Goal: Task Accomplishment & Management: Use online tool/utility

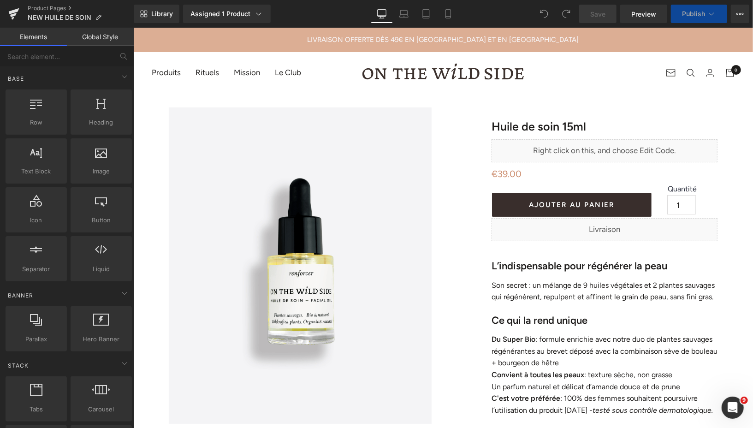
drag, startPoint x: 449, startPoint y: 17, endPoint x: 316, endPoint y: 35, distance: 133.9
click at [449, 17] on icon at bounding box center [447, 13] width 9 height 9
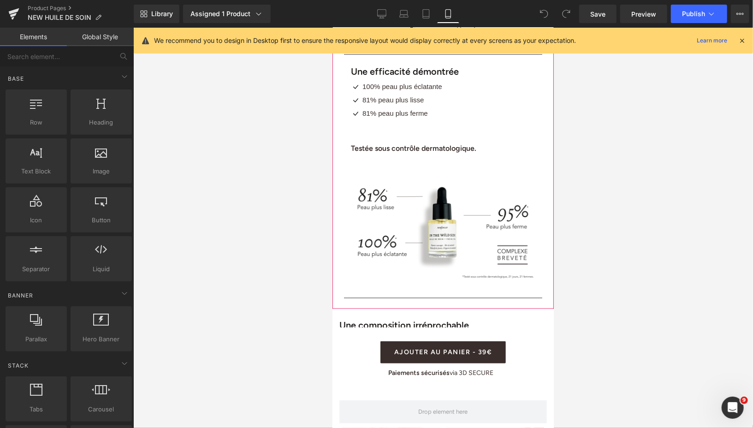
scroll to position [973, 0]
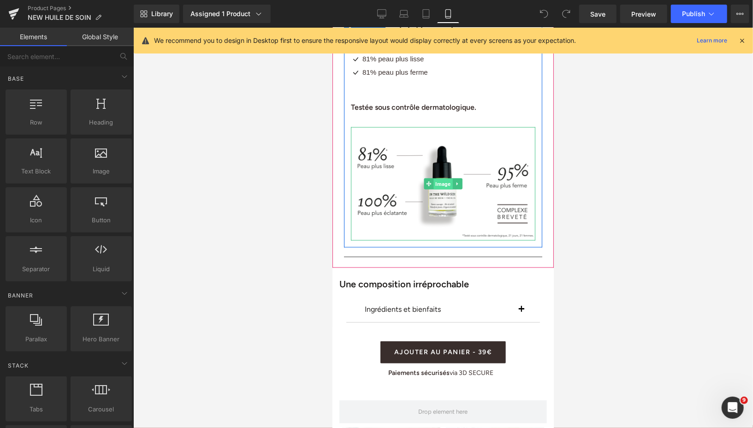
click at [441, 178] on span "Image" at bounding box center [442, 183] width 19 height 11
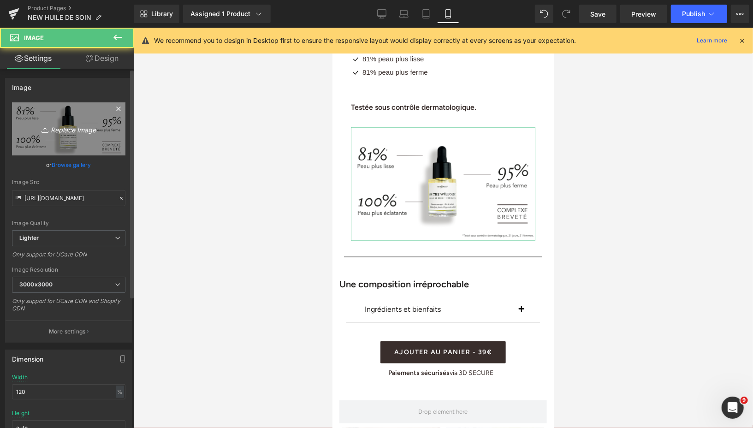
click at [73, 136] on link "Replace Image" at bounding box center [68, 128] width 113 height 53
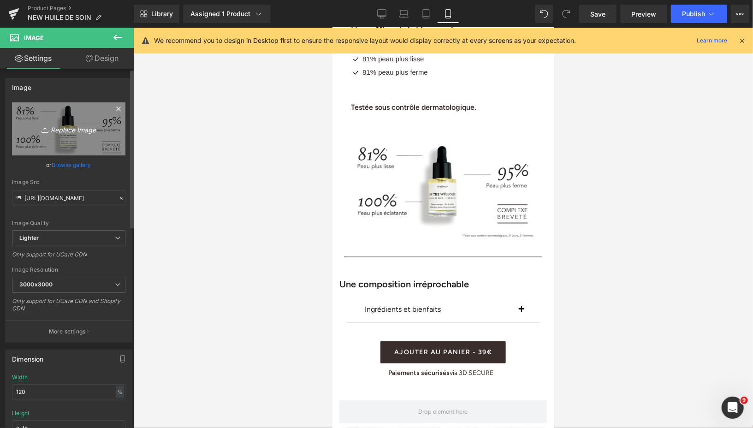
type input "C:\fakepath\VISUEL EFFICACITÉ (3).png"
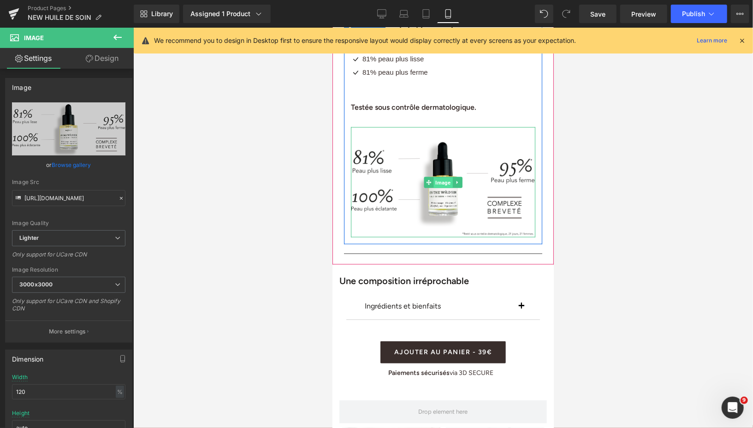
click at [436, 177] on span "Image" at bounding box center [442, 182] width 19 height 11
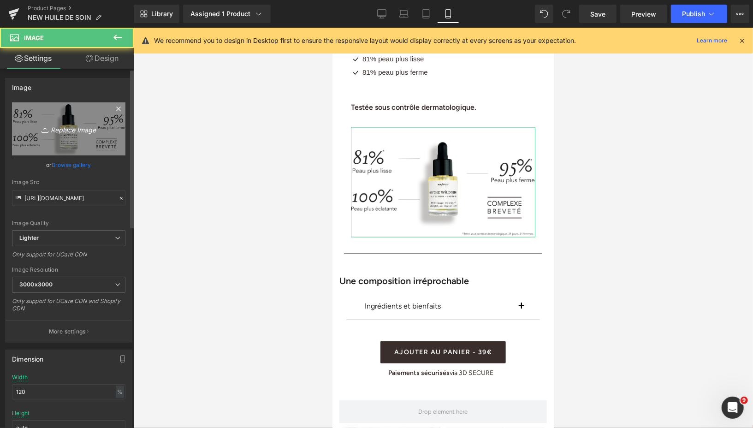
click at [86, 129] on icon "Replace Image" at bounding box center [69, 129] width 74 height 12
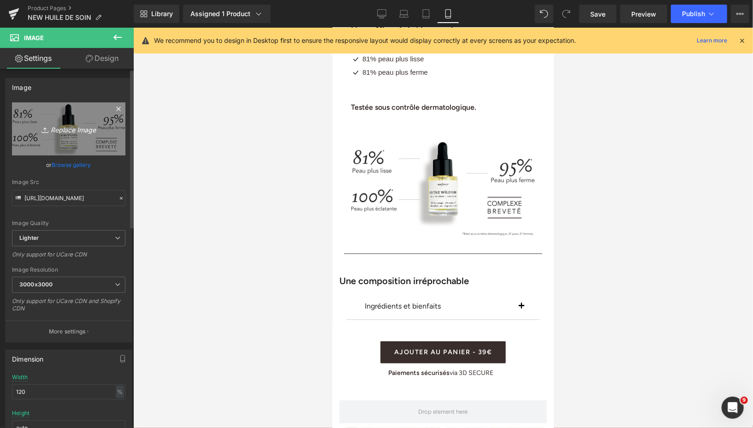
type input "C:\fakepath\VISUEL EFFICACITÉ (4).png"
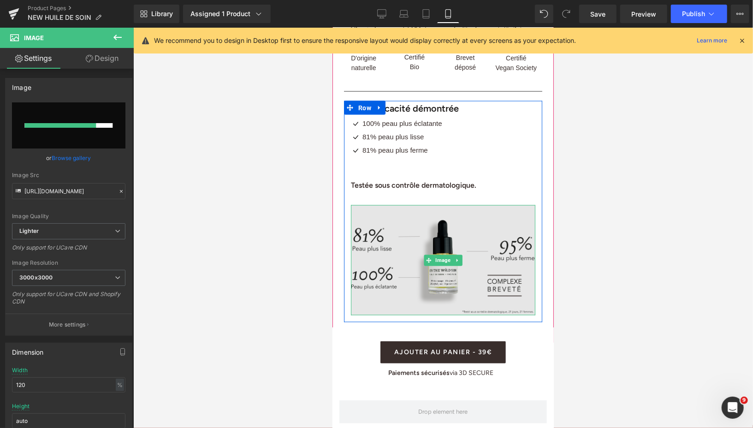
scroll to position [894, 0]
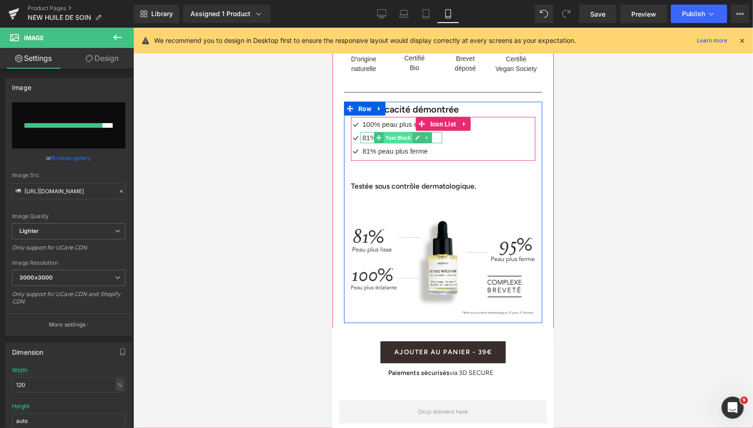
click at [408, 132] on span "Text Block" at bounding box center [397, 137] width 29 height 11
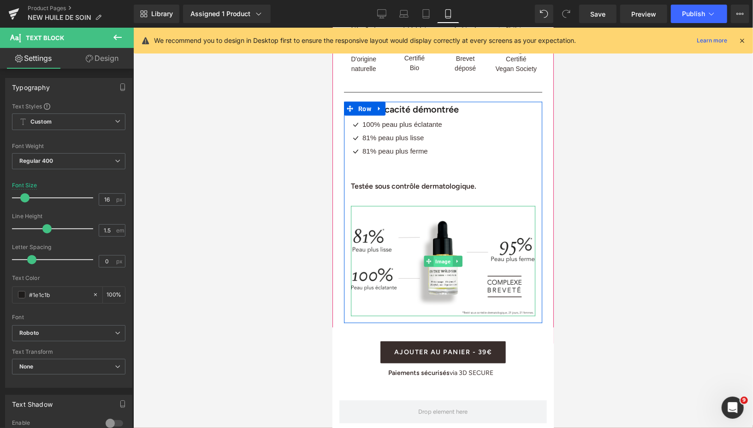
click at [441, 256] on span "Image" at bounding box center [442, 261] width 19 height 11
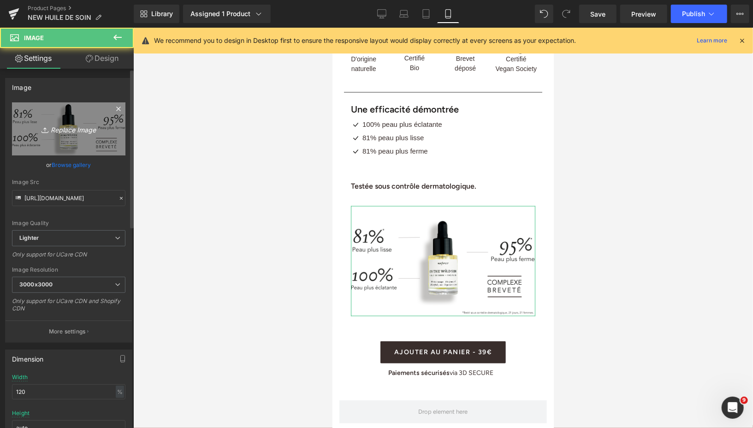
click at [84, 129] on icon "Replace Image" at bounding box center [69, 129] width 74 height 12
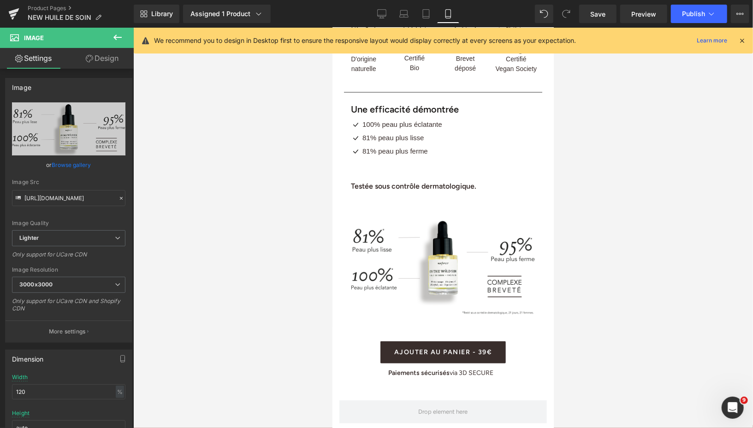
type input "C:\fakepath\VISUEL EFFICACITÉ (4).png"
click at [601, 14] on span "Save" at bounding box center [597, 14] width 15 height 10
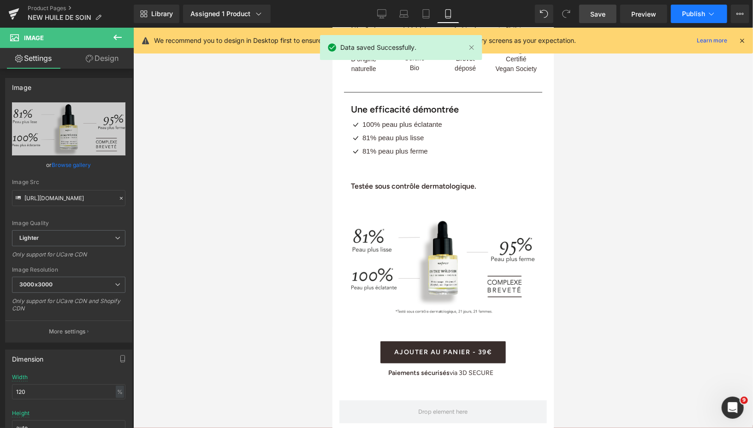
click at [683, 18] on button "Publish" at bounding box center [699, 14] width 56 height 18
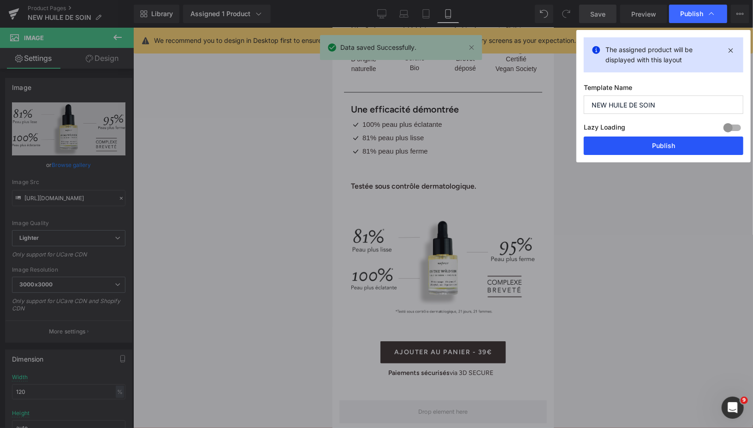
click at [615, 149] on button "Publish" at bounding box center [662, 145] width 159 height 18
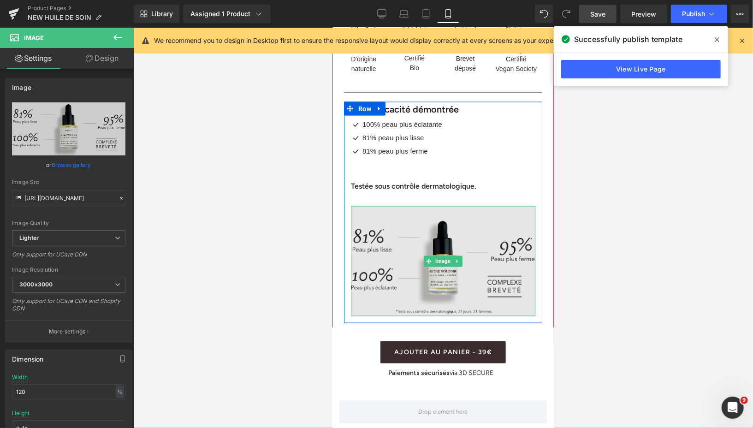
click at [512, 209] on img at bounding box center [442, 261] width 184 height 110
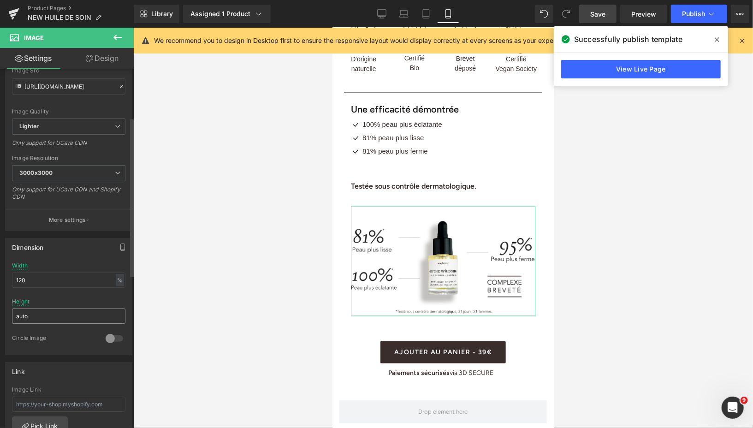
scroll to position [109, 0]
click at [39, 280] on input "120" at bounding box center [68, 282] width 113 height 15
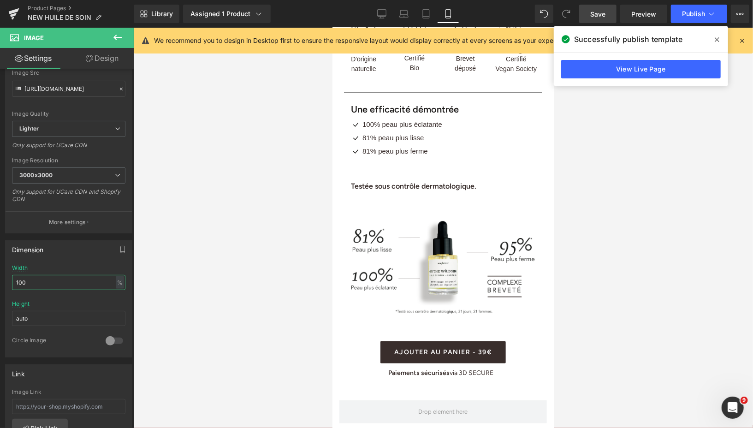
type input "100"
click at [597, 15] on span "Save" at bounding box center [597, 14] width 15 height 10
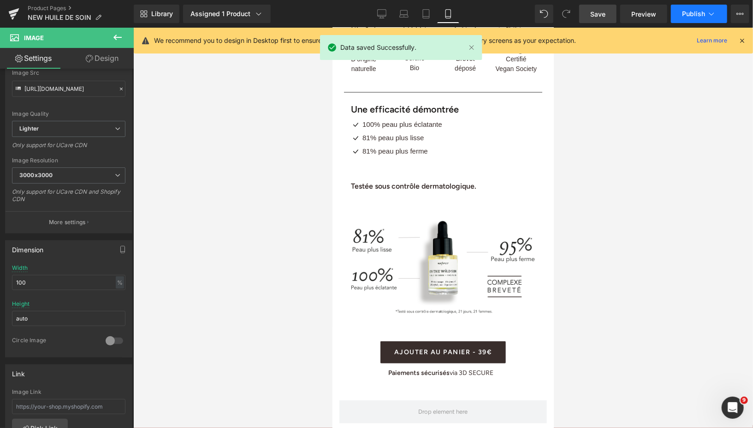
click at [685, 14] on span "Publish" at bounding box center [693, 13] width 23 height 7
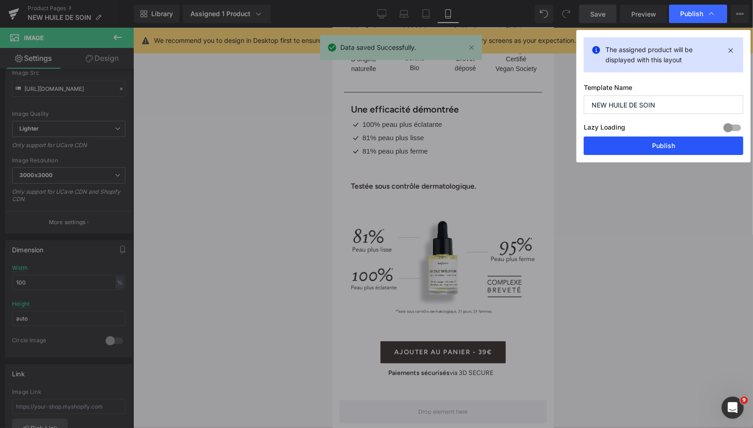
click at [631, 142] on button "Publish" at bounding box center [662, 145] width 159 height 18
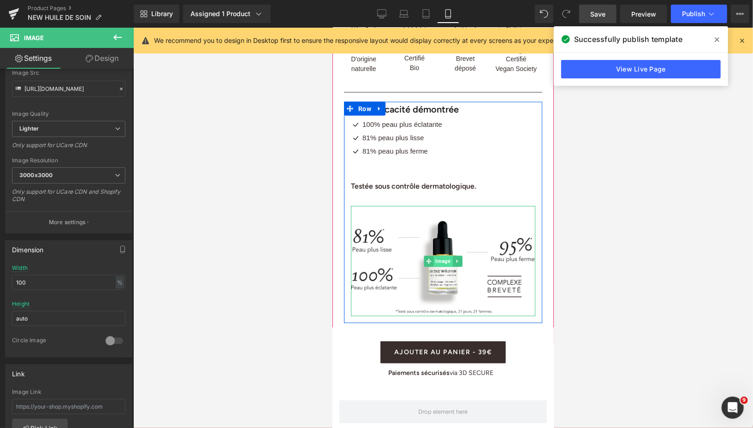
click at [439, 258] on span "Image" at bounding box center [442, 260] width 19 height 11
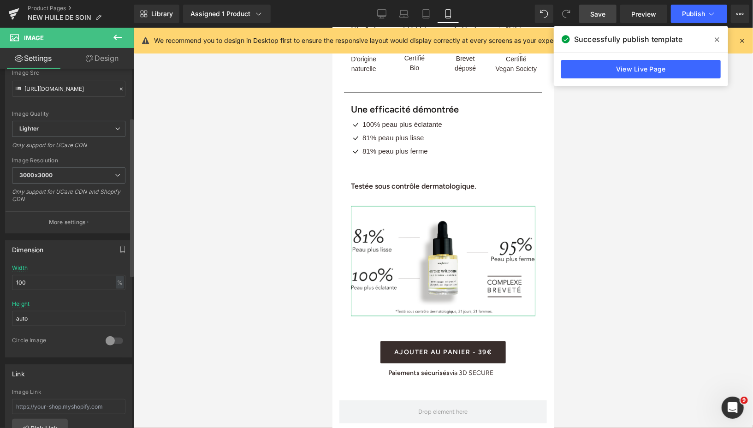
scroll to position [0, 0]
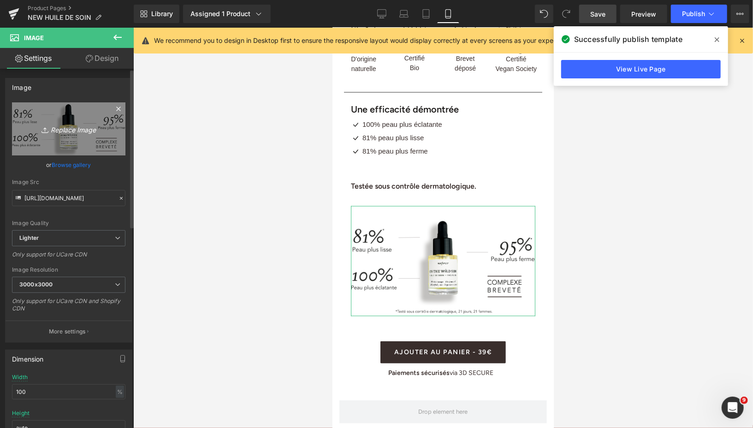
click at [76, 123] on icon "Replace Image" at bounding box center [69, 129] width 74 height 12
type input "C:\fakepath\VISUEL EFFICACITÉ (5).png"
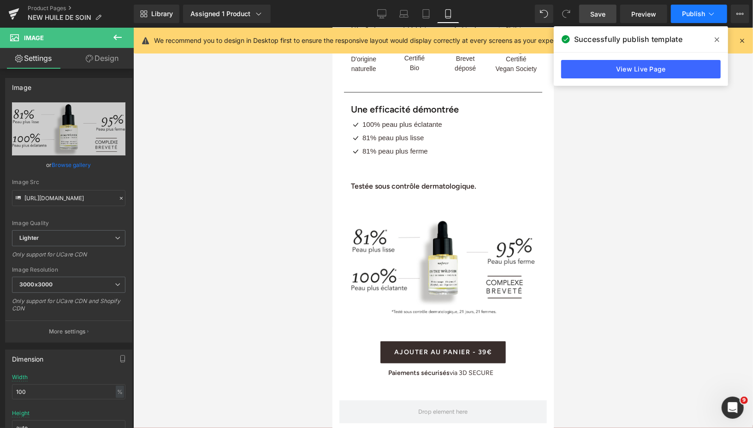
click at [685, 15] on span "Publish" at bounding box center [693, 13] width 23 height 7
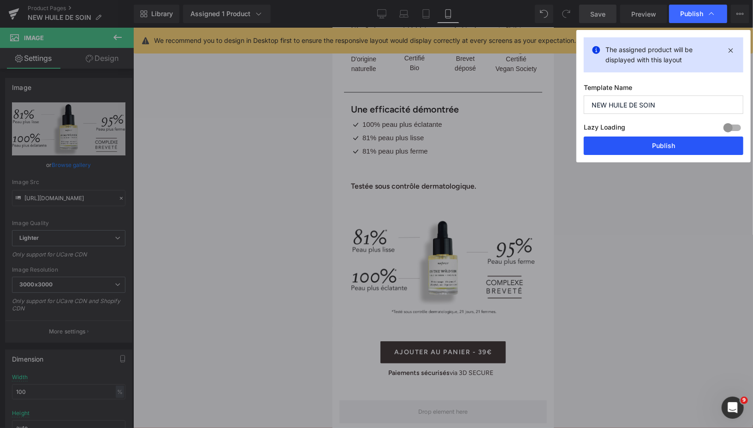
click at [627, 145] on button "Publish" at bounding box center [662, 145] width 159 height 18
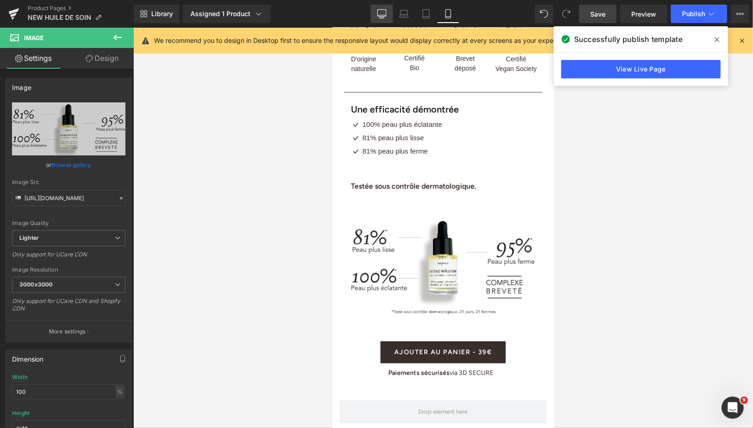
click at [382, 13] on icon at bounding box center [381, 13] width 9 height 9
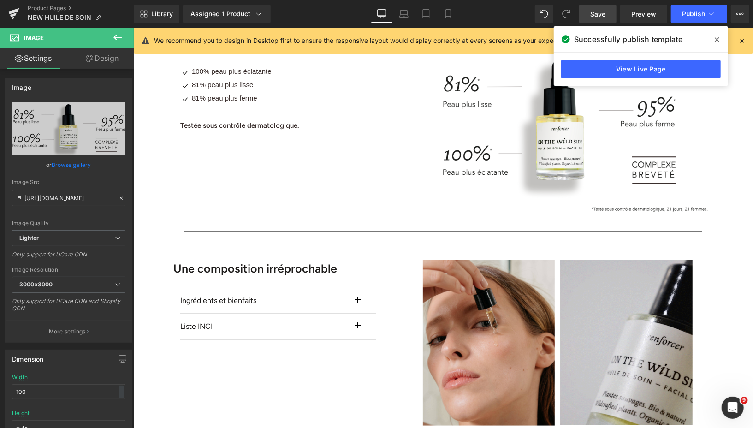
scroll to position [509, 0]
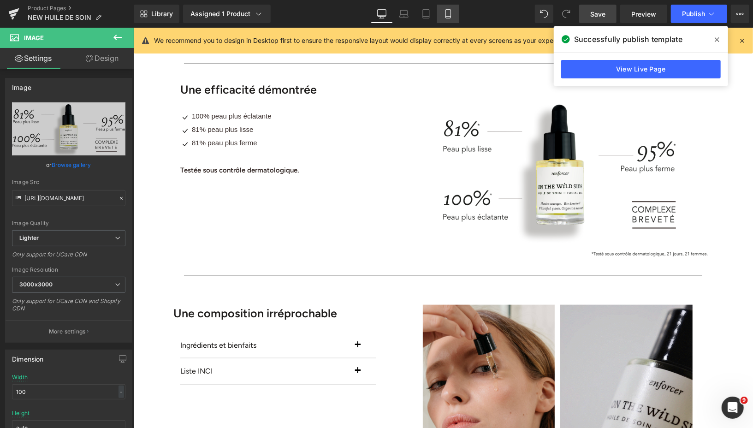
click at [448, 12] on icon at bounding box center [447, 13] width 9 height 9
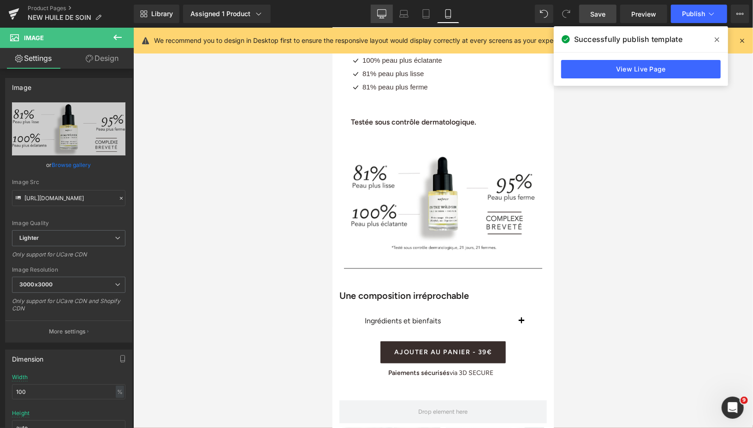
click at [380, 17] on icon at bounding box center [381, 13] width 9 height 9
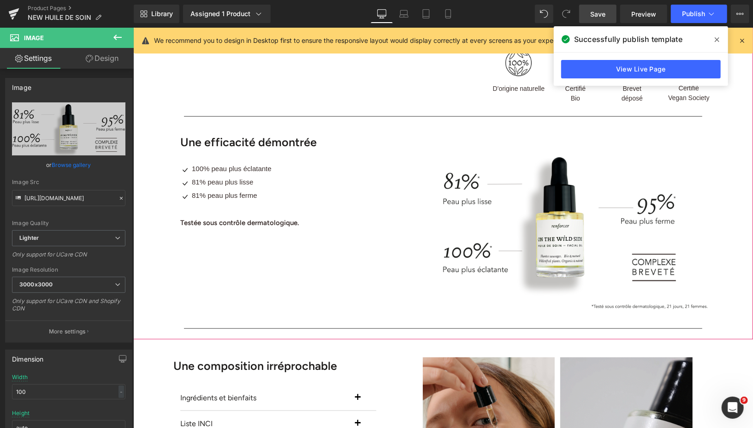
scroll to position [476, 0]
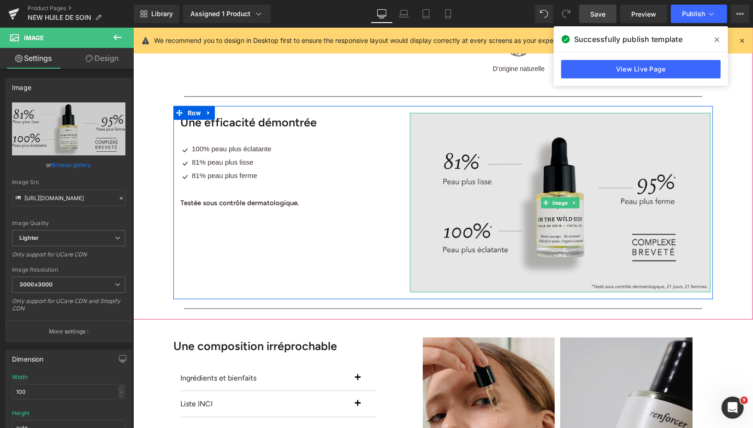
click at [550, 223] on img at bounding box center [559, 202] width 300 height 180
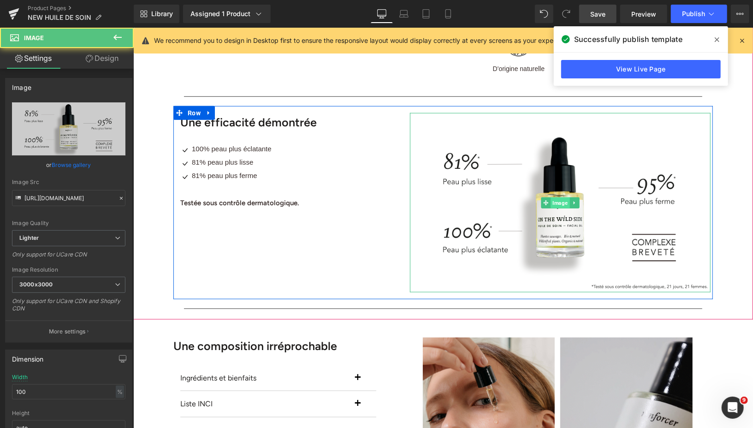
click at [556, 208] on span "Image" at bounding box center [559, 202] width 19 height 11
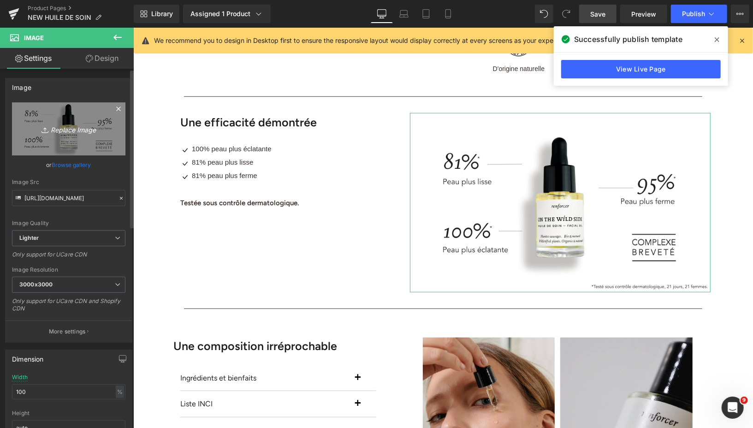
click at [55, 128] on icon "Replace Image" at bounding box center [69, 129] width 74 height 12
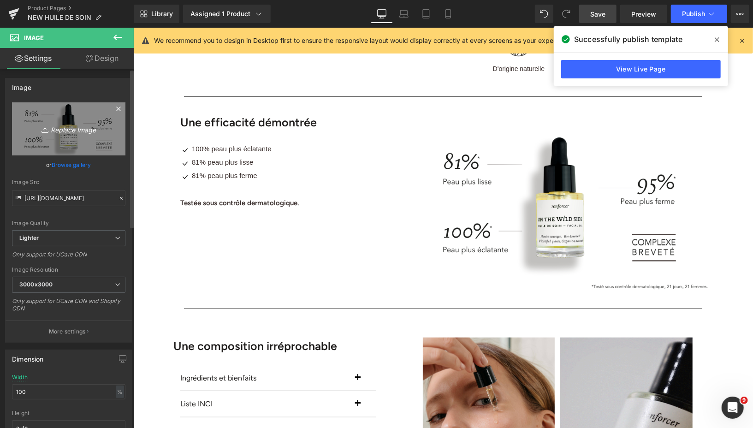
type input "C:\fakepath\VISUEL EFFICACITÉ (5).png"
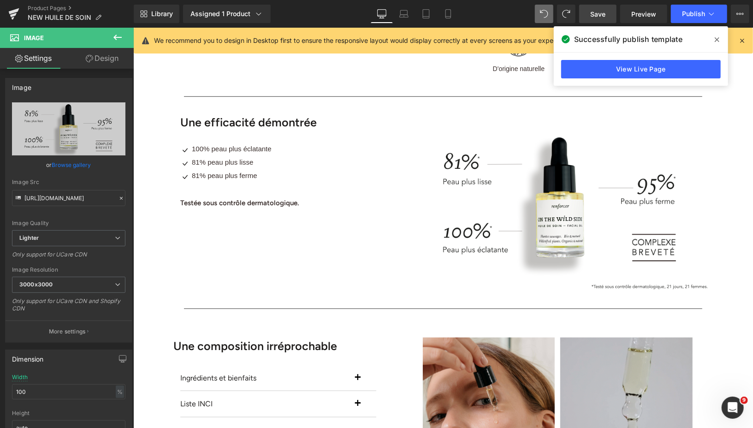
click at [594, 13] on span "Save" at bounding box center [597, 14] width 15 height 10
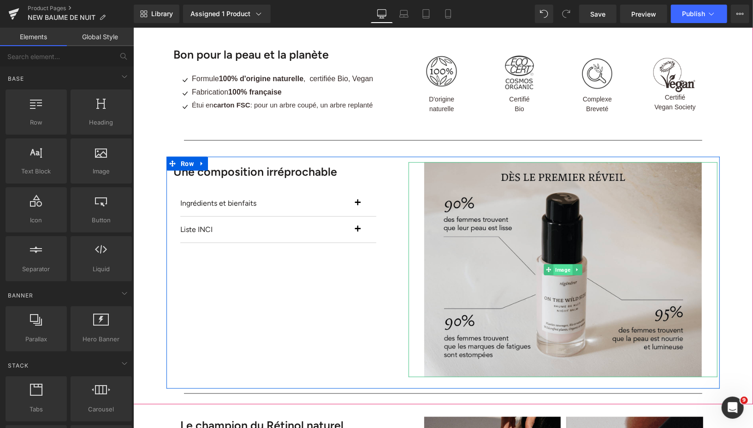
click at [566, 269] on span "Image" at bounding box center [562, 269] width 19 height 11
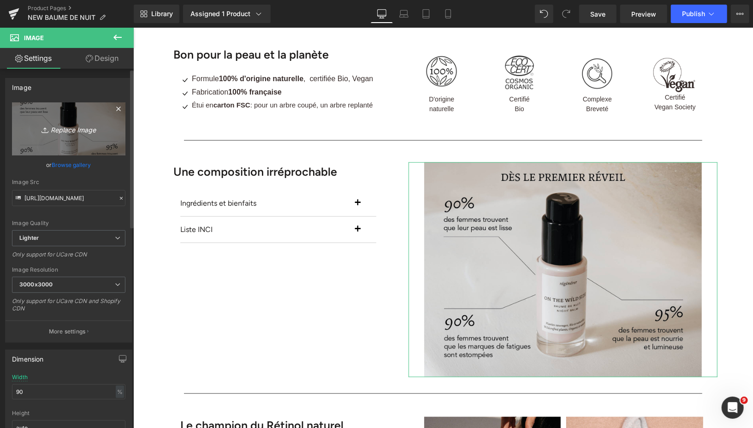
click at [65, 132] on icon "Replace Image" at bounding box center [69, 129] width 74 height 12
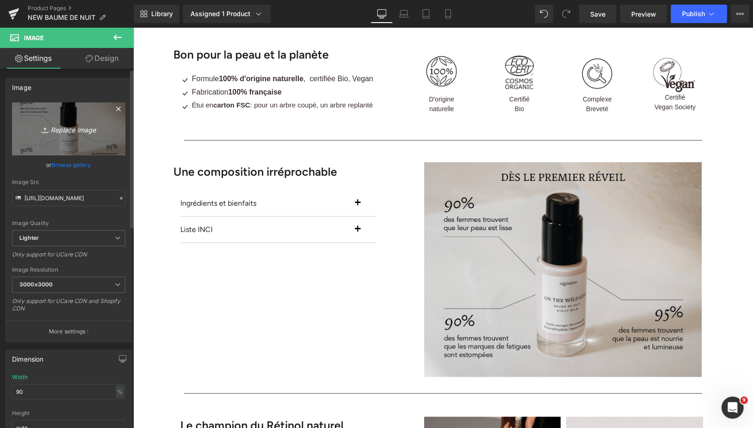
type input "C:\fakepath\VISUEL EFFICACITÉ (6).png"
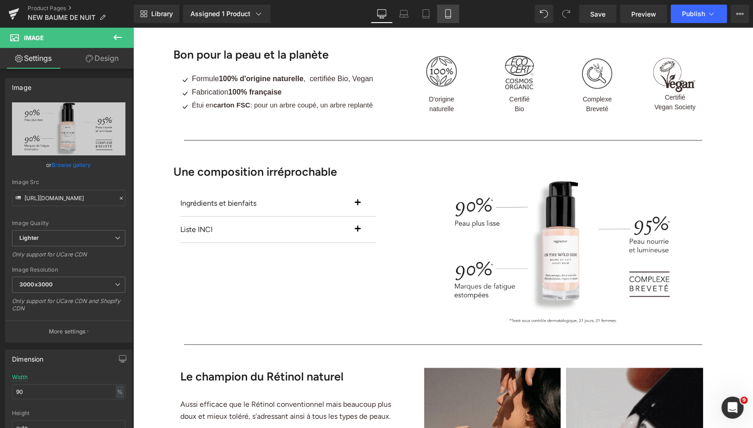
click at [445, 17] on icon at bounding box center [447, 17] width 5 height 0
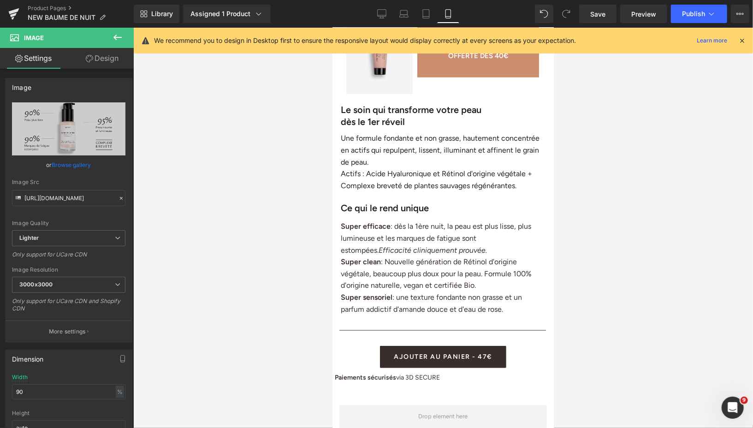
scroll to position [1131, 0]
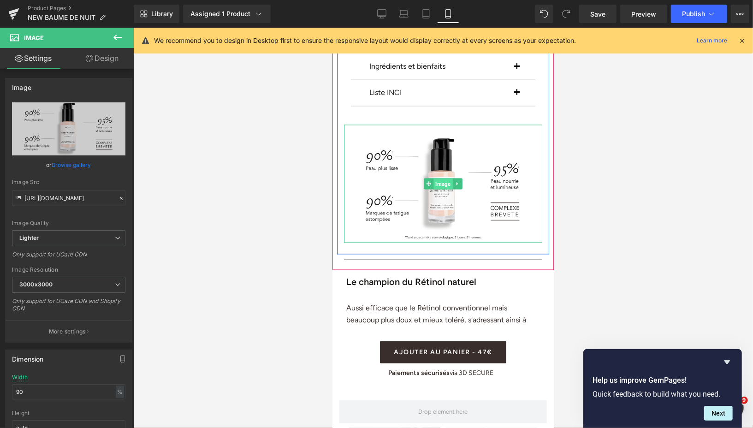
click at [446, 178] on span "Image" at bounding box center [442, 183] width 19 height 11
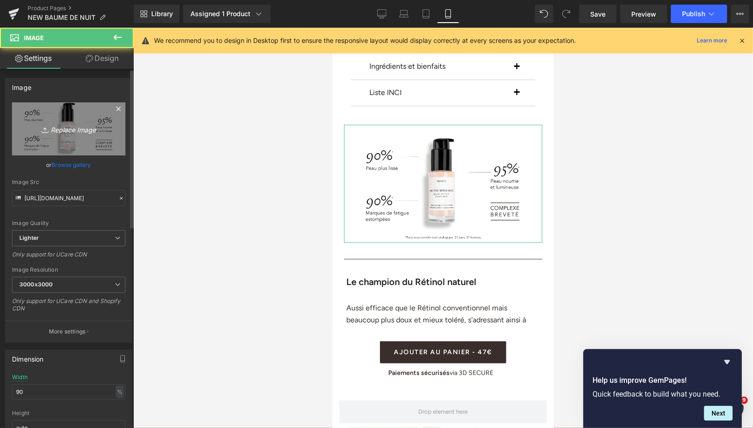
click at [55, 129] on icon "Replace Image" at bounding box center [69, 129] width 74 height 12
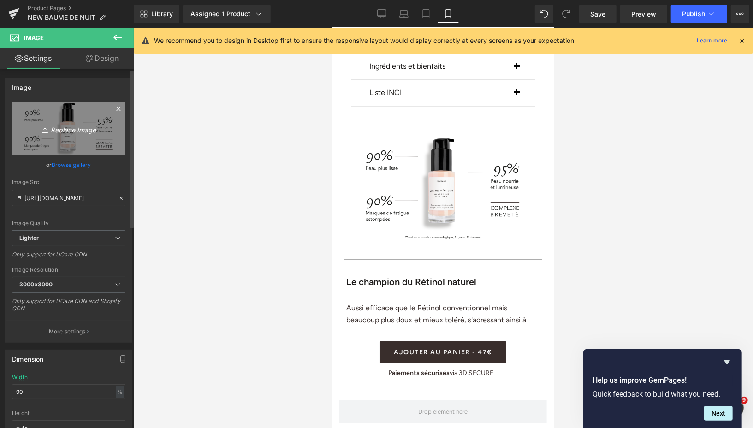
type input "C:\fakepath\VISUEL EFFICACITÉ (7).png"
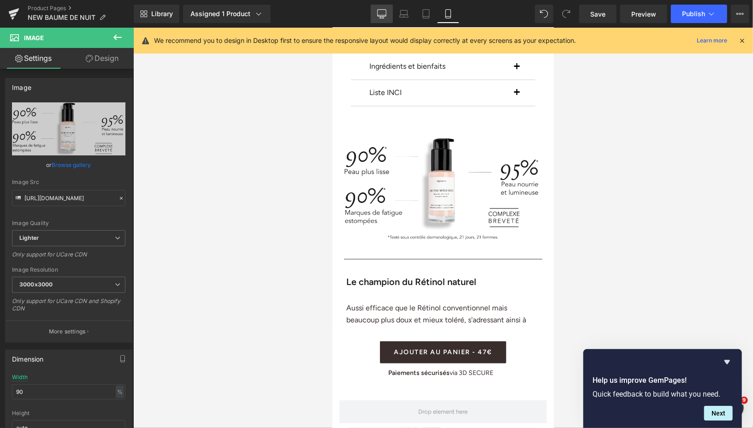
click at [381, 13] on icon at bounding box center [381, 13] width 9 height 9
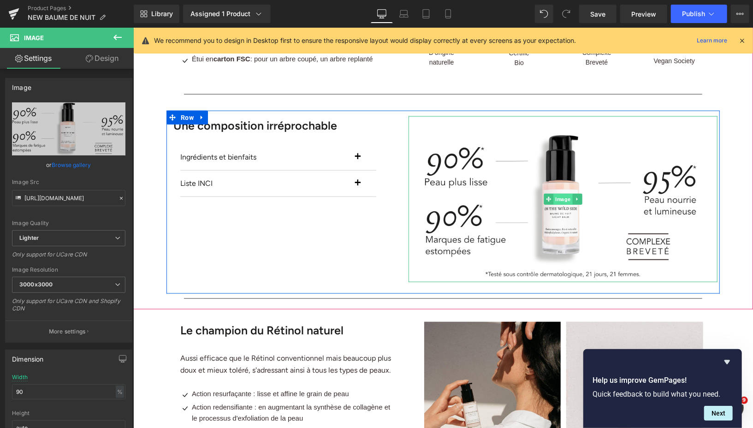
click at [567, 200] on span "Image" at bounding box center [562, 198] width 19 height 11
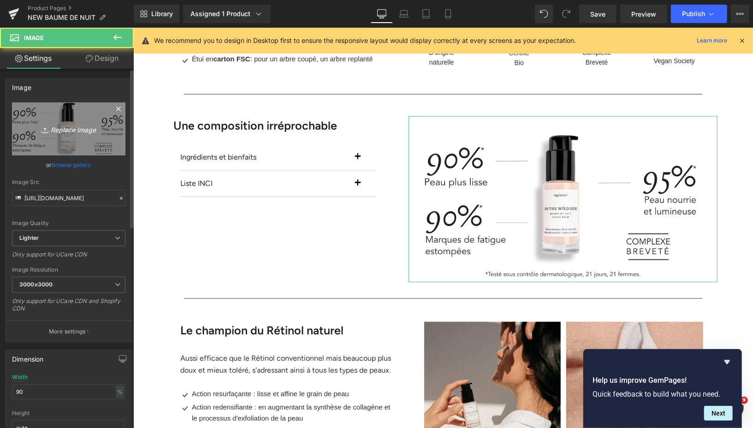
click at [79, 126] on icon "Replace Image" at bounding box center [69, 129] width 74 height 12
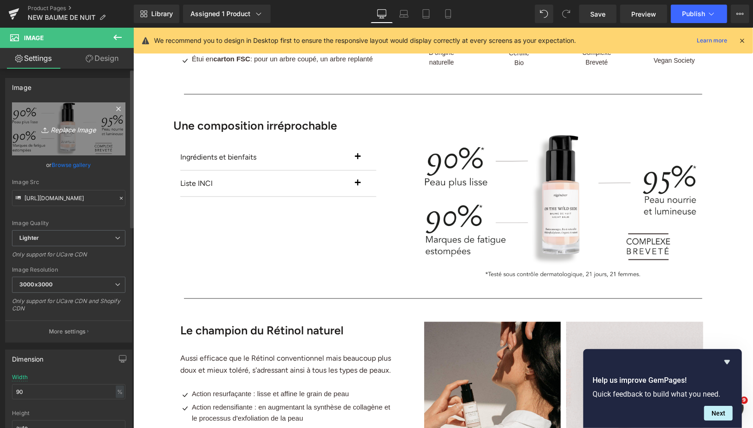
type input "C:\fakepath\VISUEL EFFICACITÉ (6).png"
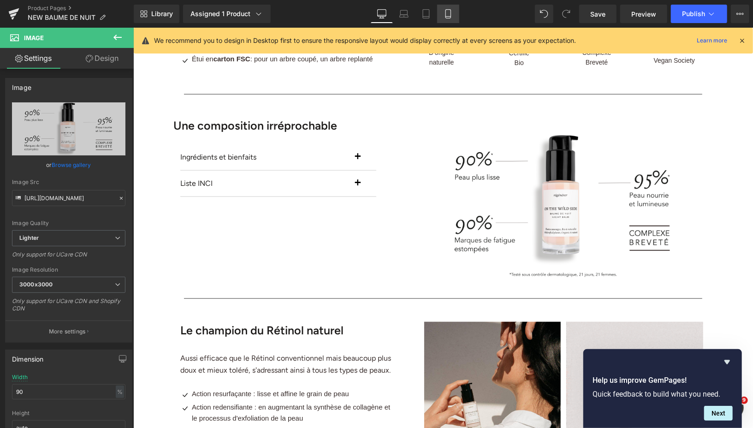
click at [444, 16] on icon at bounding box center [447, 13] width 9 height 9
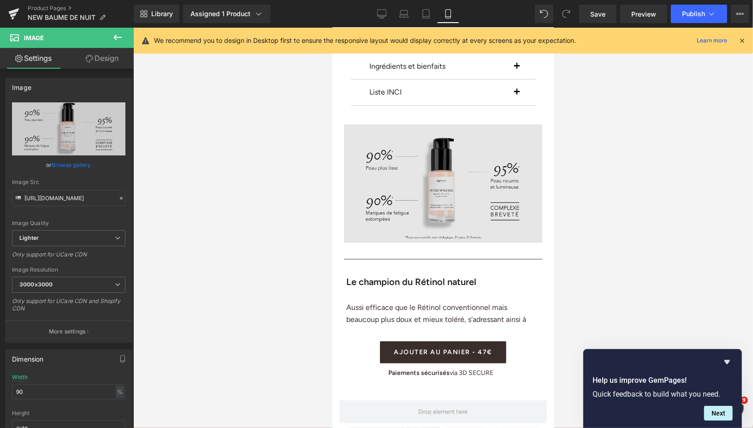
scroll to position [1131, 0]
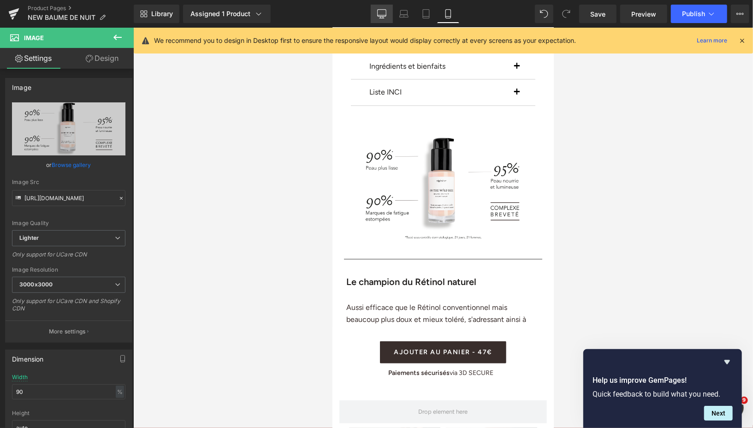
click at [382, 12] on icon at bounding box center [381, 13] width 9 height 9
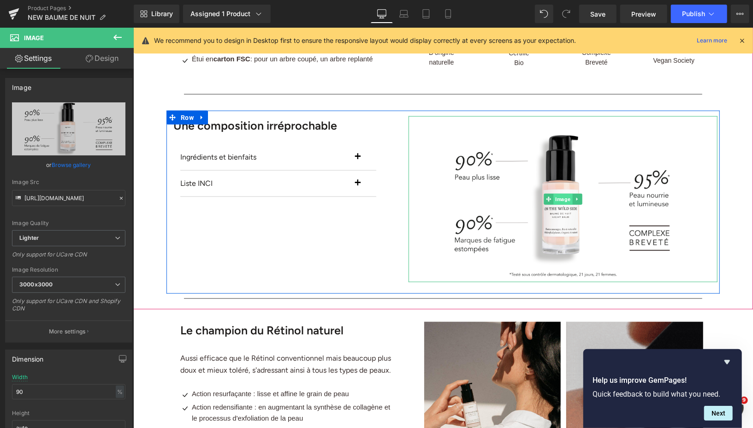
click at [559, 195] on span "Image" at bounding box center [562, 198] width 19 height 11
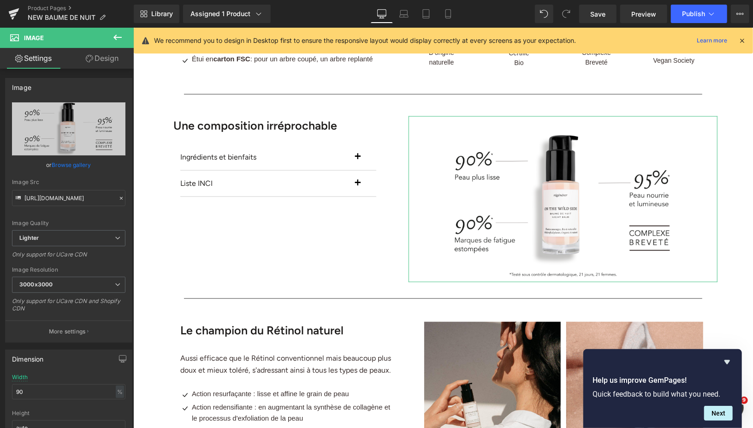
click at [121, 63] on link "Design" at bounding box center [102, 58] width 67 height 21
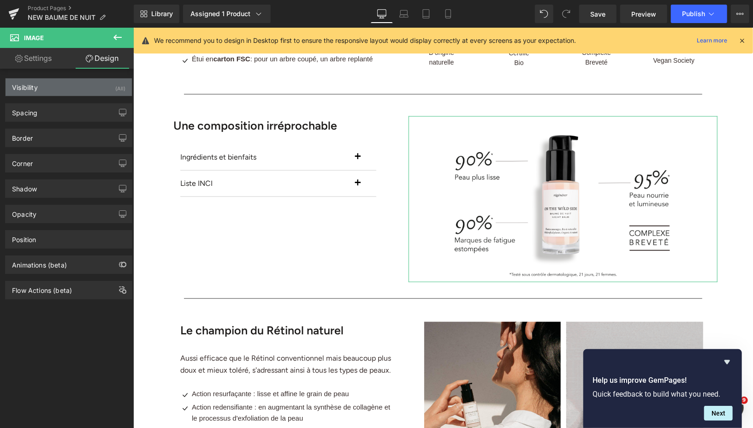
click at [111, 89] on div "Visibility (All)" at bounding box center [69, 87] width 126 height 18
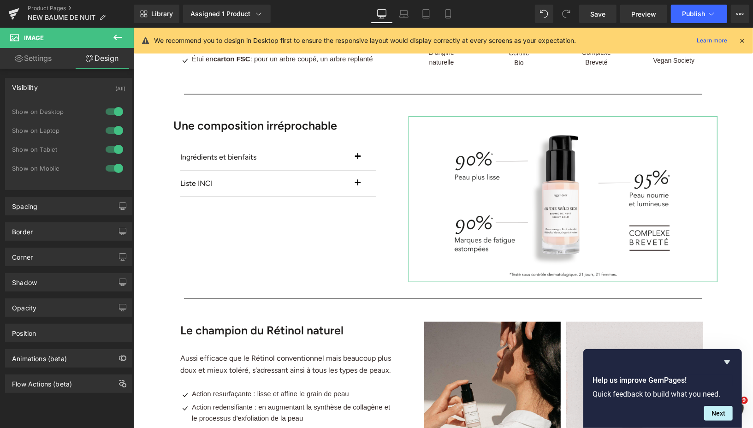
click at [113, 165] on div at bounding box center [114, 168] width 22 height 15
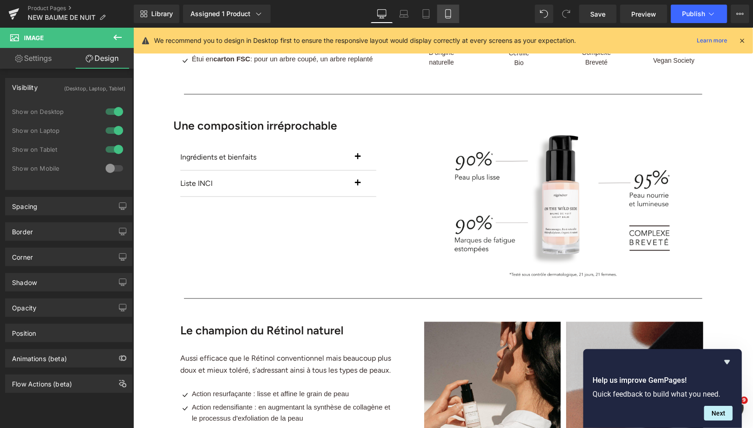
drag, startPoint x: 444, startPoint y: 15, endPoint x: 309, endPoint y: 33, distance: 135.8
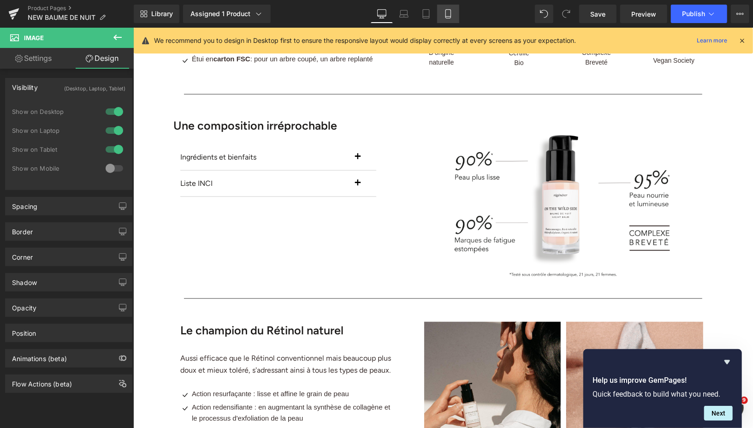
click at [444, 15] on icon at bounding box center [447, 13] width 9 height 9
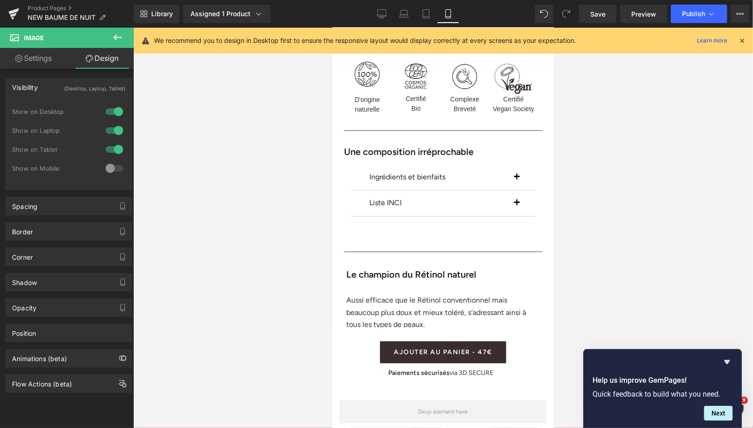
scroll to position [1109, 0]
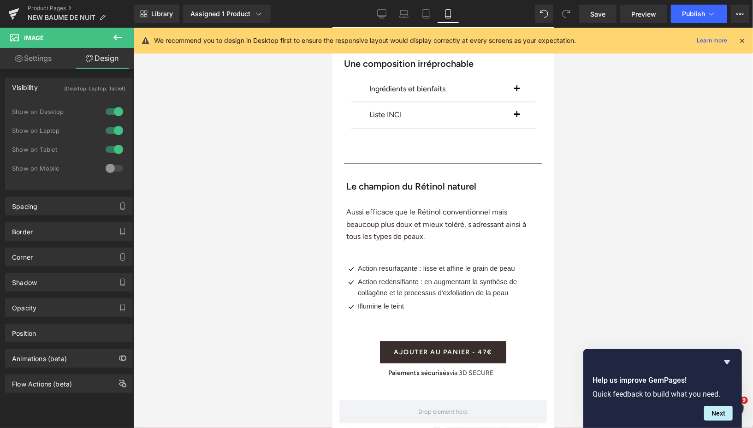
click at [118, 35] on icon at bounding box center [117, 37] width 11 height 11
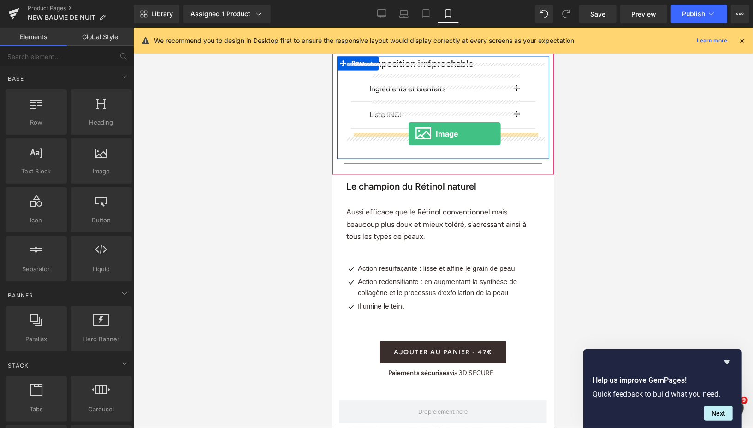
drag, startPoint x: 425, startPoint y: 184, endPoint x: 408, endPoint y: 133, distance: 54.1
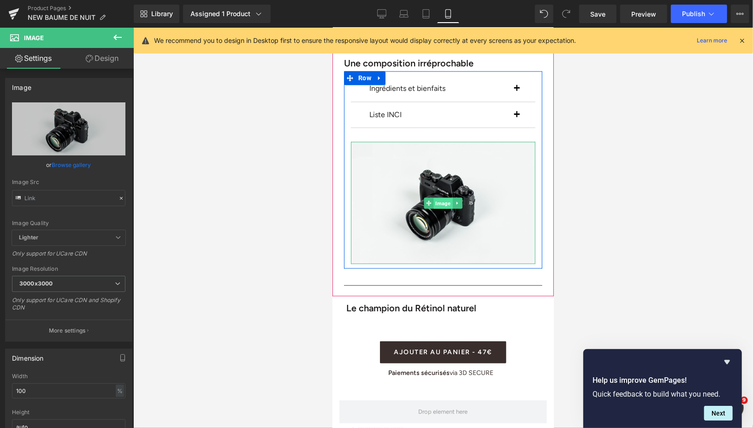
click at [441, 198] on span "Image" at bounding box center [442, 203] width 19 height 11
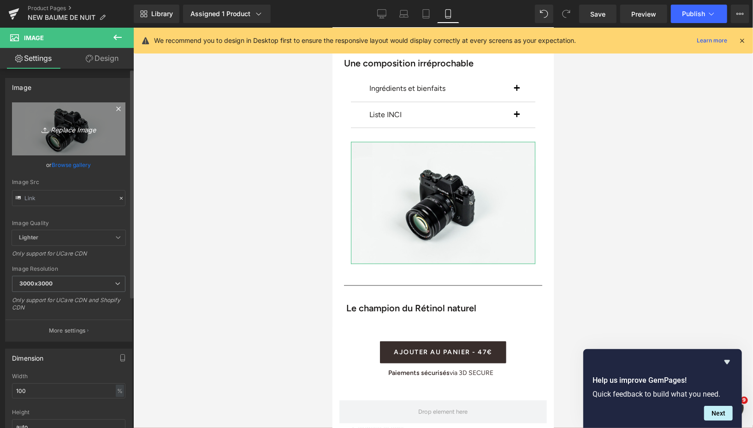
click at [77, 125] on icon "Replace Image" at bounding box center [69, 129] width 74 height 12
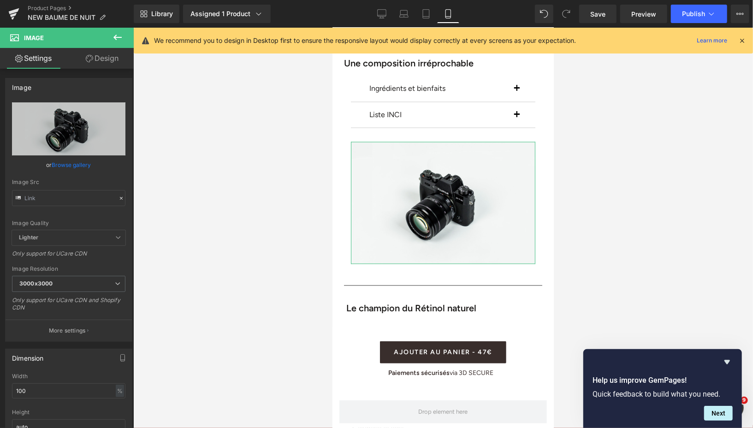
click at [89, 59] on icon at bounding box center [89, 58] width 7 height 7
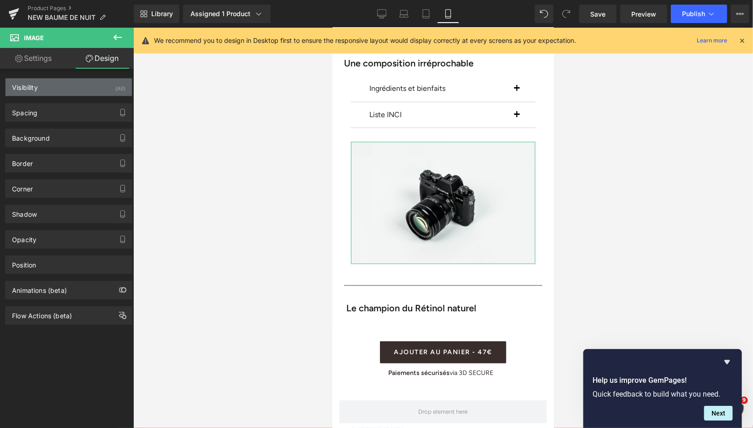
click at [106, 91] on div "Visibility (All)" at bounding box center [69, 87] width 126 height 18
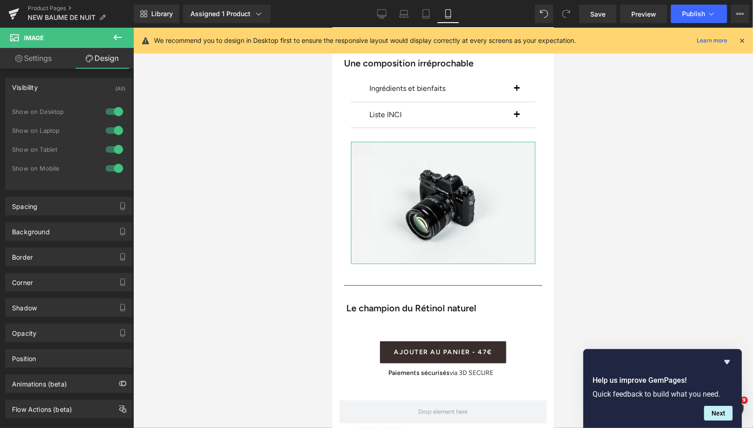
click at [113, 108] on div at bounding box center [114, 111] width 22 height 15
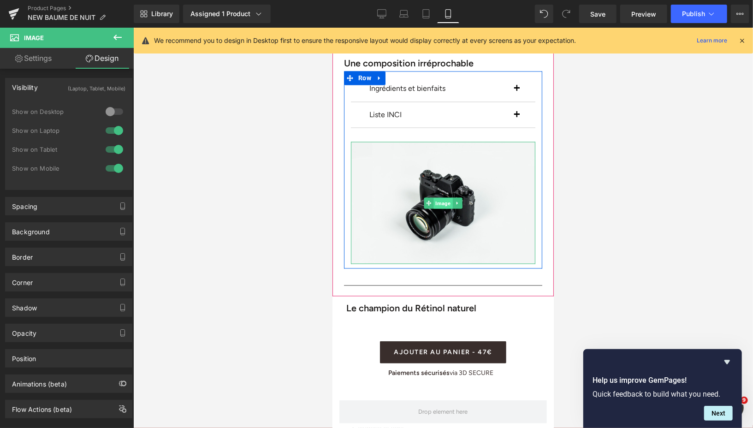
click at [445, 198] on span "Image" at bounding box center [442, 203] width 19 height 11
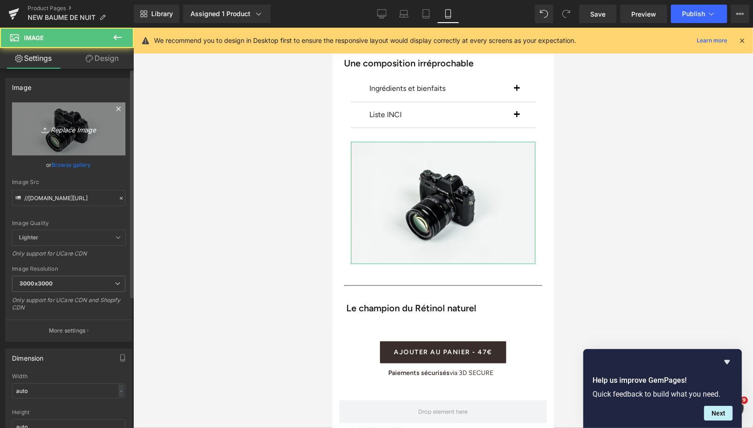
click at [80, 133] on icon "Replace Image" at bounding box center [69, 129] width 74 height 12
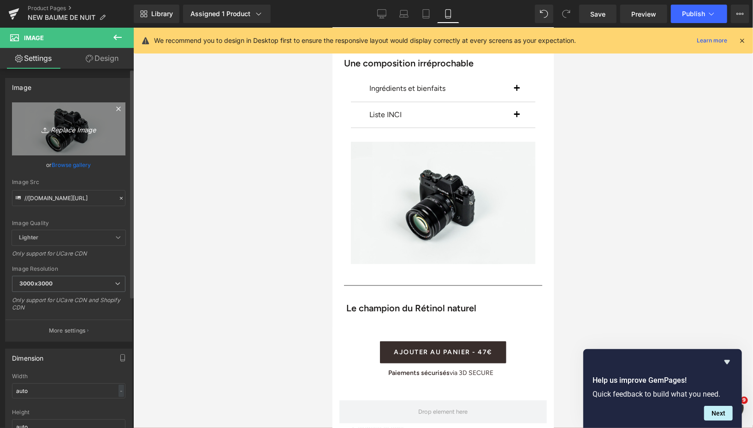
type input "C:\fakepath\VISUEL EFFICACITÉ (7).png"
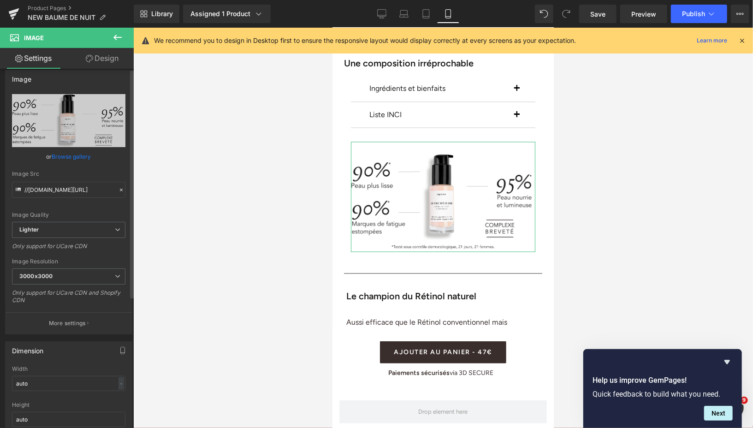
scroll to position [0, 0]
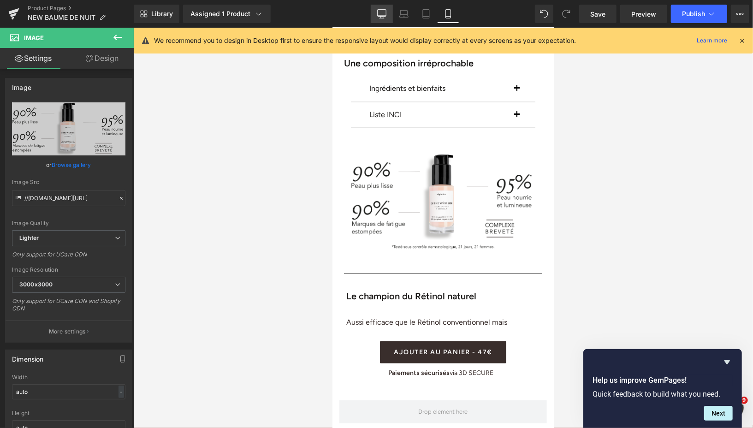
click at [376, 10] on link "Desktop" at bounding box center [382, 14] width 22 height 18
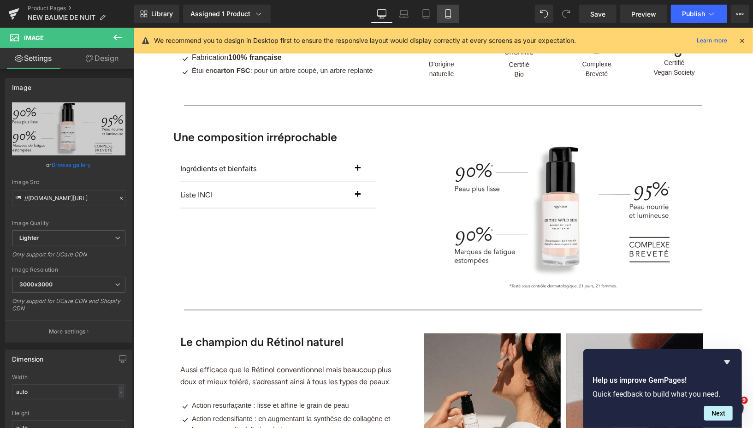
click at [451, 9] on icon at bounding box center [447, 13] width 9 height 9
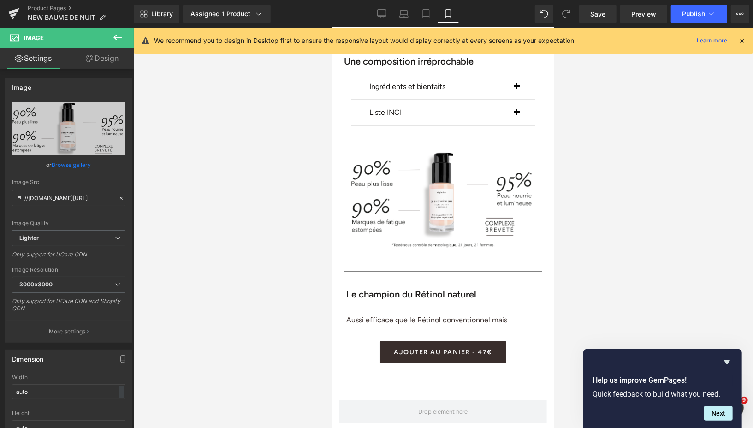
scroll to position [1111, 0]
click at [588, 9] on link "Save" at bounding box center [597, 14] width 37 height 18
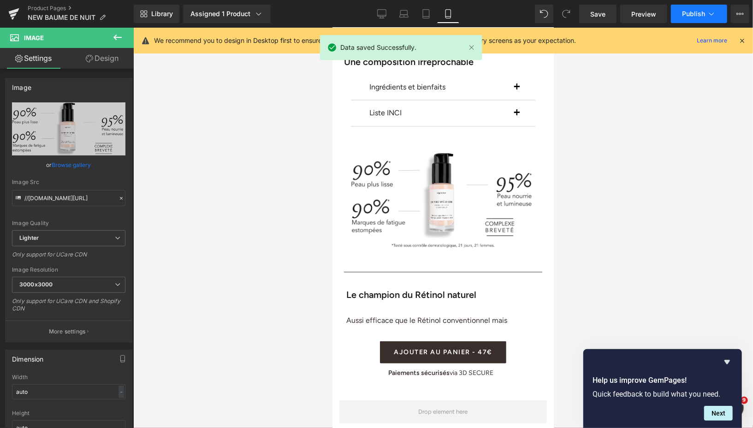
click at [679, 16] on button "Publish" at bounding box center [699, 14] width 56 height 18
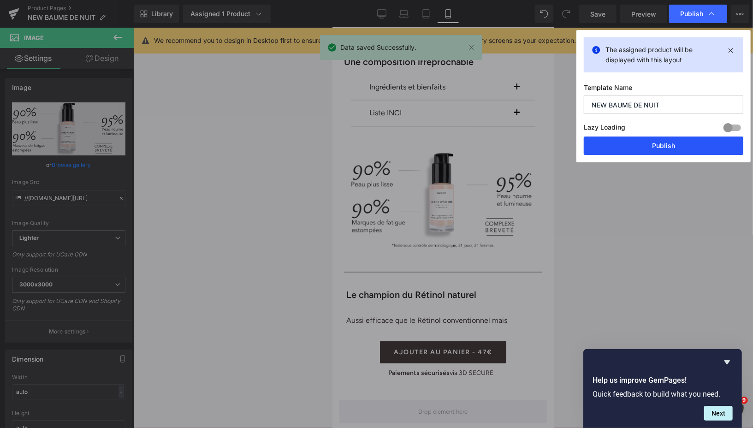
click at [624, 149] on button "Publish" at bounding box center [662, 145] width 159 height 18
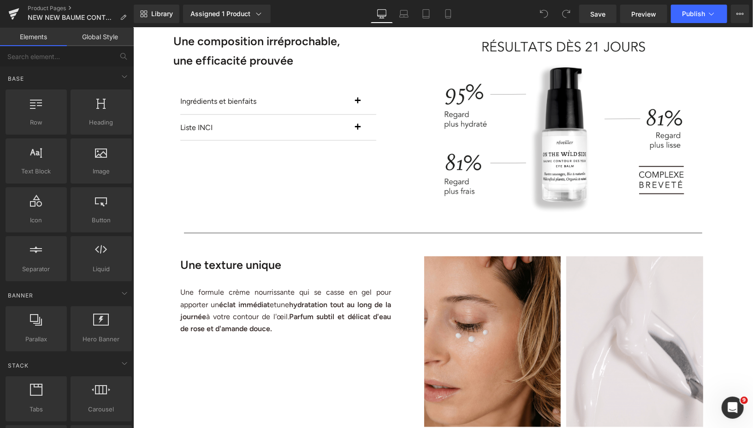
scroll to position [544, 0]
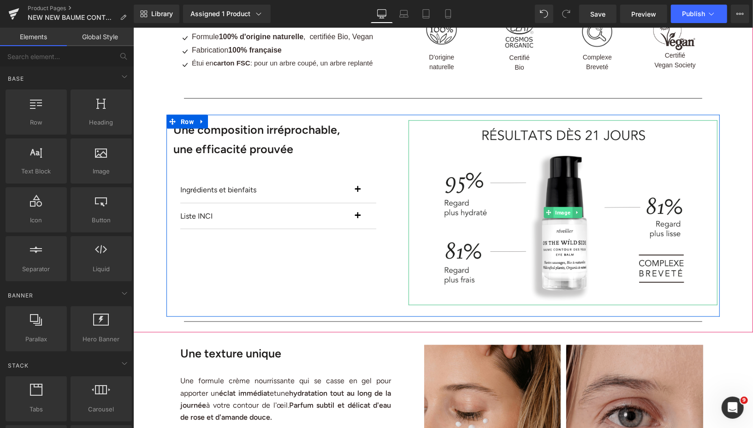
click at [561, 213] on span "Image" at bounding box center [562, 211] width 19 height 11
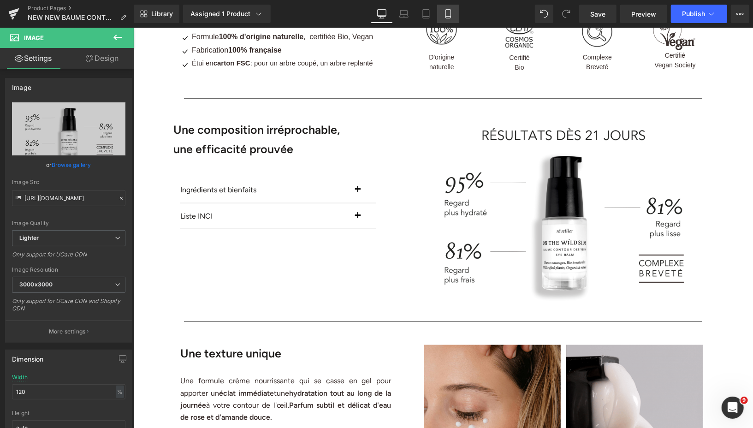
click at [444, 18] on icon at bounding box center [447, 13] width 9 height 9
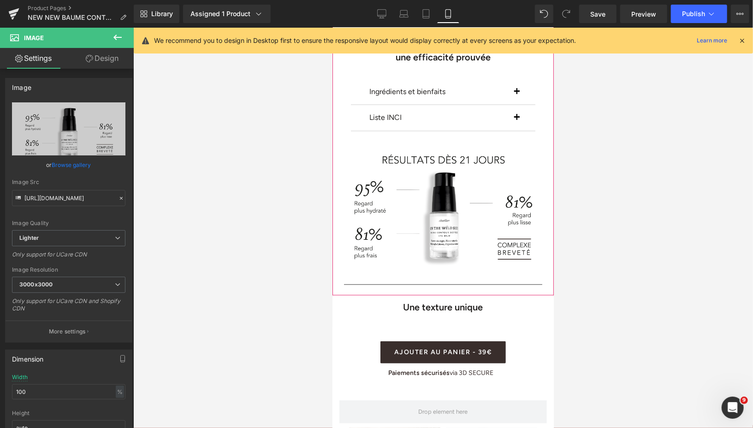
scroll to position [1184, 0]
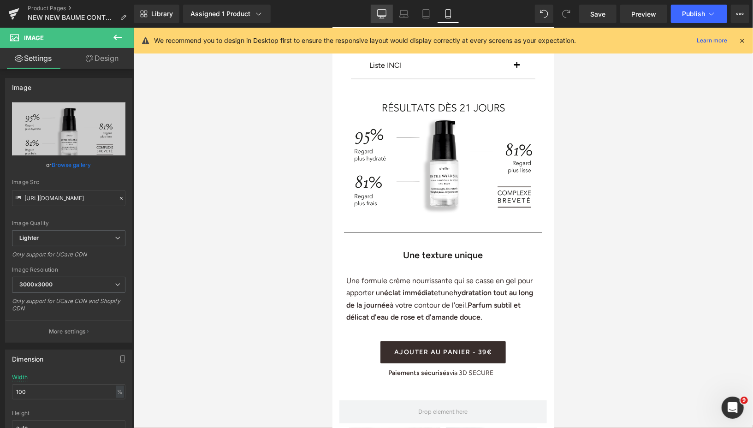
click at [379, 18] on icon at bounding box center [381, 13] width 9 height 9
type input "120"
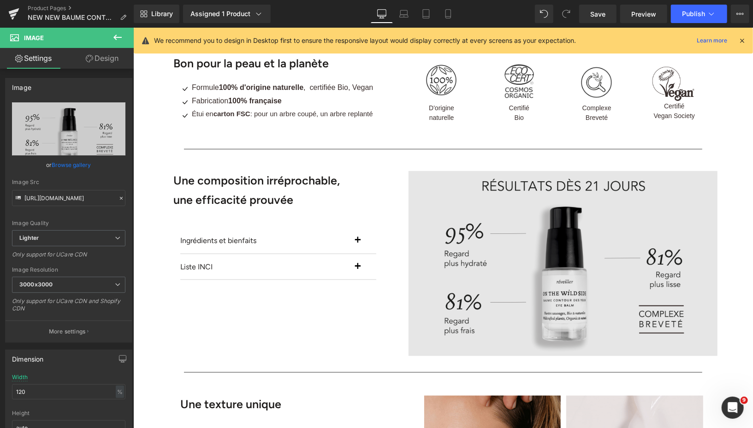
scroll to position [501, 0]
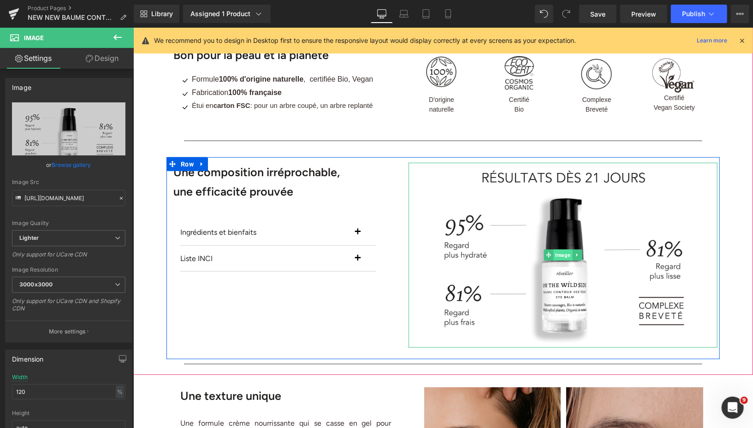
click at [561, 257] on div "Image" at bounding box center [562, 254] width 309 height 184
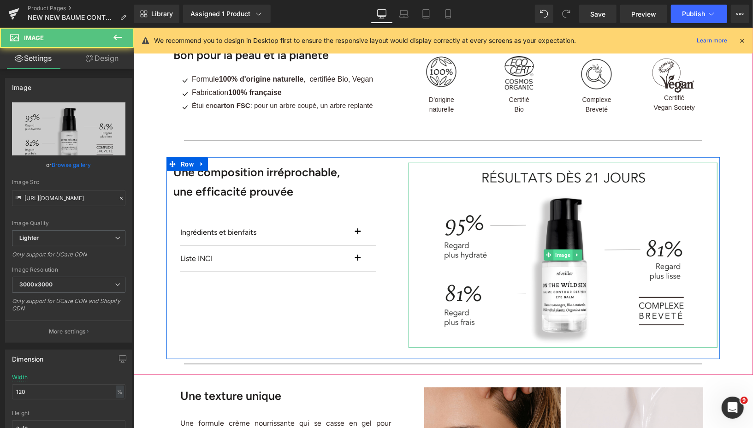
click at [561, 257] on span "Image" at bounding box center [562, 254] width 19 height 11
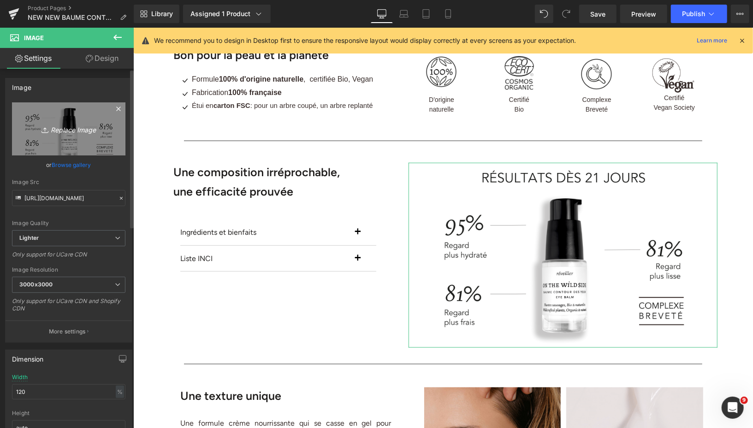
click at [75, 124] on icon "Replace Image" at bounding box center [69, 129] width 74 height 12
type input "C:\fakepath\VISUEL EFFICACITÉ (8).png"
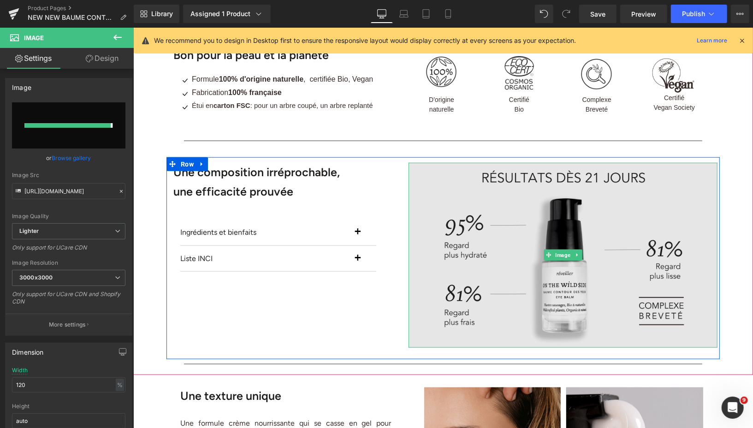
type input "https://ucarecdn.com/53c7bbf5-89d5-4bef-aed1-7b61ad643b19/-/format/auto/-/previ…"
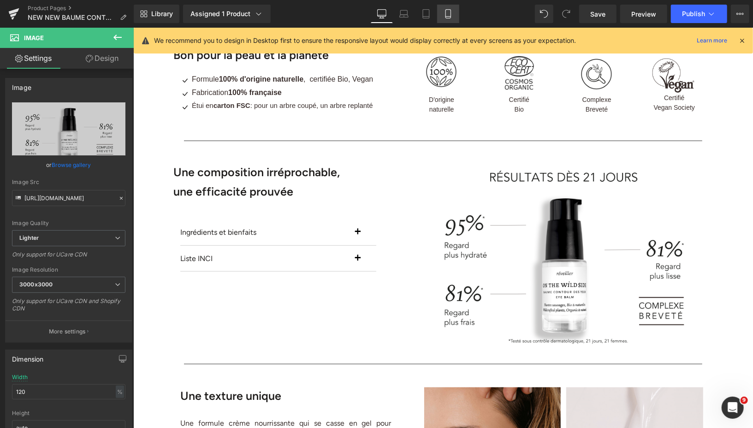
click at [453, 16] on link "Mobile" at bounding box center [448, 14] width 22 height 18
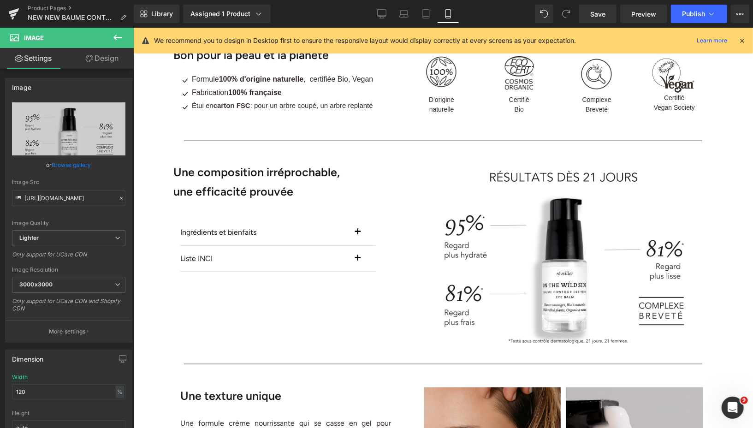
type input "100"
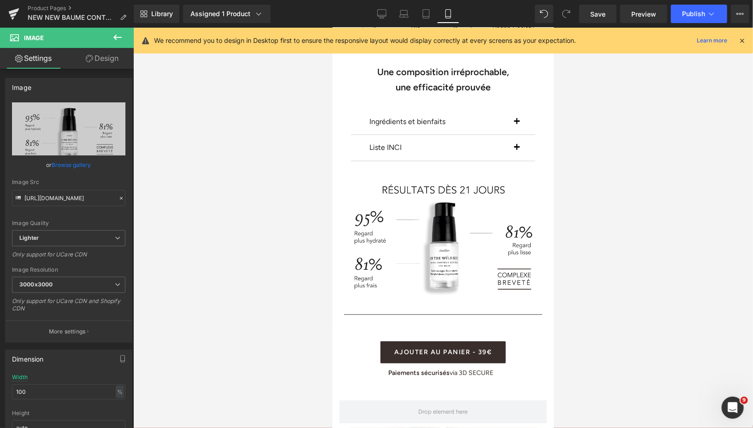
scroll to position [1169, 0]
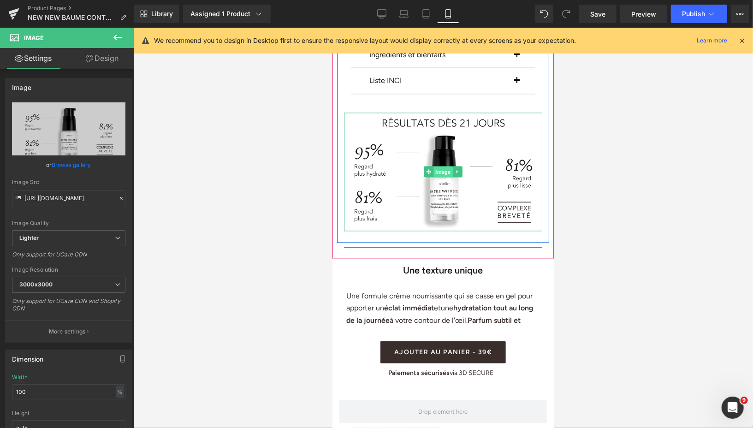
click at [444, 168] on span "Image" at bounding box center [442, 171] width 19 height 11
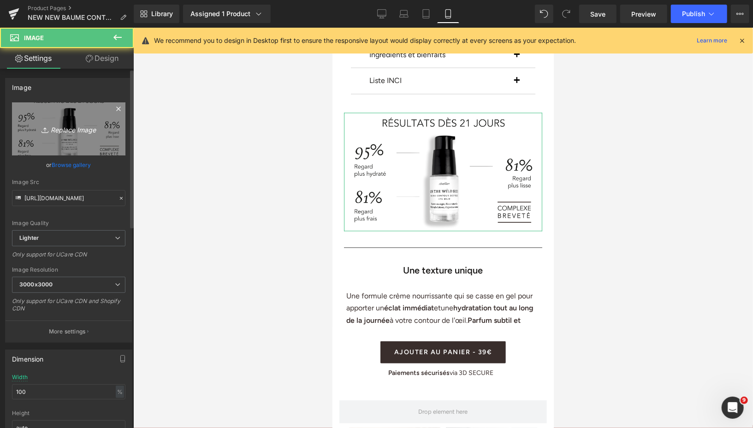
click at [77, 125] on icon "Replace Image" at bounding box center [69, 129] width 74 height 12
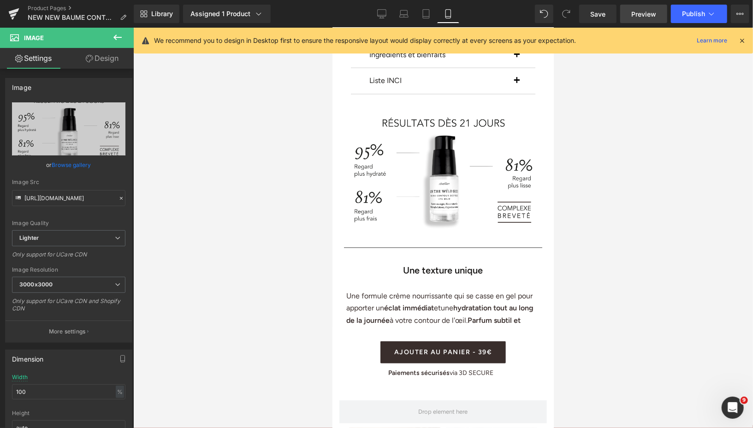
type input "C:\fakepath\VISUEL EFFICACITÉ (9).png"
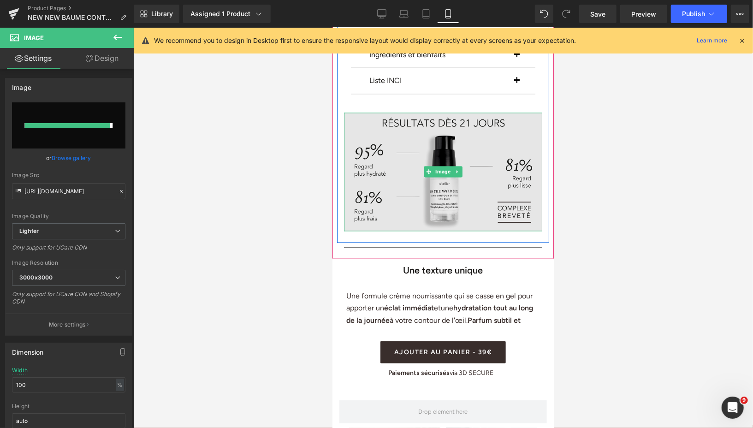
type input "https://ucarecdn.com/4fa676c7-376b-49d0-81aa-a62421b254ad/-/format/auto/-/previ…"
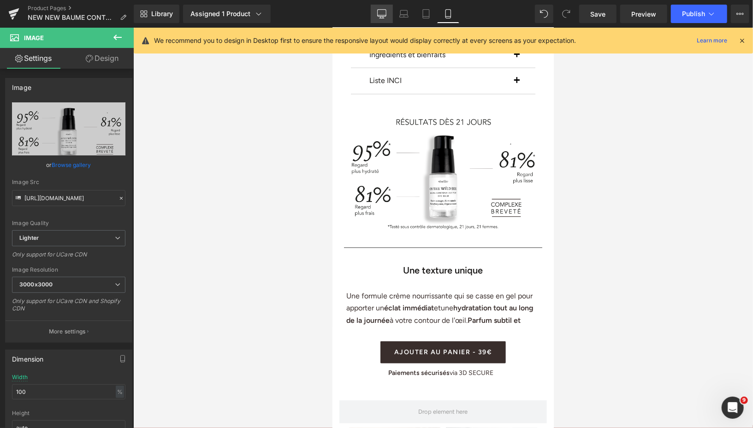
click at [380, 17] on icon at bounding box center [381, 13] width 9 height 7
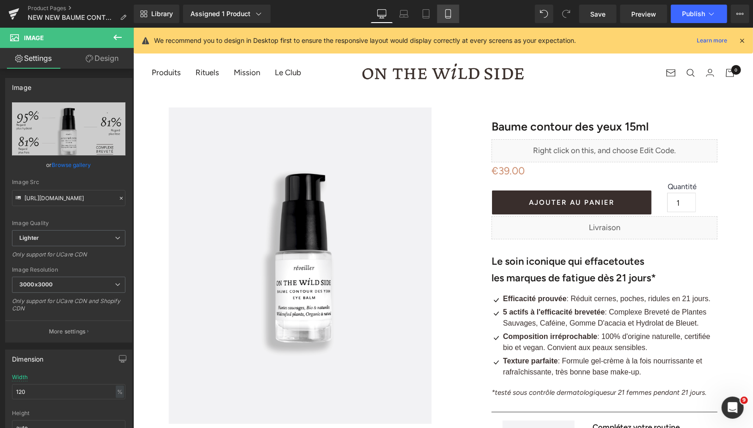
click at [448, 17] on icon at bounding box center [447, 17] width 5 height 0
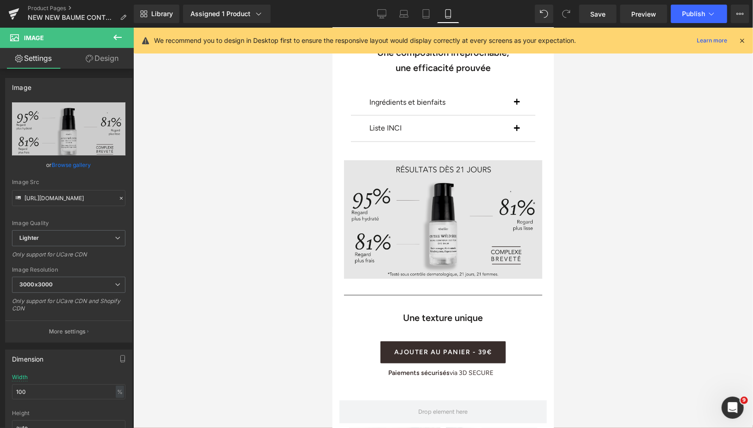
scroll to position [1144, 0]
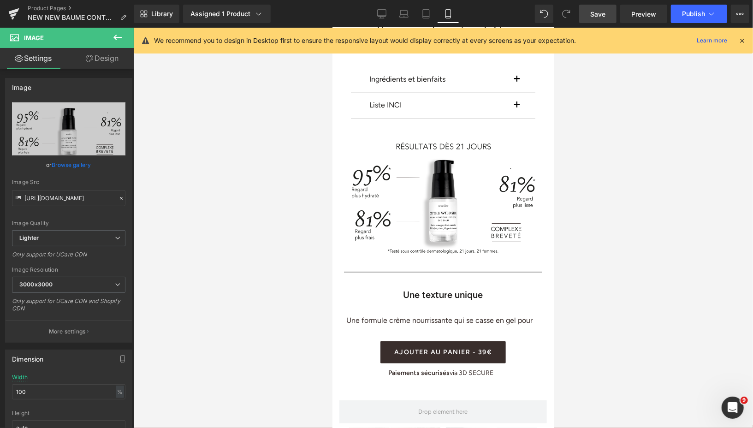
click at [602, 18] on span "Save" at bounding box center [597, 14] width 15 height 10
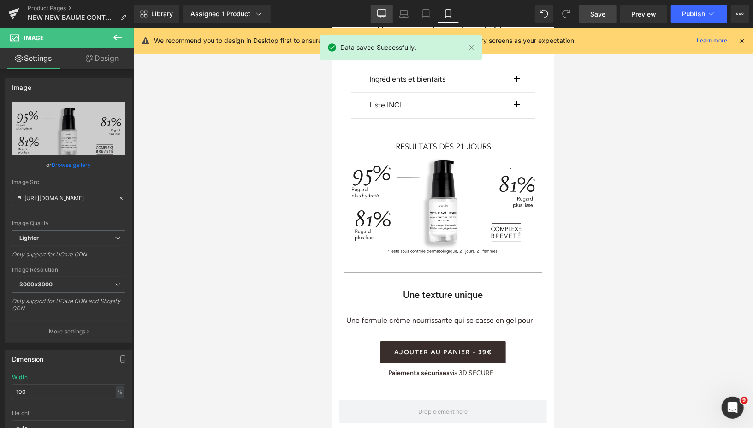
click at [382, 14] on icon at bounding box center [381, 13] width 9 height 9
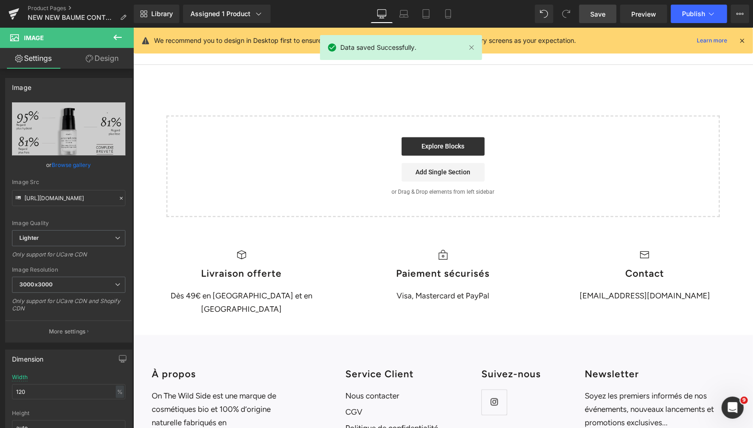
scroll to position [0, 0]
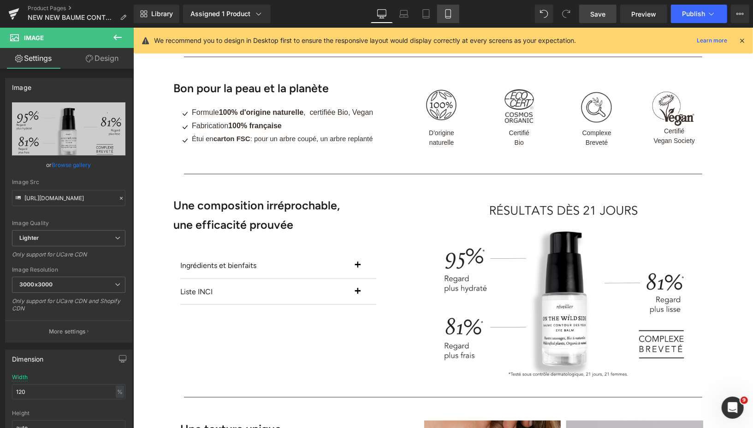
click at [445, 12] on icon at bounding box center [447, 13] width 9 height 9
type input "100"
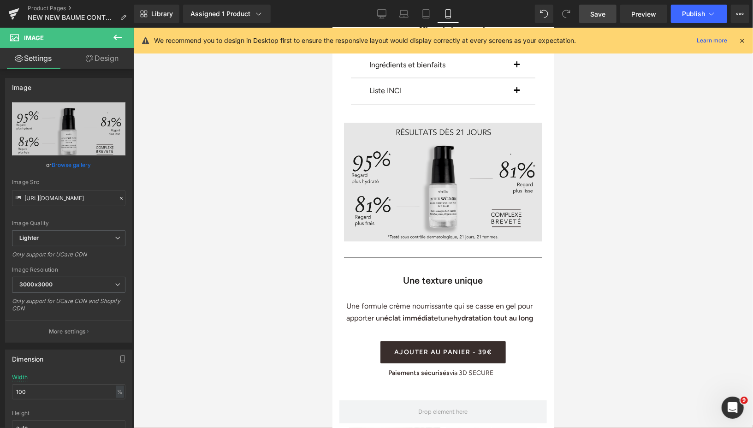
scroll to position [1144, 0]
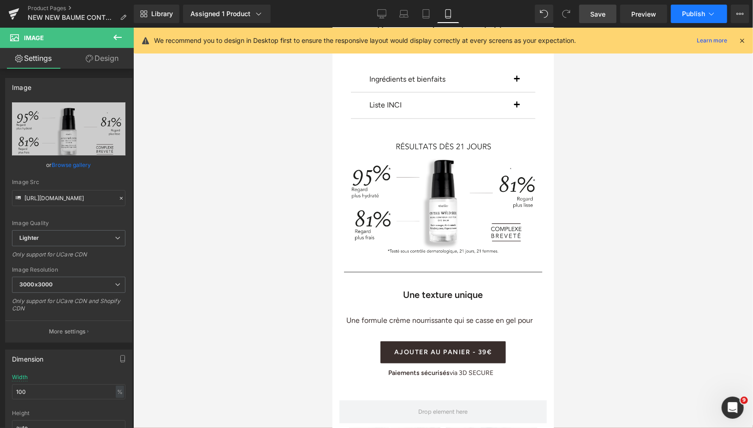
click at [685, 16] on span "Publish" at bounding box center [693, 13] width 23 height 7
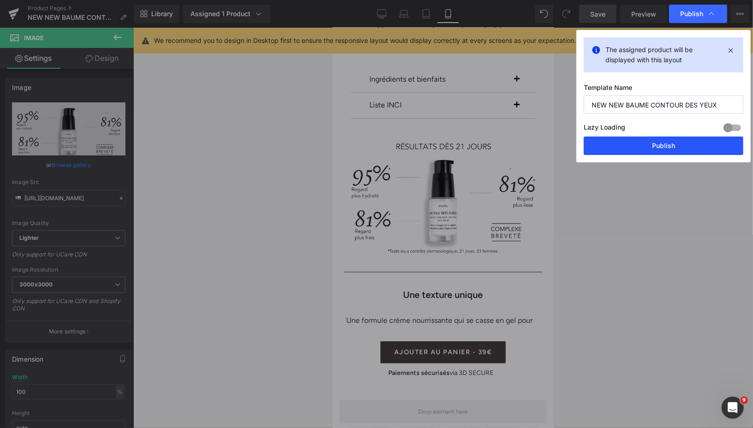
click at [633, 144] on button "Publish" at bounding box center [662, 145] width 159 height 18
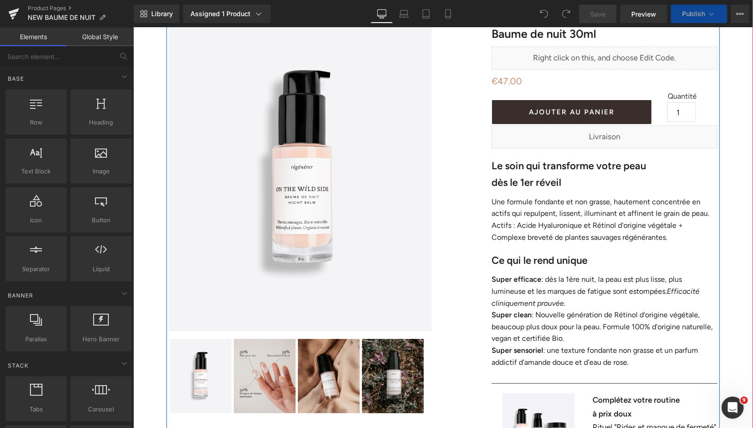
scroll to position [126, 0]
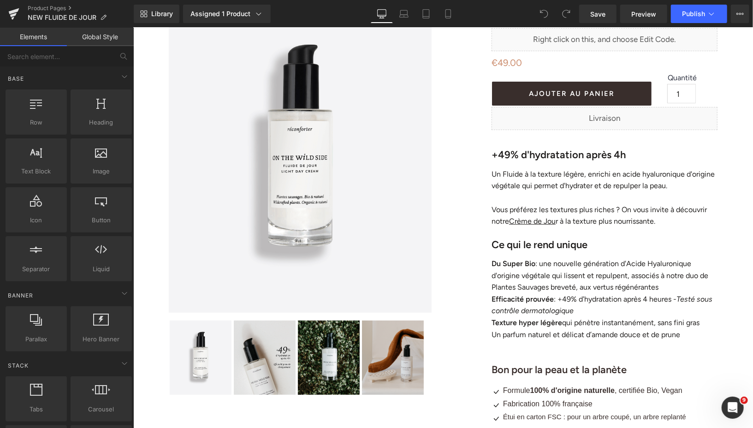
scroll to position [29, 0]
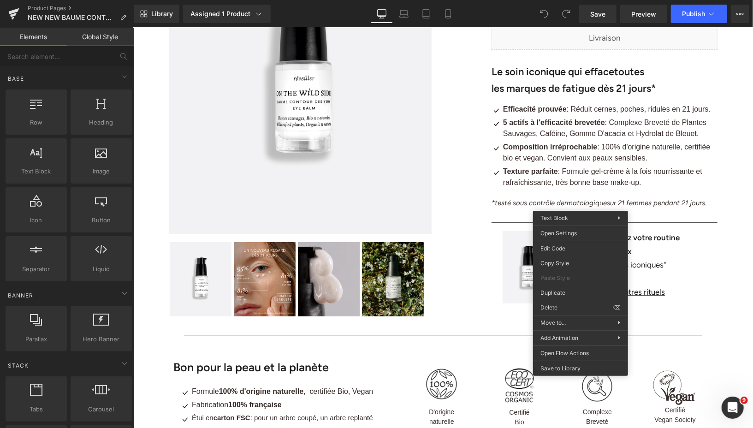
drag, startPoint x: 691, startPoint y: 393, endPoint x: 558, endPoint y: 365, distance: 136.0
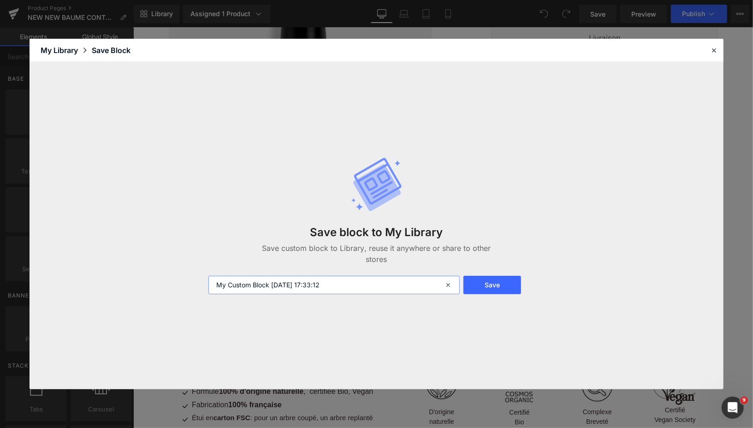
drag, startPoint x: 353, startPoint y: 283, endPoint x: 175, endPoint y: 277, distance: 177.5
click at [175, 277] on div "Save block to My Library Save custom block to Library, reuse it anywhere or sha…" at bounding box center [376, 225] width 694 height 327
type input "testé sous controle dermatologique baume yeux"
click at [485, 282] on button "Save" at bounding box center [492, 285] width 58 height 18
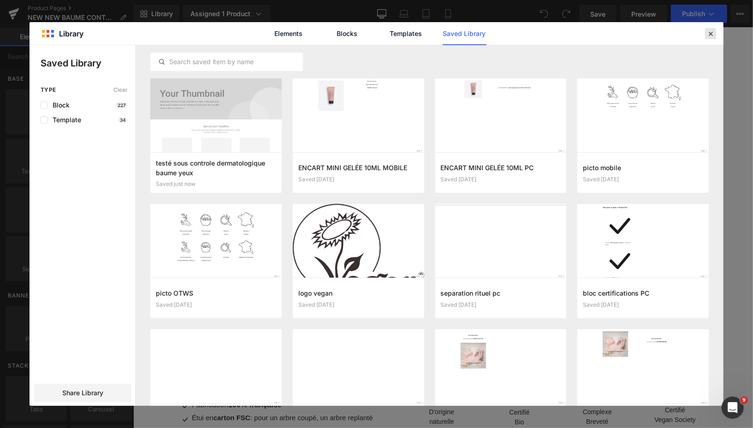
click at [710, 33] on icon at bounding box center [710, 33] width 8 height 8
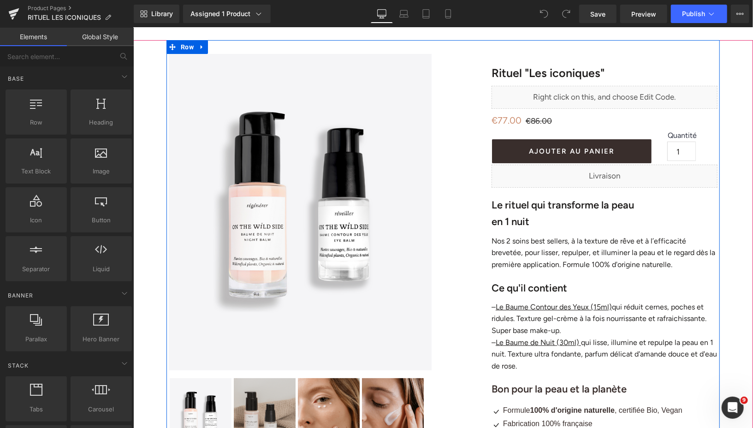
scroll to position [58, 0]
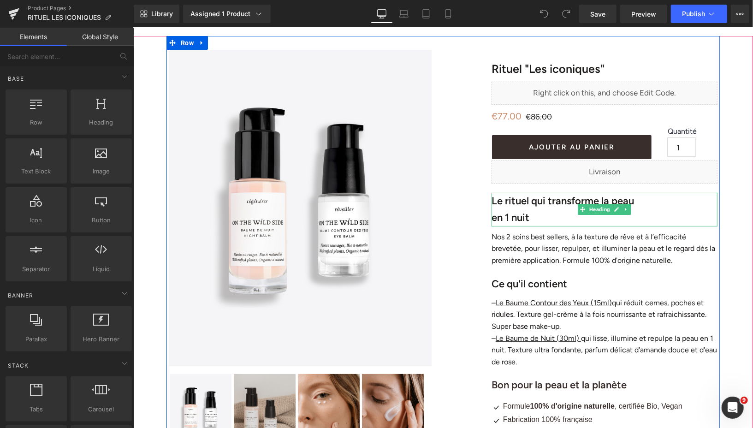
click at [535, 217] on h1 "en 1 nuit" at bounding box center [604, 217] width 226 height 17
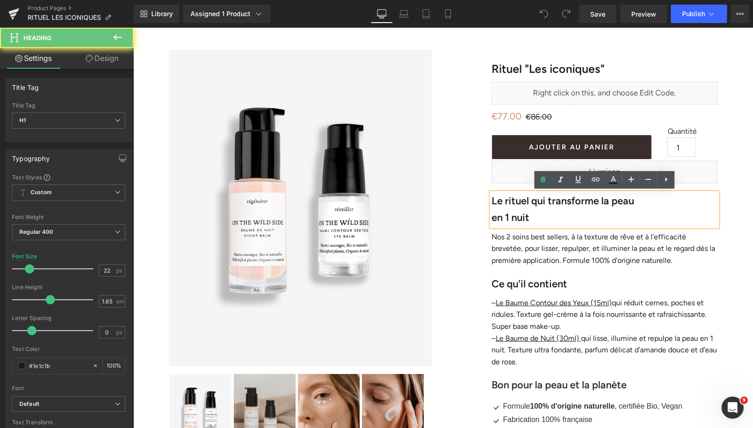
click at [535, 217] on h1 "en 1 nuit" at bounding box center [604, 217] width 226 height 17
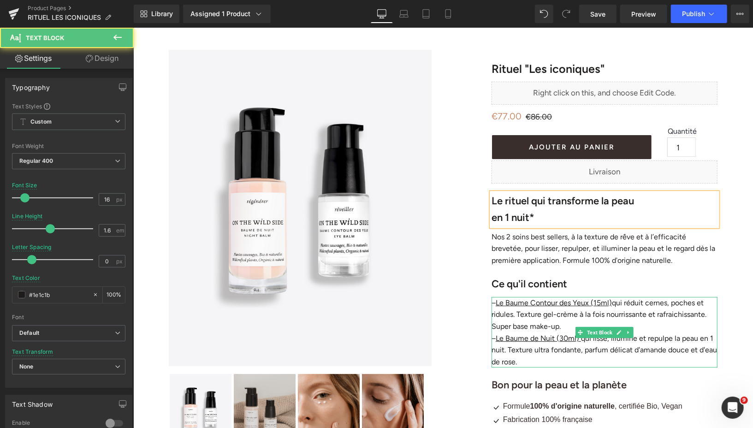
click at [504, 349] on p "– Le Baume de Nuit (30ml) qui lisse, illumine et repulpe la peau en 1 nuit. Tex…" at bounding box center [604, 349] width 226 height 35
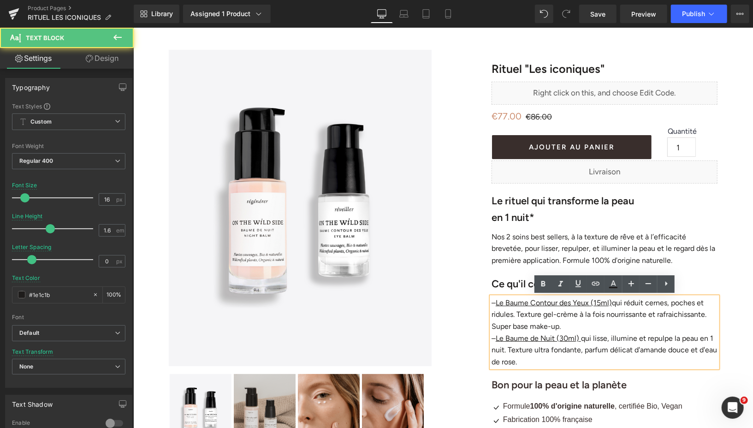
click at [502, 351] on p "– Le Baume de Nuit (30ml) qui lisse, illumine et repulpe la peau en 1 nuit. Tex…" at bounding box center [604, 349] width 226 height 35
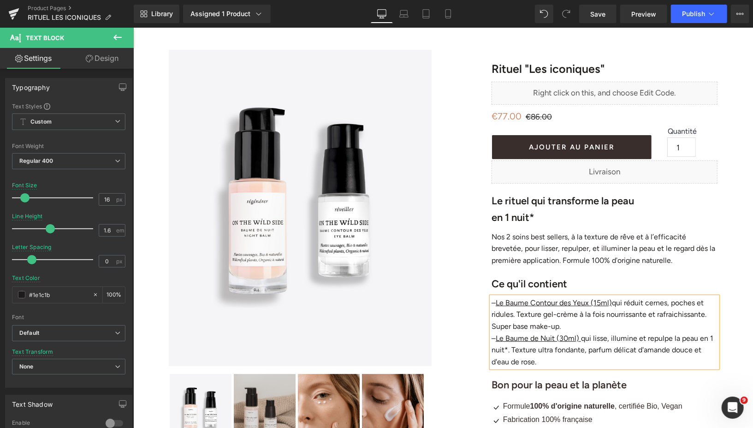
click at [512, 313] on p "– Le Baume Contour des Yeux (15ml) qui réduit cernes, poches et ridules. Textur…" at bounding box center [604, 313] width 226 height 35
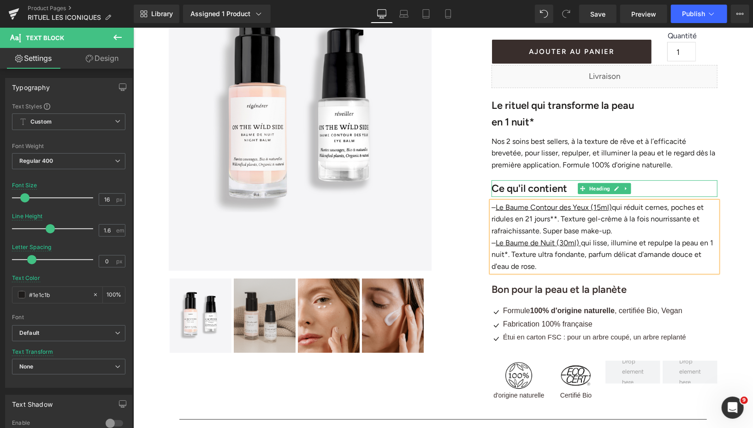
scroll to position [153, 0]
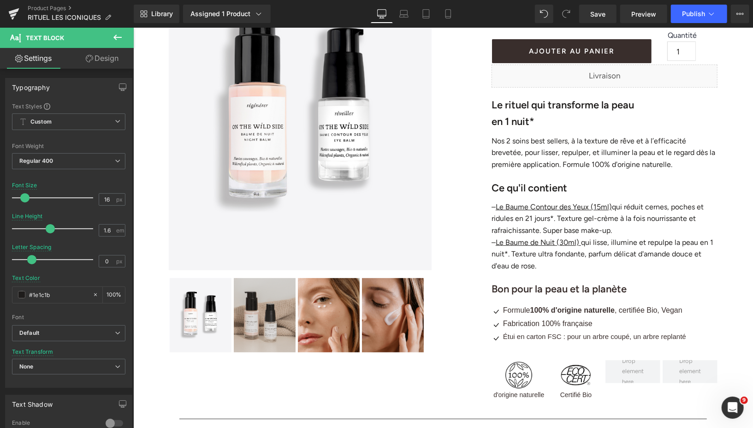
click at [115, 38] on icon at bounding box center [117, 38] width 8 height 6
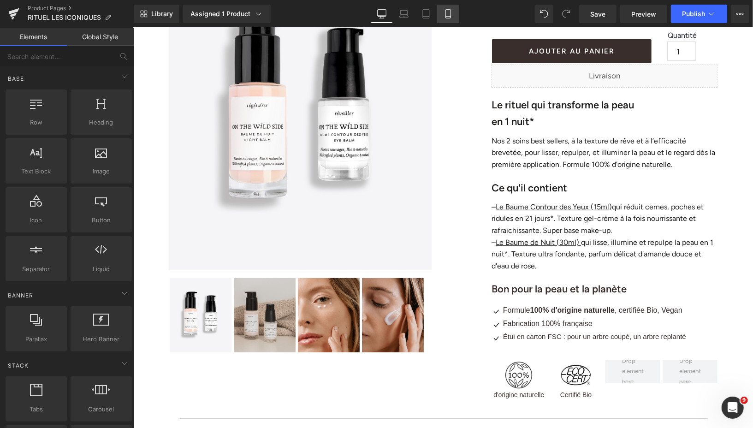
click at [451, 9] on icon at bounding box center [447, 13] width 9 height 9
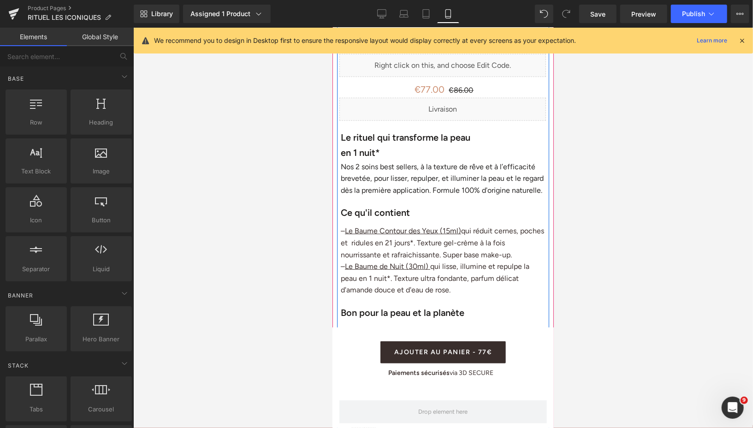
scroll to position [413, 0]
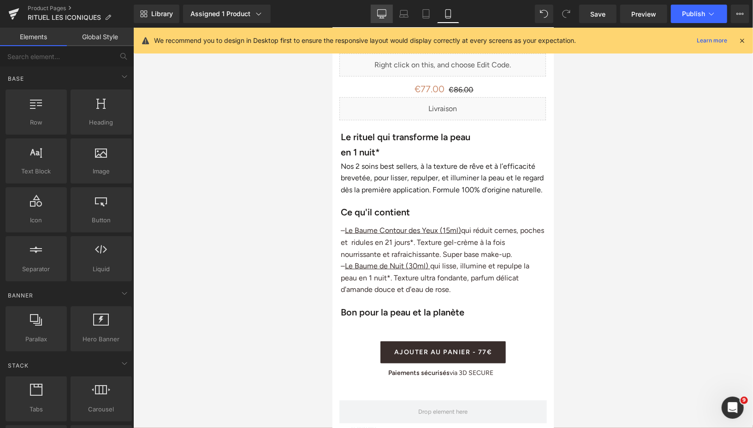
click at [379, 18] on link "Desktop" at bounding box center [382, 14] width 22 height 18
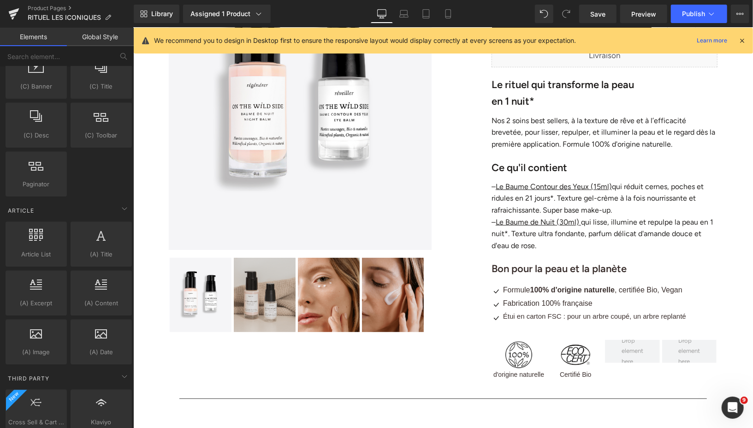
scroll to position [1655, 0]
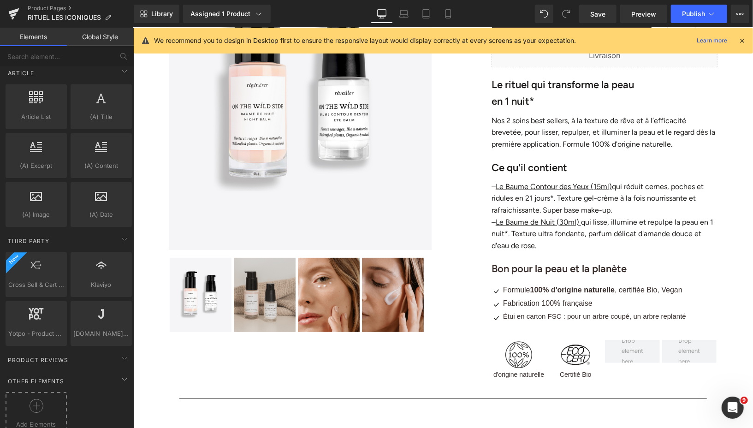
click at [36, 402] on icon at bounding box center [36, 405] width 0 height 7
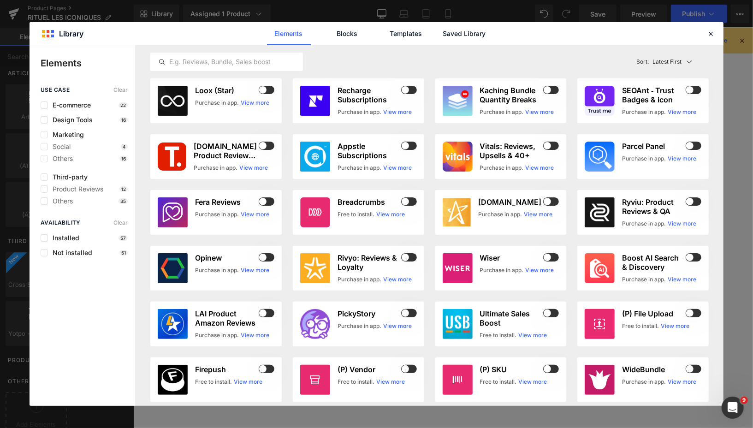
click at [489, 30] on div "Elements Blocks Templates Saved Library" at bounding box center [376, 33] width 234 height 23
click at [468, 36] on link "Saved Library" at bounding box center [464, 33] width 44 height 23
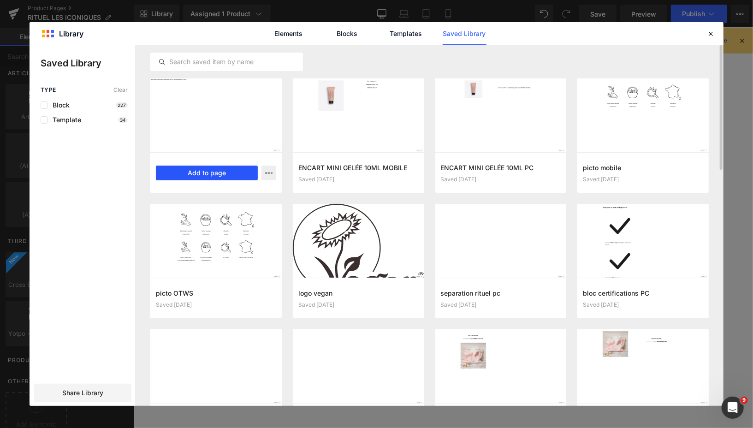
click at [194, 177] on button "Add to page" at bounding box center [207, 172] width 102 height 15
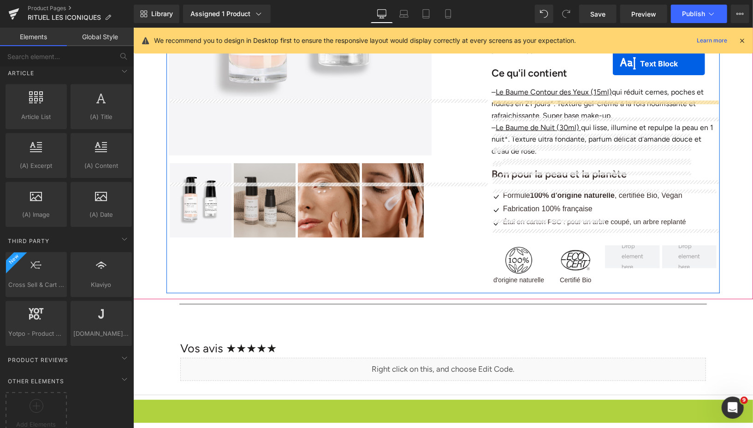
scroll to position [213, 0]
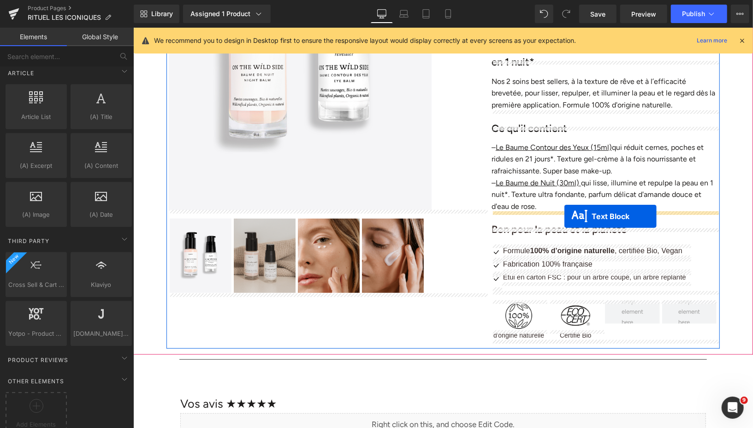
drag, startPoint x: 419, startPoint y: 183, endPoint x: 564, endPoint y: 216, distance: 147.8
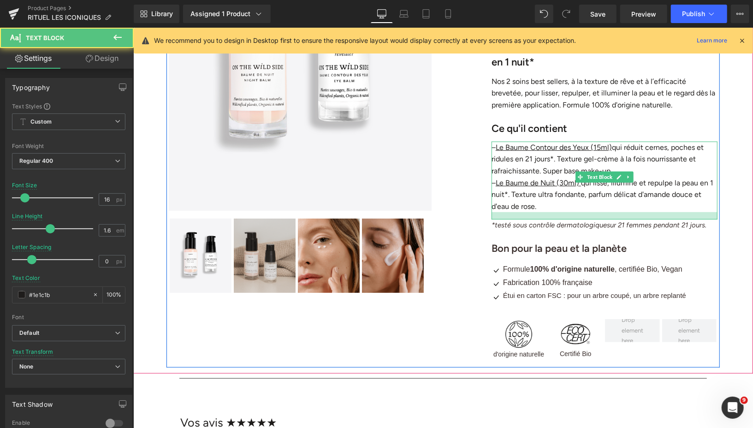
drag, startPoint x: 579, startPoint y: 209, endPoint x: 579, endPoint y: 218, distance: 8.8
click at [579, 218] on div at bounding box center [604, 215] width 226 height 7
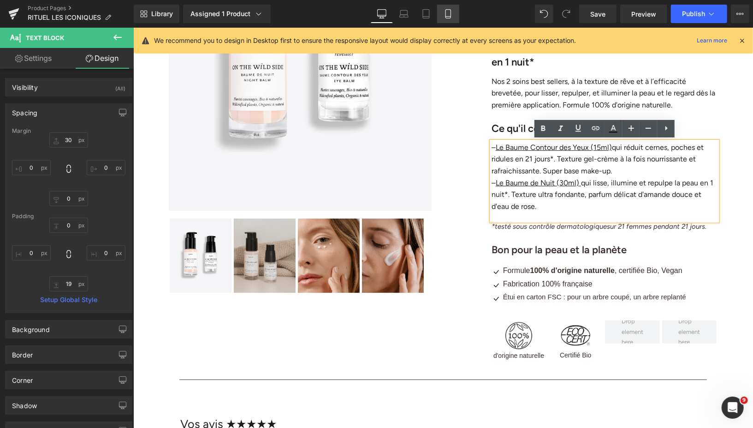
click at [446, 19] on link "Mobile" at bounding box center [448, 14] width 22 height 18
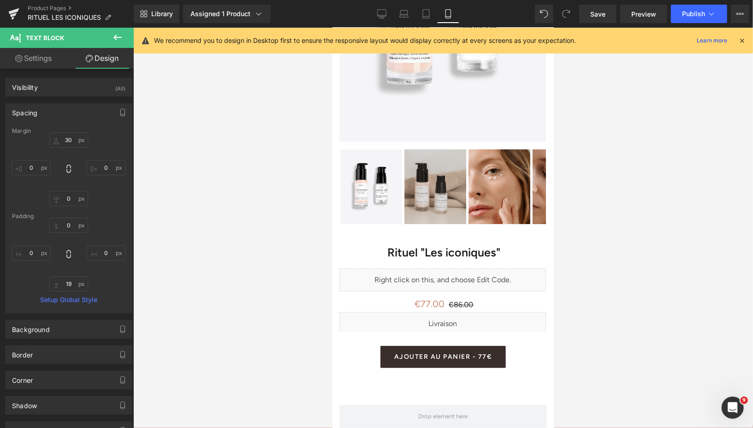
type input "30"
type input "0"
type input "3"
type input "0"
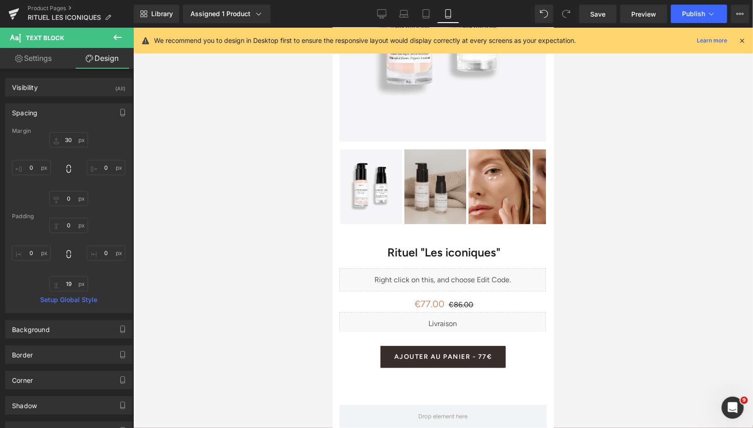
type input "0"
type input "19"
type input "0"
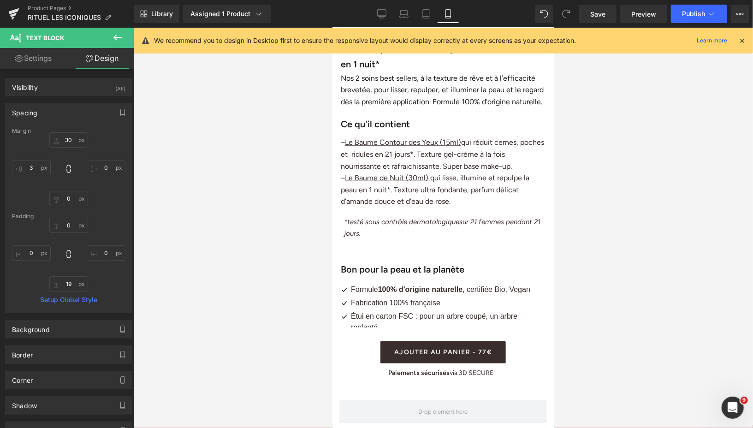
scroll to position [487, 0]
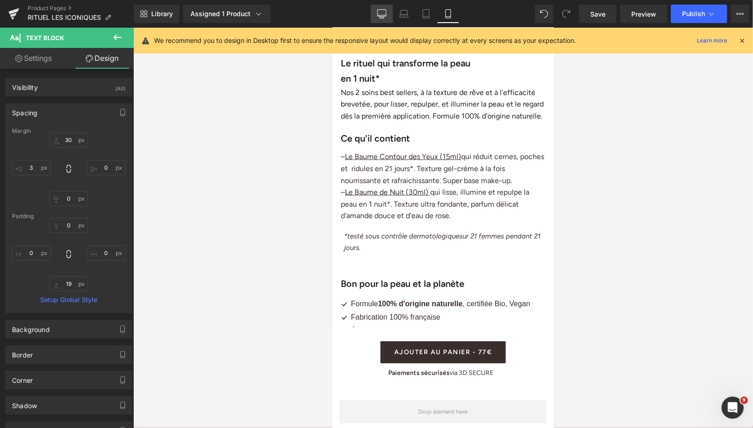
click at [380, 12] on icon at bounding box center [381, 13] width 9 height 9
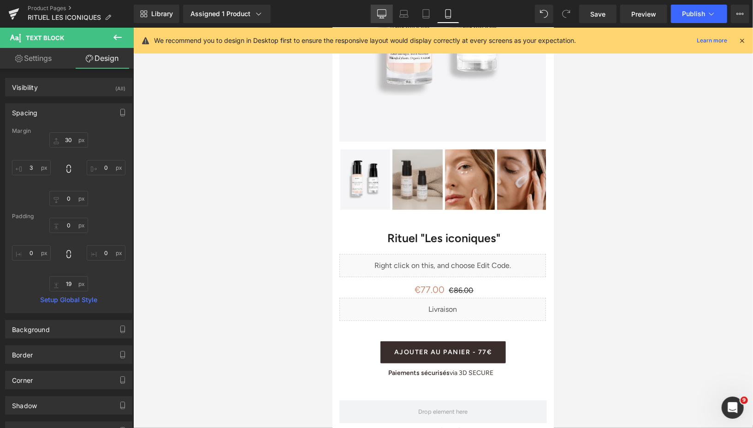
type input "30"
type input "0"
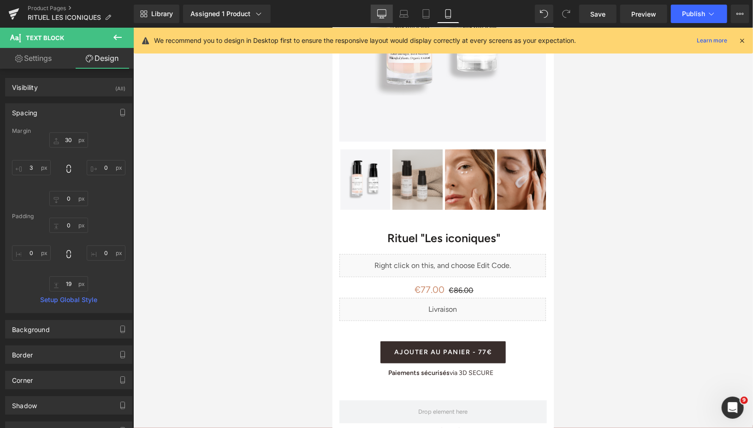
type input "0"
type input "19"
type input "0"
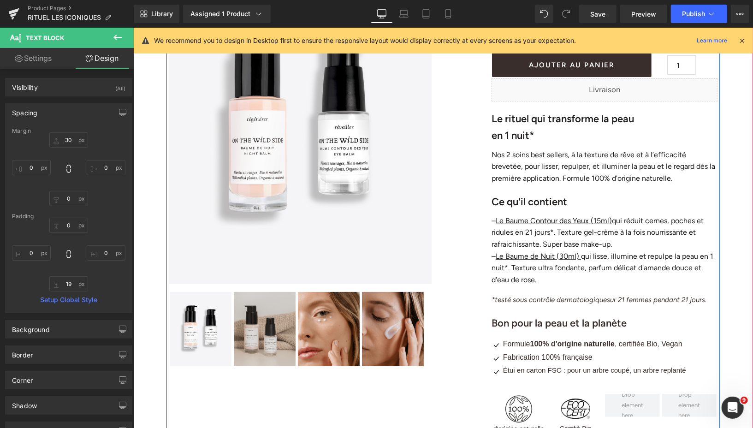
scroll to position [138, 0]
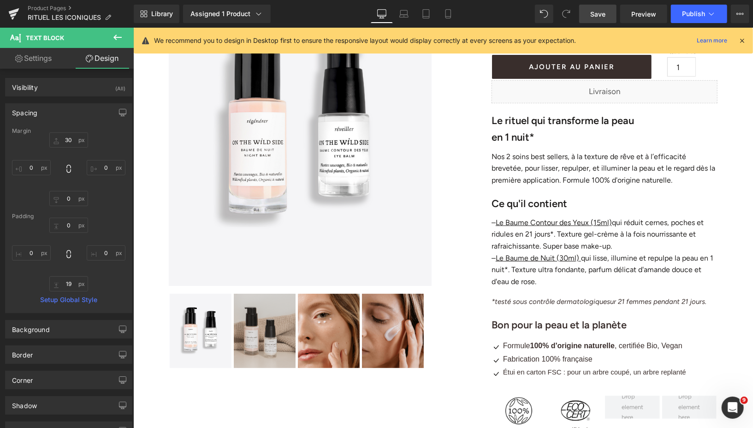
click at [599, 11] on span "Save" at bounding box center [597, 14] width 15 height 10
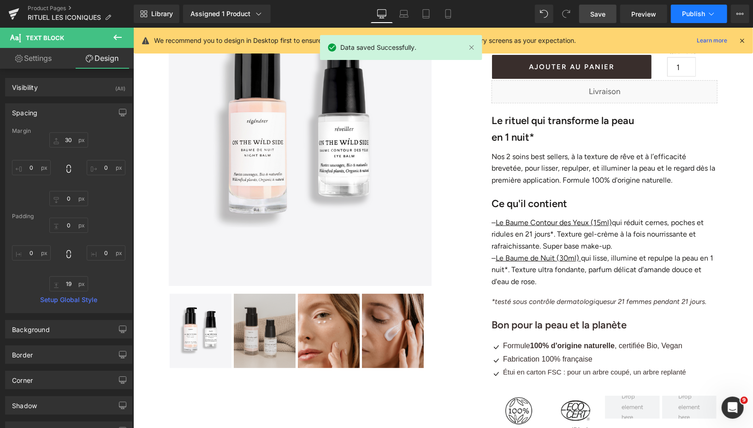
click at [684, 14] on span "Publish" at bounding box center [693, 13] width 23 height 7
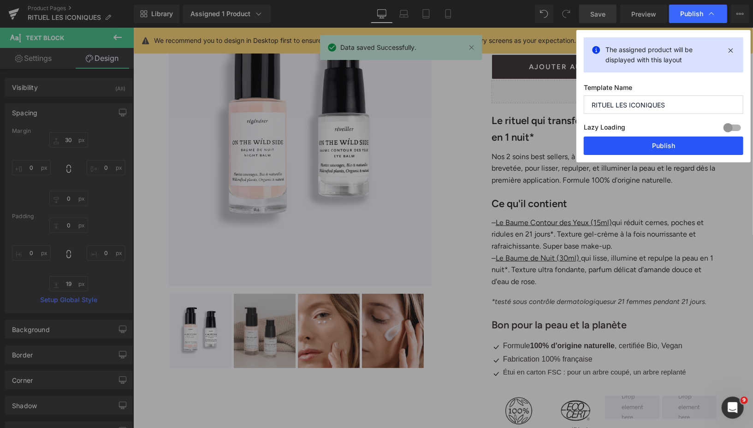
click at [639, 146] on button "Publish" at bounding box center [662, 145] width 159 height 18
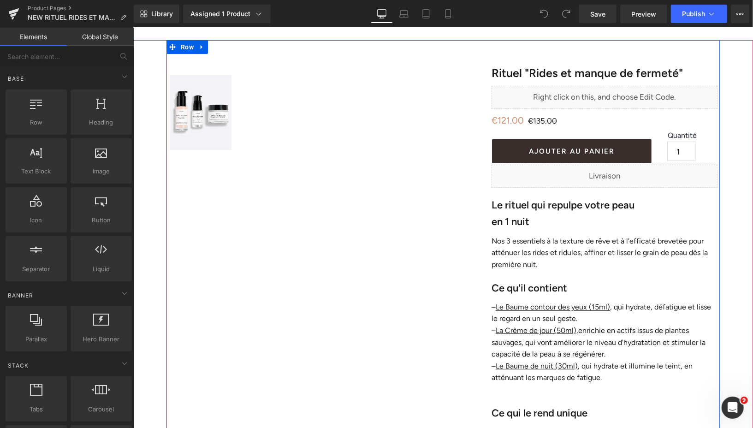
scroll to position [54, 0]
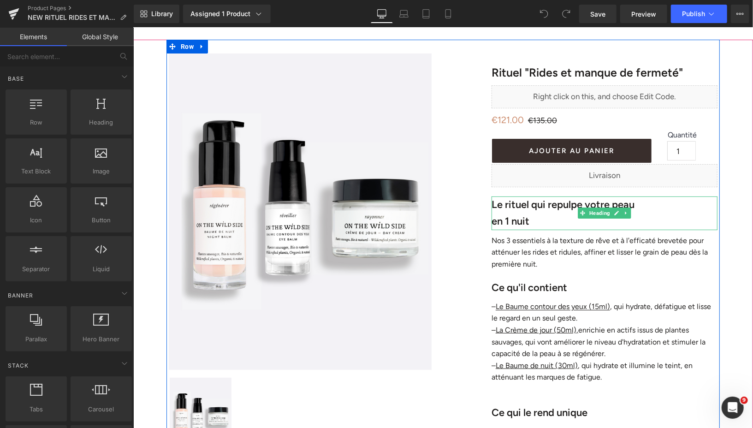
click at [529, 221] on strong "en 1 nuit" at bounding box center [510, 220] width 38 height 12
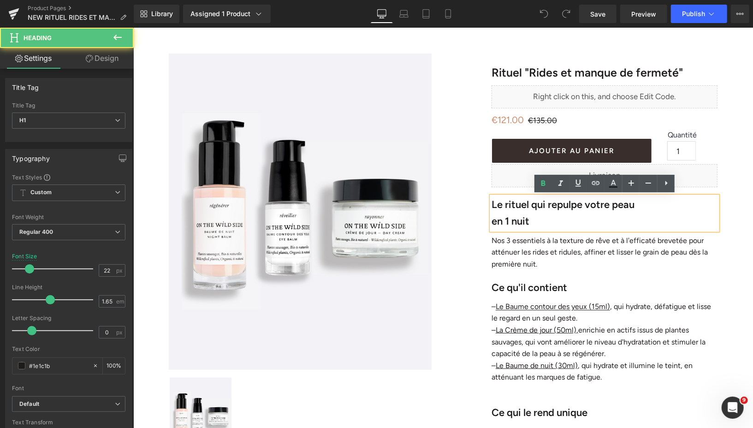
click at [536, 221] on h1 "en 1 nuit" at bounding box center [604, 220] width 226 height 17
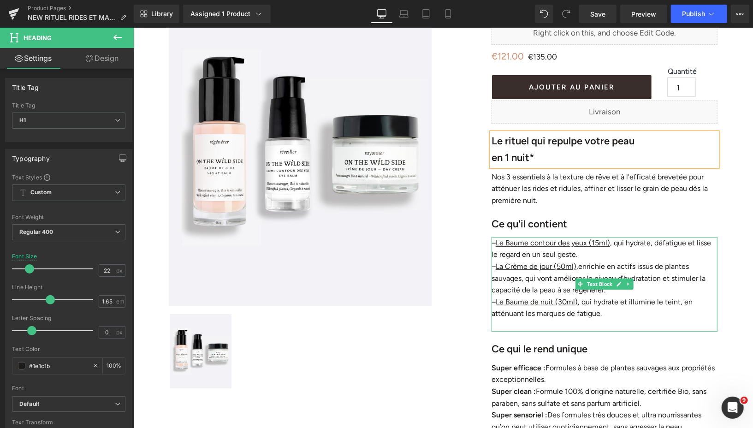
scroll to position [123, 0]
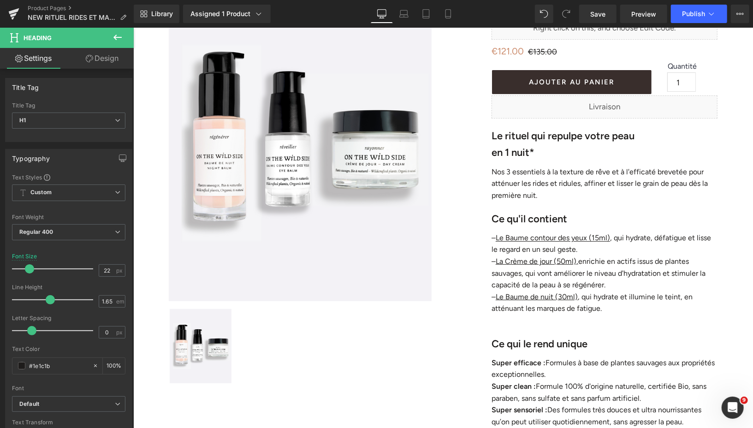
click at [114, 38] on icon at bounding box center [117, 38] width 8 height 6
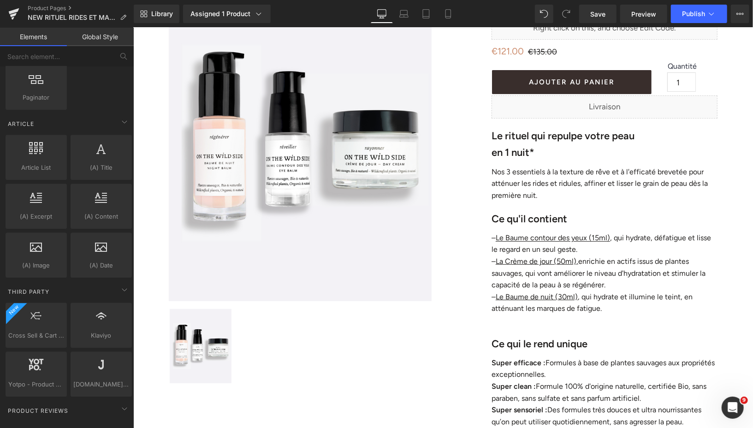
scroll to position [1655, 0]
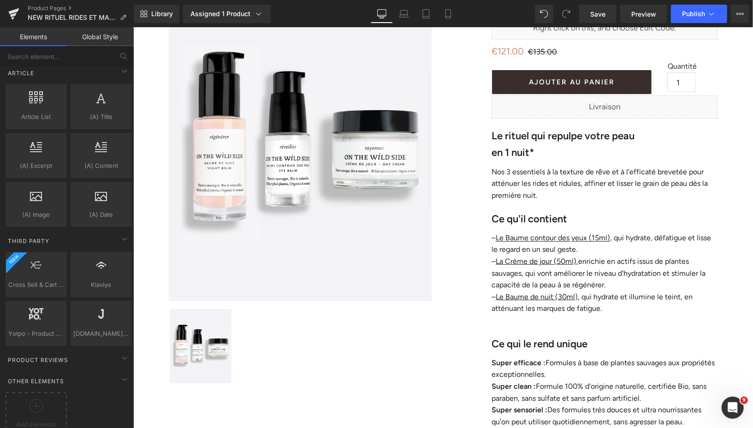
click at [43, 399] on div at bounding box center [36, 409] width 57 height 21
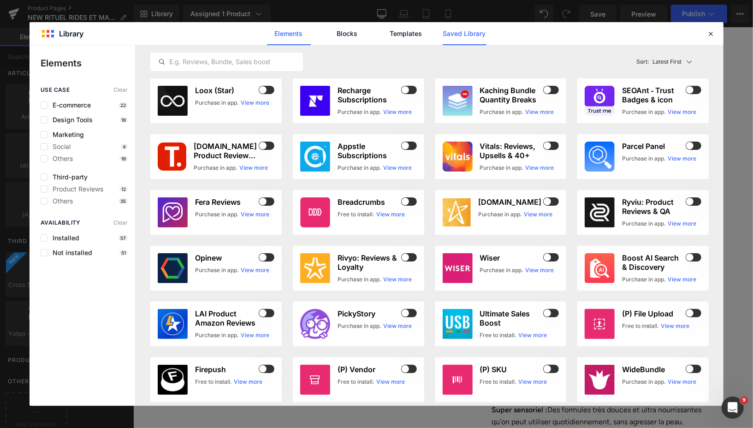
click at [485, 32] on link "Saved Library" at bounding box center [464, 33] width 44 height 23
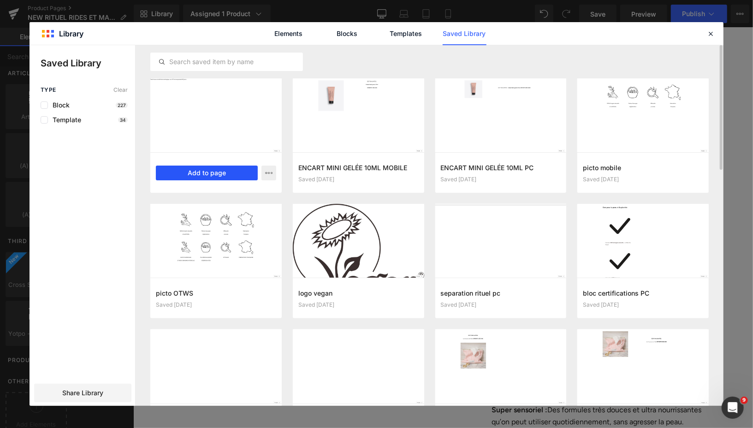
click at [225, 175] on button "Add to page" at bounding box center [207, 172] width 102 height 15
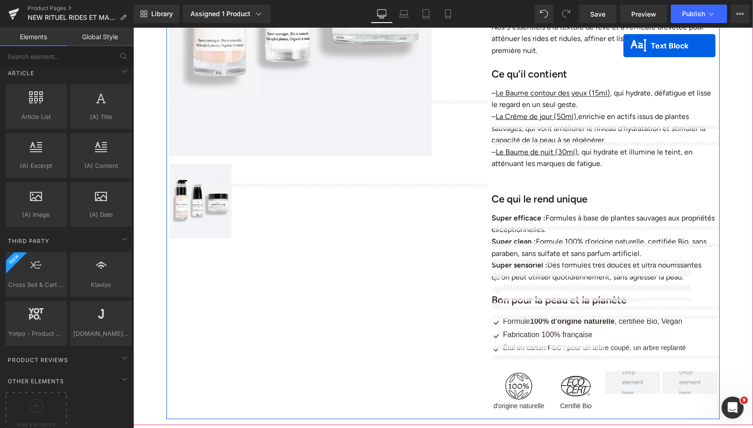
scroll to position [230, 0]
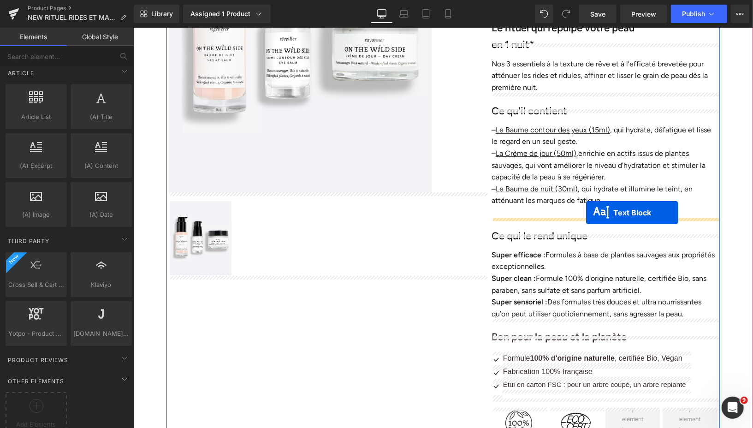
drag, startPoint x: 418, startPoint y: 77, endPoint x: 584, endPoint y: 213, distance: 213.8
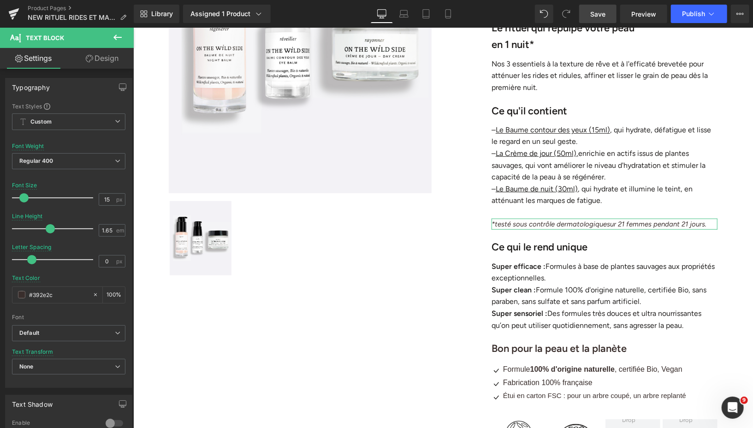
click at [592, 10] on span "Save" at bounding box center [597, 14] width 15 height 10
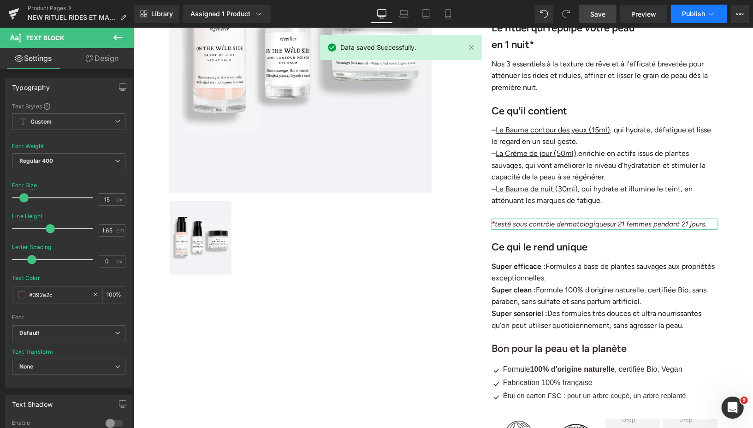
click at [687, 15] on span "Publish" at bounding box center [693, 13] width 23 height 7
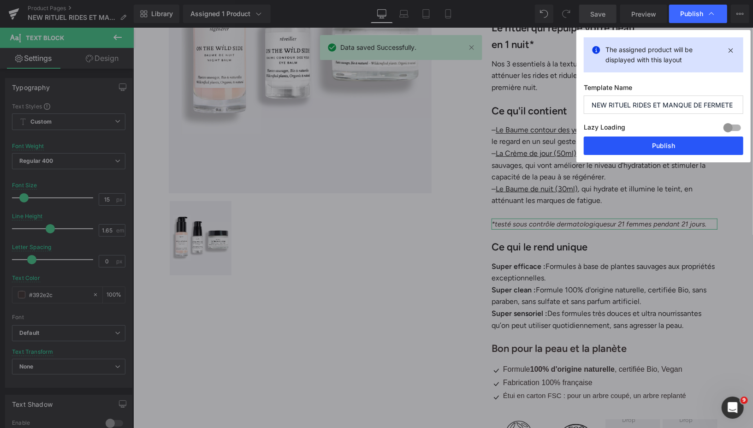
click at [601, 146] on button "Publish" at bounding box center [662, 145] width 159 height 18
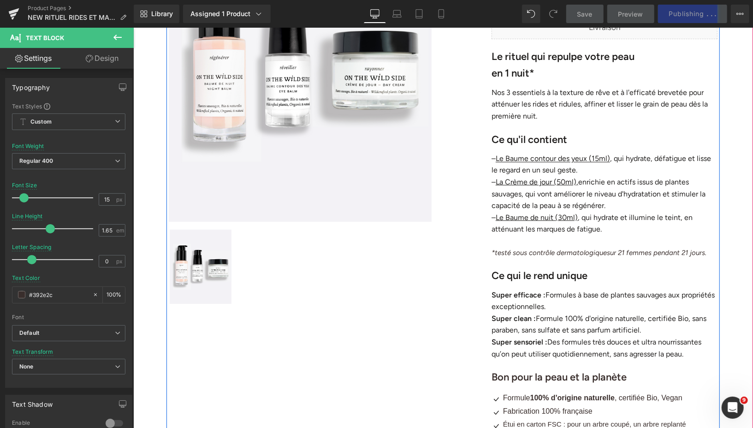
scroll to position [155, 0]
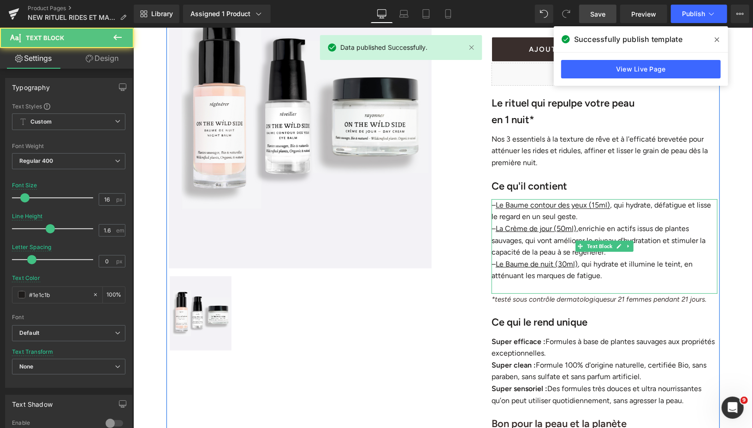
drag, startPoint x: 586, startPoint y: 291, endPoint x: 586, endPoint y: 282, distance: 8.8
click at [586, 282] on div "– Le Baume contour des yeux (15ml) , qui hydrate, défatigue et lisse le regard …" at bounding box center [604, 246] width 226 height 94
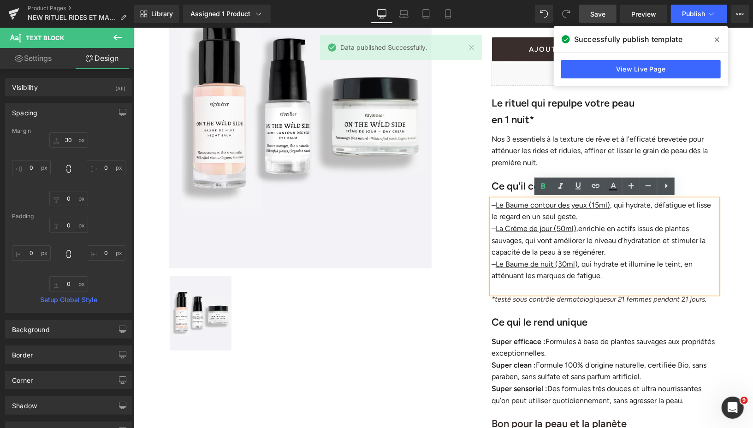
click at [577, 286] on p at bounding box center [604, 287] width 226 height 12
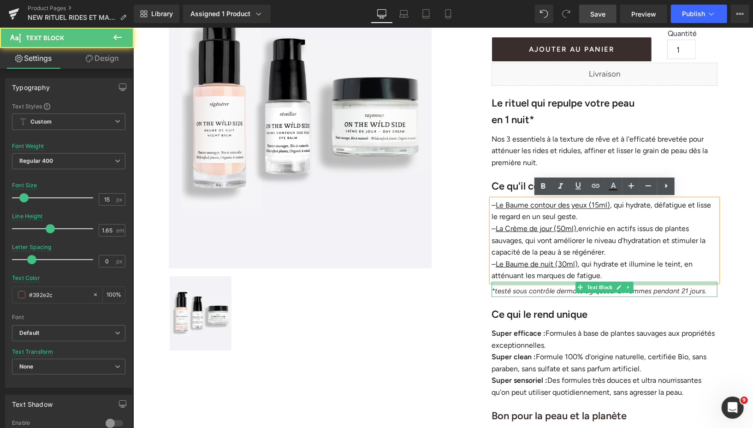
click at [641, 286] on div "*testé sous contrôle dermatologique sur 21 femmes pendant 21 jours. Text Block" at bounding box center [604, 288] width 226 height 15
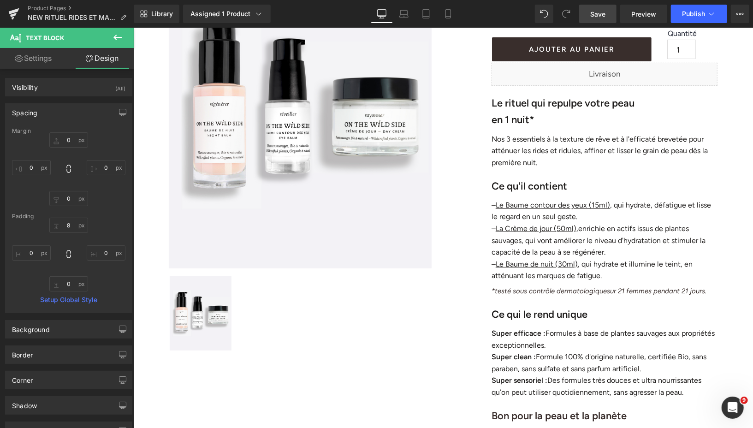
drag, startPoint x: 599, startPoint y: 14, endPoint x: 253, endPoint y: 3, distance: 346.2
click at [599, 14] on span "Save" at bounding box center [597, 14] width 15 height 10
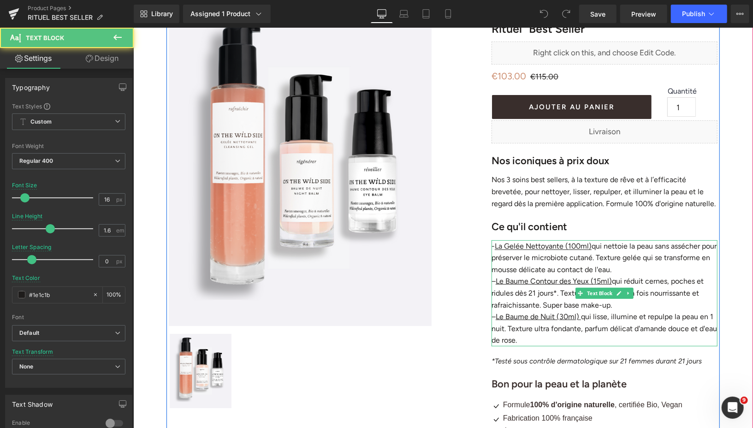
click at [503, 327] on p "– Le Baume de Nuit (30ml) qui lisse, illumine et repulpe la peau en 1 nuit. Tex…" at bounding box center [604, 327] width 226 height 35
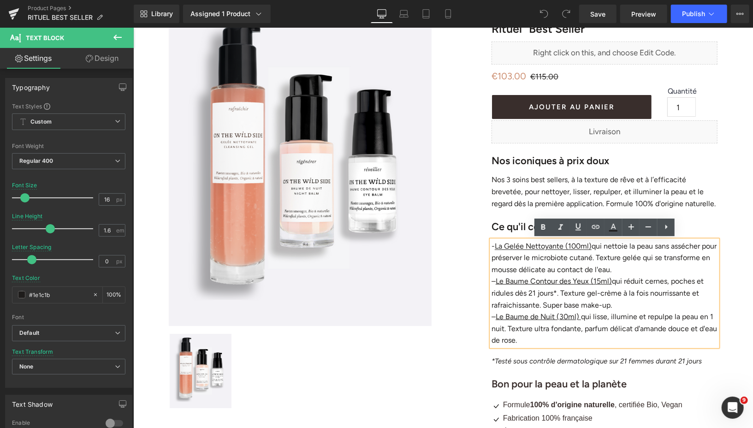
click at [502, 328] on p "– Le Baume de Nuit (30ml) qui lisse, illumine et repulpe la peau en 1 nuit. Tex…" at bounding box center [604, 327] width 226 height 35
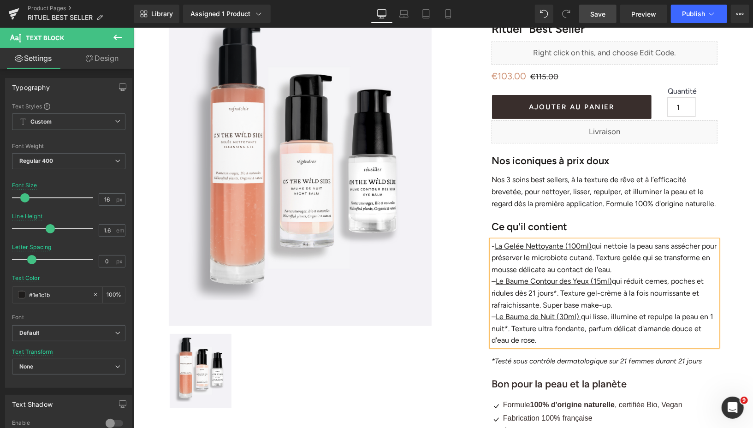
click at [598, 10] on span "Save" at bounding box center [597, 14] width 15 height 10
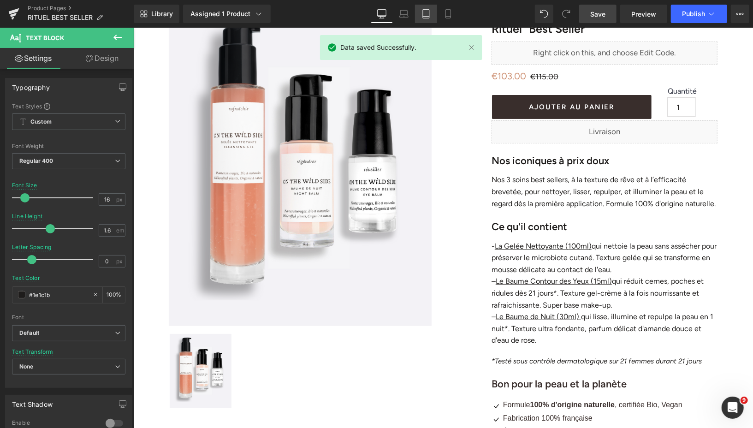
click at [435, 15] on link "Tablet" at bounding box center [426, 14] width 22 height 18
type input "17"
type input "100"
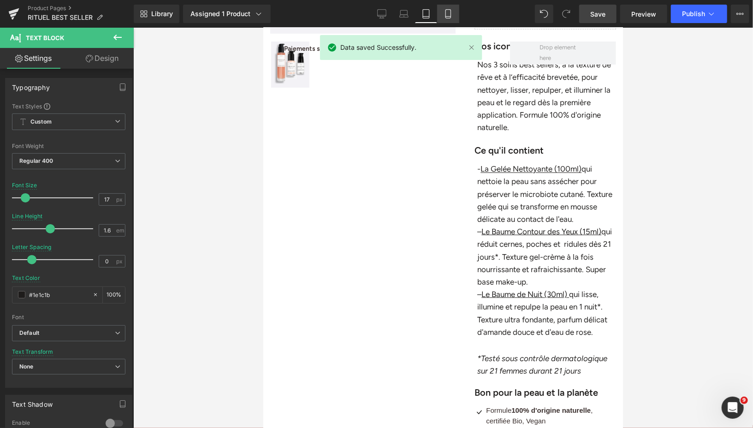
click at [449, 15] on icon at bounding box center [447, 13] width 9 height 9
type input "16"
type input "#392e2c"
type input "100"
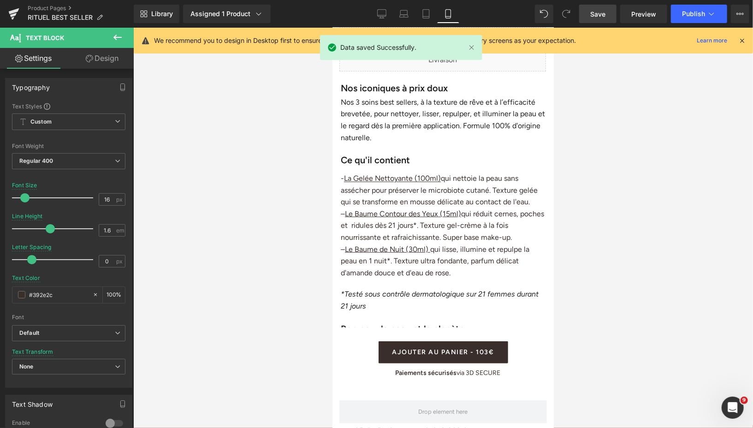
scroll to position [462, 0]
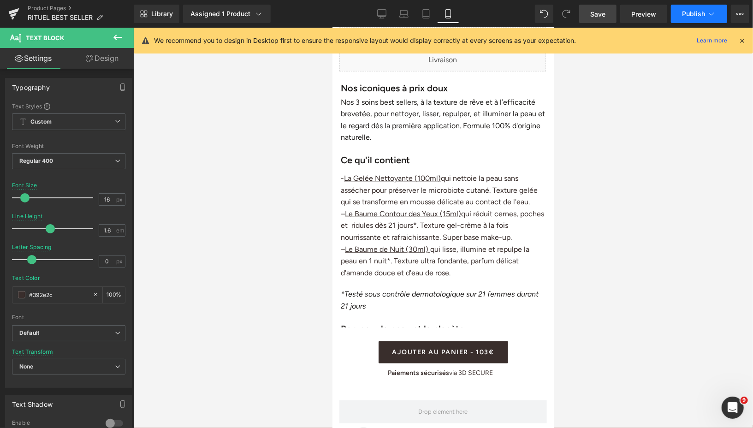
click at [696, 17] on span "Publish" at bounding box center [693, 13] width 23 height 7
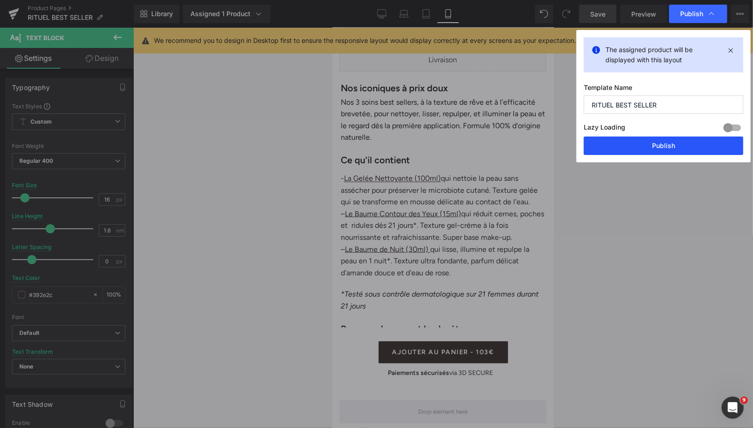
click at [630, 145] on button "Publish" at bounding box center [662, 145] width 159 height 18
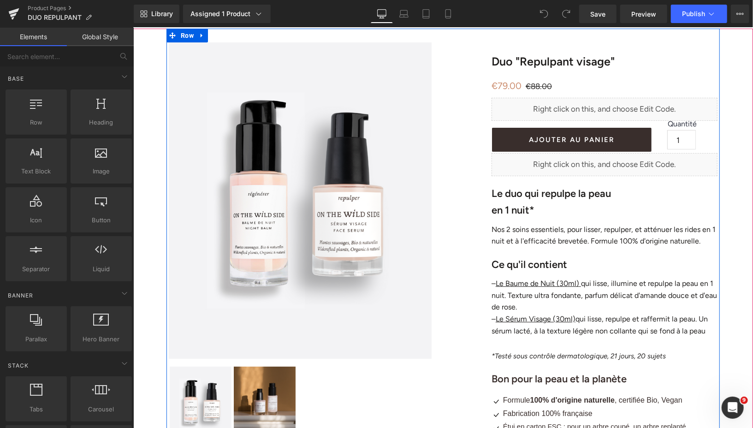
scroll to position [65, 0]
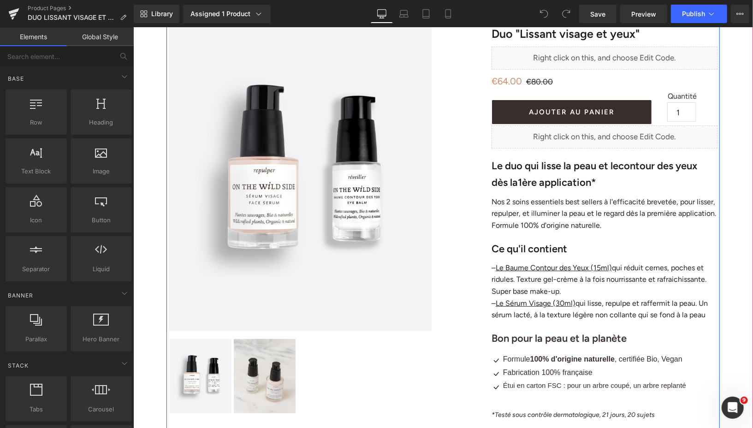
scroll to position [91, 0]
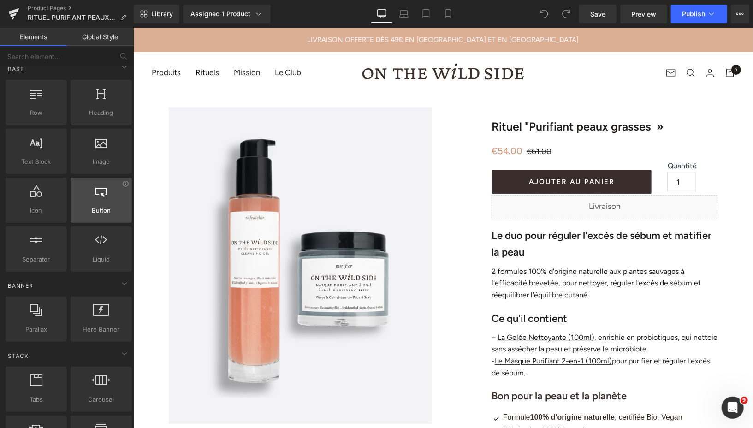
scroll to position [10, 0]
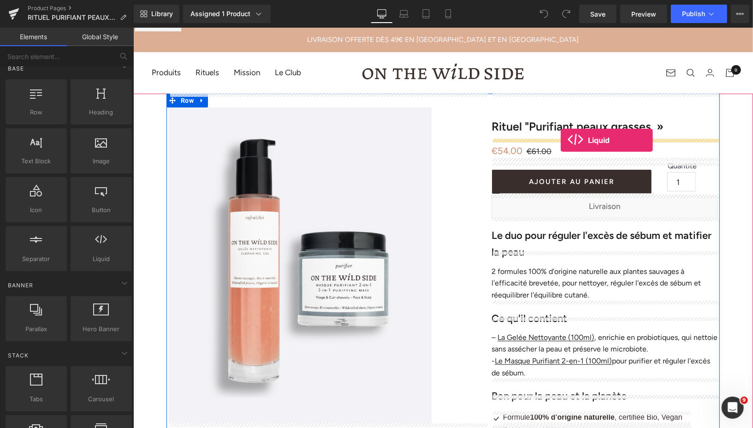
drag, startPoint x: 231, startPoint y: 275, endPoint x: 559, endPoint y: 141, distance: 354.5
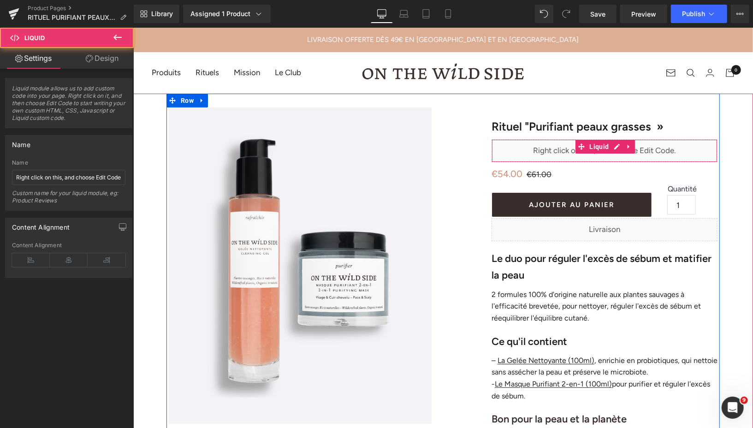
click at [613, 146] on div "Liquid" at bounding box center [604, 150] width 226 height 23
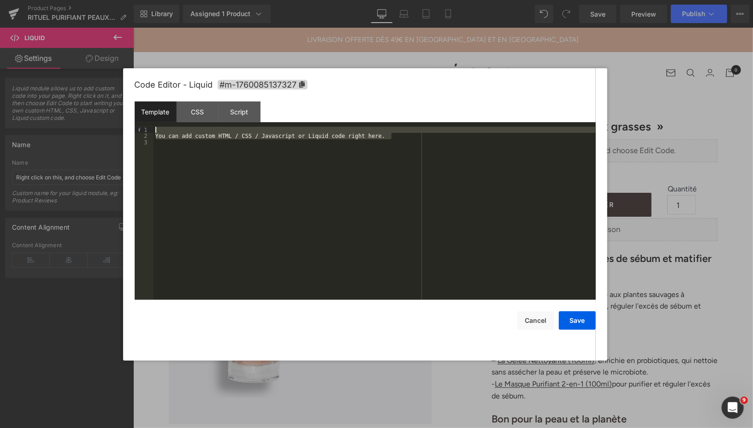
drag, startPoint x: 404, startPoint y: 139, endPoint x: 154, endPoint y: 133, distance: 249.9
click at [154, 133] on div "You can add custom HTML / CSS / Javascript or Liquid code right here." at bounding box center [374, 220] width 442 height 186
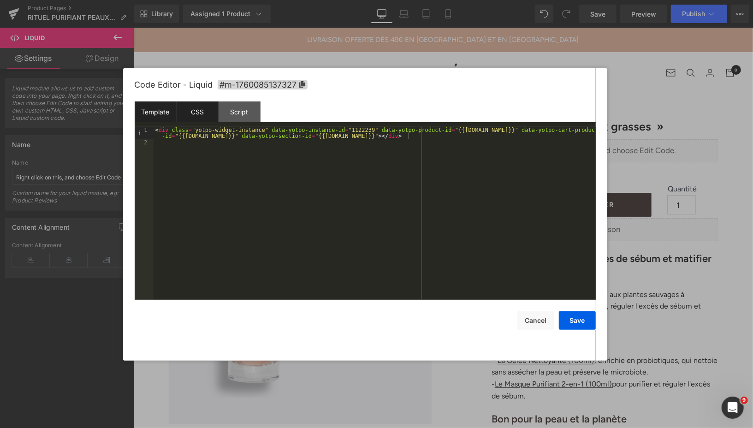
click at [196, 111] on div "CSS" at bounding box center [197, 111] width 42 height 21
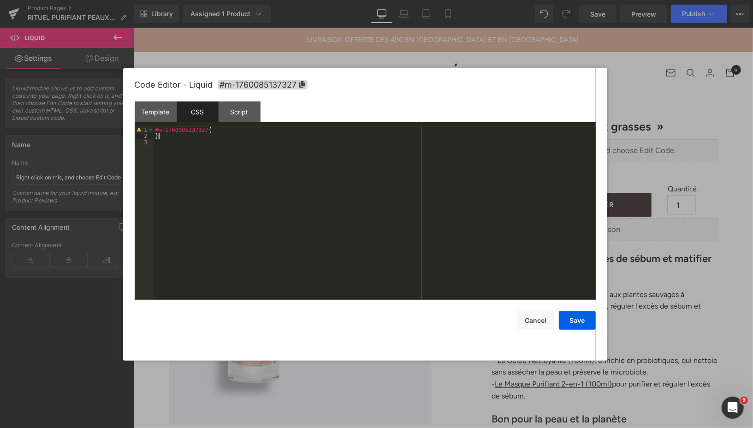
drag, startPoint x: 169, startPoint y: 139, endPoint x: 164, endPoint y: 139, distance: 5.1
click at [164, 139] on div "#m-1760085137327 { }" at bounding box center [374, 220] width 442 height 186
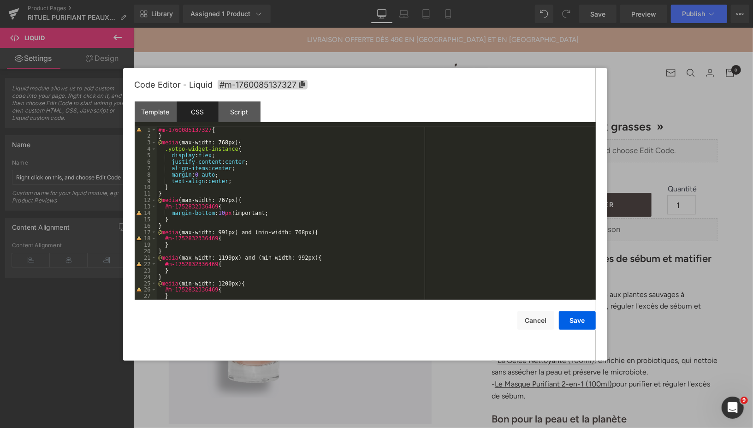
scroll to position [0, 0]
click at [302, 86] on icon at bounding box center [302, 84] width 6 height 6
drag, startPoint x: 219, startPoint y: 206, endPoint x: 165, endPoint y: 208, distance: 53.9
click at [165, 208] on div "#m-1760085137327 { } @ media (max-width: 768px) { .yotpo-widget-instance { disp…" at bounding box center [374, 220] width 435 height 186
drag, startPoint x: 218, startPoint y: 238, endPoint x: 165, endPoint y: 239, distance: 53.9
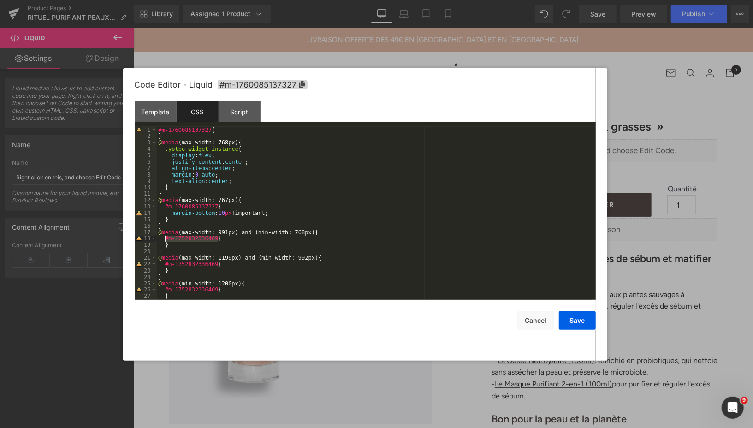
click at [165, 239] on div "#m-1760085137327 { } @ media (max-width: 768px) { .yotpo-widget-instance { disp…" at bounding box center [374, 220] width 435 height 186
drag, startPoint x: 218, startPoint y: 265, endPoint x: 164, endPoint y: 265, distance: 53.5
click at [164, 265] on div "#m-1760085137327 { } @ media (max-width: 768px) { .yotpo-widget-instance { disp…" at bounding box center [374, 220] width 435 height 186
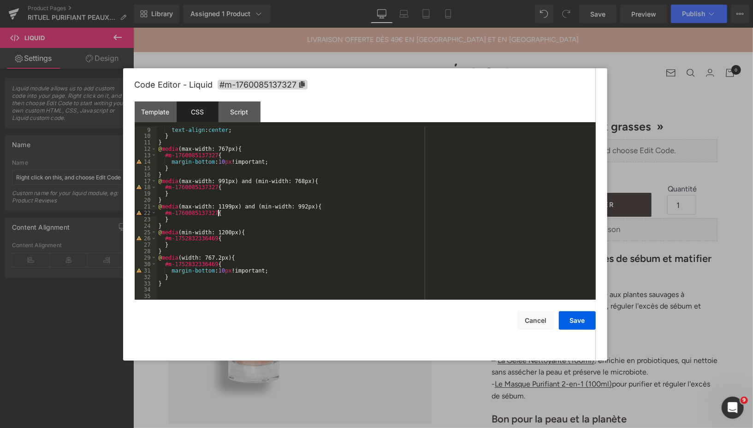
scroll to position [51, 0]
drag, startPoint x: 219, startPoint y: 240, endPoint x: 164, endPoint y: 239, distance: 55.3
click at [164, 239] on div "text-align : center ; } } @ media (max-width: 767px) { #m-1760085137327 { margi…" at bounding box center [374, 220] width 435 height 186
drag, startPoint x: 219, startPoint y: 262, endPoint x: 165, endPoint y: 262, distance: 54.4
click at [165, 262] on div "text-align : center ; } } @ media (max-width: 767px) { #m-1760085137327 { margi…" at bounding box center [374, 220] width 435 height 186
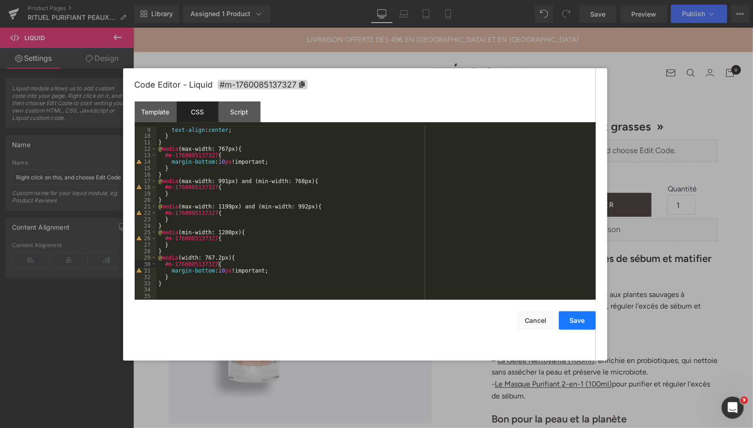
click at [574, 321] on button "Save" at bounding box center [577, 320] width 37 height 18
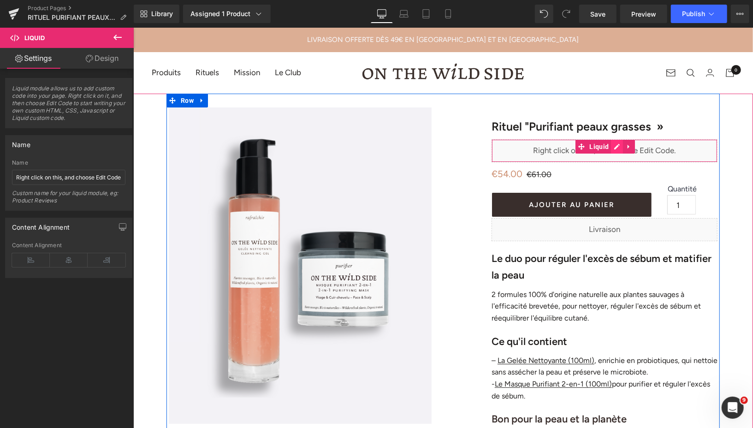
click at [617, 145] on div "Liquid" at bounding box center [604, 150] width 226 height 23
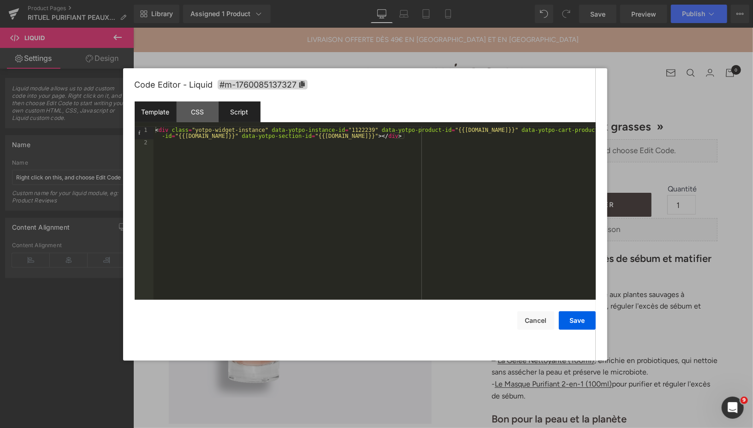
click at [239, 107] on div "Script" at bounding box center [239, 111] width 42 height 21
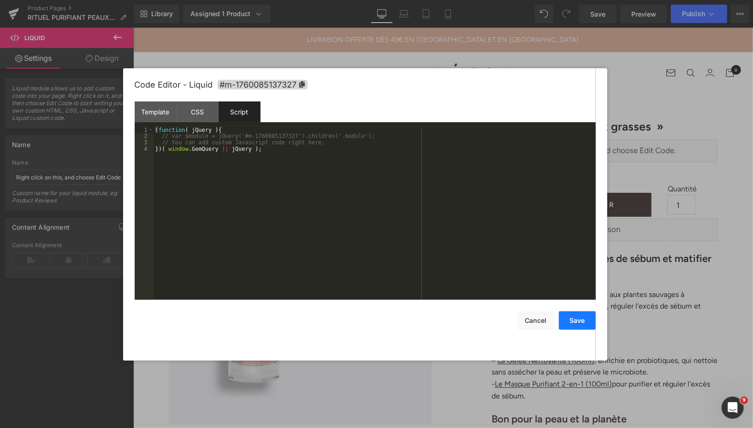
click at [576, 323] on button "Save" at bounding box center [577, 320] width 37 height 18
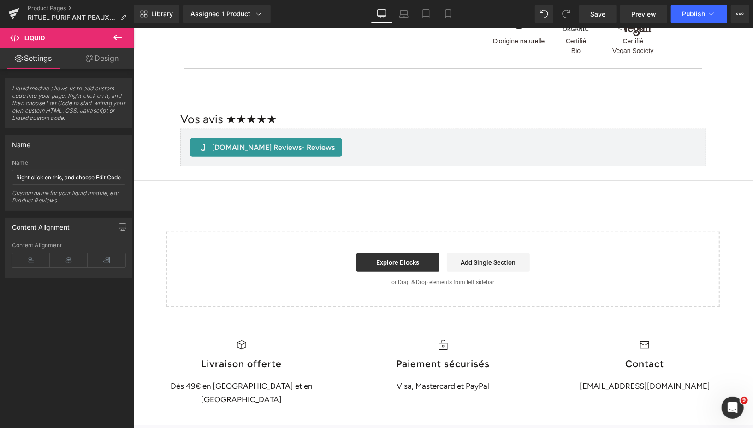
scroll to position [477, 0]
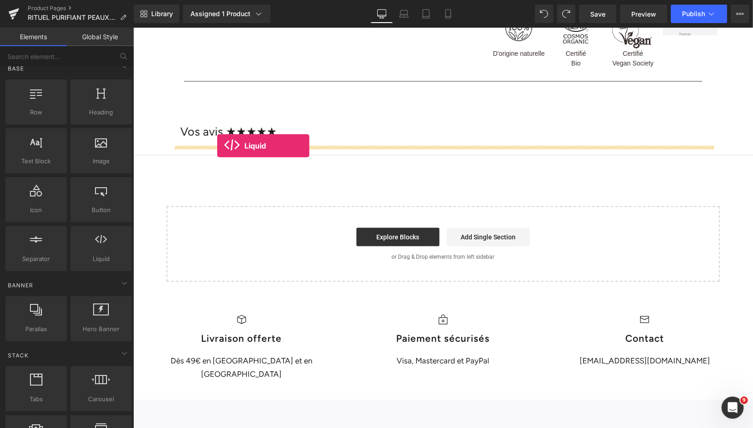
drag, startPoint x: 227, startPoint y: 282, endPoint x: 217, endPoint y: 146, distance: 136.8
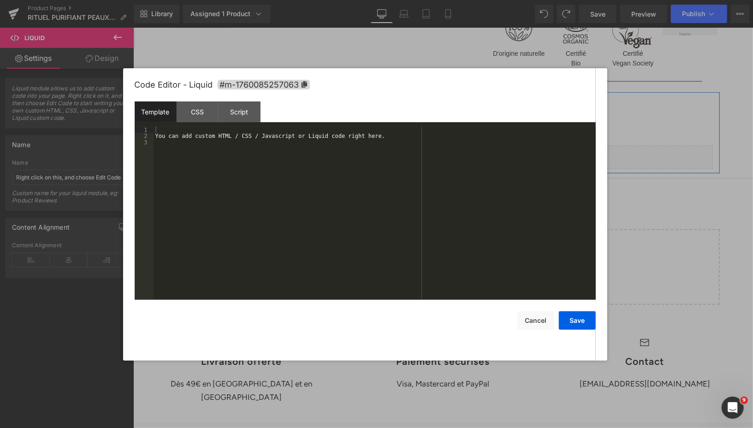
drag, startPoint x: 453, startPoint y: 153, endPoint x: 586, endPoint y: 181, distance: 135.6
click at [453, 153] on div "Liquid" at bounding box center [442, 156] width 539 height 23
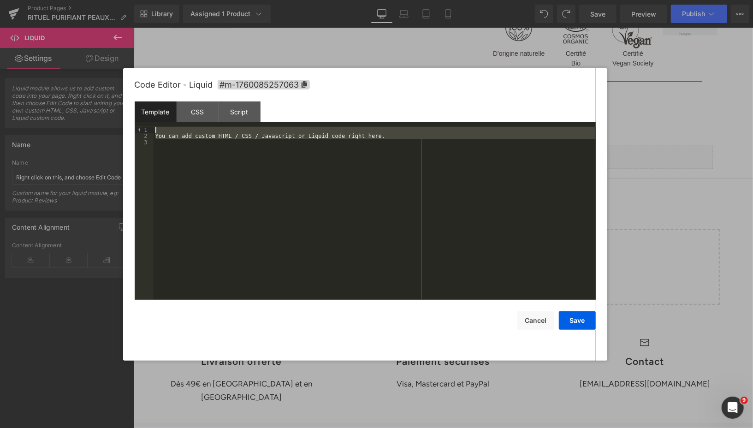
drag, startPoint x: 398, startPoint y: 141, endPoint x: 154, endPoint y: 129, distance: 244.1
click at [154, 129] on div "You can add custom HTML / CSS / Javascript or Liquid code right here." at bounding box center [374, 220] width 442 height 186
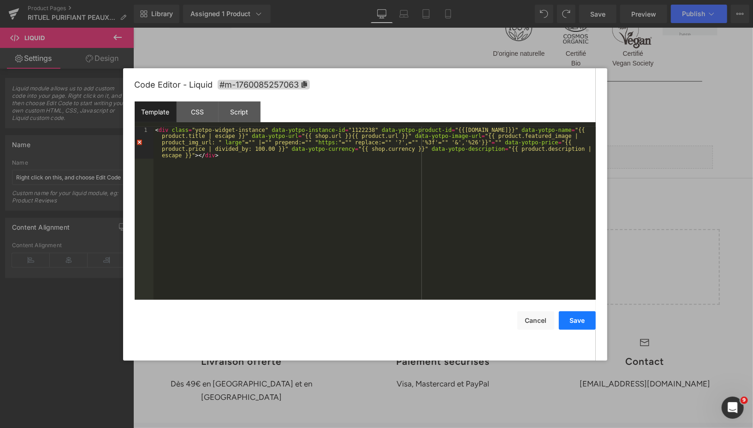
click at [573, 318] on button "Save" at bounding box center [577, 320] width 37 height 18
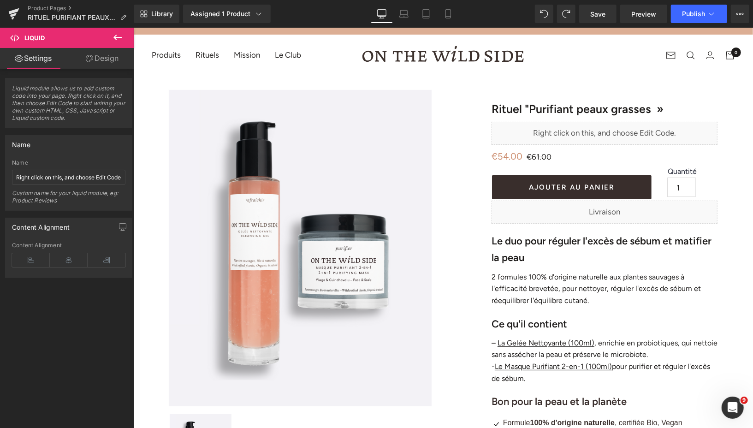
scroll to position [0, 0]
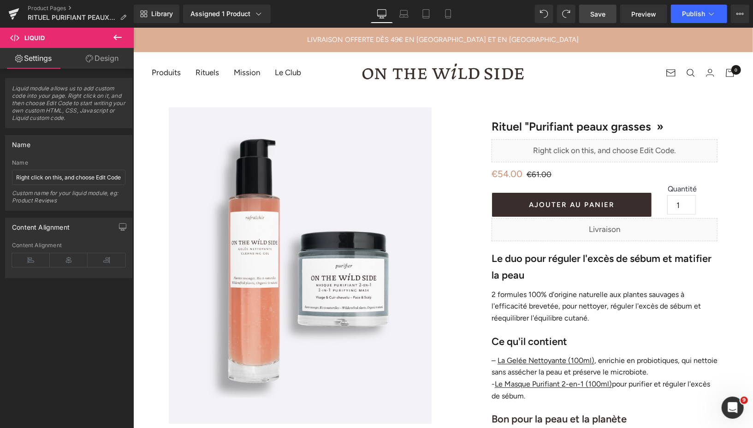
click at [594, 13] on span "Save" at bounding box center [597, 14] width 15 height 10
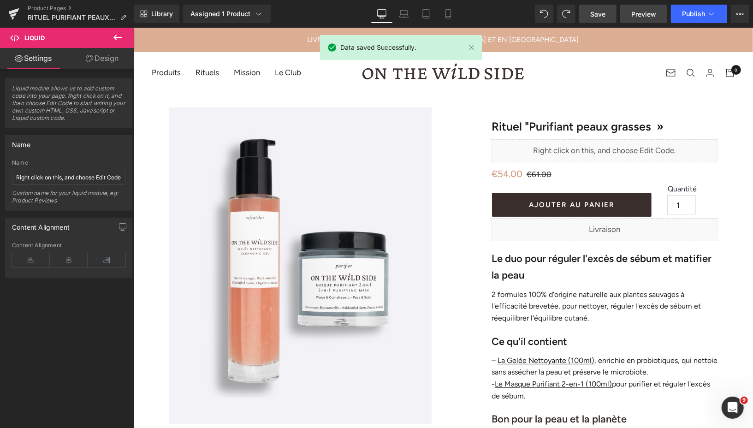
click at [635, 16] on span "Preview" at bounding box center [643, 14] width 25 height 10
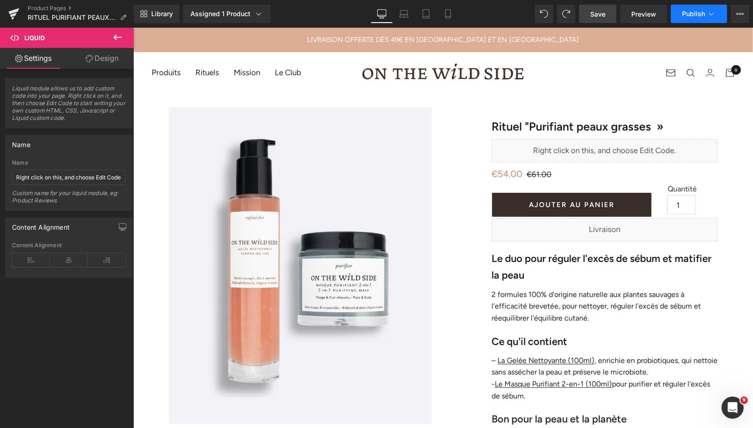
click at [686, 14] on span "Publish" at bounding box center [693, 13] width 23 height 7
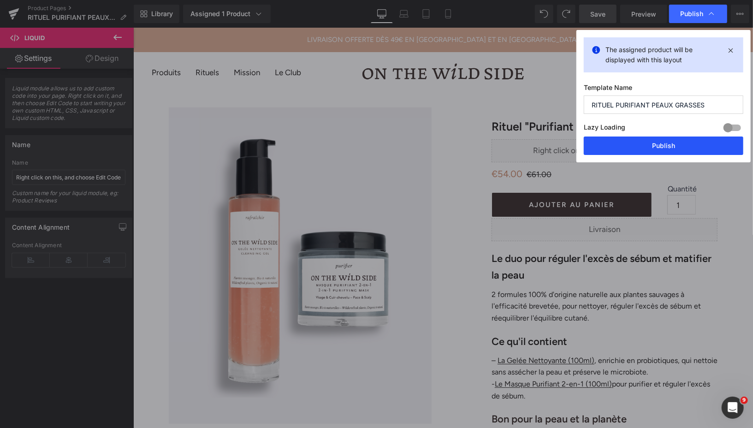
click at [632, 146] on button "Publish" at bounding box center [662, 145] width 159 height 18
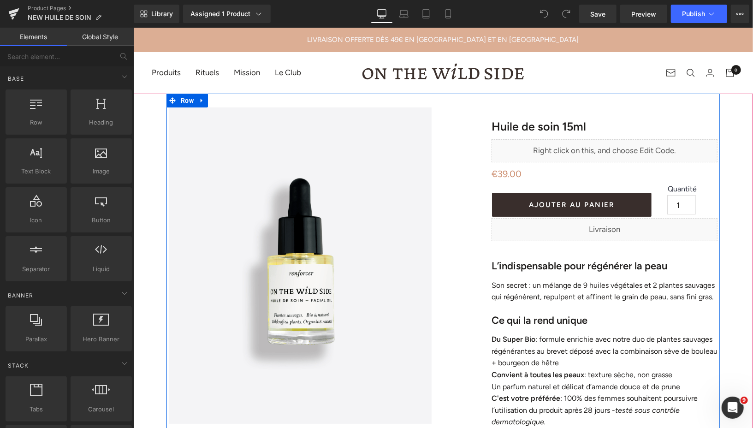
click at [617, 144] on div "Liquid" at bounding box center [604, 150] width 226 height 23
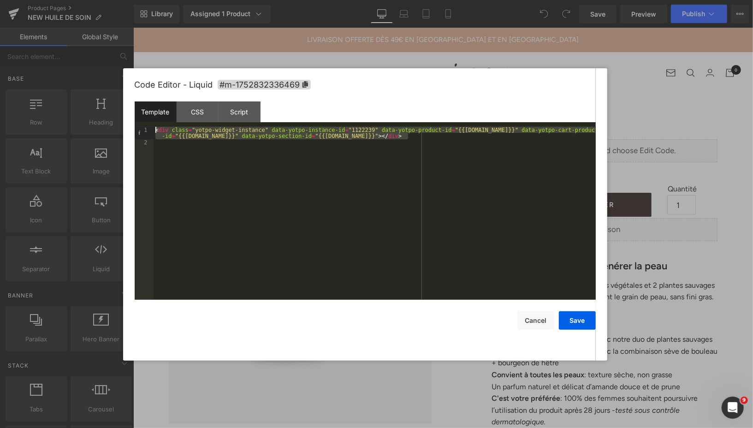
drag, startPoint x: 415, startPoint y: 137, endPoint x: 153, endPoint y: 131, distance: 261.8
click at [153, 131] on pre "1 2 < div class = "yotpo-widget-instance" data-yotpo-instance-id = "1122239" da…" at bounding box center [365, 213] width 461 height 173
click at [536, 318] on button "Cancel" at bounding box center [535, 320] width 37 height 18
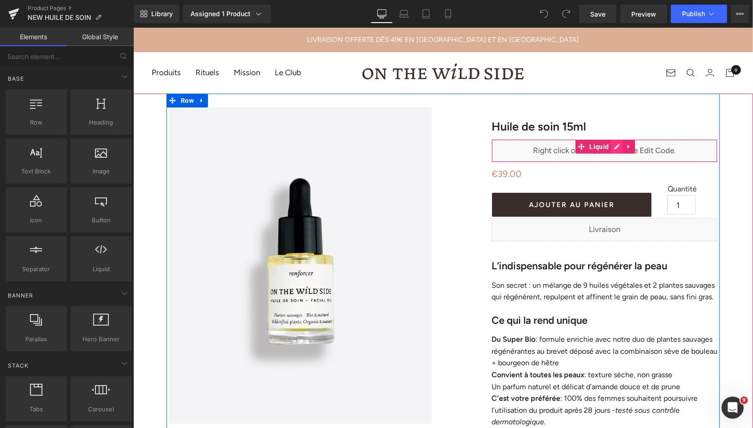
click at [614, 145] on div "Liquid" at bounding box center [604, 150] width 226 height 23
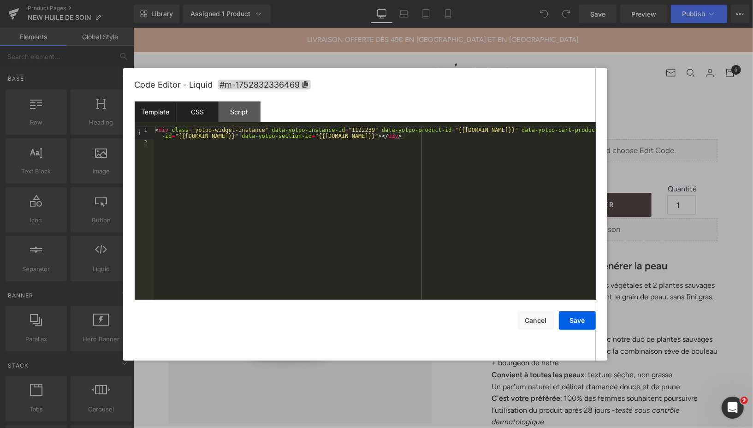
click at [196, 117] on div "CSS" at bounding box center [197, 111] width 42 height 21
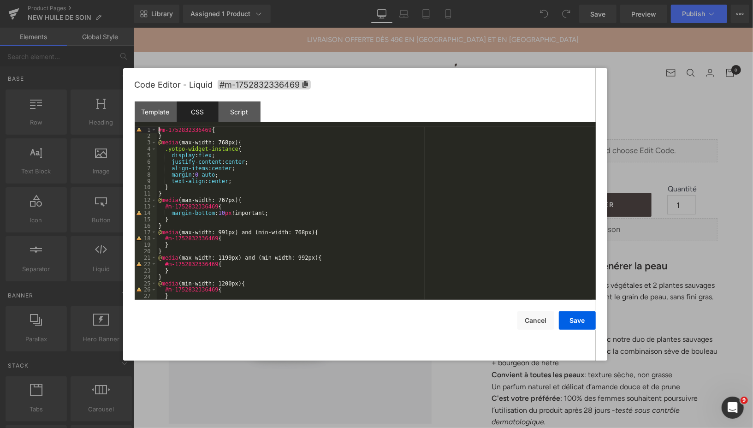
click at [158, 130] on div "#m-1752832336469 { } @ media (max-width: 768px) { .yotpo-widget-instance { disp…" at bounding box center [374, 220] width 435 height 186
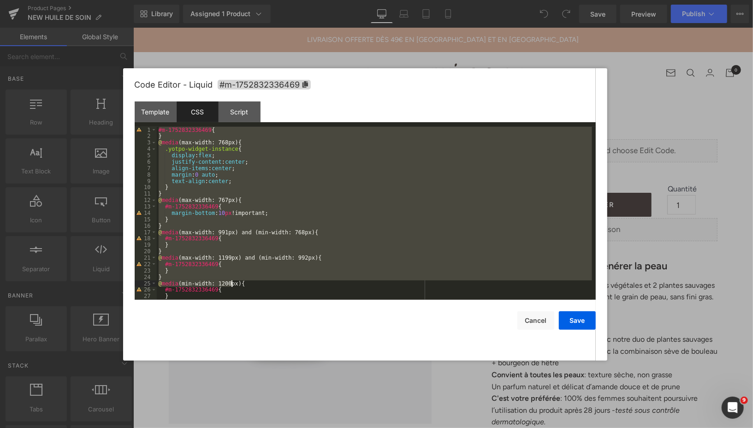
scroll to position [45, 0]
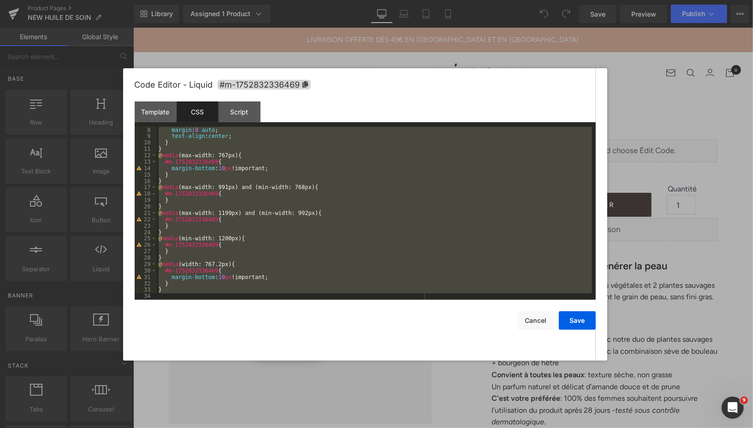
drag, startPoint x: 158, startPoint y: 133, endPoint x: 224, endPoint y: 315, distance: 193.9
click at [224, 315] on div "Code Editor - Liquid #m-1752832336469 Template CSS Script Data 1 2 < div class …" at bounding box center [365, 214] width 461 height 292
click at [322, 159] on div "margin : 0 auto ; text-align : center ; } } @ media (max-width: 767px) { #m-175…" at bounding box center [374, 220] width 435 height 186
drag, startPoint x: 158, startPoint y: 144, endPoint x: 249, endPoint y: 314, distance: 193.2
click at [249, 314] on div "Code Editor - Liquid #m-1752832336469 Template CSS Script Data 1 2 < div class …" at bounding box center [365, 214] width 461 height 292
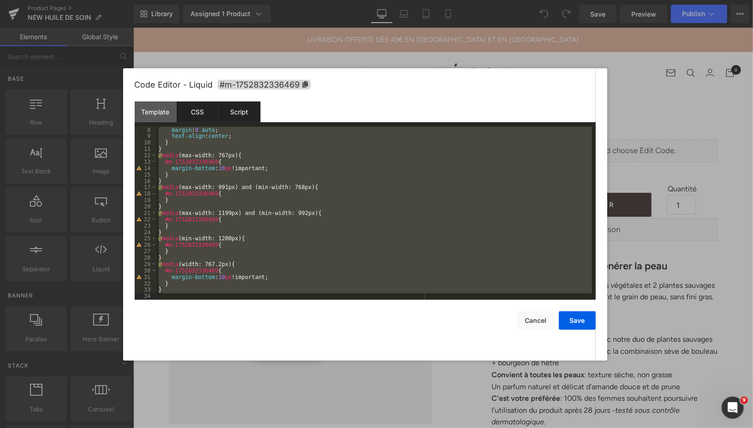
click at [243, 113] on div "Script" at bounding box center [239, 111] width 42 height 21
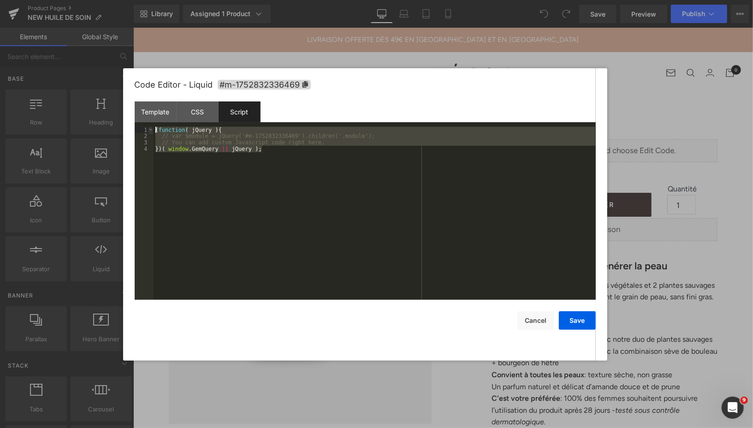
drag, startPoint x: 273, startPoint y: 153, endPoint x: 153, endPoint y: 129, distance: 122.6
click at [153, 129] on pre "1 2 3 4 ( function ( jQuery ) { // var $module = jQuery('#m-1752832336469').chi…" at bounding box center [365, 213] width 461 height 173
click at [523, 319] on button "Cancel" at bounding box center [535, 320] width 37 height 18
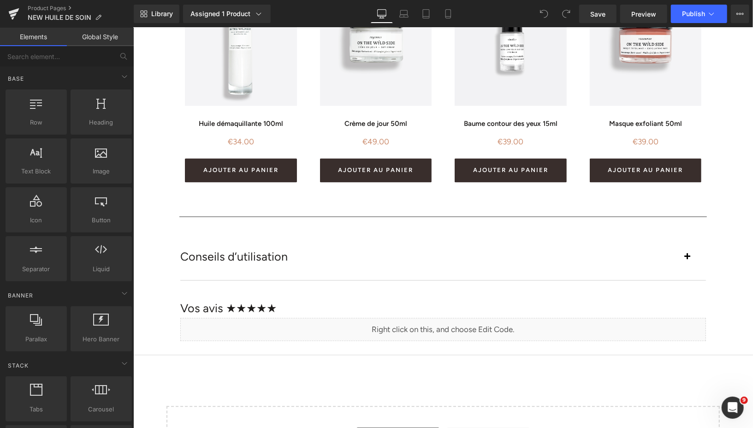
scroll to position [1173, 0]
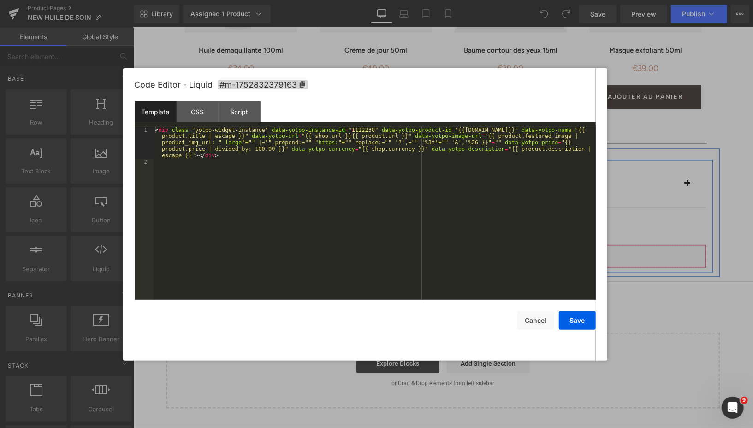
click at [453, 252] on div "Liquid" at bounding box center [442, 255] width 525 height 23
click at [192, 113] on div "CSS" at bounding box center [197, 111] width 42 height 21
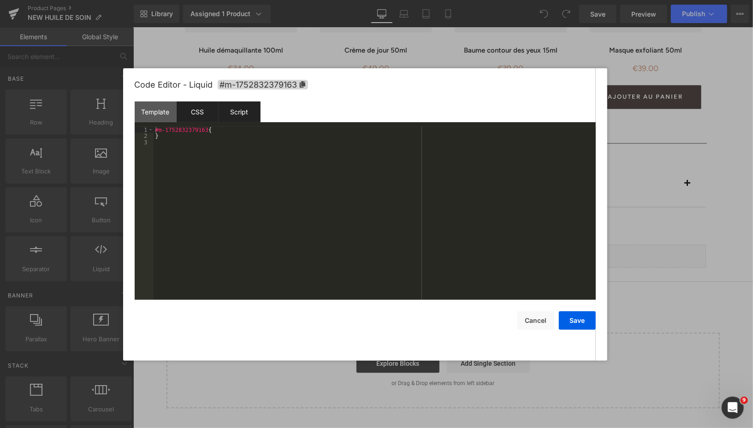
click at [233, 114] on div "Script" at bounding box center [239, 111] width 42 height 21
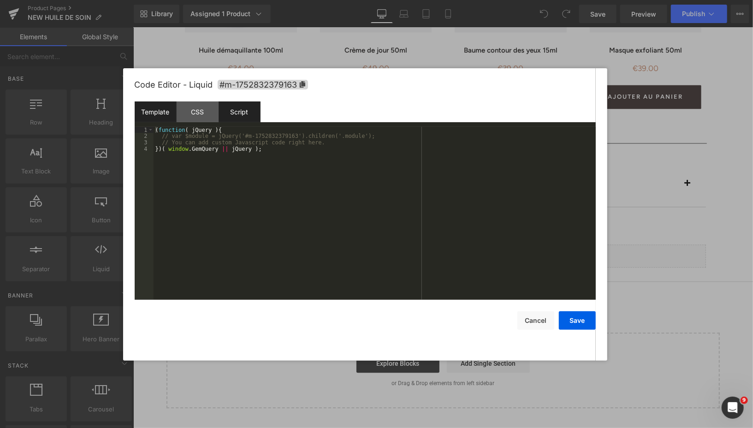
click at [162, 111] on div "Template" at bounding box center [156, 111] width 42 height 21
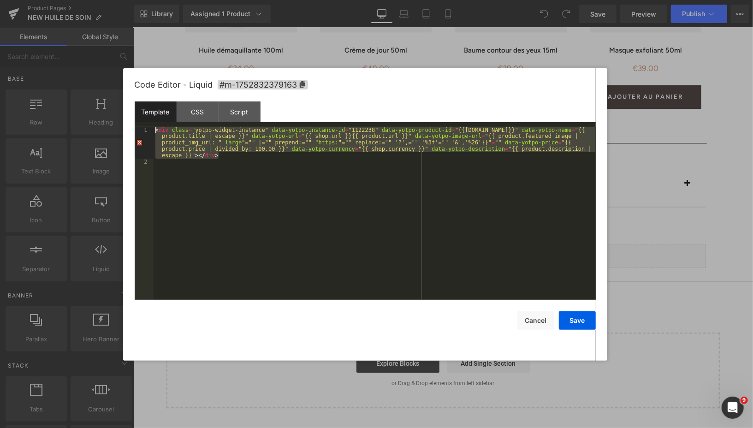
drag, startPoint x: 228, startPoint y: 159, endPoint x: 156, endPoint y: 126, distance: 79.0
click at [156, 126] on div "Template CSS Script Data 1 2 < div class = "yotpo-widget-instance" data-yotpo-i…" at bounding box center [365, 200] width 461 height 198
click at [529, 319] on button "Cancel" at bounding box center [535, 320] width 37 height 18
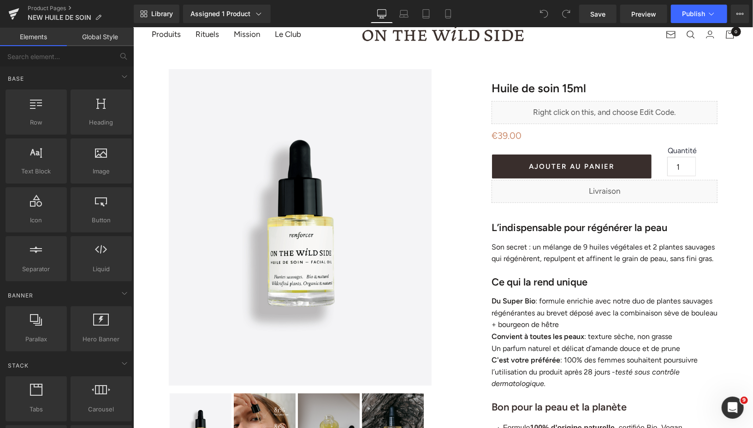
scroll to position [0, 0]
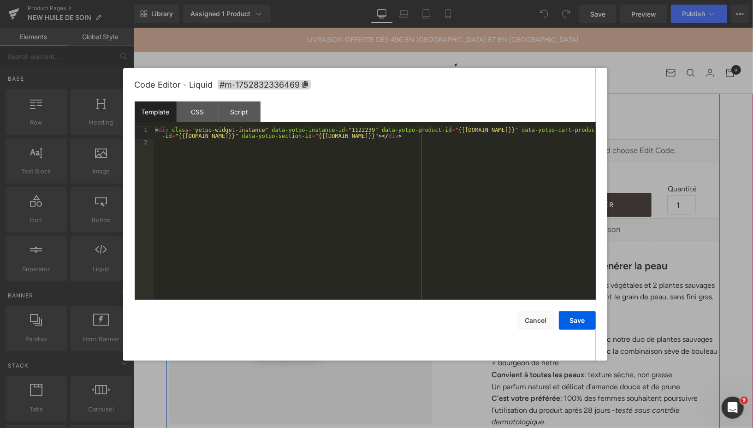
click at [617, 144] on div "Liquid" at bounding box center [604, 150] width 226 height 23
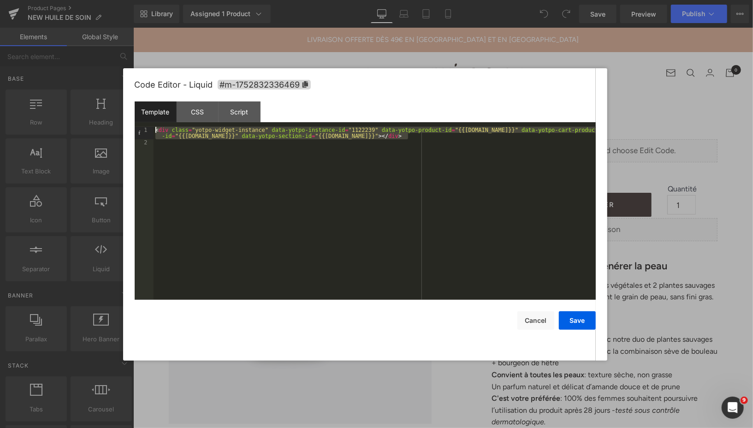
drag, startPoint x: 413, startPoint y: 139, endPoint x: 154, endPoint y: 129, distance: 259.2
click at [154, 129] on div "< div class = "yotpo-widget-instance" data-yotpo-instance-id = "1122239" data-y…" at bounding box center [374, 223] width 442 height 192
click at [196, 114] on div "CSS" at bounding box center [197, 111] width 42 height 21
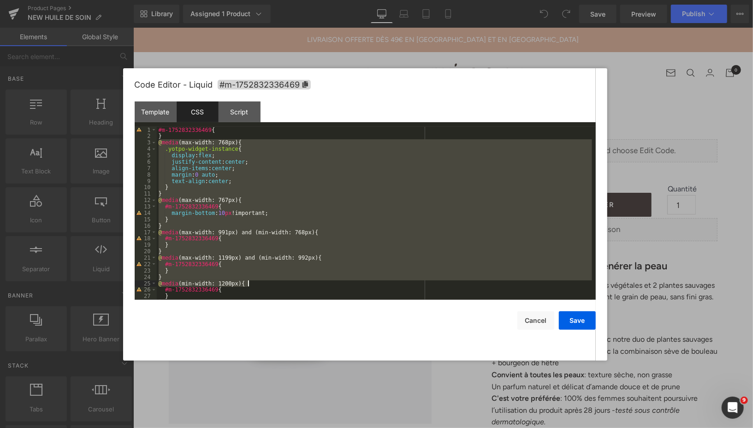
scroll to position [45, 0]
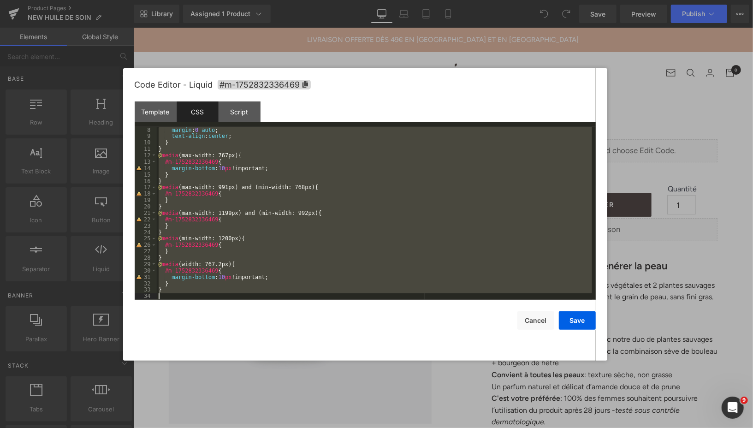
drag, startPoint x: 158, startPoint y: 142, endPoint x: 277, endPoint y: 316, distance: 210.8
click at [277, 316] on div "Code Editor - Liquid #m-1752832336469 Template CSS Script Data 1 2 < div class …" at bounding box center [365, 214] width 461 height 292
click at [244, 112] on div "Script" at bounding box center [239, 111] width 42 height 21
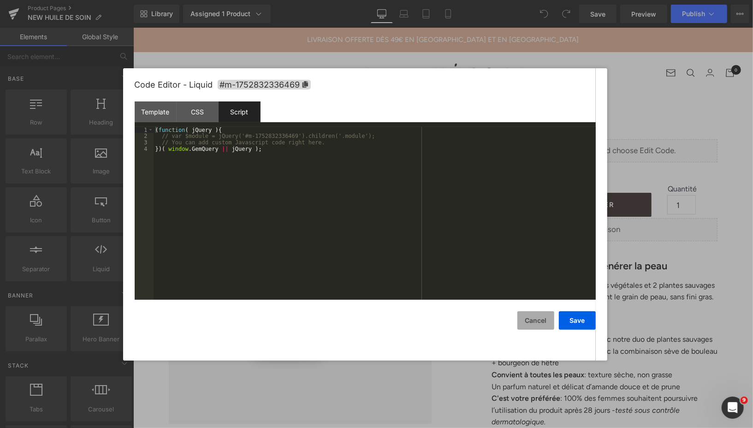
click at [527, 322] on button "Cancel" at bounding box center [535, 320] width 37 height 18
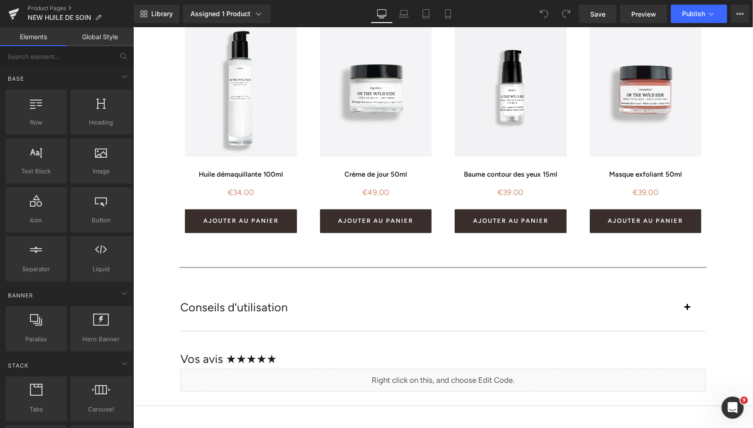
scroll to position [1095, 0]
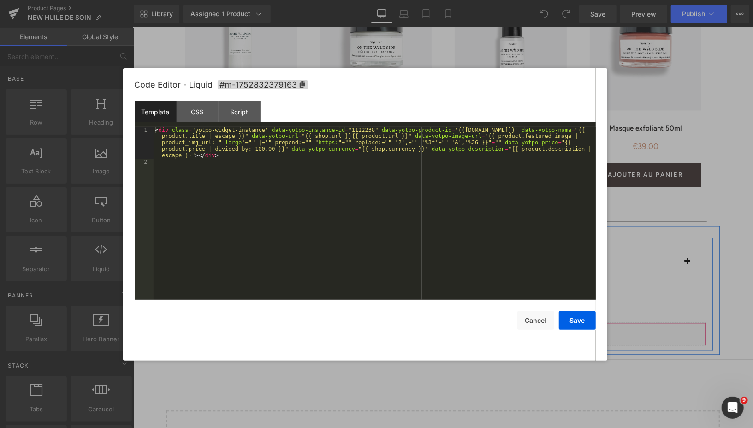
click at [453, 331] on div "Liquid" at bounding box center [442, 333] width 525 height 23
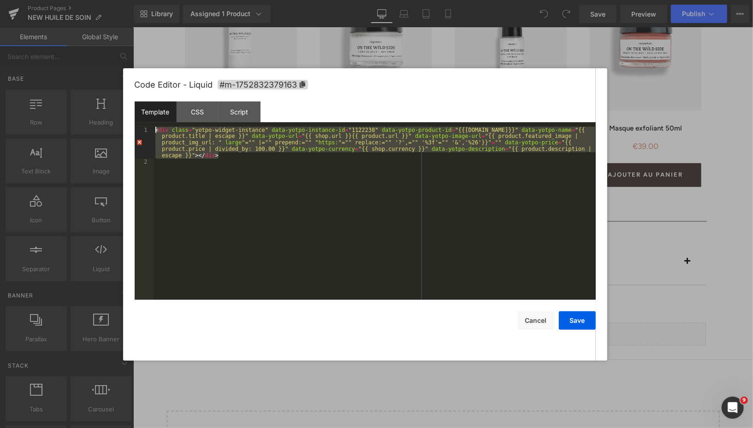
drag, startPoint x: 223, startPoint y: 155, endPoint x: 153, endPoint y: 128, distance: 75.1
click at [153, 127] on pre "1 2 < div class = "yotpo-widget-instance" data-yotpo-instance-id = "1122238" da…" at bounding box center [365, 213] width 461 height 173
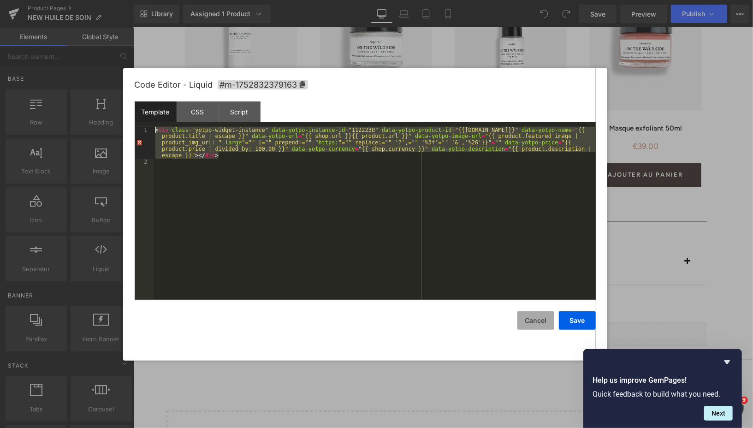
click at [521, 322] on button "Cancel" at bounding box center [535, 320] width 37 height 18
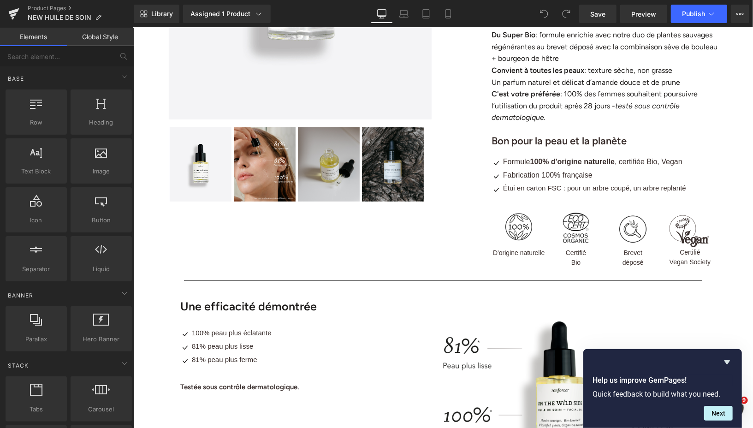
scroll to position [0, 0]
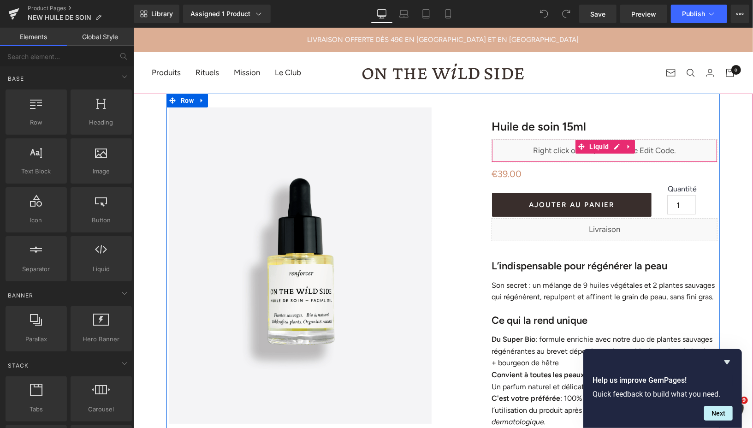
click at [615, 144] on div "Liquid" at bounding box center [604, 150] width 226 height 23
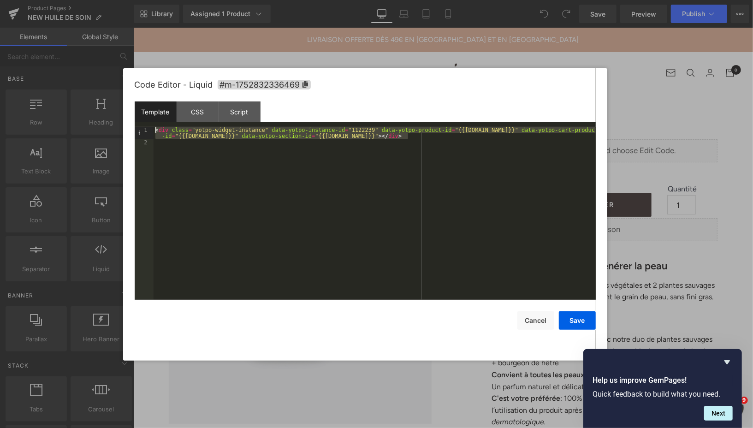
drag, startPoint x: 412, startPoint y: 135, endPoint x: 151, endPoint y: 128, distance: 261.4
click at [151, 128] on pre "1 2 < div class = "yotpo-widget-instance" data-yotpo-instance-id = "1122239" da…" at bounding box center [365, 213] width 461 height 173
click at [188, 111] on div "CSS" at bounding box center [197, 111] width 42 height 21
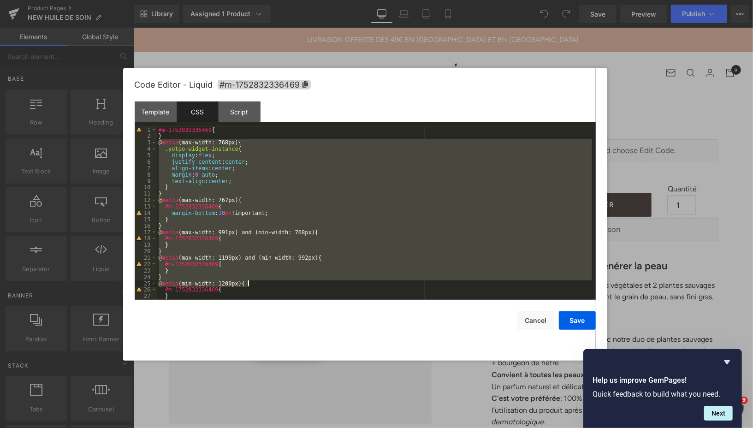
scroll to position [45, 0]
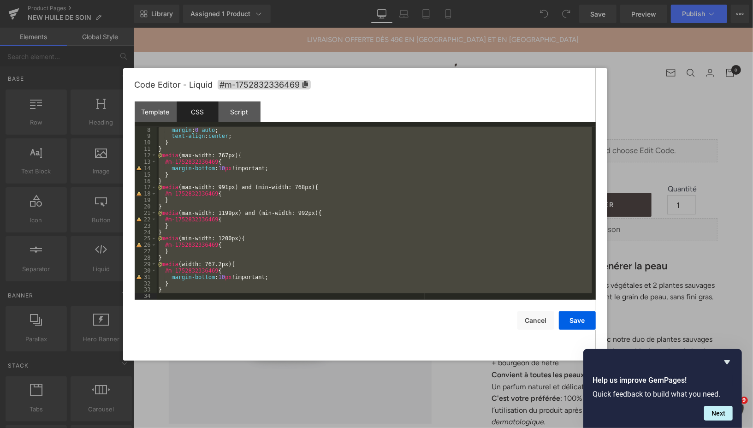
drag, startPoint x: 158, startPoint y: 143, endPoint x: 264, endPoint y: 319, distance: 205.9
click at [264, 319] on div "Code Editor - Liquid #m-1752832336469 Template CSS Script Data 1 2 < div class …" at bounding box center [365, 214] width 461 height 292
click at [531, 322] on button "Cancel" at bounding box center [535, 320] width 37 height 18
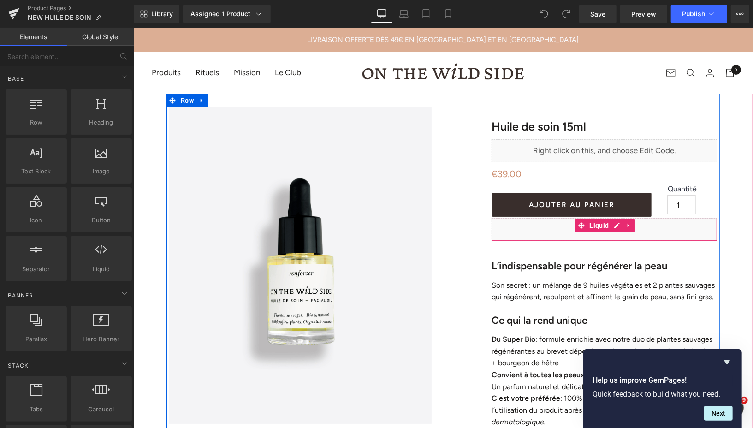
click at [617, 225] on div "Liquid" at bounding box center [604, 229] width 226 height 23
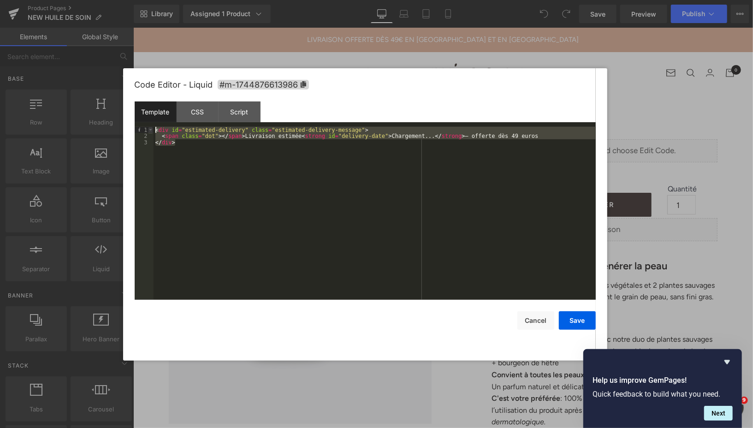
drag, startPoint x: 181, startPoint y: 144, endPoint x: 152, endPoint y: 129, distance: 32.4
click at [152, 129] on pre "1 2 3 < div id = "estimated-delivery" class = "estimated-delivery-message" > < …" at bounding box center [365, 213] width 461 height 173
click at [194, 109] on div "CSS" at bounding box center [197, 111] width 42 height 21
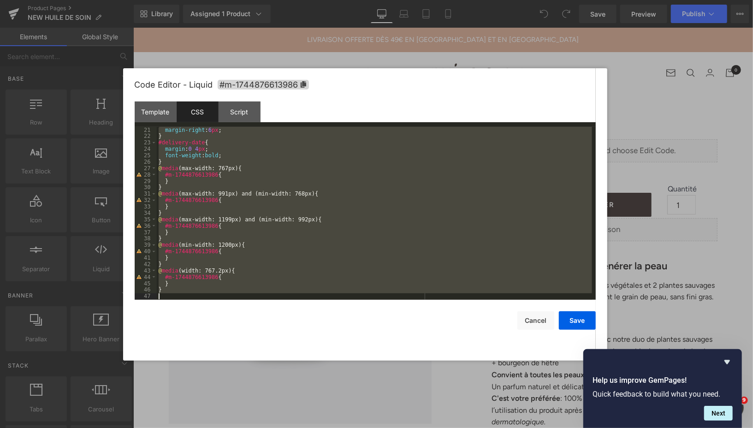
scroll to position [128, 0]
drag, startPoint x: 159, startPoint y: 143, endPoint x: 237, endPoint y: 304, distance: 178.9
click at [237, 304] on div "Code Editor - Liquid #m-1744876613986 Template CSS Script Data 1 2 3 < div id =…" at bounding box center [365, 214] width 461 height 292
click at [535, 318] on button "Cancel" at bounding box center [535, 320] width 37 height 18
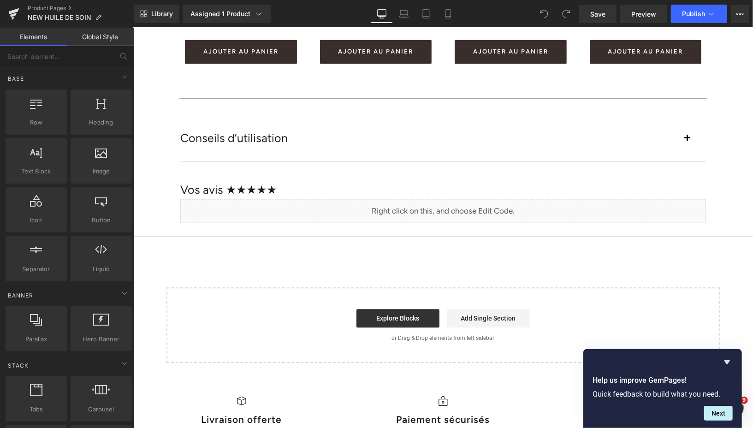
scroll to position [1240, 0]
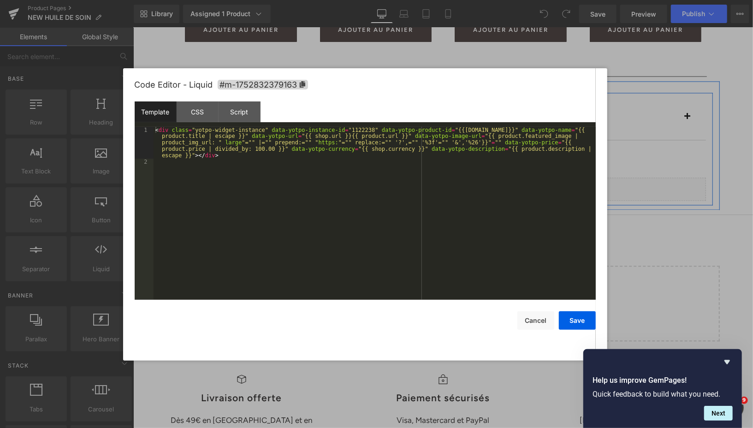
click at [454, 183] on div "Liquid" at bounding box center [442, 188] width 525 height 23
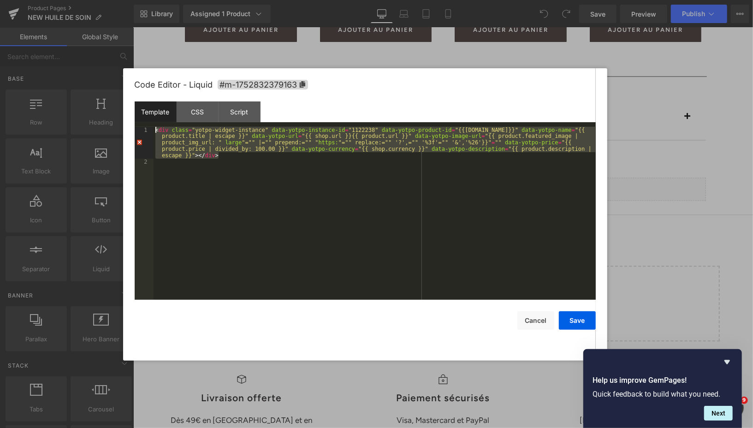
drag, startPoint x: 229, startPoint y: 158, endPoint x: 152, endPoint y: 129, distance: 81.9
click at [152, 129] on pre "1 2 < div class = "yotpo-widget-instance" data-yotpo-instance-id = "1122238" da…" at bounding box center [365, 213] width 461 height 173
click at [537, 325] on button "Cancel" at bounding box center [535, 320] width 37 height 18
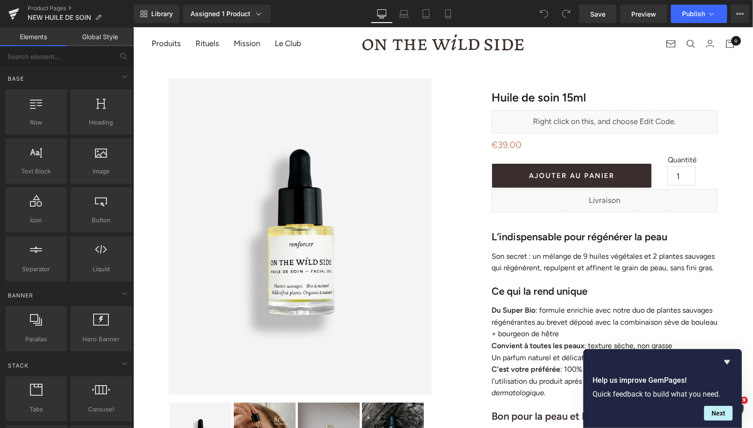
scroll to position [0, 0]
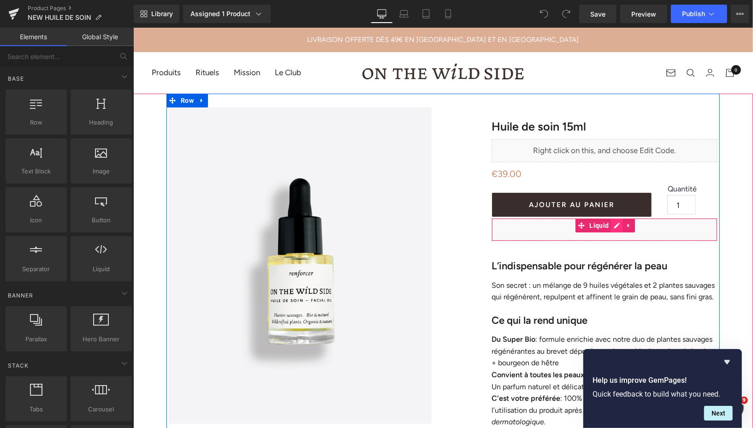
click at [615, 224] on div "Liquid" at bounding box center [604, 229] width 226 height 23
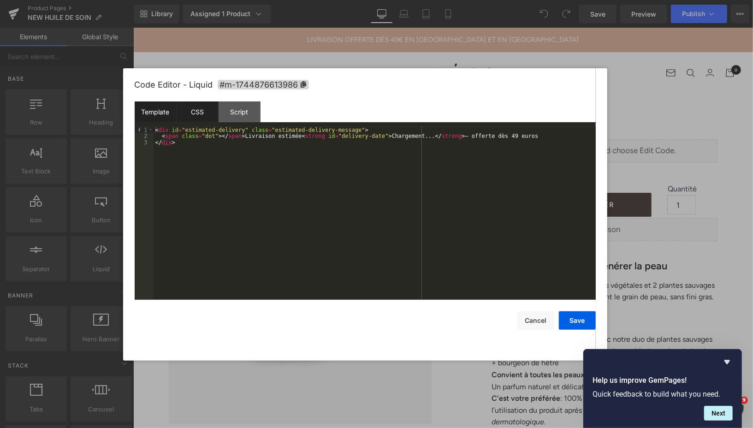
click at [190, 113] on div "CSS" at bounding box center [197, 111] width 42 height 21
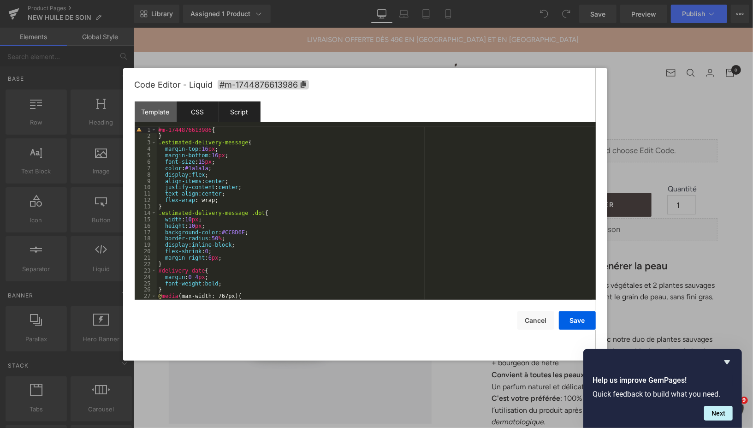
click at [240, 113] on div "Script" at bounding box center [239, 111] width 42 height 21
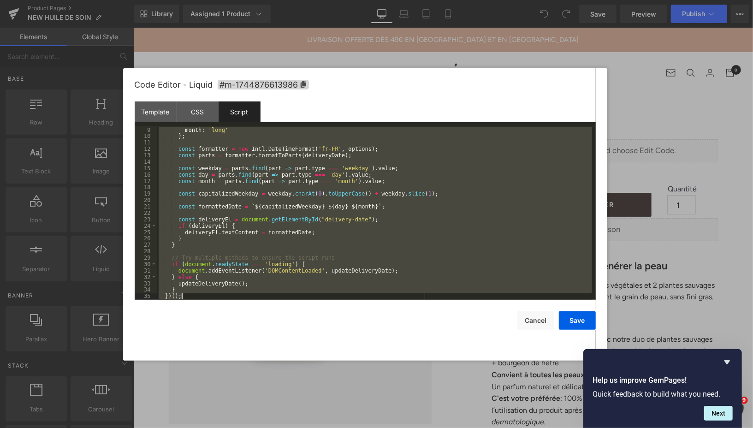
scroll to position [51, 0]
drag, startPoint x: 159, startPoint y: 129, endPoint x: 265, endPoint y: 337, distance: 233.7
click at [265, 337] on div "Code Editor - Liquid #m-1744876613986 Template CSS Script Data 1 2 3 < div id =…" at bounding box center [365, 214] width 461 height 292
click at [532, 320] on button "Cancel" at bounding box center [535, 320] width 37 height 18
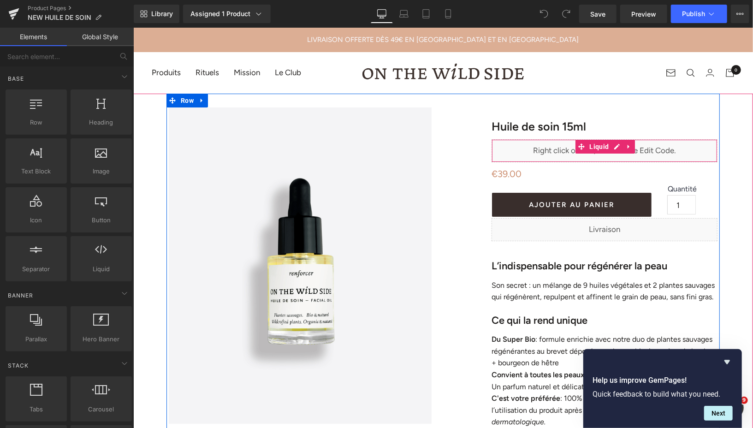
click at [616, 144] on div "Liquid" at bounding box center [604, 150] width 226 height 23
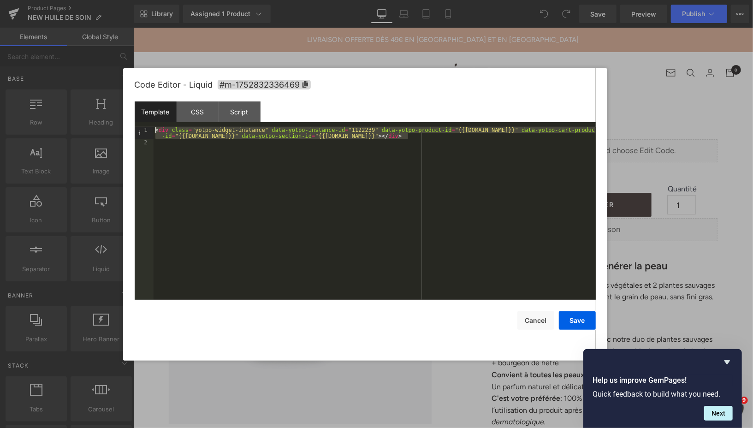
drag, startPoint x: 412, startPoint y: 138, endPoint x: 153, endPoint y: 130, distance: 259.6
click at [153, 130] on div "< div class = "yotpo-widget-instance" data-yotpo-instance-id = "1122239" data-y…" at bounding box center [374, 223] width 442 height 192
click at [199, 114] on div "CSS" at bounding box center [197, 111] width 42 height 21
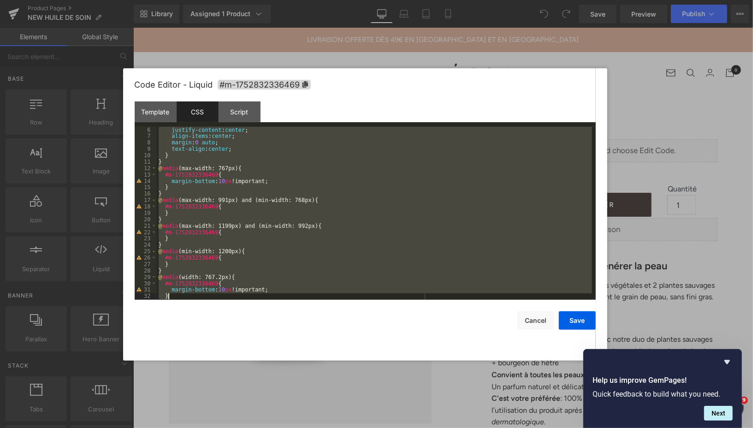
scroll to position [45, 0]
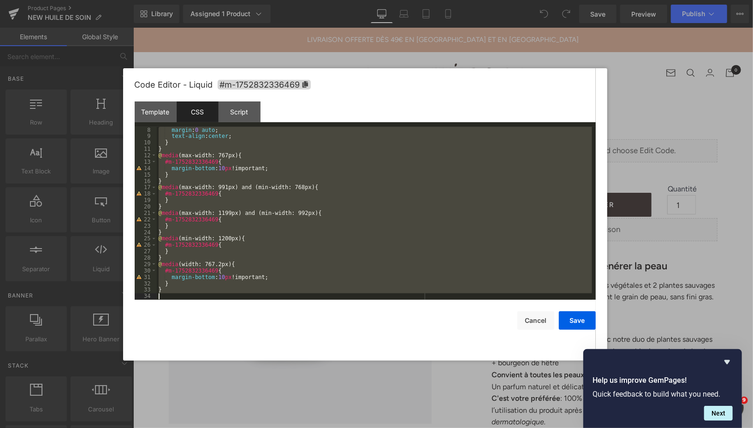
drag, startPoint x: 158, startPoint y: 142, endPoint x: 276, endPoint y: 317, distance: 210.4
click at [276, 317] on div "Code Editor - Liquid #m-1752832336469 Template CSS Script Data 1 2 < div class …" at bounding box center [365, 214] width 461 height 292
click at [535, 324] on button "Cancel" at bounding box center [535, 320] width 37 height 18
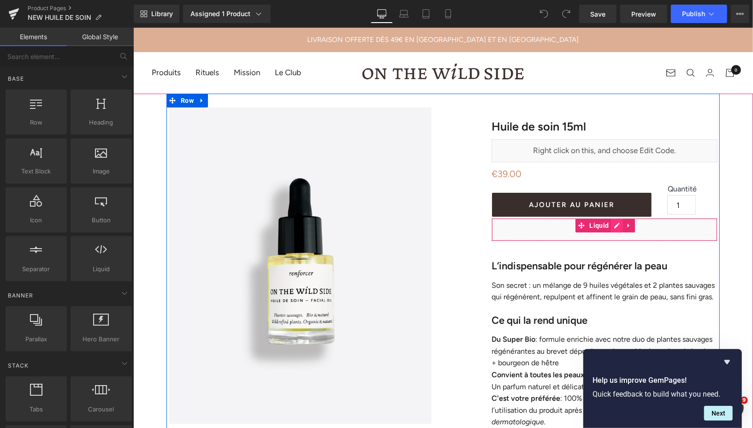
click at [614, 225] on div "Liquid" at bounding box center [604, 229] width 226 height 23
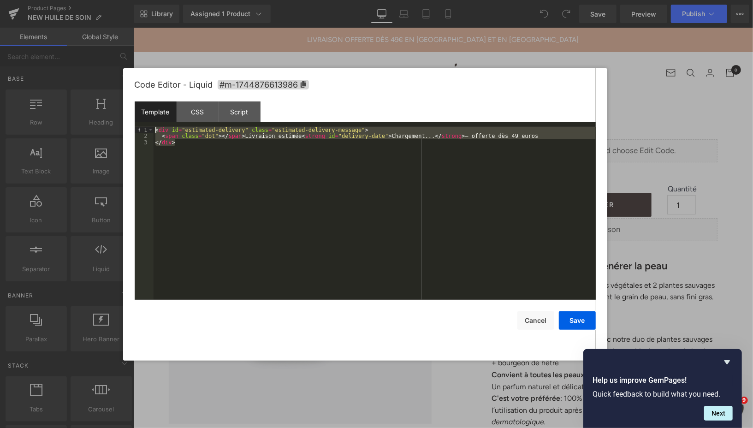
drag, startPoint x: 180, startPoint y: 145, endPoint x: 153, endPoint y: 129, distance: 30.8
click at [153, 129] on div "< div id = "estimated-delivery" class = "estimated-delivery-message" > < span c…" at bounding box center [374, 220] width 442 height 186
click at [196, 115] on div "CSS" at bounding box center [197, 111] width 42 height 21
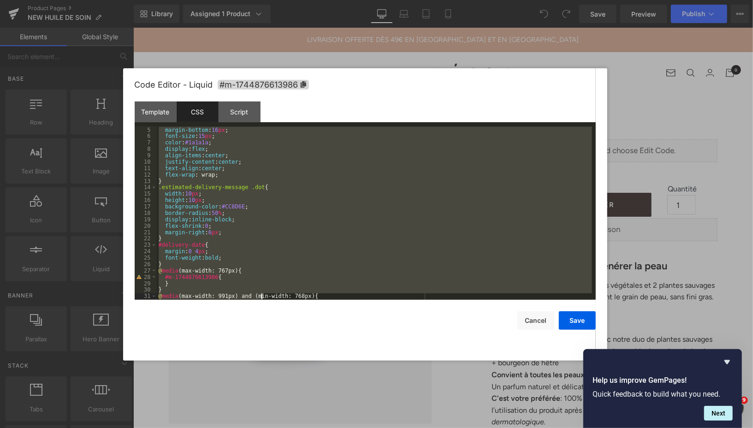
scroll to position [128, 0]
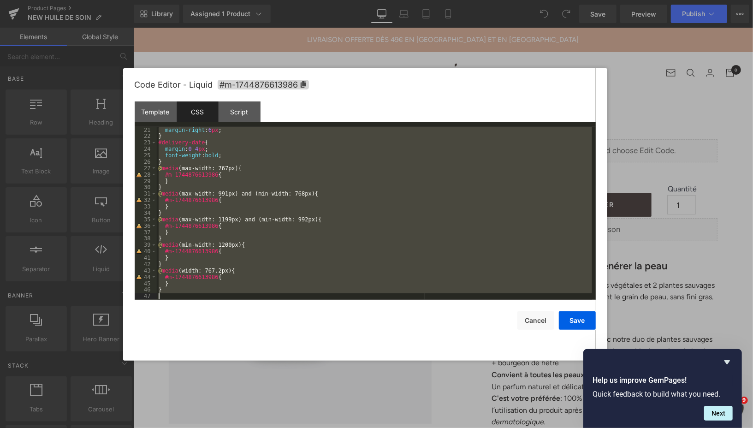
drag, startPoint x: 158, startPoint y: 144, endPoint x: 263, endPoint y: 311, distance: 197.4
click at [263, 311] on div "Code Editor - Liquid #m-1744876613986 Template CSS Script Data 1 2 3 < div id =…" at bounding box center [365, 214] width 461 height 292
click at [242, 106] on div "Script" at bounding box center [239, 111] width 42 height 21
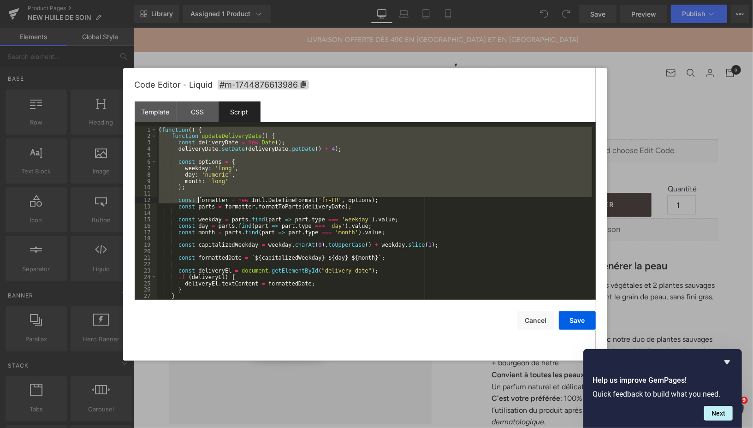
scroll to position [51, 0]
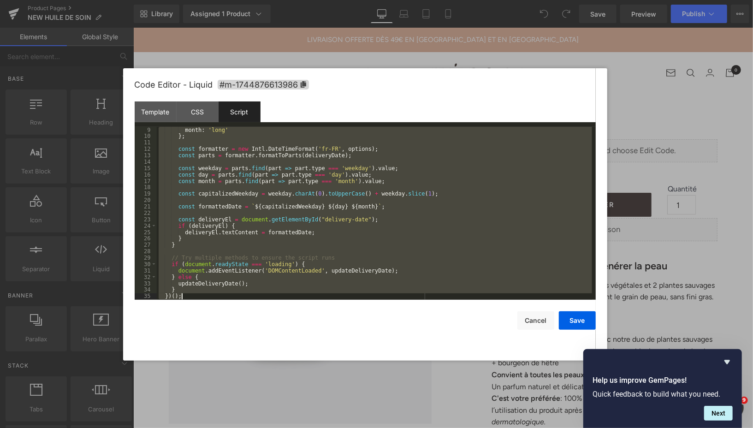
drag, startPoint x: 158, startPoint y: 132, endPoint x: 256, endPoint y: 336, distance: 226.5
click at [256, 336] on div "Code Editor - Liquid #m-1744876613986 Template CSS Script Data 1 2 3 < div id =…" at bounding box center [365, 214] width 461 height 292
click at [539, 321] on button "Cancel" at bounding box center [535, 320] width 37 height 18
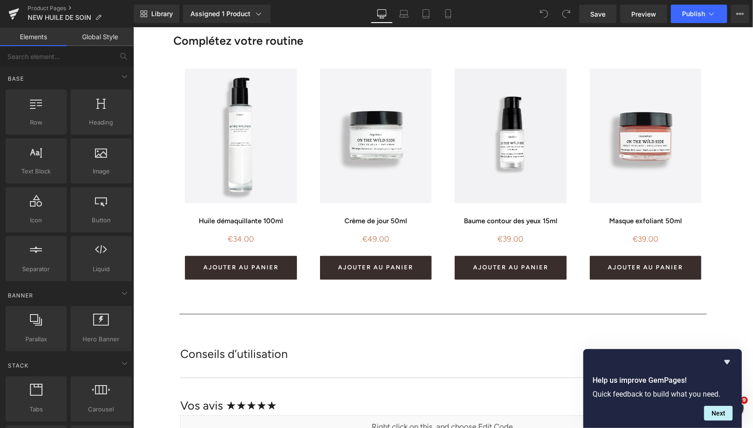
scroll to position [1097, 0]
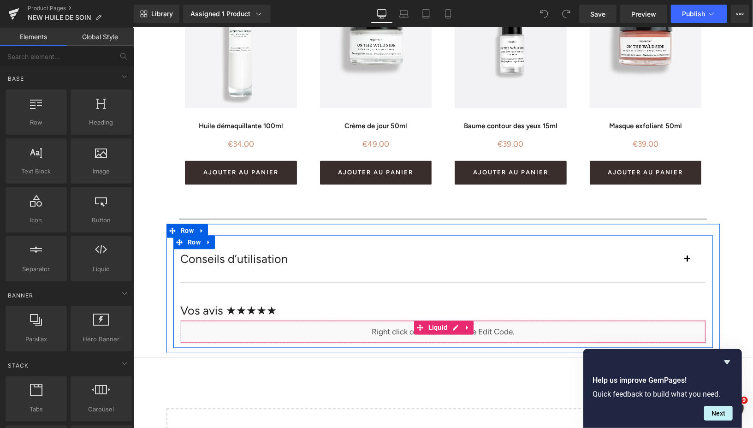
click at [453, 325] on div "Liquid" at bounding box center [442, 331] width 525 height 23
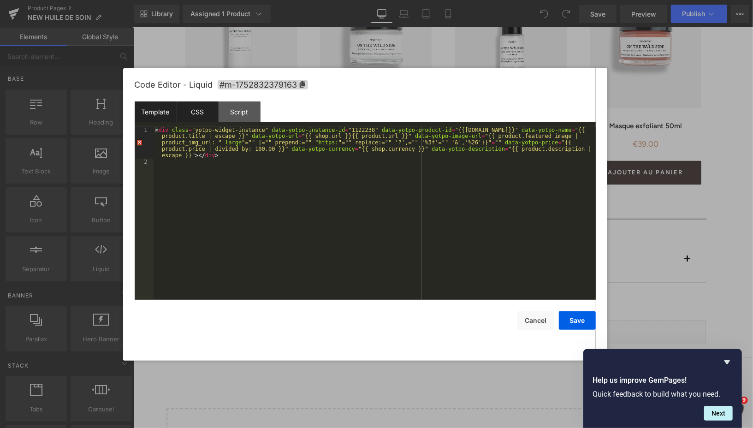
click at [197, 114] on div "CSS" at bounding box center [197, 111] width 42 height 21
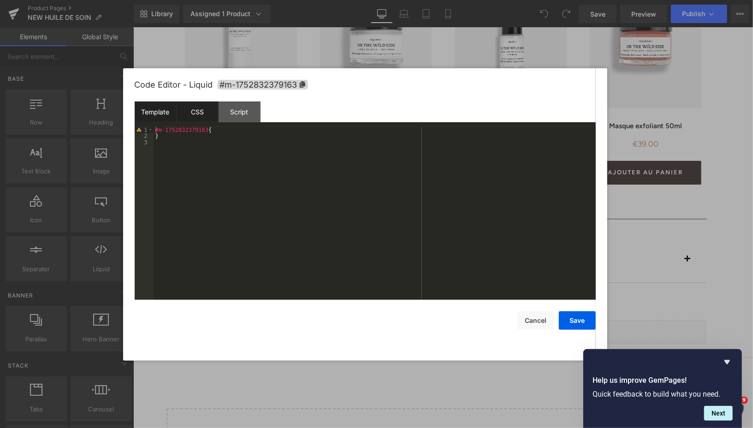
click at [157, 112] on div "Template" at bounding box center [156, 111] width 42 height 21
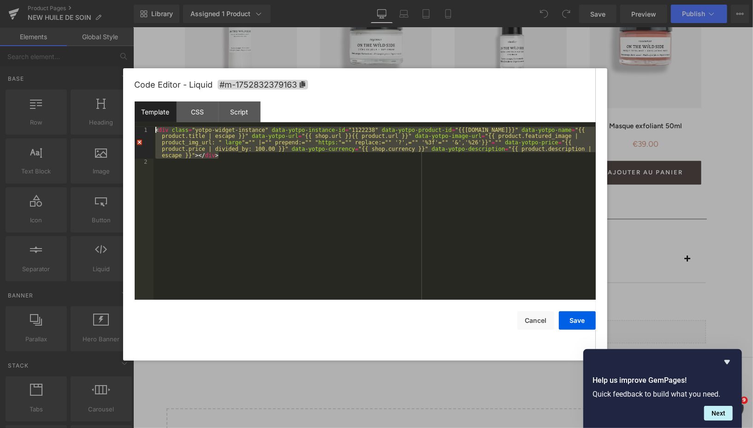
drag, startPoint x: 222, startPoint y: 155, endPoint x: 155, endPoint y: 128, distance: 72.3
click at [155, 128] on div "< div class = "yotpo-widget-instance" data-yotpo-instance-id = "1122238" data-y…" at bounding box center [374, 232] width 442 height 211
click at [548, 314] on button "Cancel" at bounding box center [535, 320] width 37 height 18
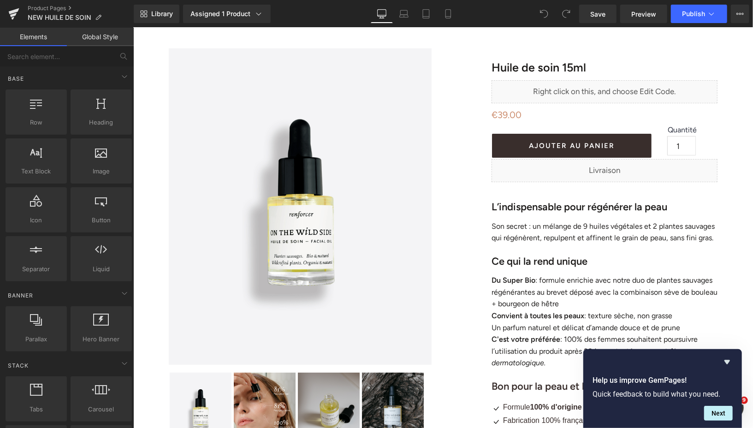
scroll to position [0, 0]
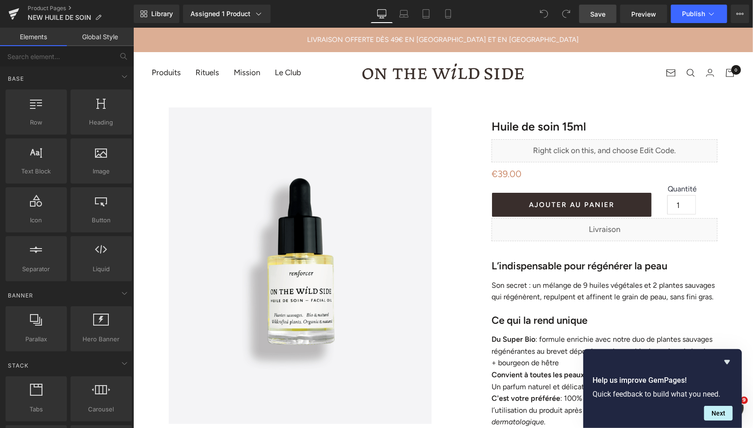
click at [589, 17] on link "Save" at bounding box center [597, 14] width 37 height 18
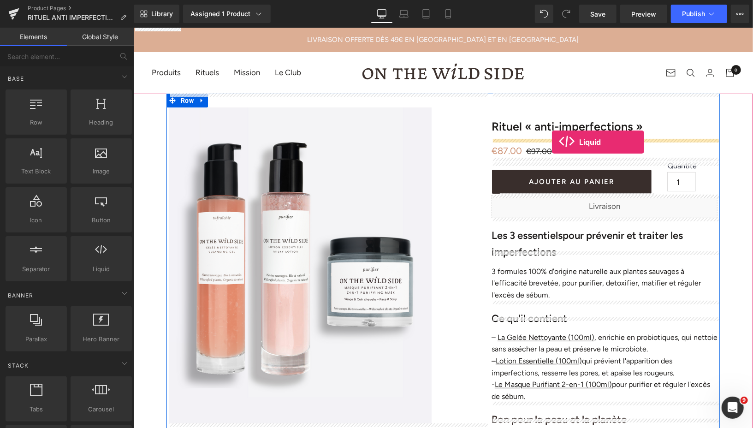
drag, startPoint x: 230, startPoint y: 292, endPoint x: 551, endPoint y: 141, distance: 354.4
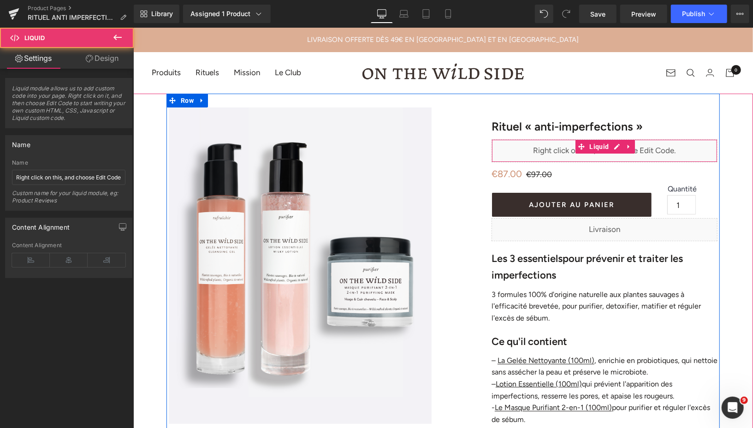
click at [615, 145] on div "Liquid" at bounding box center [604, 150] width 226 height 23
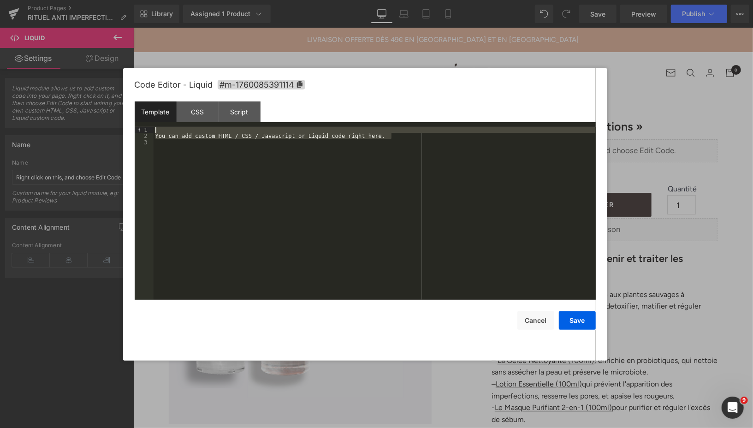
drag, startPoint x: 406, startPoint y: 139, endPoint x: 161, endPoint y: 129, distance: 244.9
click at [161, 129] on div "You can add custom HTML / CSS / Javascript or Liquid code right here." at bounding box center [374, 220] width 442 height 186
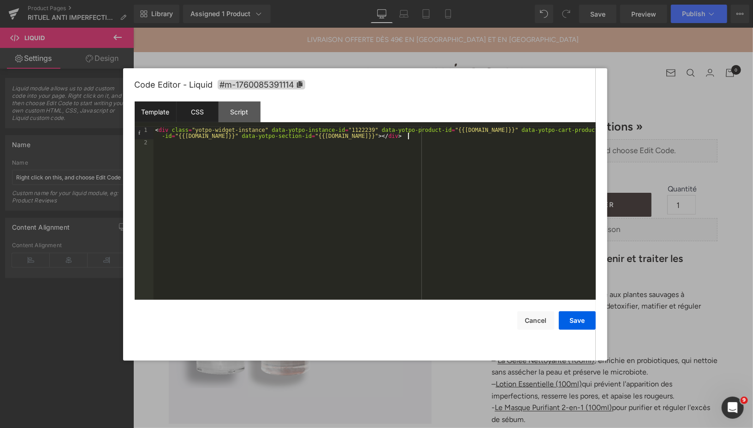
click at [201, 111] on div "CSS" at bounding box center [197, 111] width 42 height 21
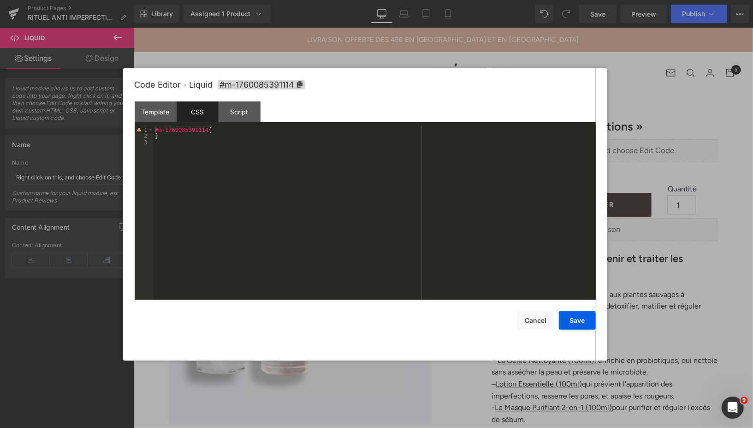
click at [161, 146] on div "#m-1760085391114 { }" at bounding box center [374, 220] width 442 height 186
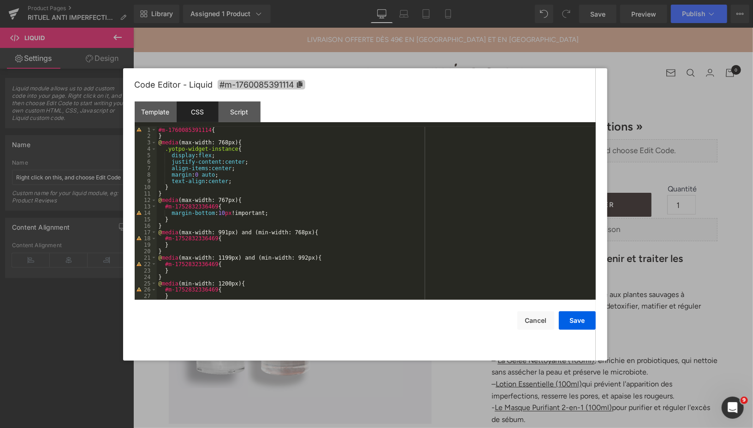
click at [300, 84] on icon at bounding box center [299, 84] width 6 height 6
drag, startPoint x: 219, startPoint y: 206, endPoint x: 202, endPoint y: 206, distance: 17.1
click at [207, 206] on div "#m-1760085391114 { } @ media (max-width: 768px) { .yotpo-widget-instance { disp…" at bounding box center [374, 220] width 435 height 186
click at [217, 206] on div "#m-1760085391114 { } @ media (max-width: 768px) { .yotpo-widget-instance { disp…" at bounding box center [374, 220] width 435 height 186
drag, startPoint x: 219, startPoint y: 206, endPoint x: 165, endPoint y: 209, distance: 54.0
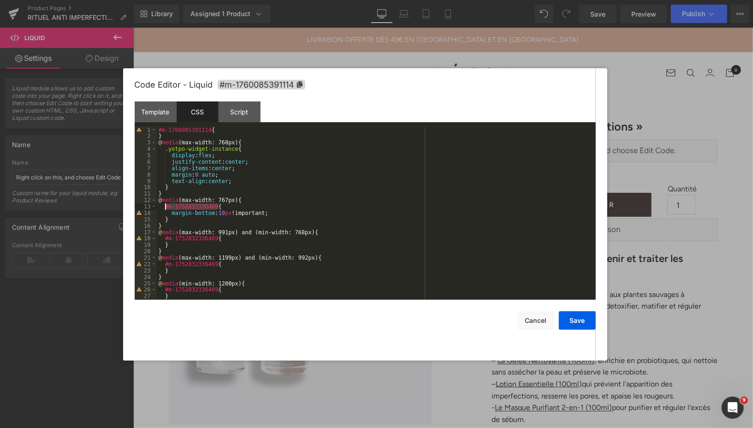
click at [165, 209] on div "#m-1760085391114 { } @ media (max-width: 768px) { .yotpo-widget-instance { disp…" at bounding box center [374, 220] width 435 height 186
drag, startPoint x: 218, startPoint y: 239, endPoint x: 165, endPoint y: 241, distance: 52.1
click at [165, 241] on div "#m-1760085391114 { } @ media (max-width: 768px) { .yotpo-widget-instance { disp…" at bounding box center [374, 220] width 435 height 186
drag, startPoint x: 218, startPoint y: 264, endPoint x: 165, endPoint y: 266, distance: 53.5
click at [165, 266] on div "#m-1760085391114 { } @ media (max-width: 768px) { .yotpo-widget-instance { disp…" at bounding box center [374, 220] width 435 height 186
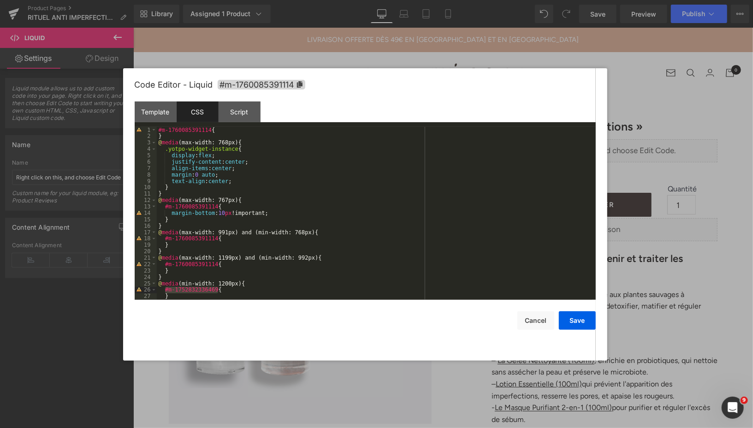
drag, startPoint x: 218, startPoint y: 289, endPoint x: 165, endPoint y: 288, distance: 53.0
click at [165, 288] on div "#m-1760085391114 { } @ media (max-width: 768px) { .yotpo-widget-instance { disp…" at bounding box center [374, 220] width 435 height 186
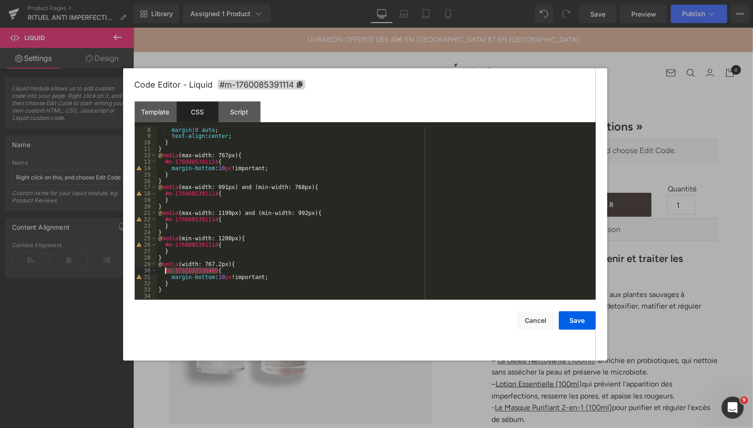
drag, startPoint x: 218, startPoint y: 270, endPoint x: 166, endPoint y: 272, distance: 52.1
click at [166, 272] on div "margin : 0 auto ; text-align : center ; } } @ media (max-width: 767px) { #m-176…" at bounding box center [374, 220] width 435 height 186
click at [576, 323] on button "Save" at bounding box center [577, 320] width 37 height 18
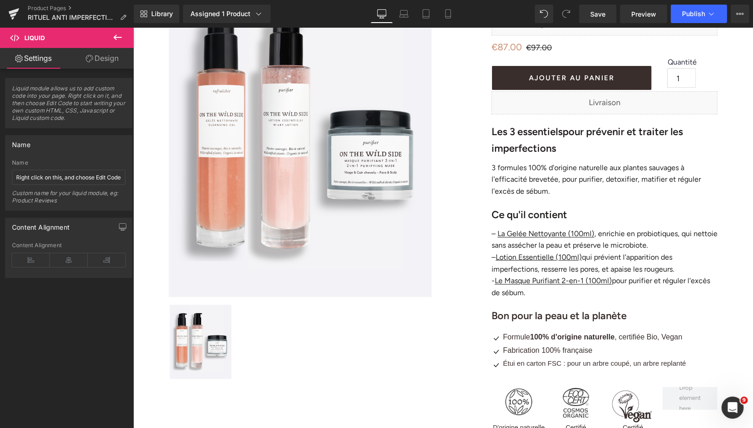
scroll to position [401, 0]
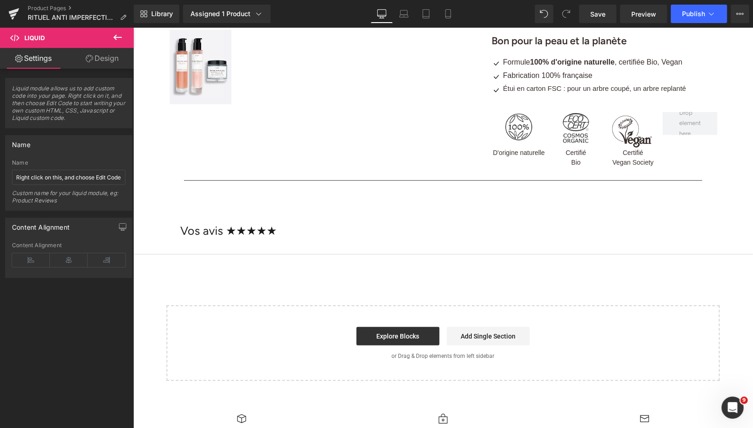
click at [113, 36] on icon at bounding box center [117, 37] width 11 height 11
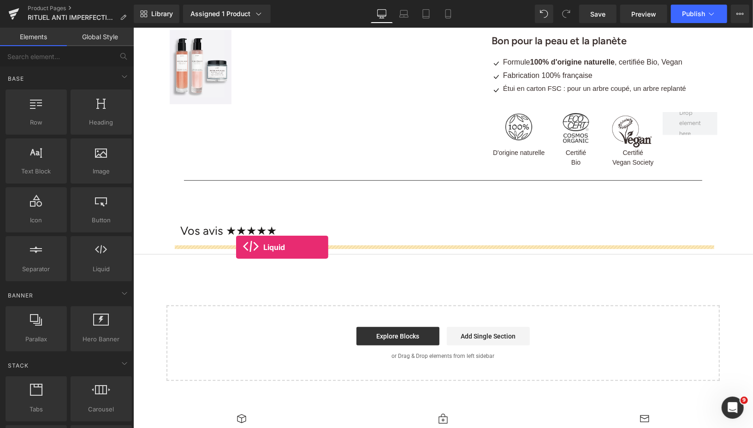
drag, startPoint x: 231, startPoint y: 283, endPoint x: 235, endPoint y: 247, distance: 37.2
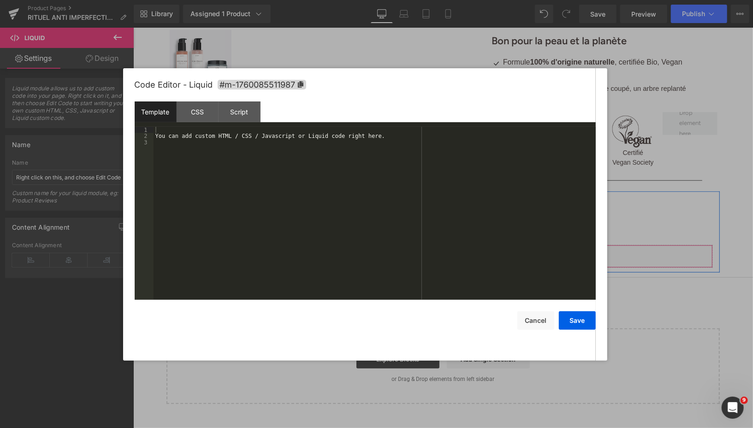
click at [455, 251] on div "Liquid" at bounding box center [442, 255] width 539 height 23
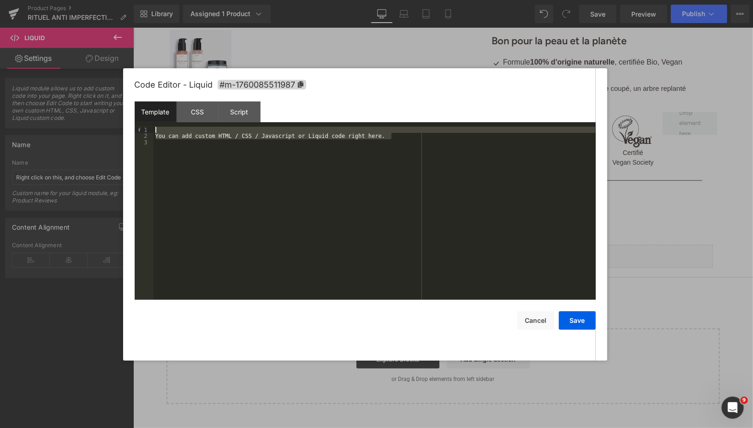
drag, startPoint x: 395, startPoint y: 137, endPoint x: 155, endPoint y: 123, distance: 240.5
click at [155, 123] on div "Template CSS Script Data 1 2 3 You can add custom HTML / CSS / Javascript or Li…" at bounding box center [365, 200] width 461 height 198
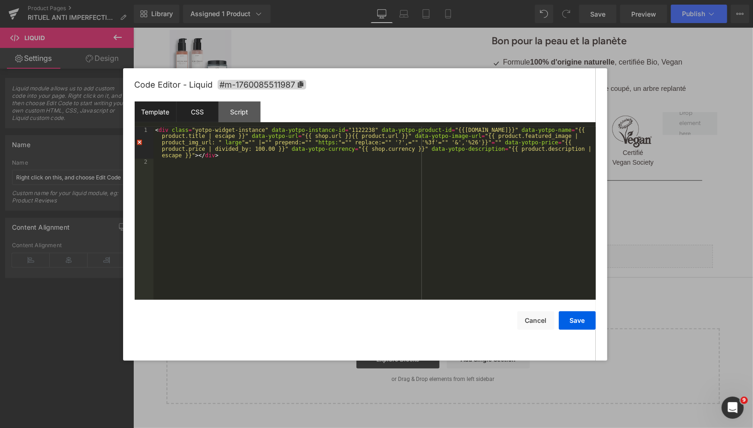
click at [200, 119] on div "CSS" at bounding box center [197, 111] width 42 height 21
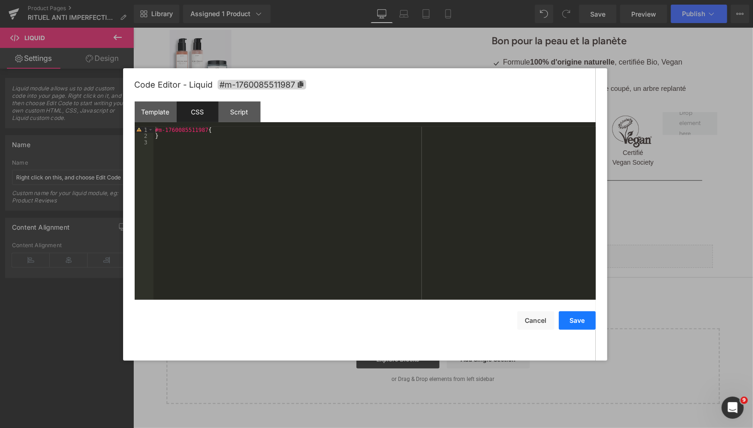
click at [578, 314] on button "Save" at bounding box center [577, 320] width 37 height 18
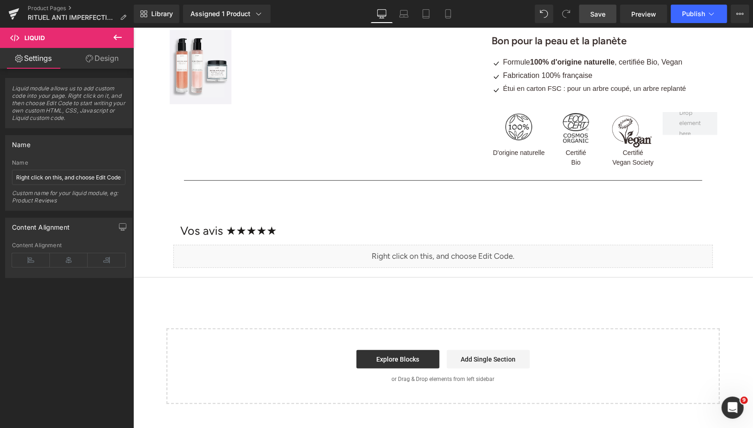
click at [593, 10] on span "Save" at bounding box center [597, 14] width 15 height 10
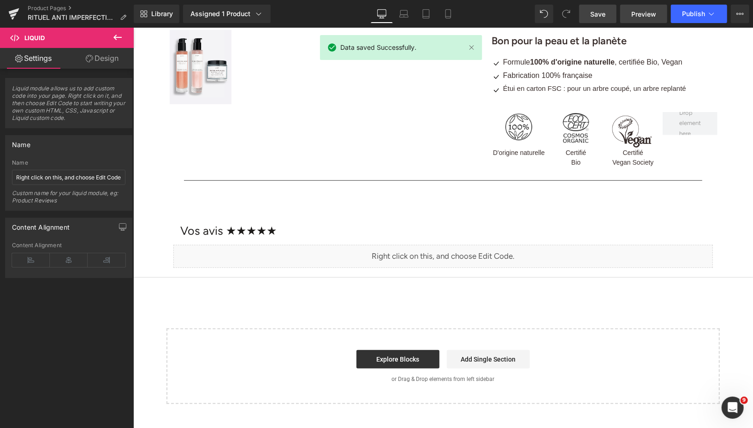
click at [630, 12] on link "Preview" at bounding box center [643, 14] width 47 height 18
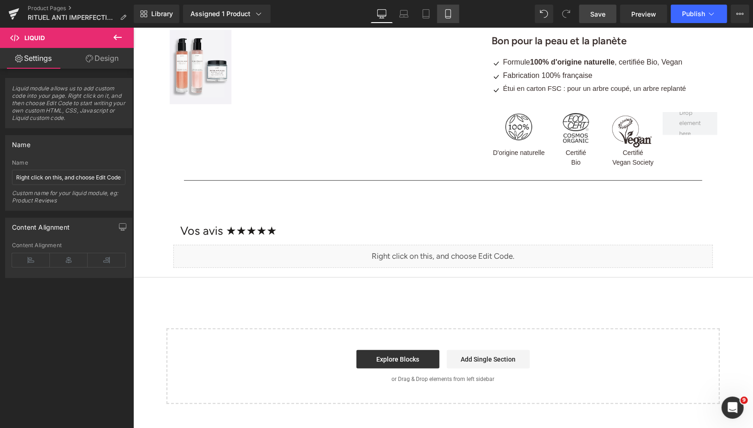
click at [442, 18] on link "Mobile" at bounding box center [448, 14] width 22 height 18
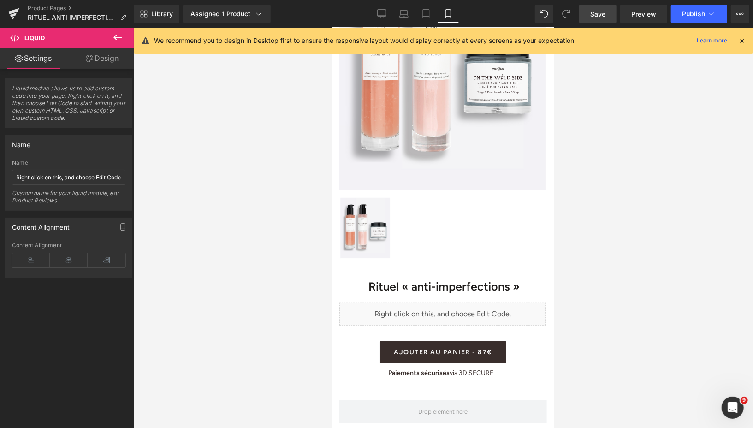
scroll to position [279, 0]
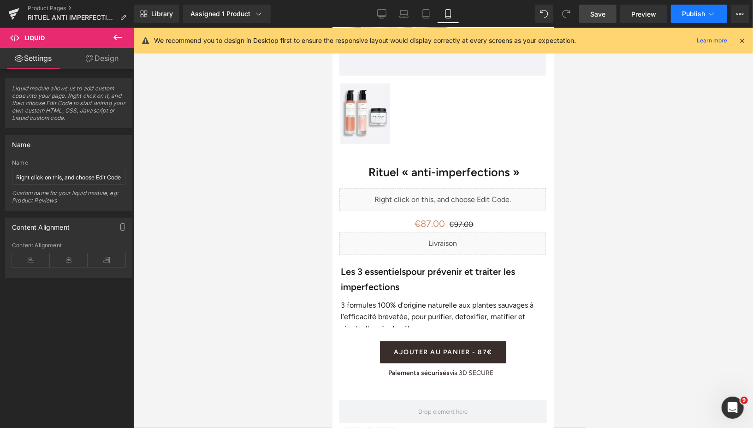
click at [688, 13] on span "Publish" at bounding box center [693, 13] width 23 height 7
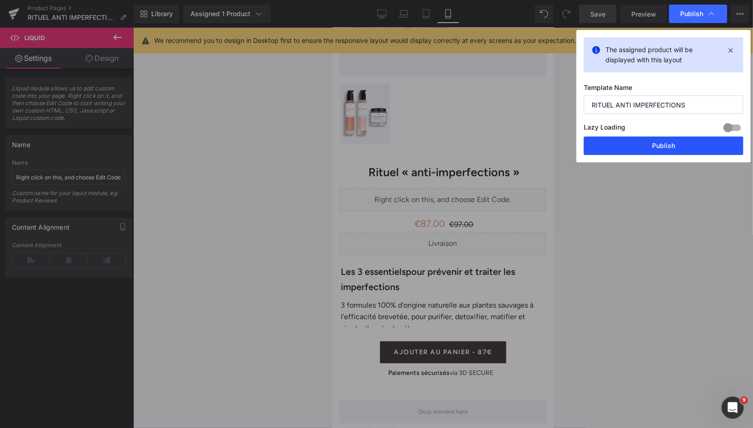
click at [633, 143] on button "Publish" at bounding box center [662, 145] width 159 height 18
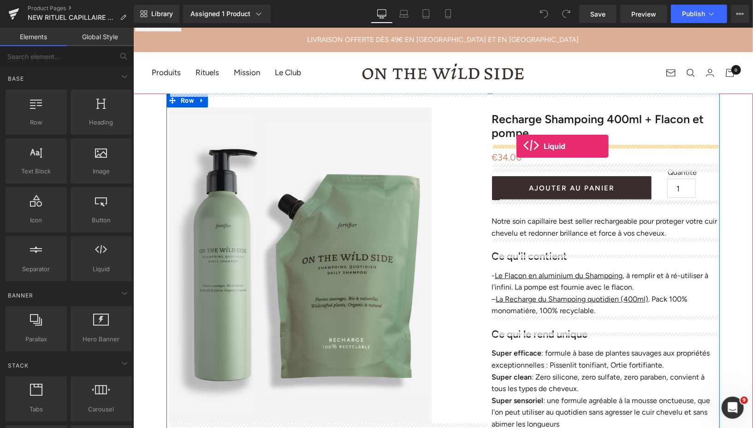
drag, startPoint x: 230, startPoint y: 281, endPoint x: 516, endPoint y: 146, distance: 315.6
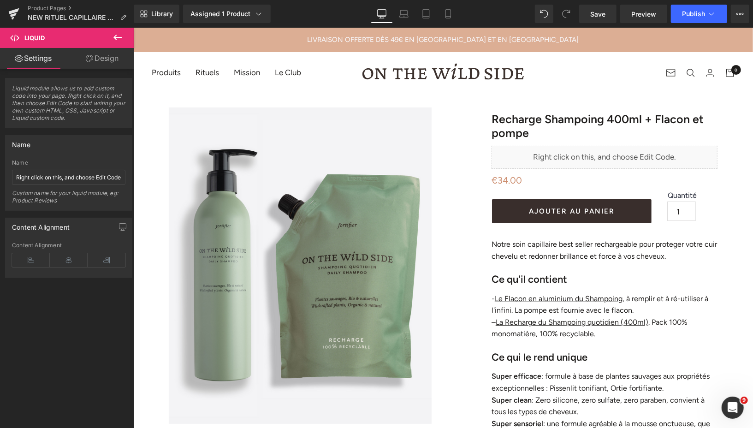
click at [112, 37] on icon at bounding box center [117, 37] width 11 height 11
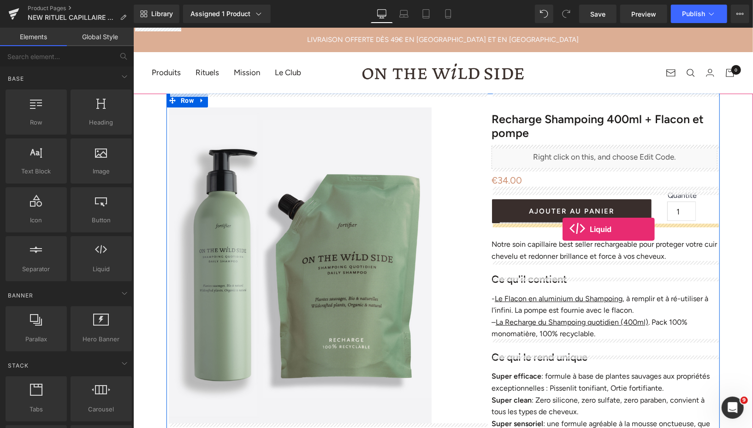
drag, startPoint x: 225, startPoint y: 288, endPoint x: 562, endPoint y: 229, distance: 341.6
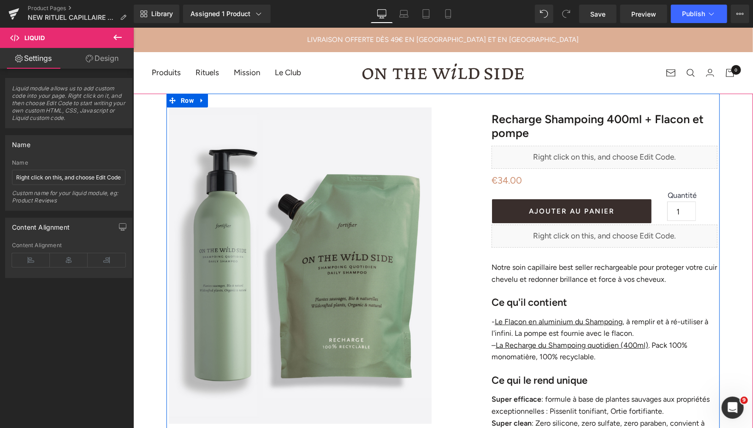
click at [615, 152] on div "Liquid" at bounding box center [604, 156] width 226 height 23
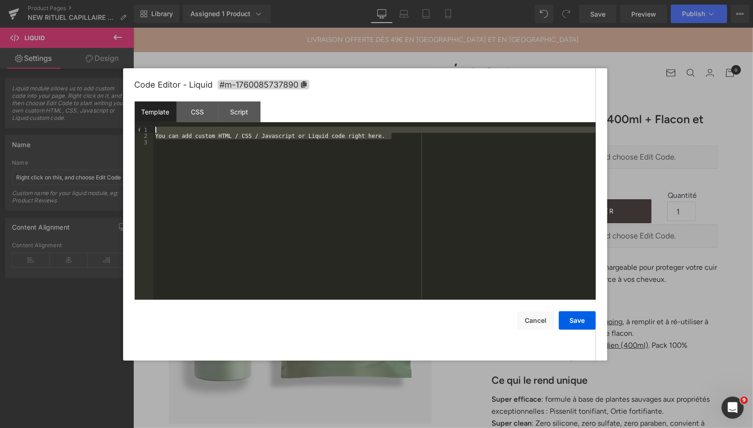
drag, startPoint x: 403, startPoint y: 136, endPoint x: 155, endPoint y: 125, distance: 247.7
click at [155, 125] on div "Template CSS Script Data 1 2 3 You can add custom HTML / CSS / Javascript or Li…" at bounding box center [365, 200] width 461 height 198
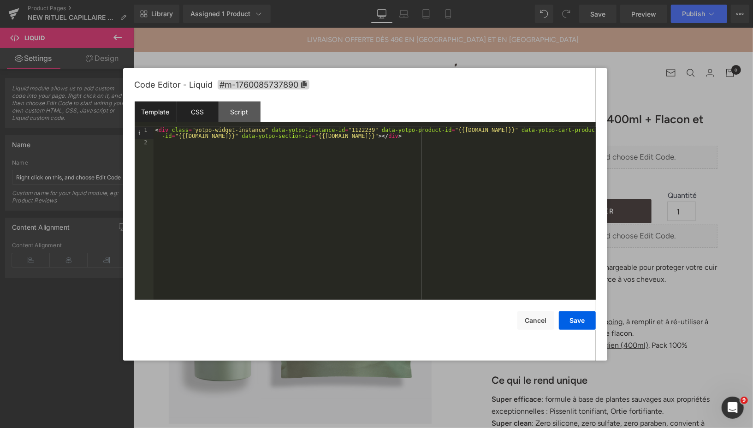
click at [198, 112] on div "CSS" at bounding box center [197, 111] width 42 height 21
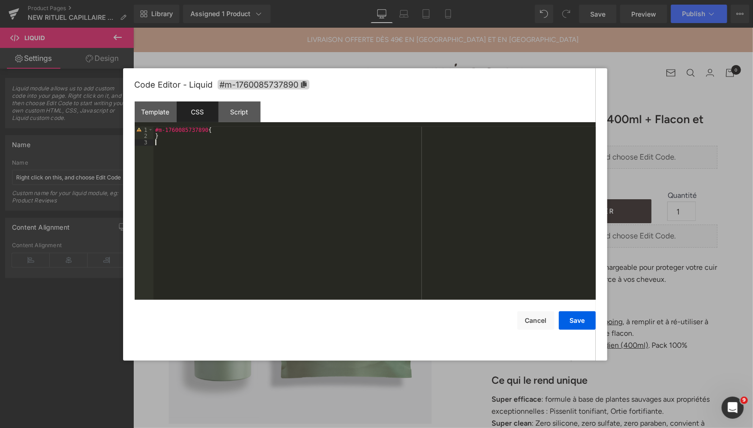
click at [161, 146] on div "#m-1760085737890 { }" at bounding box center [374, 220] width 442 height 186
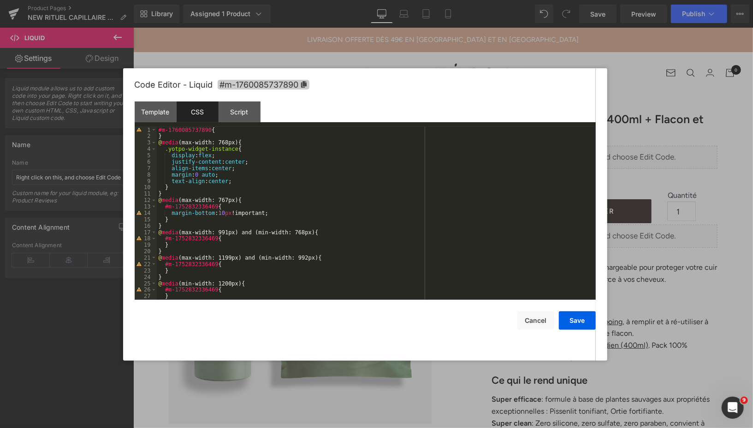
click at [306, 84] on icon at bounding box center [303, 84] width 6 height 6
drag, startPoint x: 219, startPoint y: 209, endPoint x: 165, endPoint y: 207, distance: 53.9
click at [165, 207] on div "#m-1760085737890 { } @ media (max-width: 768px) { .yotpo-widget-instance { disp…" at bounding box center [374, 220] width 435 height 186
drag, startPoint x: 218, startPoint y: 238, endPoint x: 166, endPoint y: 237, distance: 52.1
click at [166, 237] on div "#m-1760085737890 { } @ media (max-width: 768px) { .yotpo-widget-instance { disp…" at bounding box center [374, 220] width 435 height 186
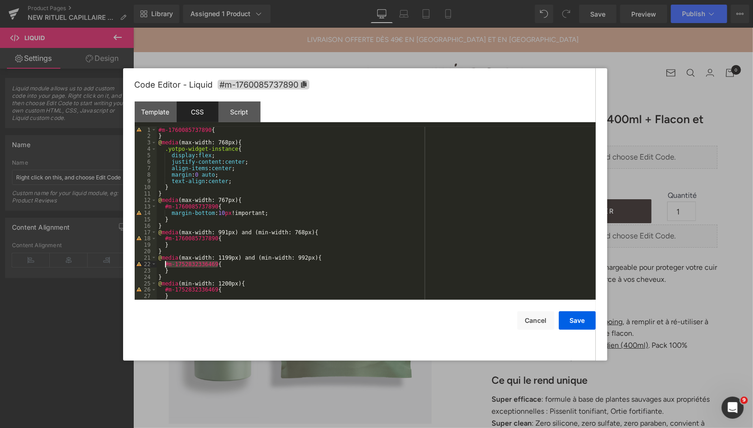
drag, startPoint x: 218, startPoint y: 264, endPoint x: 165, endPoint y: 264, distance: 53.0
click at [165, 264] on div "#m-1760085737890 { } @ media (max-width: 768px) { .yotpo-widget-instance { disp…" at bounding box center [374, 220] width 435 height 186
drag, startPoint x: 219, startPoint y: 289, endPoint x: 166, endPoint y: 289, distance: 53.0
click at [166, 289] on div "#m-1760085737890 { } @ media (max-width: 768px) { .yotpo-widget-instance { disp…" at bounding box center [374, 220] width 435 height 186
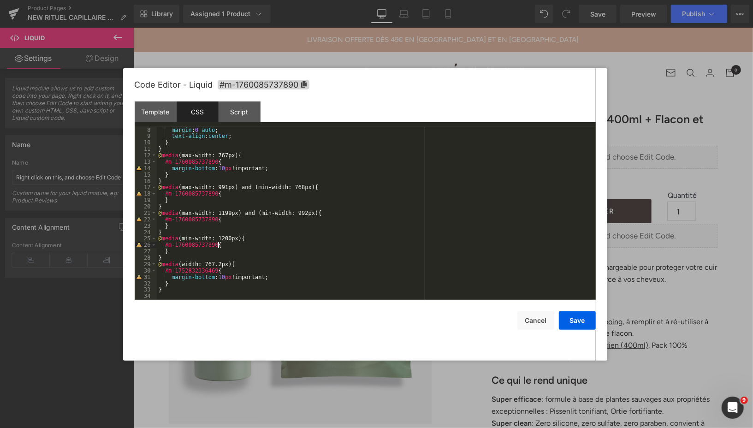
scroll to position [45, 0]
drag, startPoint x: 218, startPoint y: 271, endPoint x: 165, endPoint y: 271, distance: 53.0
click at [165, 271] on div "margin : 0 auto ; text-align : center ; } } @ media (max-width: 767px) { #m-176…" at bounding box center [374, 220] width 435 height 186
click at [574, 322] on button "Save" at bounding box center [577, 320] width 37 height 18
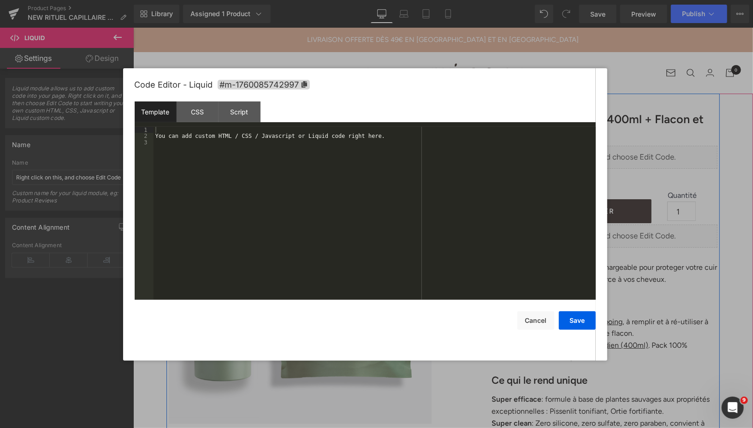
click at [616, 230] on div "Liquid" at bounding box center [604, 235] width 226 height 23
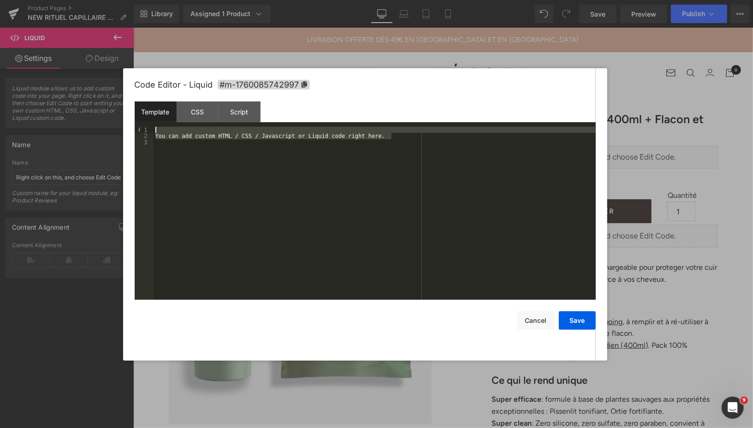
drag, startPoint x: 396, startPoint y: 137, endPoint x: 158, endPoint y: 127, distance: 238.9
click at [158, 127] on div "You can add custom HTML / CSS / Javascript or Liquid code right here." at bounding box center [374, 220] width 442 height 186
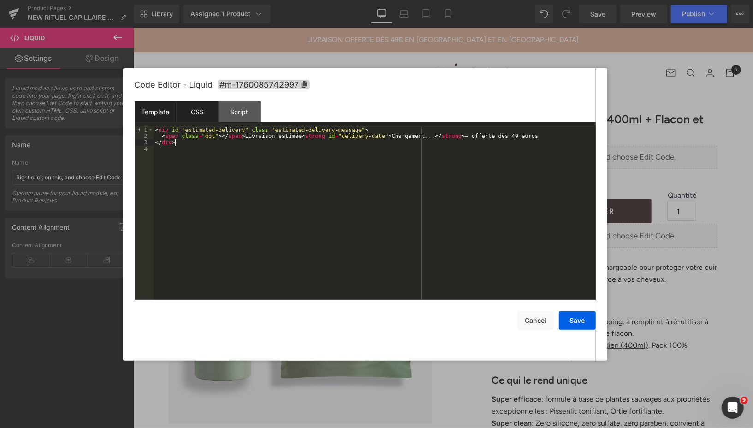
click at [193, 107] on div "CSS" at bounding box center [197, 111] width 42 height 21
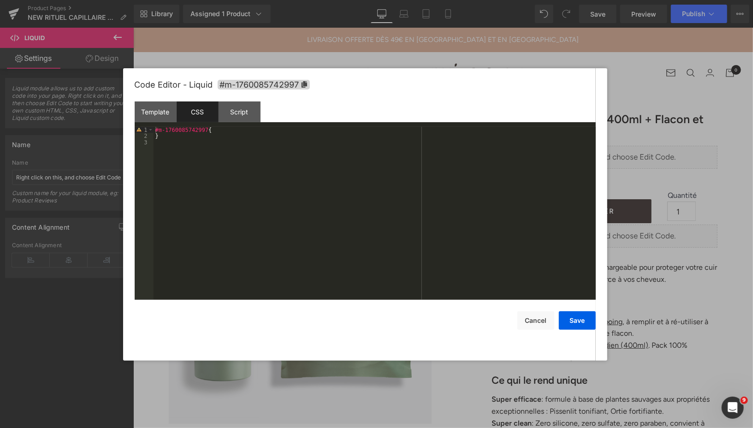
click at [168, 144] on div "#m-1760085742997 { }" at bounding box center [374, 220] width 442 height 186
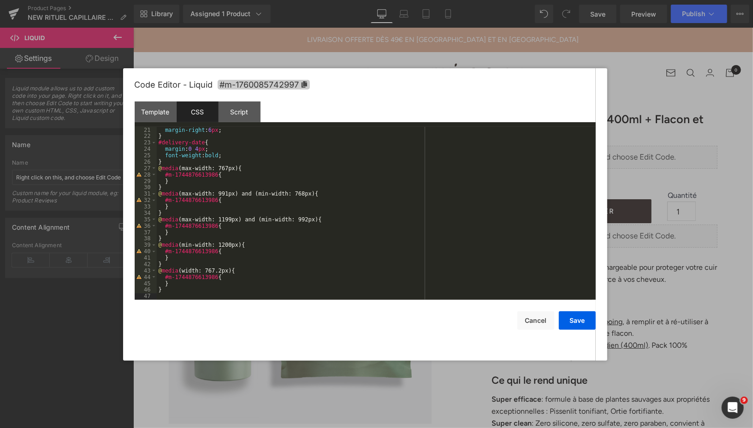
click at [304, 85] on icon at bounding box center [304, 84] width 6 height 6
drag, startPoint x: 219, startPoint y: 175, endPoint x: 165, endPoint y: 175, distance: 53.5
click at [165, 175] on div "margin-right : 6 px ; } #delivery-date { margin : 0 4 px ; font-weight : bold ;…" at bounding box center [374, 220] width 435 height 186
drag, startPoint x: 218, startPoint y: 200, endPoint x: 166, endPoint y: 201, distance: 52.6
click at [166, 201] on div "margin-right : 6 px ; } #delivery-date { margin : 0 4 px ; font-weight : bold ;…" at bounding box center [374, 220] width 435 height 186
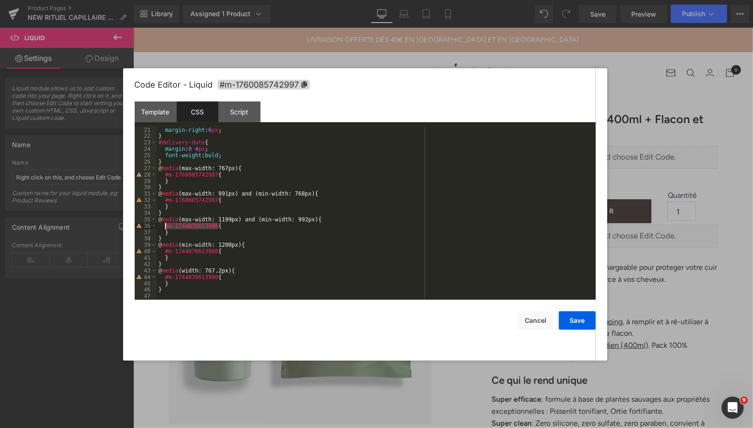
drag, startPoint x: 218, startPoint y: 226, endPoint x: 165, endPoint y: 227, distance: 53.0
click at [165, 227] on div "margin-right : 6 px ; } #delivery-date { margin : 0 4 px ; font-weight : bold ;…" at bounding box center [374, 220] width 435 height 186
drag, startPoint x: 219, startPoint y: 251, endPoint x: 165, endPoint y: 252, distance: 53.9
click at [165, 252] on div "margin-right : 6 px ; } #delivery-date { margin : 0 4 px ; font-weight : bold ;…" at bounding box center [374, 220] width 435 height 186
drag, startPoint x: 218, startPoint y: 278, endPoint x: 166, endPoint y: 276, distance: 51.6
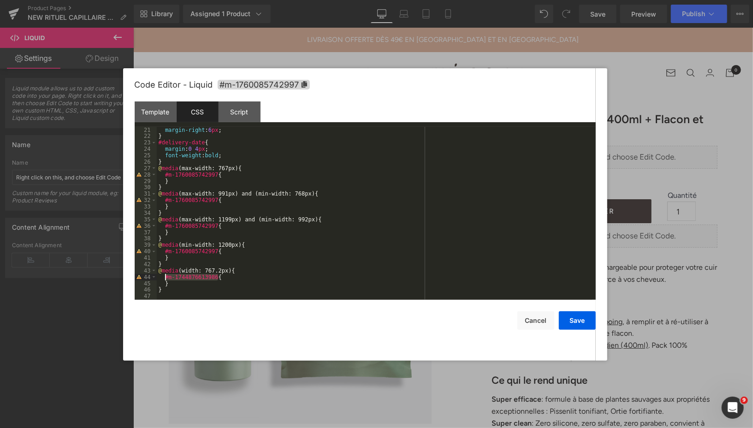
click at [166, 276] on div "margin-right : 6 px ; } #delivery-date { margin : 0 4 px ; font-weight : bold ;…" at bounding box center [374, 220] width 435 height 186
click at [236, 118] on div "Script" at bounding box center [239, 111] width 42 height 21
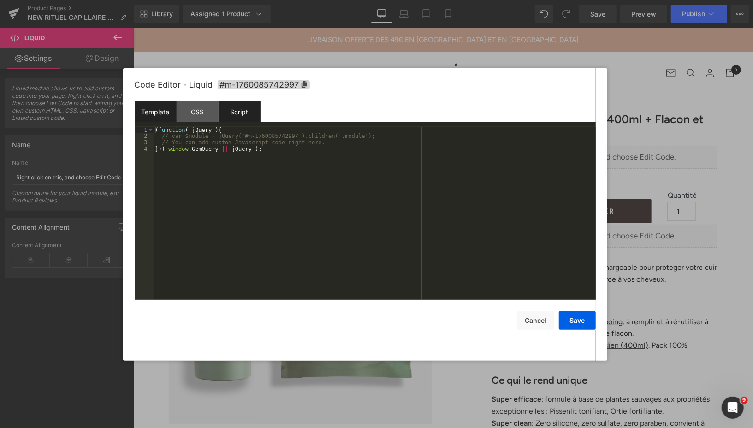
click at [169, 112] on div "Template" at bounding box center [156, 111] width 42 height 21
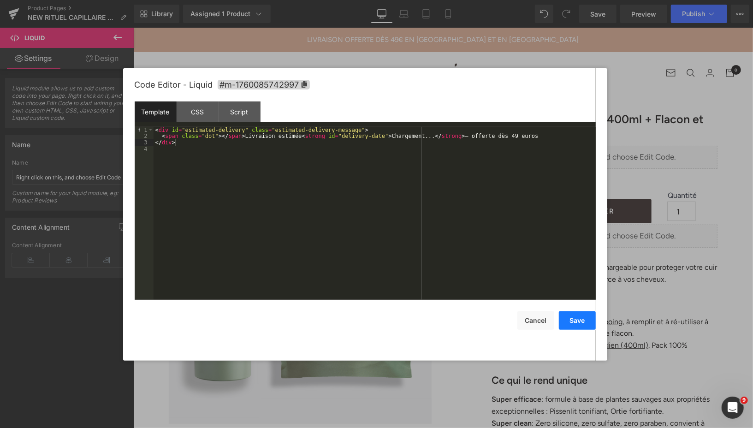
click at [583, 317] on button "Save" at bounding box center [577, 320] width 37 height 18
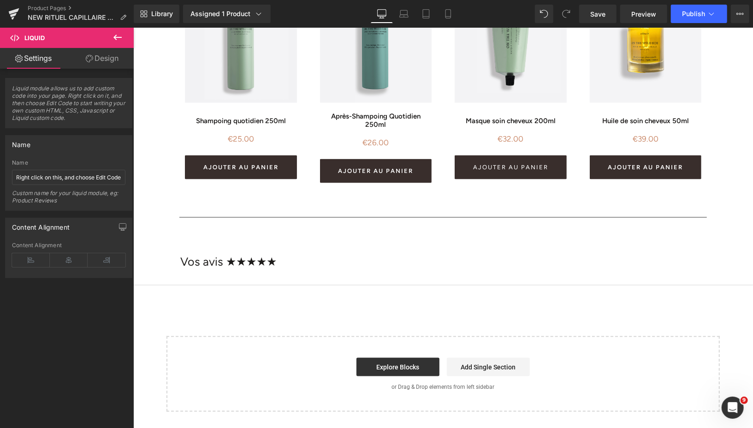
scroll to position [731, 0]
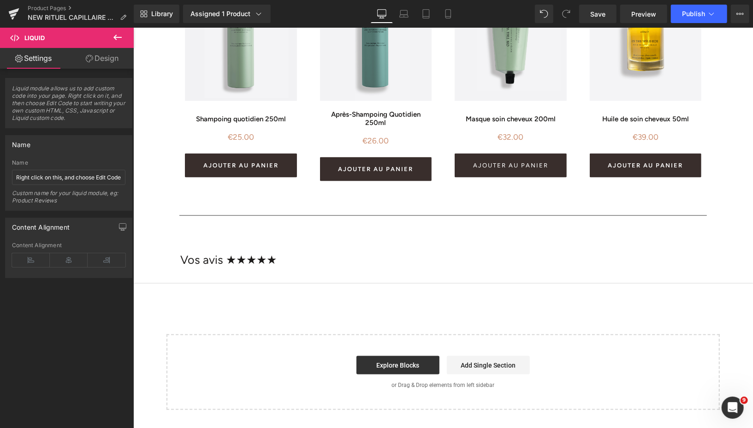
click at [120, 31] on button at bounding box center [117, 38] width 32 height 20
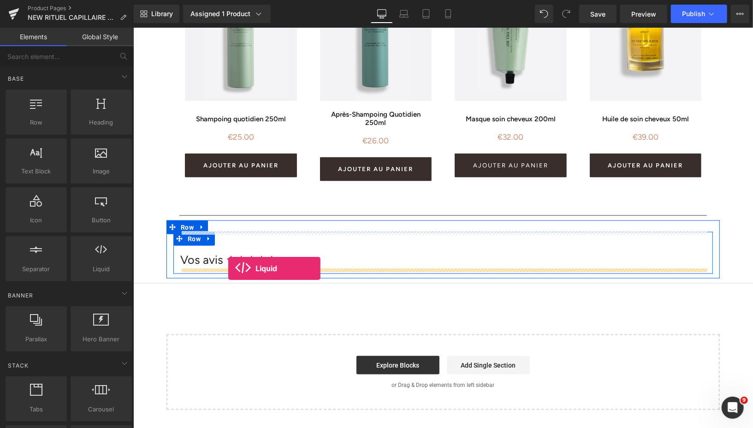
drag, startPoint x: 233, startPoint y: 294, endPoint x: 228, endPoint y: 268, distance: 26.3
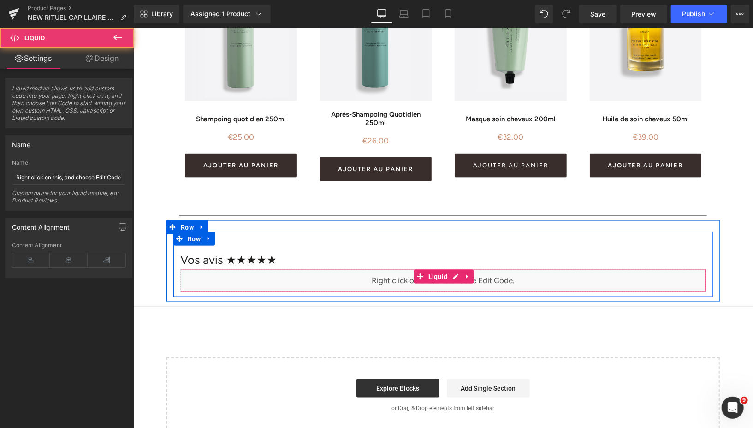
click at [457, 276] on div "Liquid" at bounding box center [442, 280] width 525 height 23
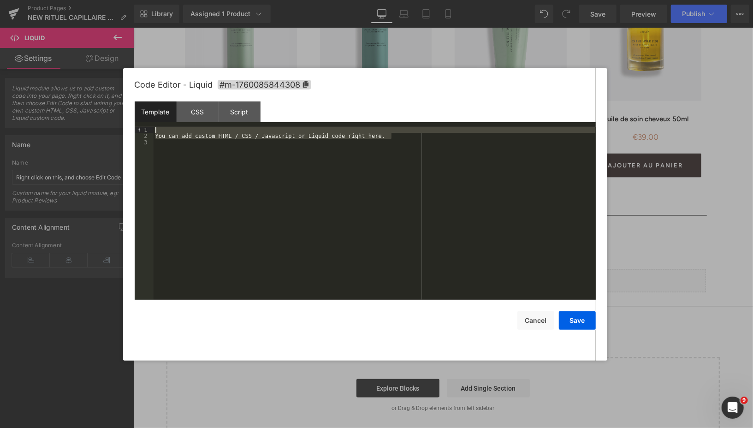
drag, startPoint x: 396, startPoint y: 137, endPoint x: 165, endPoint y: 124, distance: 232.2
click at [165, 124] on div "Template CSS Script Data 1 2 3 You can add custom HTML / CSS / Javascript or Li…" at bounding box center [365, 200] width 461 height 198
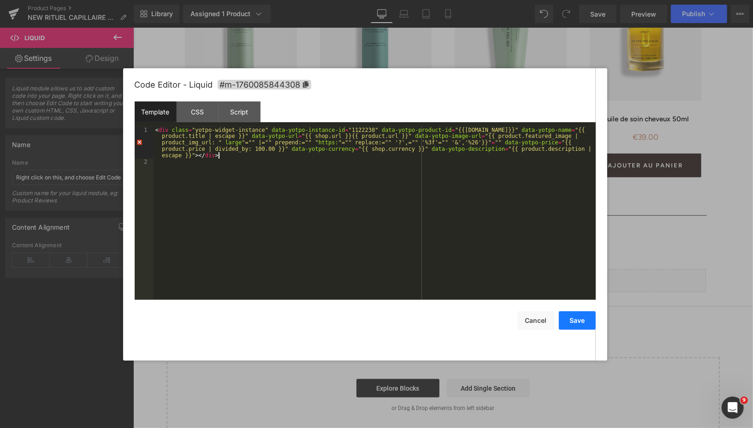
click at [576, 324] on button "Save" at bounding box center [577, 320] width 37 height 18
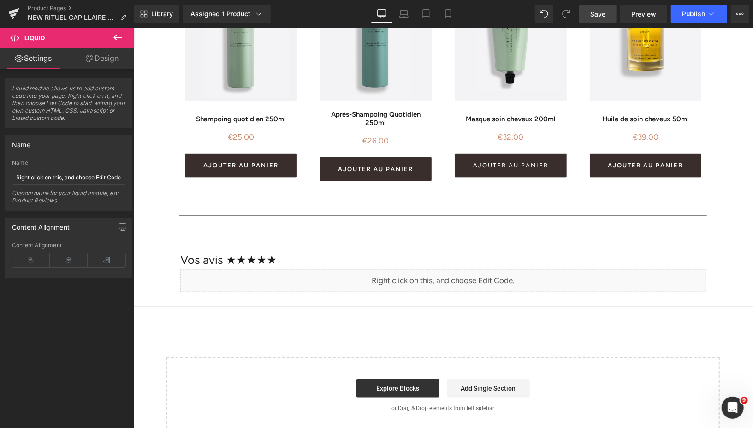
click at [594, 13] on span "Save" at bounding box center [597, 14] width 15 height 10
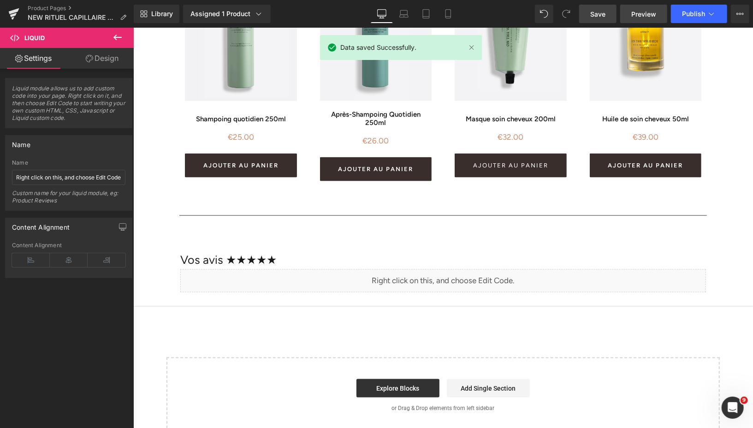
click at [641, 12] on span "Preview" at bounding box center [643, 14] width 25 height 10
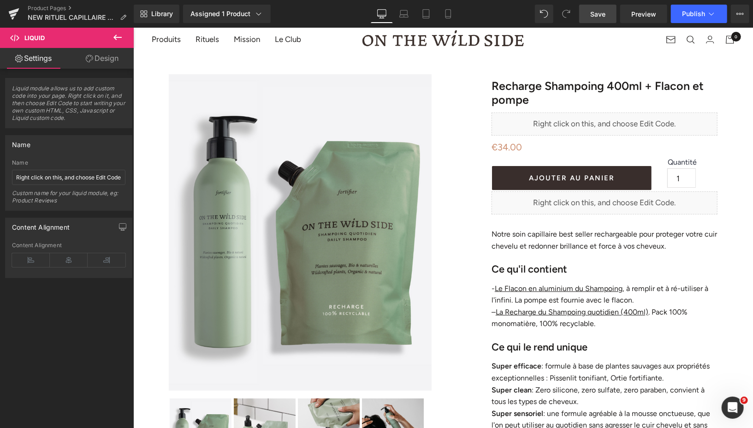
scroll to position [0, 0]
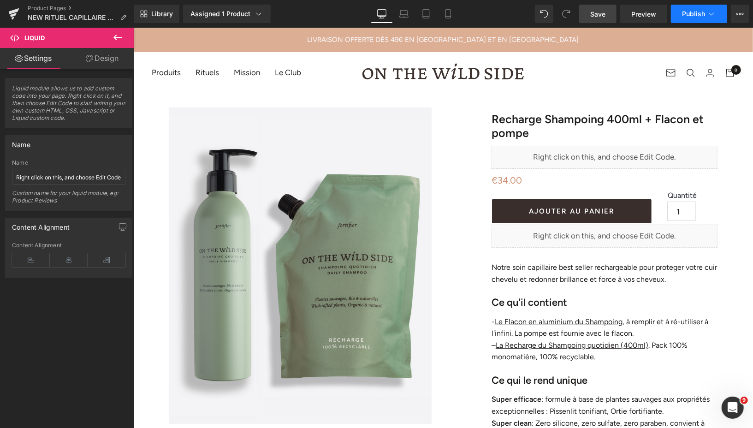
click at [688, 12] on span "Publish" at bounding box center [693, 13] width 23 height 7
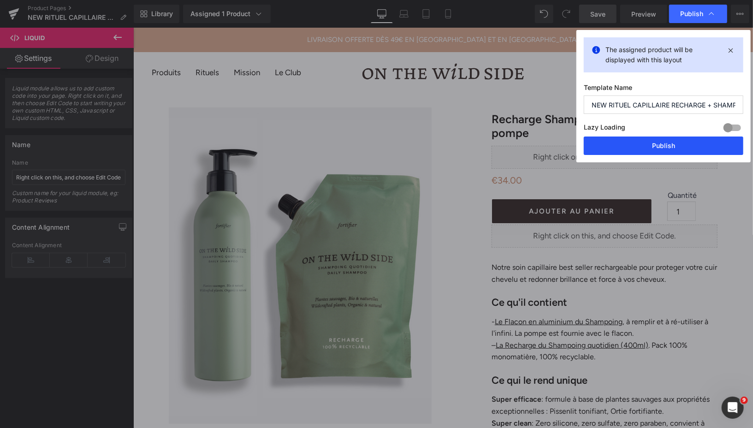
click at [624, 152] on button "Publish" at bounding box center [662, 145] width 159 height 18
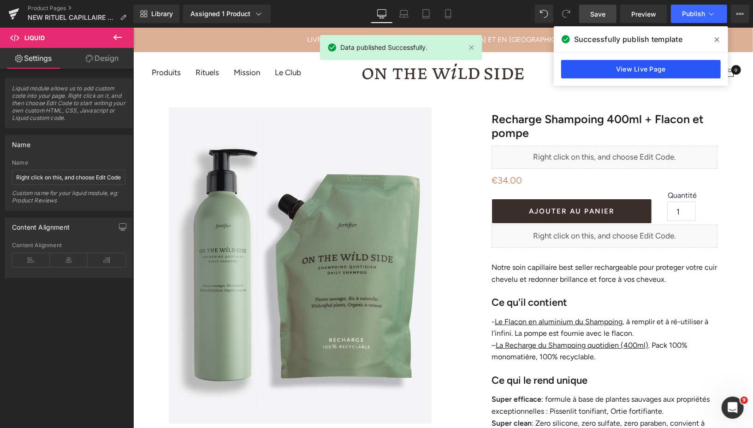
click at [618, 71] on link "View Live Page" at bounding box center [640, 69] width 159 height 18
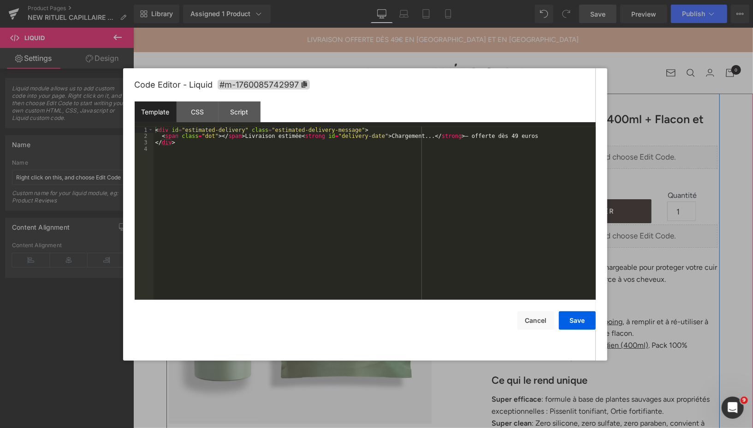
click at [619, 231] on div "Liquid" at bounding box center [604, 235] width 226 height 23
click at [235, 113] on div "Script" at bounding box center [239, 111] width 42 height 21
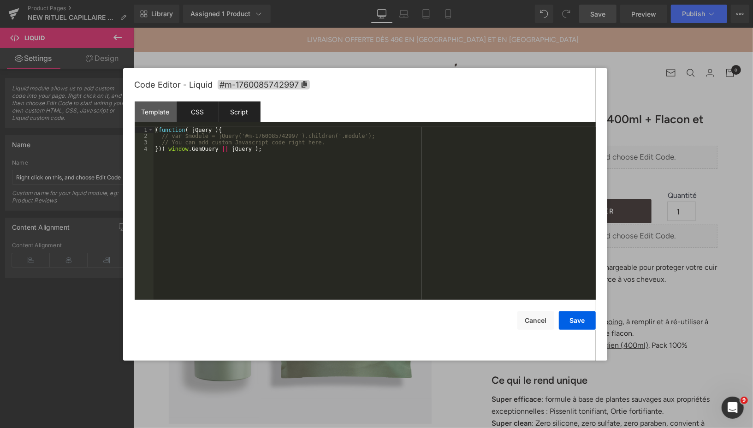
click at [206, 110] on div "CSS" at bounding box center [197, 111] width 42 height 21
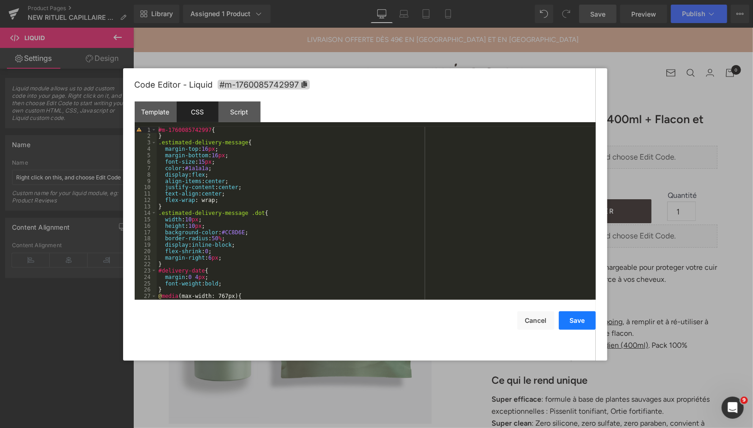
click at [569, 317] on button "Save" at bounding box center [577, 320] width 37 height 18
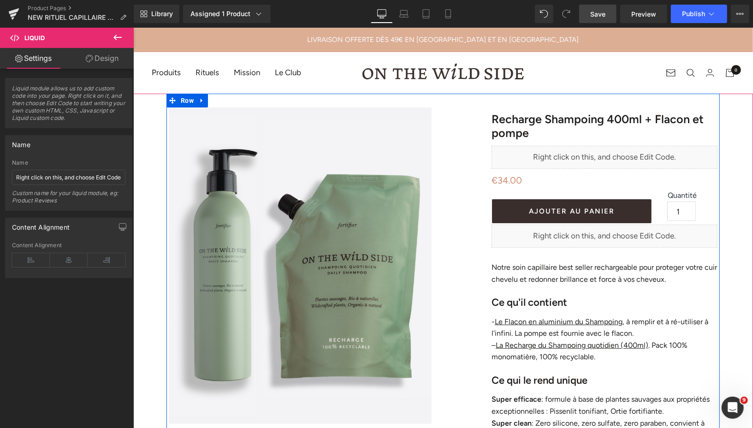
click at [615, 233] on div "Liquid" at bounding box center [604, 235] width 226 height 23
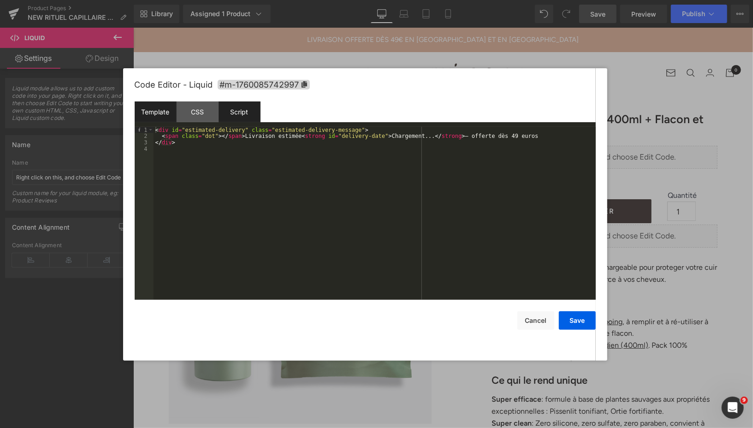
click at [253, 113] on div "Script" at bounding box center [239, 111] width 42 height 21
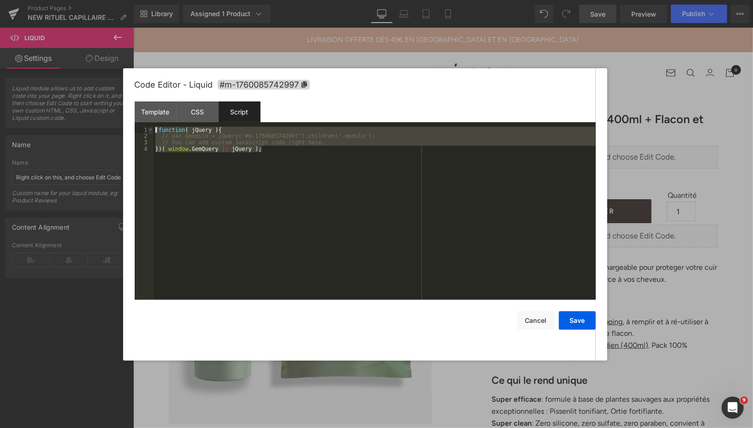
drag, startPoint x: 272, startPoint y: 151, endPoint x: 148, endPoint y: 131, distance: 125.2
click at [148, 131] on pre "1 2 3 4 ( function ( jQuery ) { // var $module = jQuery('#m-1760085742997').chi…" at bounding box center [365, 213] width 461 height 173
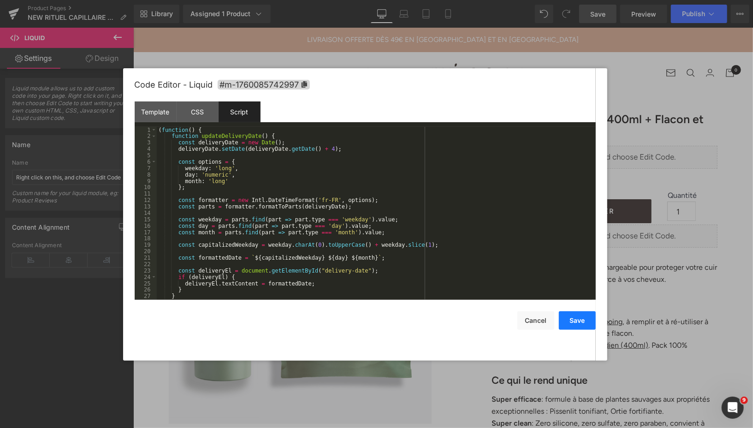
click at [571, 321] on button "Save" at bounding box center [577, 320] width 37 height 18
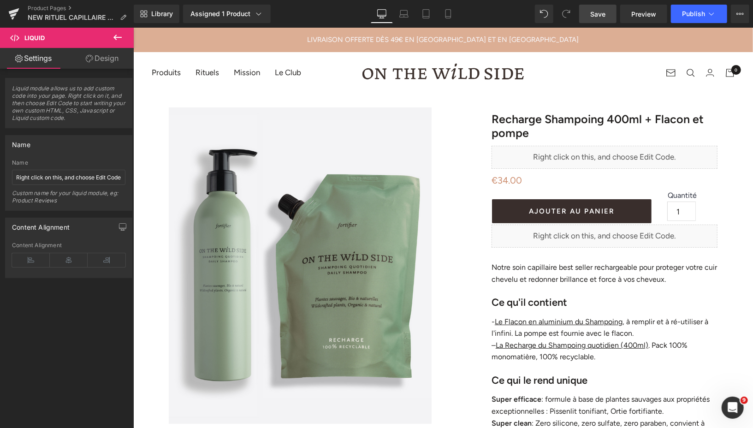
click at [604, 14] on span "Save" at bounding box center [597, 14] width 15 height 10
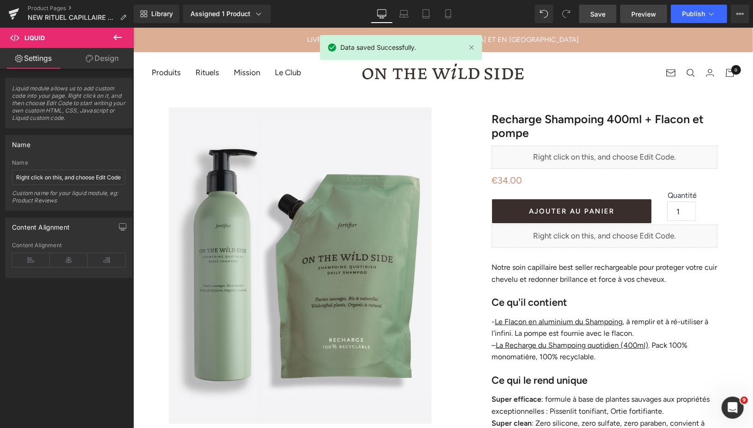
click at [630, 15] on link "Preview" at bounding box center [643, 14] width 47 height 18
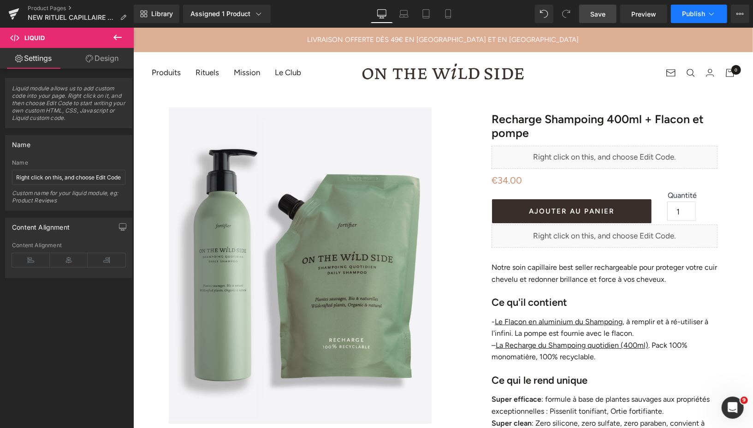
click at [683, 12] on span "Publish" at bounding box center [693, 13] width 23 height 7
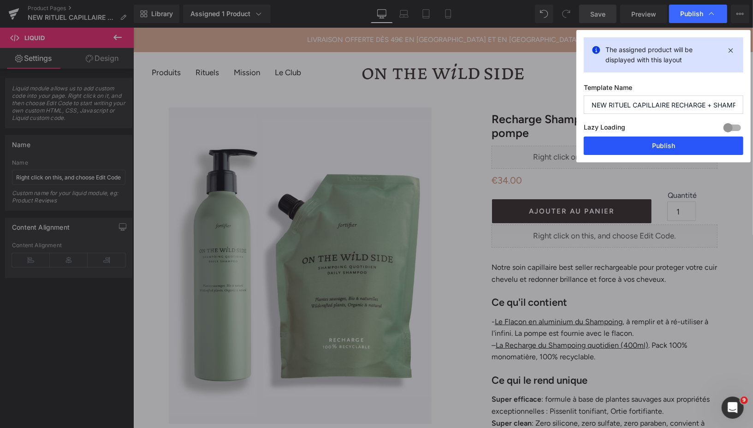
click at [641, 149] on button "Publish" at bounding box center [662, 145] width 159 height 18
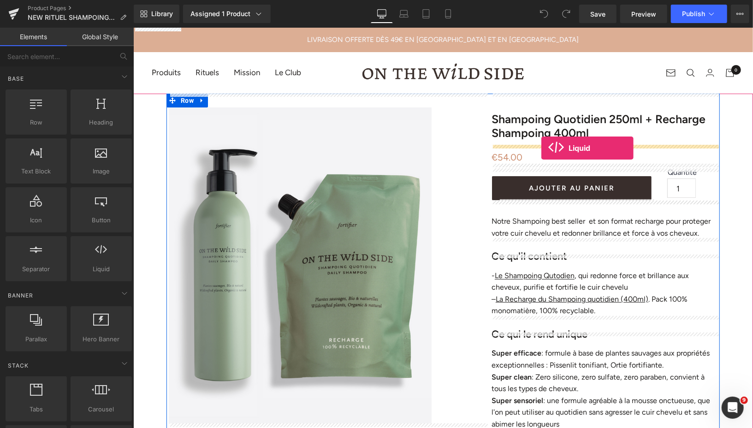
drag, startPoint x: 223, startPoint y: 285, endPoint x: 541, endPoint y: 147, distance: 346.4
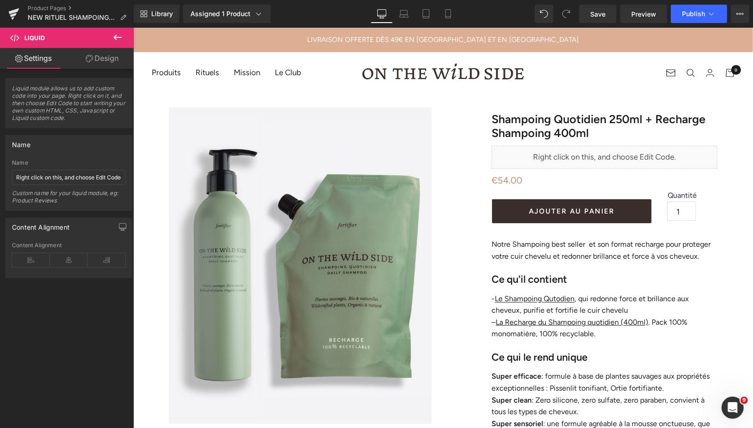
click at [117, 36] on icon at bounding box center [117, 37] width 11 height 11
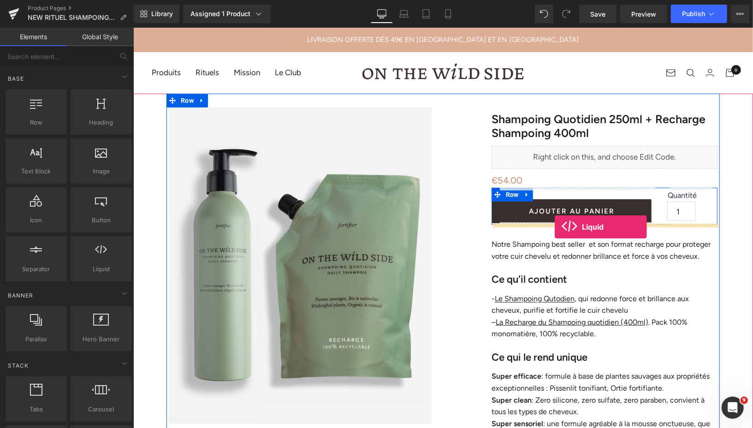
drag, startPoint x: 233, startPoint y: 280, endPoint x: 554, endPoint y: 226, distance: 325.7
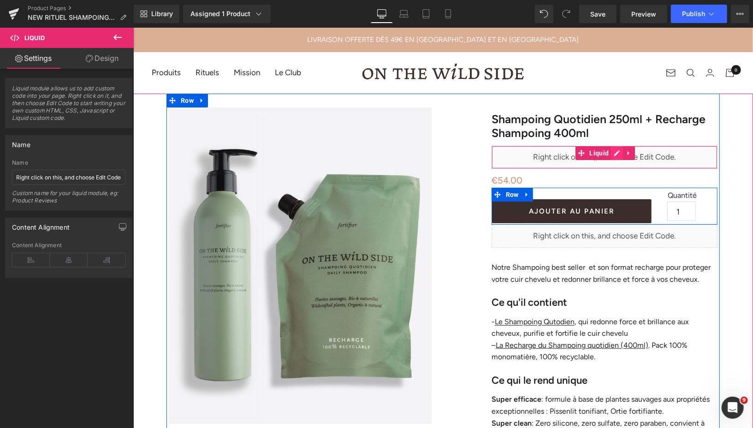
click at [616, 151] on div "Liquid" at bounding box center [604, 156] width 226 height 23
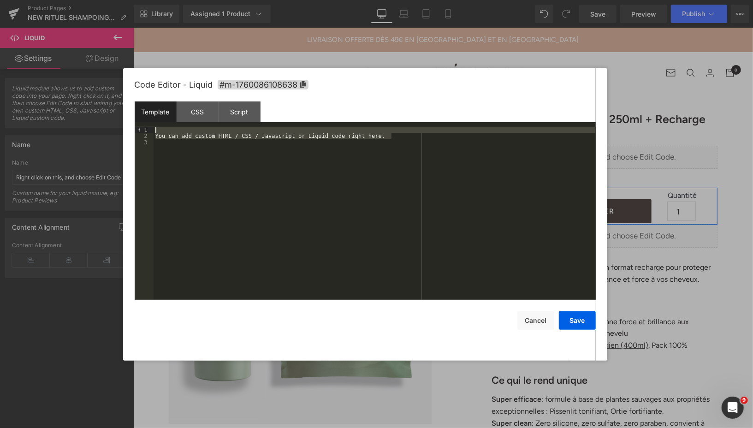
drag, startPoint x: 403, startPoint y: 137, endPoint x: 166, endPoint y: 130, distance: 237.4
click at [166, 130] on div "You can add custom HTML / CSS / Javascript or Liquid code right here." at bounding box center [374, 220] width 442 height 186
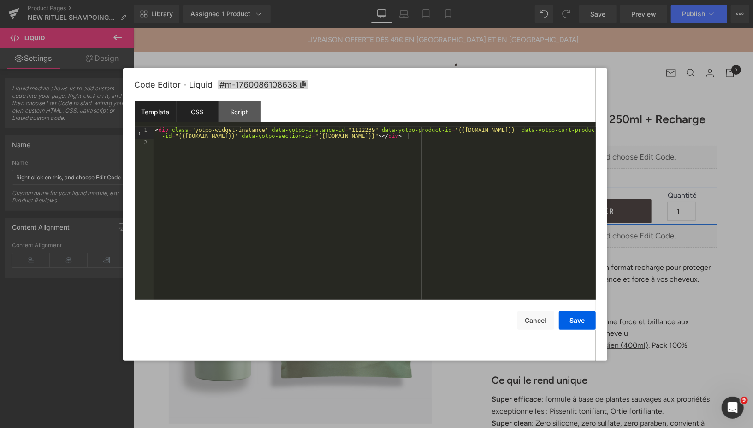
click at [200, 115] on div "CSS" at bounding box center [197, 111] width 42 height 21
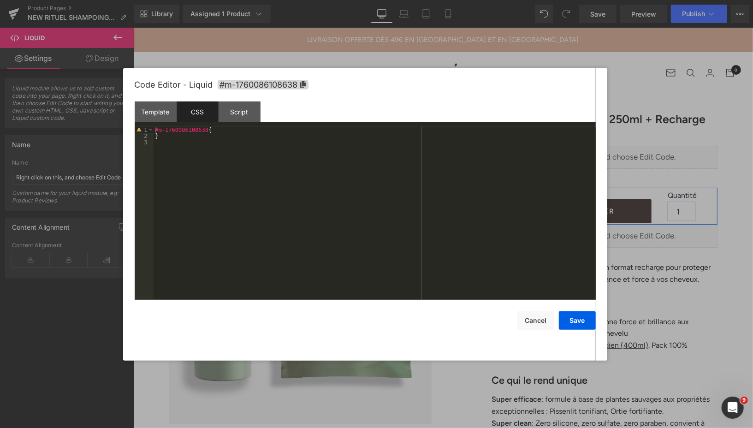
click at [171, 143] on div "#m-1760086108638 { }" at bounding box center [374, 220] width 442 height 186
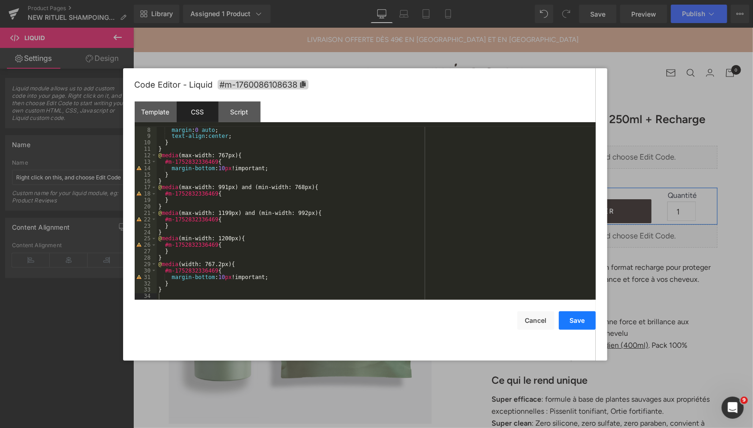
click at [578, 320] on button "Save" at bounding box center [577, 320] width 37 height 18
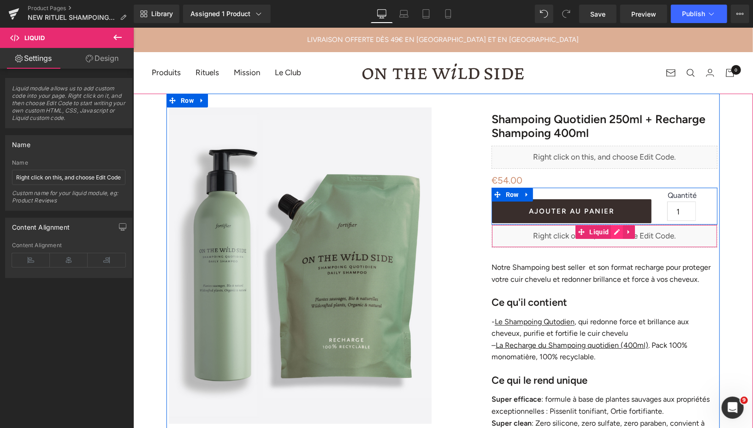
click at [617, 232] on div "Liquid" at bounding box center [604, 235] width 226 height 23
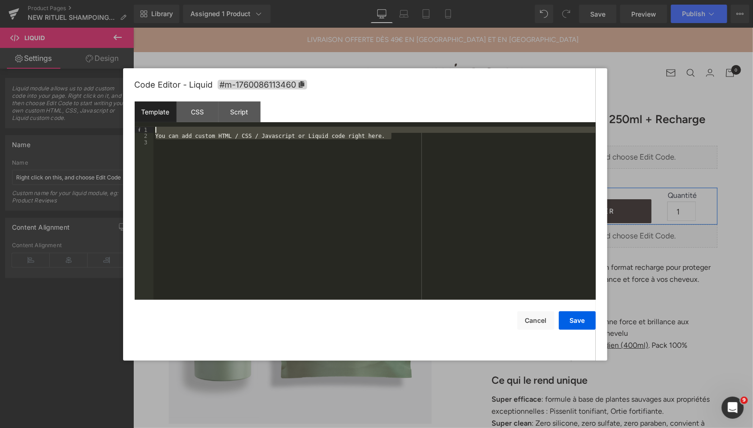
drag, startPoint x: 392, startPoint y: 138, endPoint x: 181, endPoint y: 128, distance: 211.3
click at [181, 128] on div "You can add custom HTML / CSS / Javascript or Liquid code right here." at bounding box center [374, 220] width 442 height 186
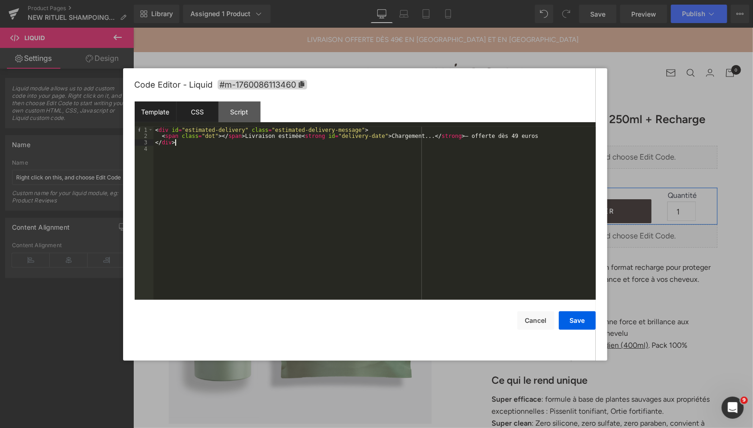
click at [190, 111] on div "CSS" at bounding box center [197, 111] width 42 height 21
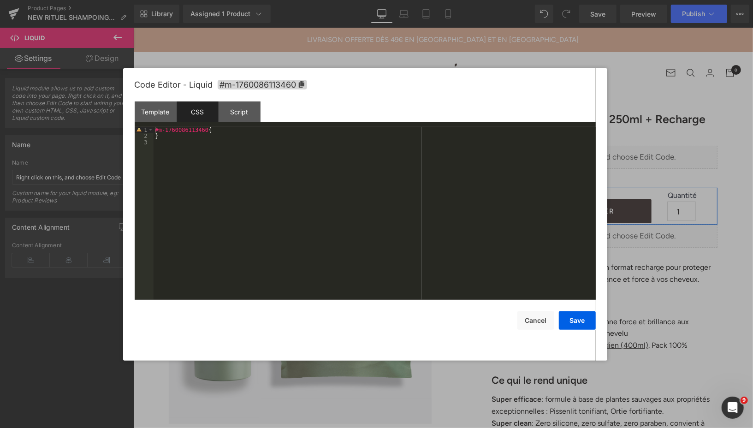
click at [165, 144] on div "#m-1760086113460 { }" at bounding box center [374, 220] width 442 height 186
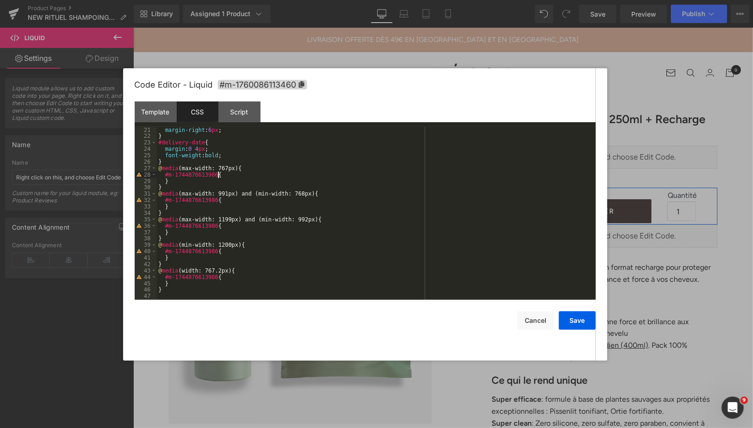
click at [218, 177] on div "margin-right : 6 px ; } #delivery-date { margin : 0 4 px ; font-weight : bold ;…" at bounding box center [374, 220] width 435 height 186
click at [303, 86] on icon at bounding box center [301, 84] width 6 height 6
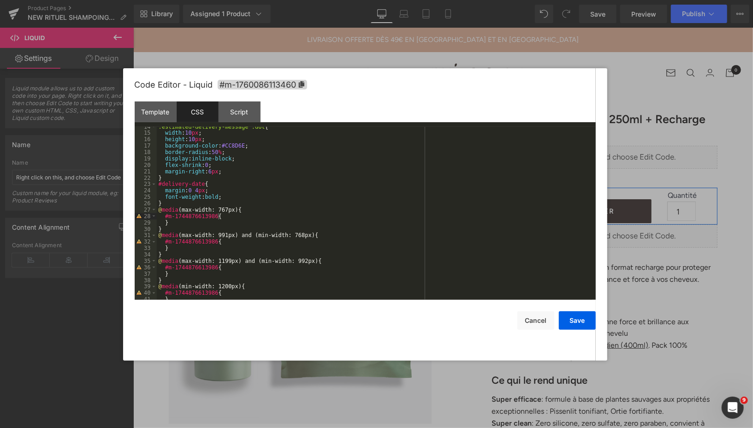
scroll to position [87, 0]
drag, startPoint x: 218, startPoint y: 213, endPoint x: 165, endPoint y: 218, distance: 53.7
click at [165, 218] on div ".estimated-delivery-message .dot { width : 10 px ; height : 10 px ; background-…" at bounding box center [374, 216] width 435 height 186
drag, startPoint x: 218, startPoint y: 241, endPoint x: 164, endPoint y: 241, distance: 54.8
click at [164, 241] on div ".estimated-delivery-message .dot { width : 10 px ; height : 10 px ; background-…" at bounding box center [374, 216] width 435 height 186
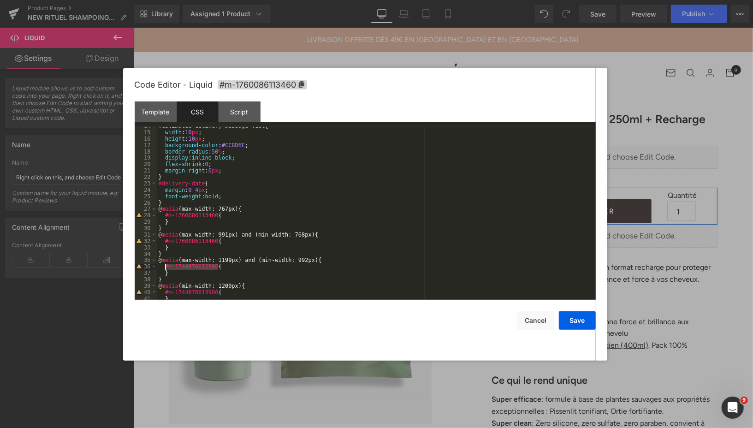
drag, startPoint x: 219, startPoint y: 266, endPoint x: 165, endPoint y: 268, distance: 53.9
click at [165, 268] on div ".estimated-delivery-message .dot { width : 10 px ; height : 10 px ; background-…" at bounding box center [374, 216] width 435 height 186
drag, startPoint x: 219, startPoint y: 293, endPoint x: 165, endPoint y: 294, distance: 54.4
click at [165, 294] on div ".estimated-delivery-message .dot { width : 10 px ; height : 10 px ; background-…" at bounding box center [374, 216] width 435 height 186
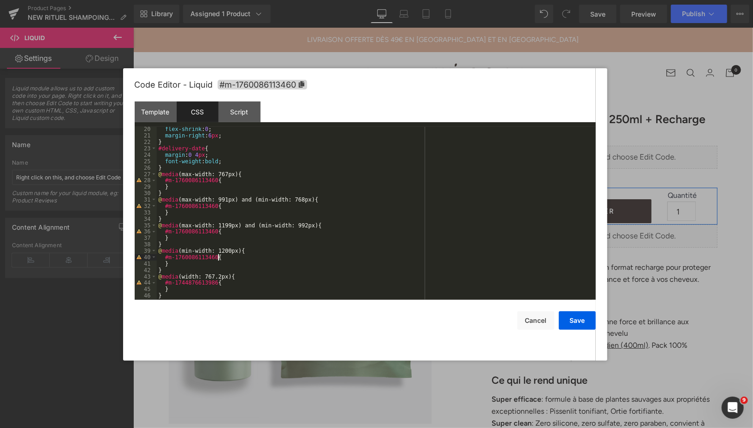
scroll to position [128, 0]
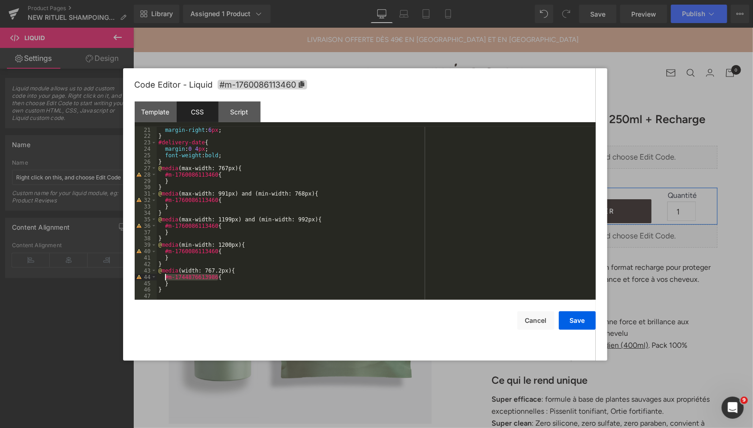
drag, startPoint x: 219, startPoint y: 277, endPoint x: 166, endPoint y: 278, distance: 53.0
click at [166, 278] on div "margin-right : 6 px ; } #delivery-date { margin : 0 4 px ; font-weight : bold ;…" at bounding box center [374, 220] width 435 height 186
click at [248, 110] on div "Script" at bounding box center [239, 111] width 42 height 21
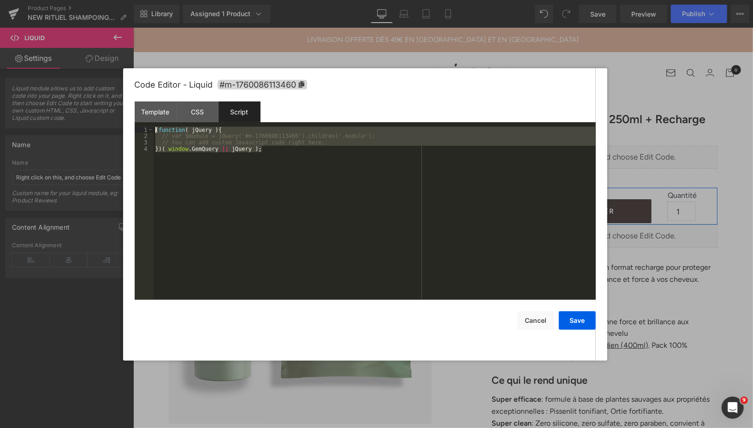
drag, startPoint x: 268, startPoint y: 150, endPoint x: 141, endPoint y: 129, distance: 128.5
click at [141, 129] on pre "1 2 3 4 ( function ( jQuery ) { // var $module = jQuery('#m-1760086113460').chi…" at bounding box center [365, 213] width 461 height 173
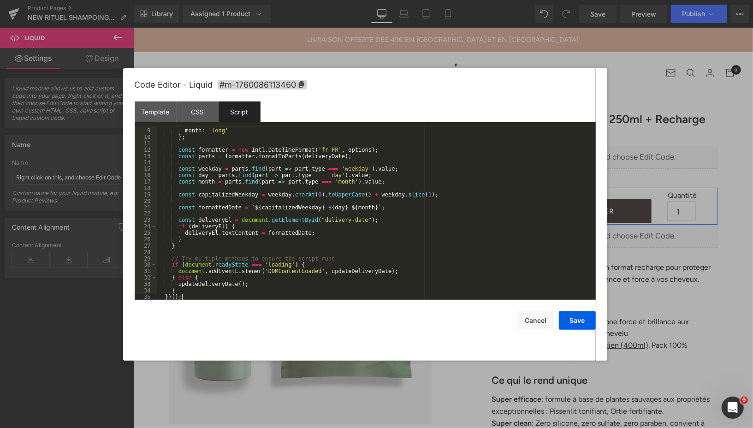
scroll to position [0, 0]
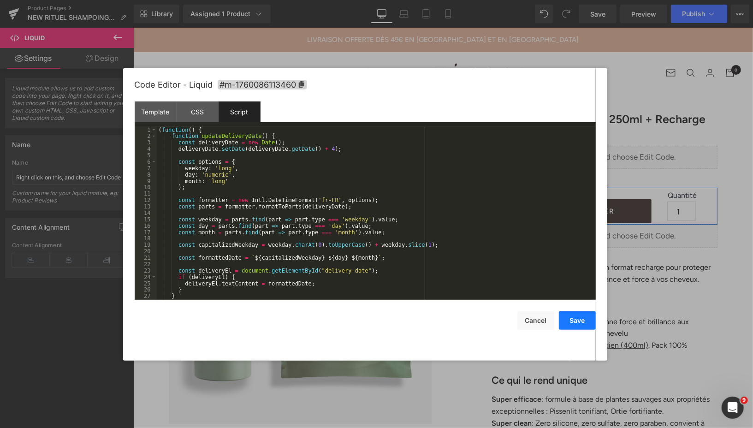
click at [576, 316] on button "Save" at bounding box center [577, 320] width 37 height 18
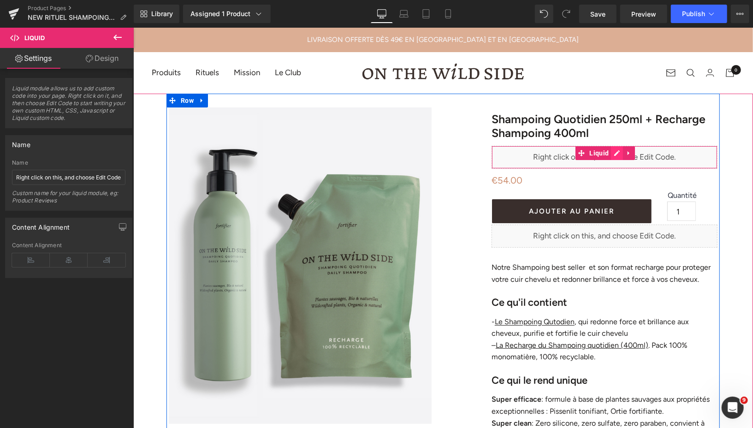
click at [613, 151] on div "Liquid" at bounding box center [604, 156] width 226 height 23
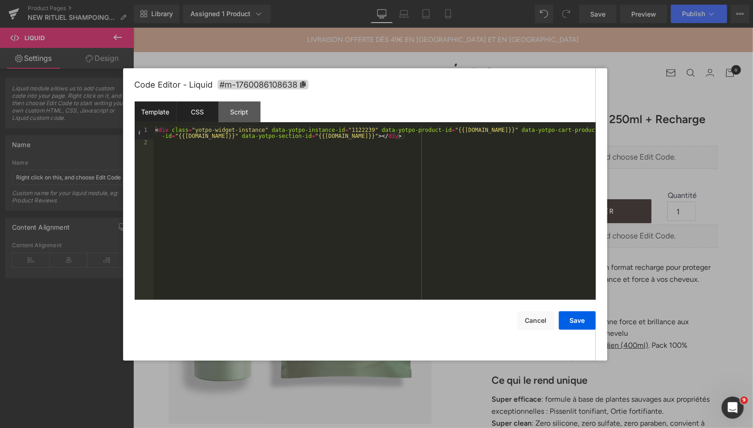
click at [209, 114] on div "CSS" at bounding box center [197, 111] width 42 height 21
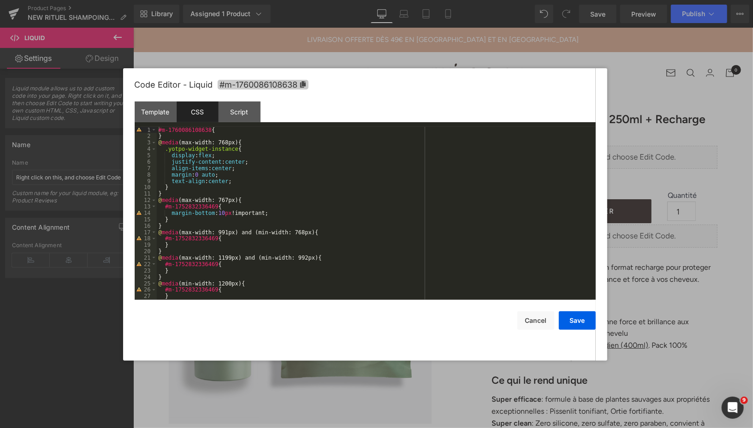
click at [304, 84] on icon at bounding box center [303, 84] width 6 height 6
drag, startPoint x: 218, startPoint y: 206, endPoint x: 165, endPoint y: 205, distance: 53.5
click at [165, 205] on div "#m-1760086108638 { } @ media (max-width: 768px) { .yotpo-widget-instance { disp…" at bounding box center [374, 220] width 435 height 186
drag, startPoint x: 219, startPoint y: 239, endPoint x: 164, endPoint y: 238, distance: 55.3
click at [164, 238] on div "#m-1760086108638 { } @ media (max-width: 768px) { .yotpo-widget-instance { disp…" at bounding box center [374, 220] width 435 height 186
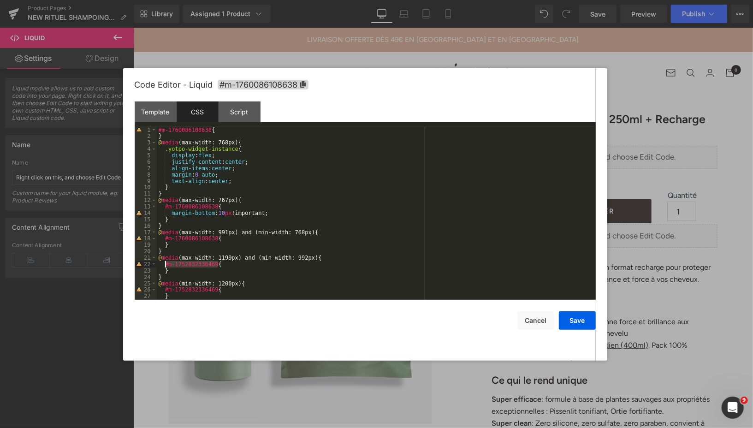
drag, startPoint x: 218, startPoint y: 264, endPoint x: 164, endPoint y: 264, distance: 53.9
click at [164, 264] on div "#m-1760086108638 { } @ media (max-width: 768px) { .yotpo-widget-instance { disp…" at bounding box center [374, 220] width 435 height 186
drag, startPoint x: 218, startPoint y: 289, endPoint x: 164, endPoint y: 289, distance: 54.8
click at [164, 289] on div "#m-1760086108638 { } @ media (max-width: 768px) { .yotpo-widget-instance { disp…" at bounding box center [374, 220] width 435 height 186
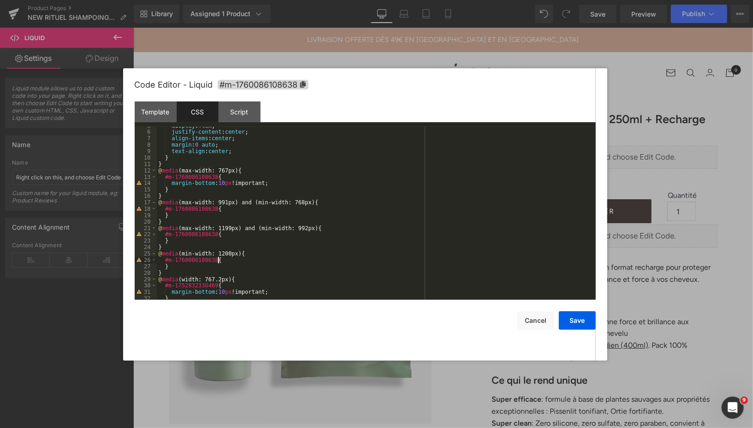
scroll to position [45, 0]
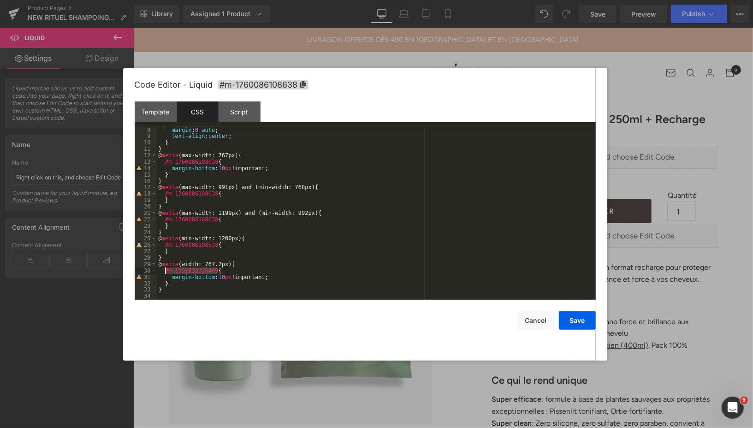
drag, startPoint x: 218, startPoint y: 272, endPoint x: 166, endPoint y: 270, distance: 52.6
click at [166, 270] on div "margin : 0 auto ; text-align : center ; } } @ media (max-width: 767px) { #m-176…" at bounding box center [374, 220] width 435 height 186
click at [568, 319] on button "Save" at bounding box center [577, 320] width 37 height 18
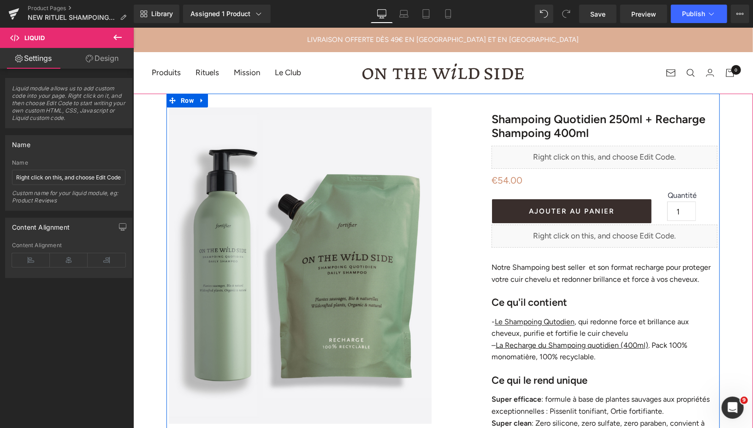
click at [615, 228] on div "Liquid" at bounding box center [604, 235] width 226 height 23
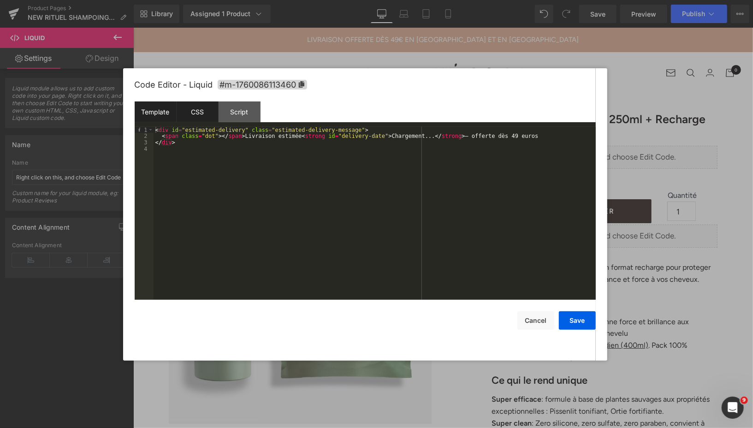
click at [199, 109] on div "CSS" at bounding box center [197, 111] width 42 height 21
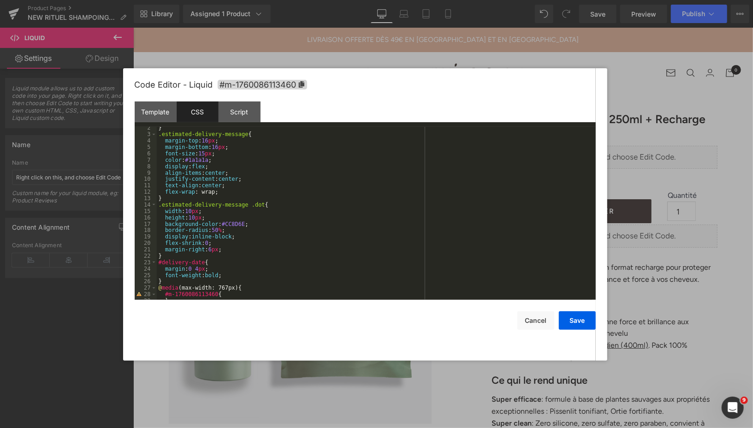
scroll to position [128, 0]
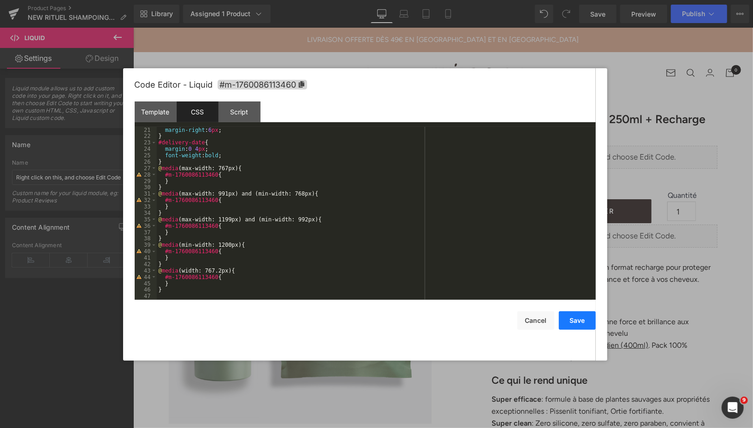
click at [572, 317] on button "Save" at bounding box center [577, 320] width 37 height 18
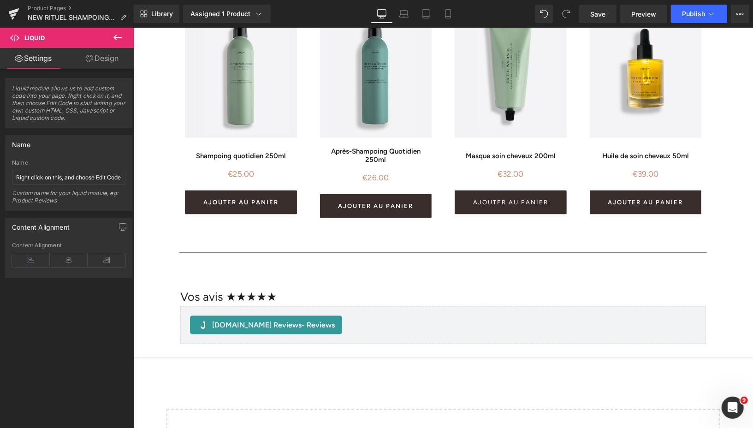
scroll to position [730, 0]
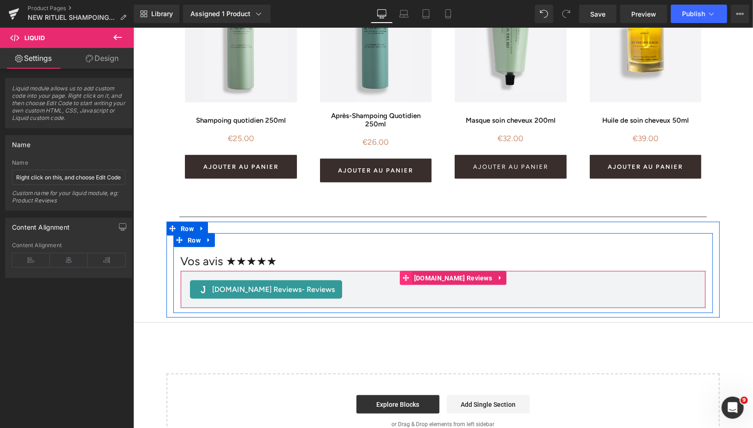
click at [408, 277] on icon at bounding box center [405, 277] width 6 height 6
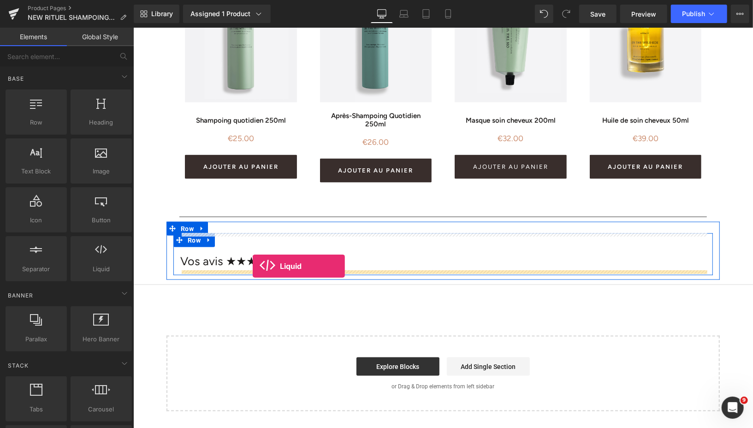
drag, startPoint x: 238, startPoint y: 277, endPoint x: 252, endPoint y: 265, distance: 18.6
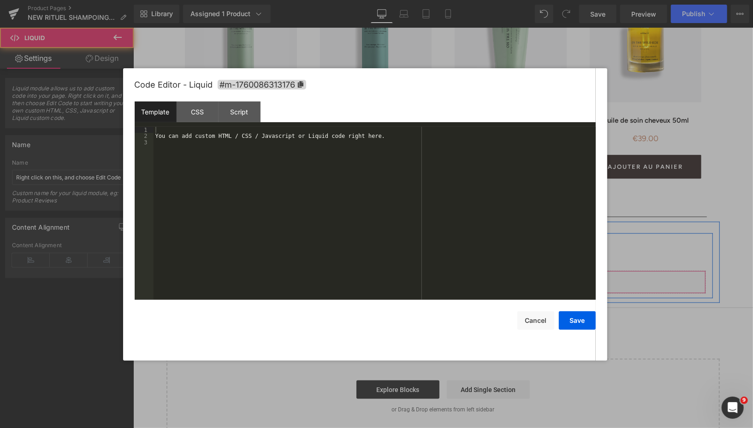
click at [454, 277] on div "Liquid" at bounding box center [442, 281] width 525 height 23
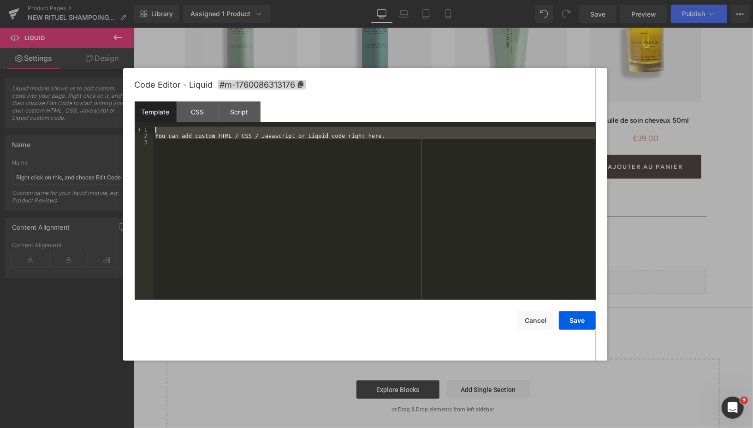
drag, startPoint x: 393, startPoint y: 142, endPoint x: 159, endPoint y: 128, distance: 235.0
click at [159, 128] on div "You can add custom HTML / CSS / Javascript or Liquid code right here." at bounding box center [374, 220] width 442 height 186
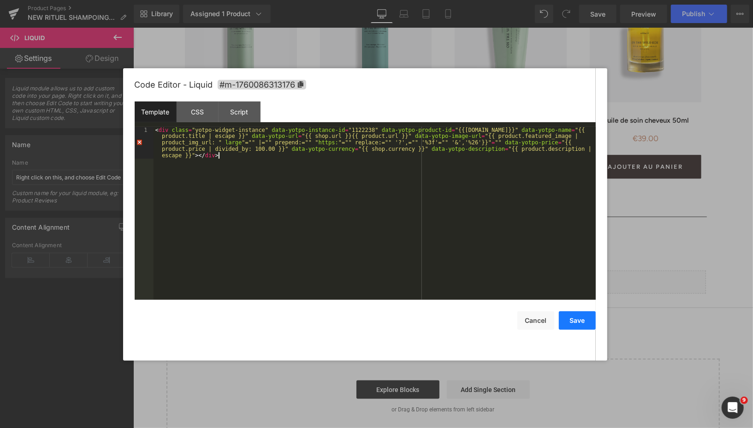
click at [577, 323] on button "Save" at bounding box center [577, 320] width 37 height 18
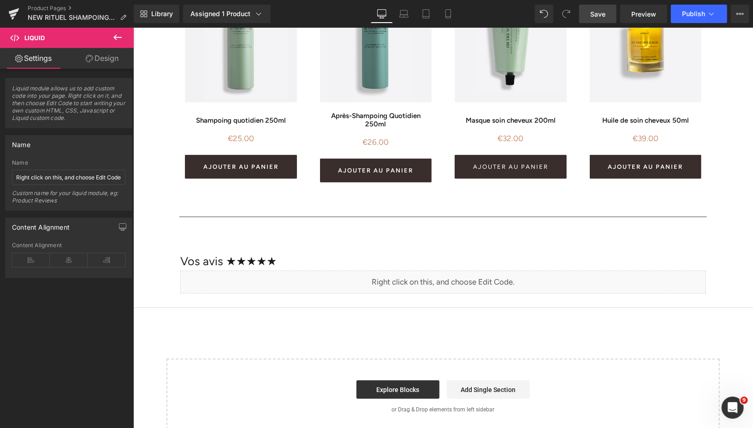
click at [600, 14] on span "Save" at bounding box center [597, 14] width 15 height 10
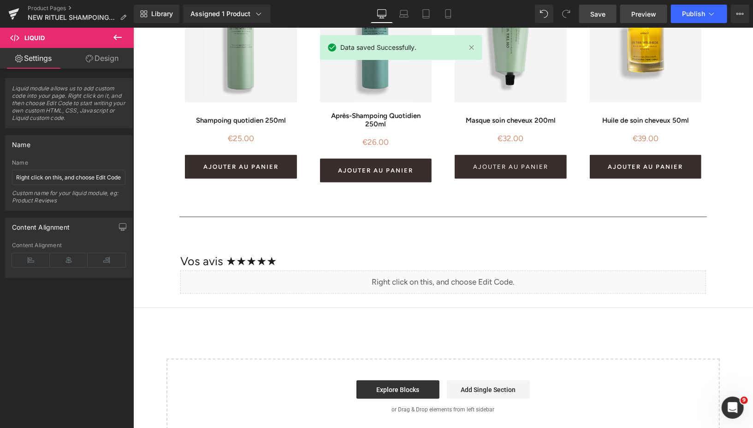
click at [635, 11] on span "Preview" at bounding box center [643, 14] width 25 height 10
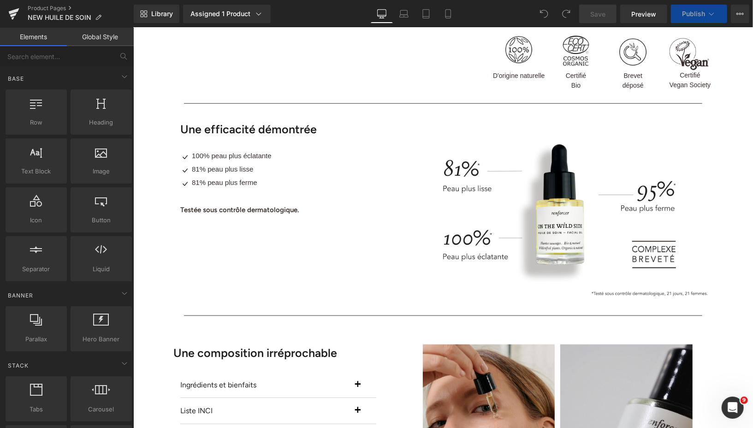
scroll to position [488, 0]
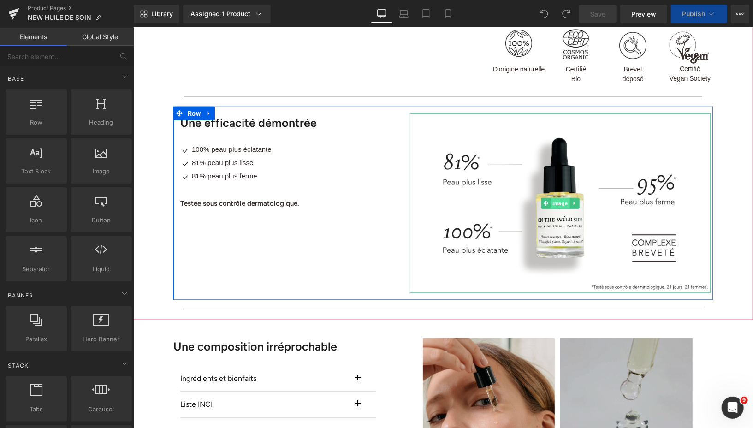
click at [562, 202] on span "Image" at bounding box center [559, 202] width 19 height 11
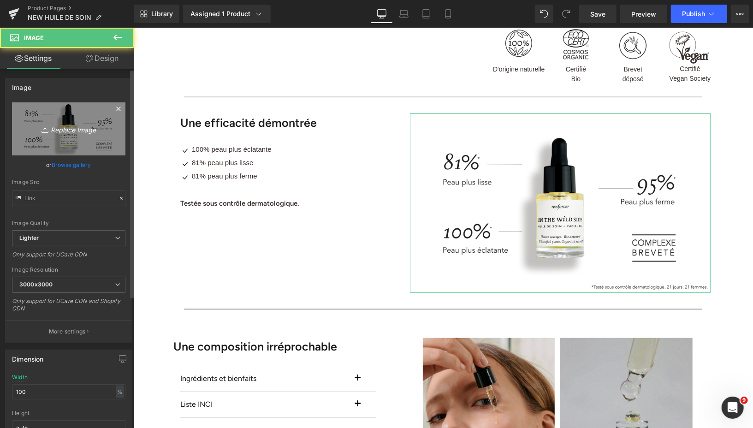
click at [66, 126] on icon "Replace Image" at bounding box center [69, 129] width 74 height 12
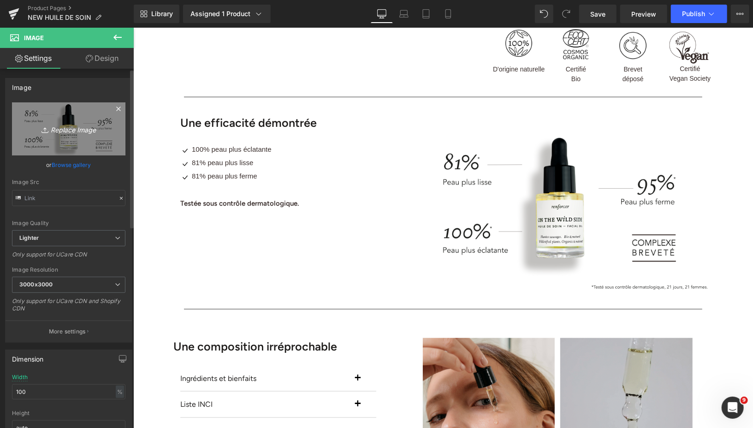
type input "C:\fakepath\VISUEL EFFICACITÉ (10).png"
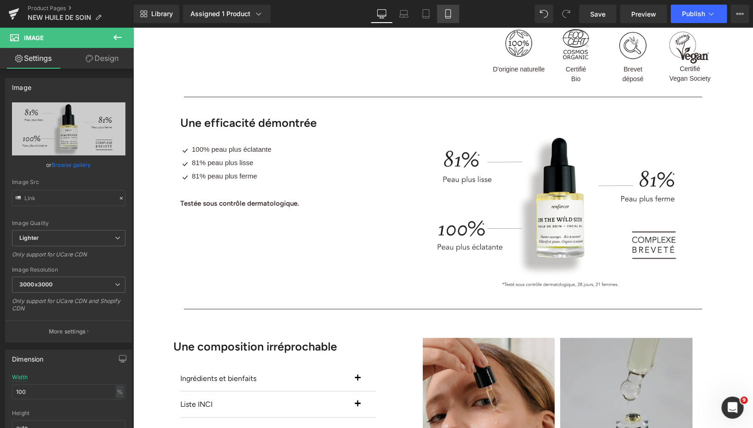
click at [447, 13] on icon at bounding box center [447, 13] width 9 height 9
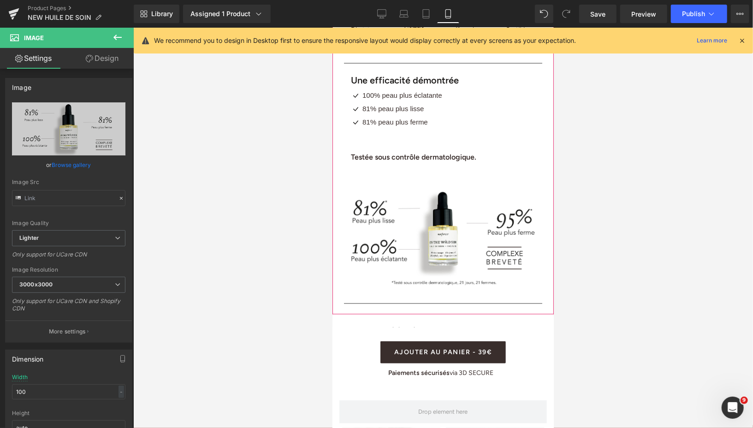
scroll to position [1053, 0]
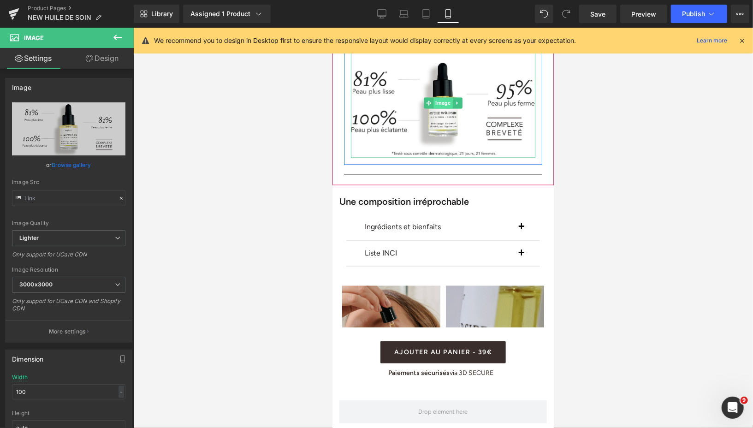
click at [443, 97] on span "Image" at bounding box center [442, 102] width 19 height 11
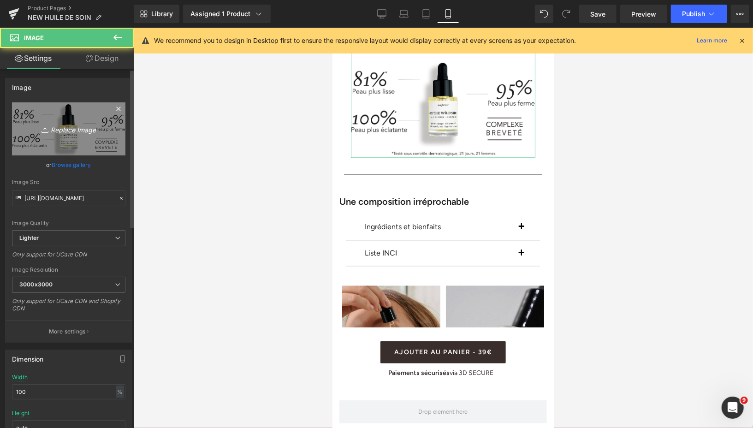
click at [72, 129] on icon "Replace Image" at bounding box center [69, 129] width 74 height 12
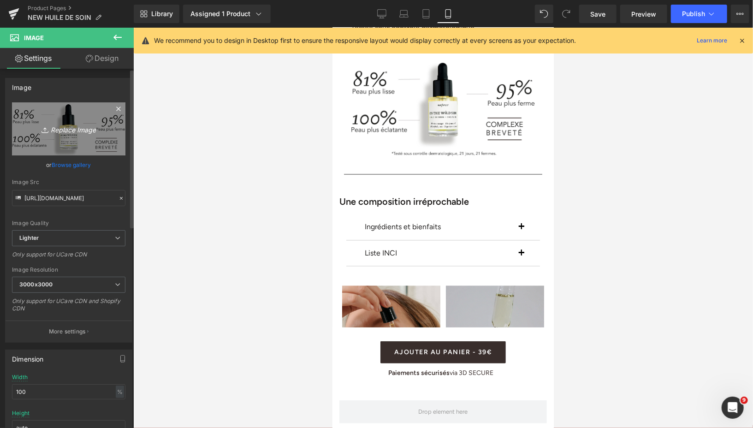
type input "C:\fakepath\VISUEL EFFICACITÉ (11).png"
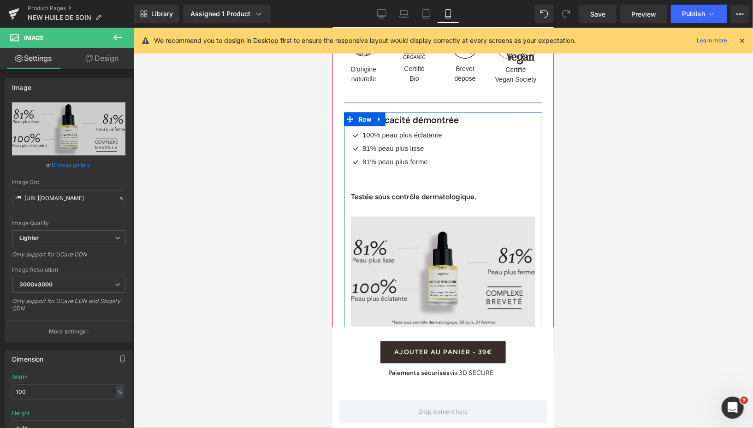
scroll to position [883, 0]
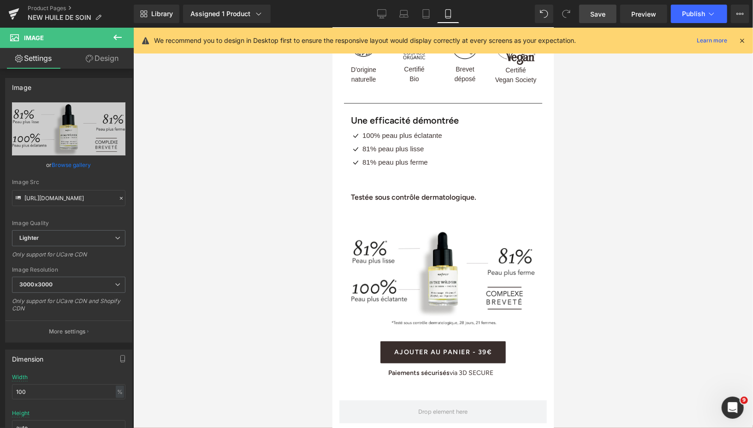
click at [603, 16] on span "Save" at bounding box center [597, 14] width 15 height 10
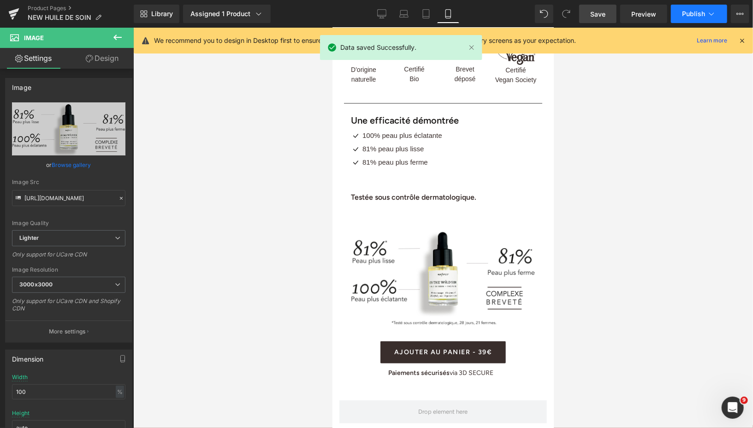
click at [685, 15] on span "Publish" at bounding box center [693, 13] width 23 height 7
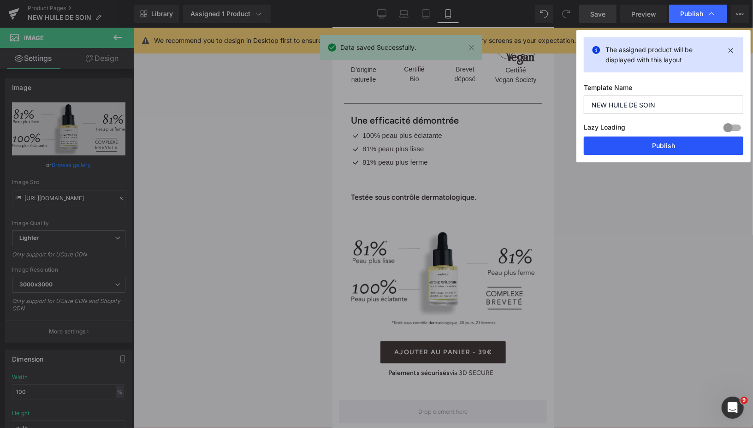
click at [629, 151] on button "Publish" at bounding box center [662, 145] width 159 height 18
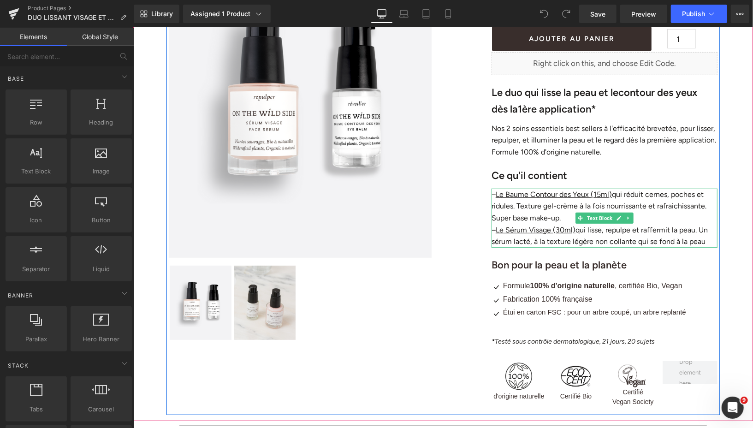
click at [513, 207] on p "– Le Baume Contour des Yeux (15ml) qui réduit cernes, poches et ridules. Textur…" at bounding box center [604, 205] width 226 height 35
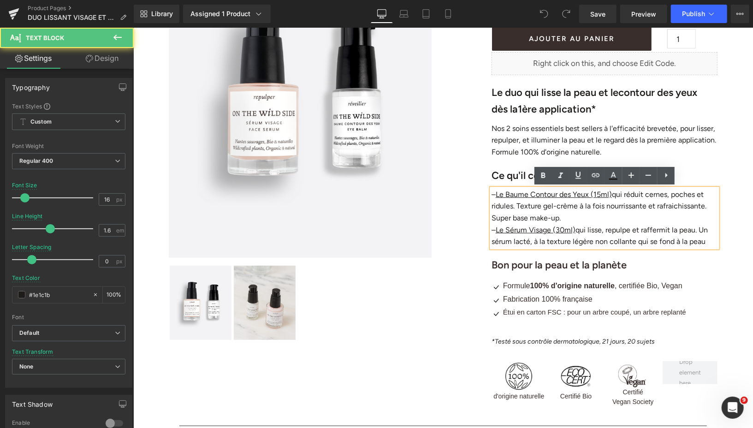
click at [513, 208] on p "– Le Baume Contour des Yeux (15ml) qui réduit cernes, poches et ridules. Textur…" at bounding box center [604, 205] width 226 height 35
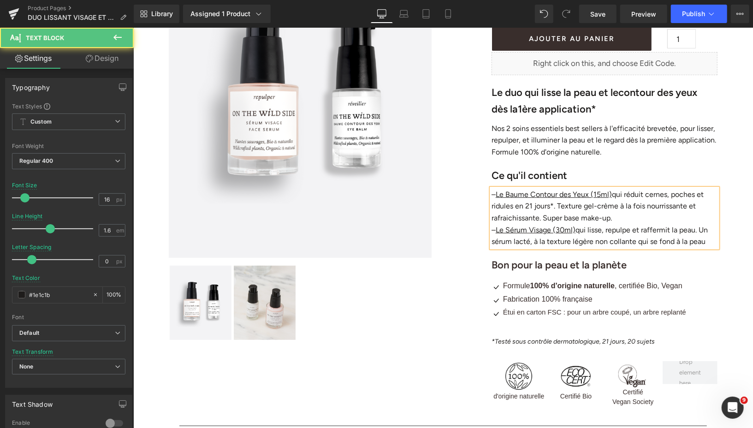
click at [697, 230] on p "– Le Sérum Visage (30ml) qui lisse, repulpe et raffermit la peau. Un sérum lact…" at bounding box center [604, 236] width 226 height 24
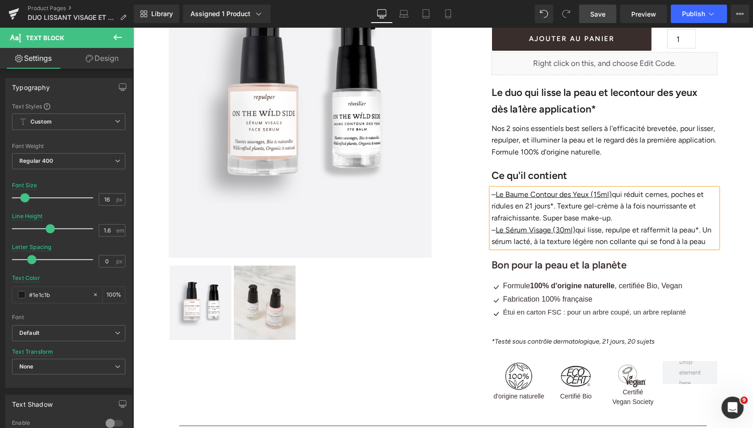
click at [603, 15] on span "Save" at bounding box center [597, 14] width 15 height 10
click at [691, 10] on span "Publish" at bounding box center [693, 13] width 23 height 7
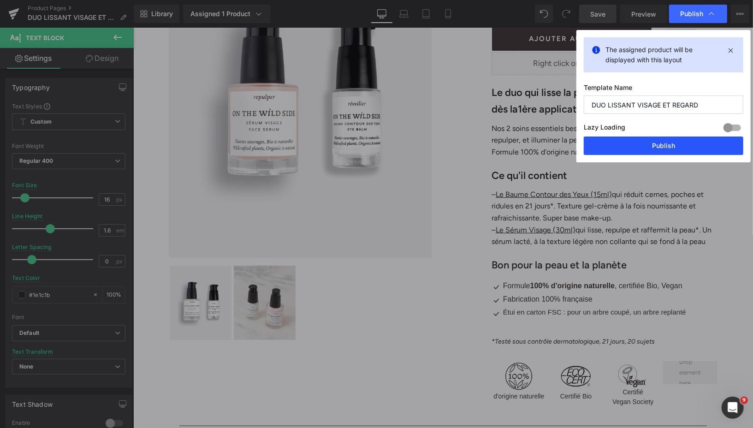
click at [623, 147] on button "Publish" at bounding box center [662, 145] width 159 height 18
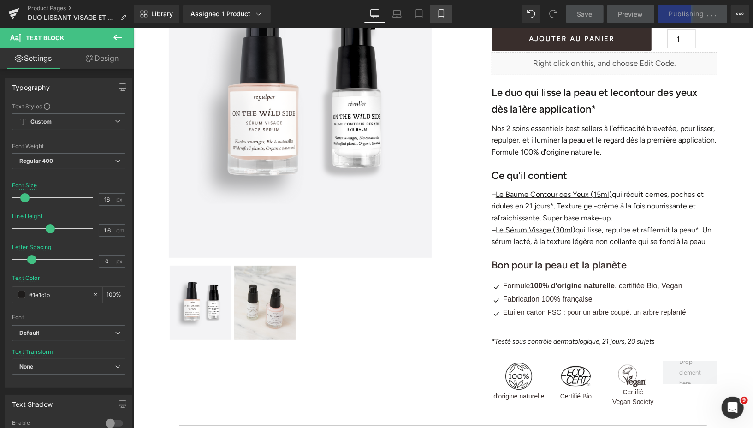
click at [439, 15] on icon at bounding box center [440, 13] width 9 height 9
type input "#392e2c"
type input "100"
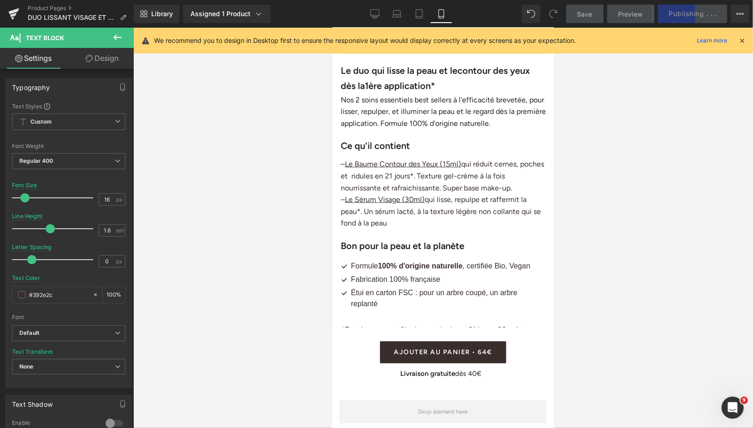
scroll to position [461, 0]
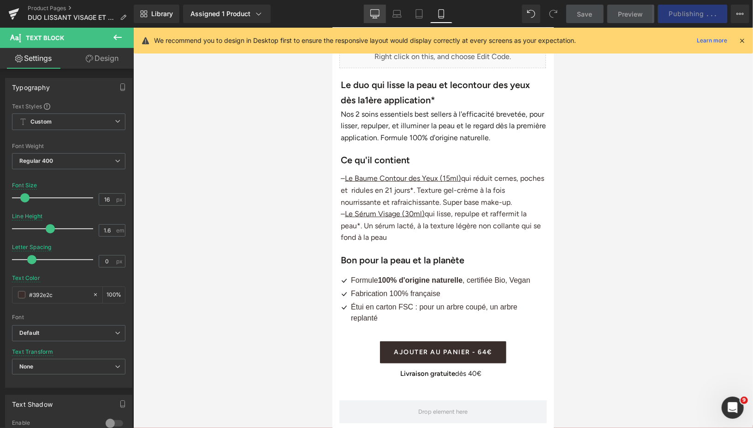
click at [367, 13] on link "Desktop" at bounding box center [375, 14] width 22 height 18
type input "#1e1c1b"
type input "100"
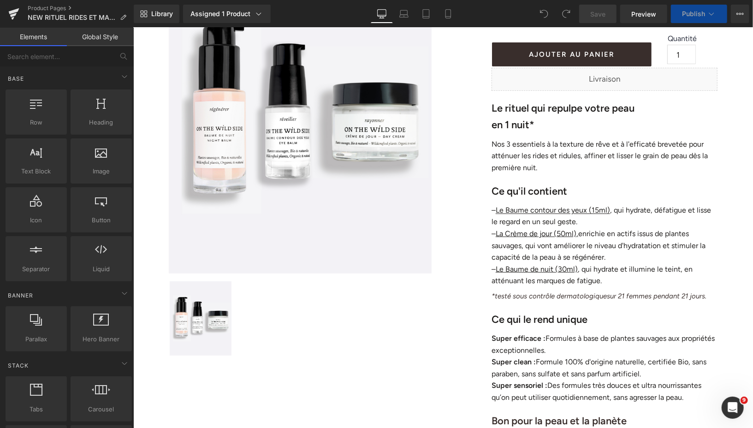
scroll to position [153, 0]
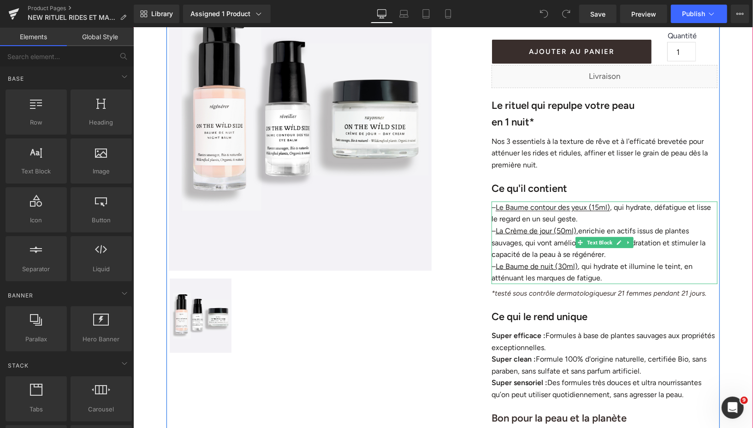
click at [576, 219] on p "– Le Baume contour des yeux (15ml) , qui hydrate, défatigue et lisse le regard …" at bounding box center [604, 213] width 226 height 24
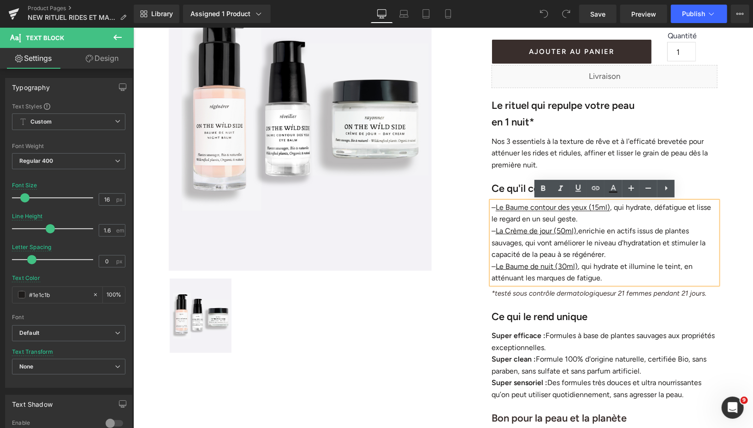
click at [576, 219] on p "– Le Baume contour des yeux (15ml) , qui hydrate, défatigue et lisse le regard …" at bounding box center [604, 213] width 226 height 24
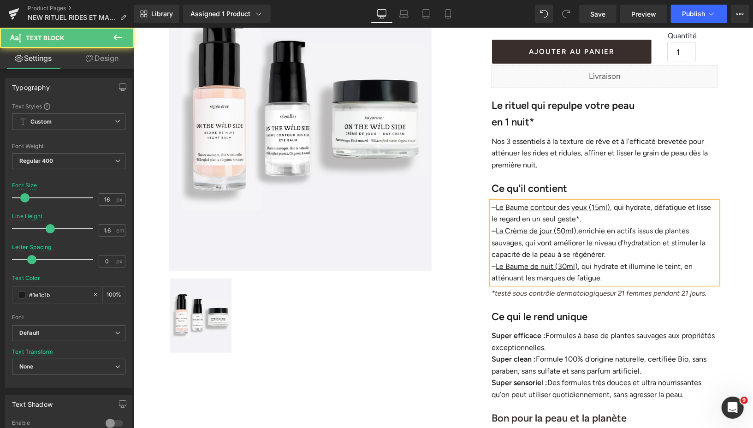
click at [598, 277] on p "– Le Baume de nuit (30ml) , qui hydrate et illumine le teint, en atténuant les …" at bounding box center [604, 272] width 226 height 24
click at [595, 17] on span "Save" at bounding box center [597, 14] width 15 height 10
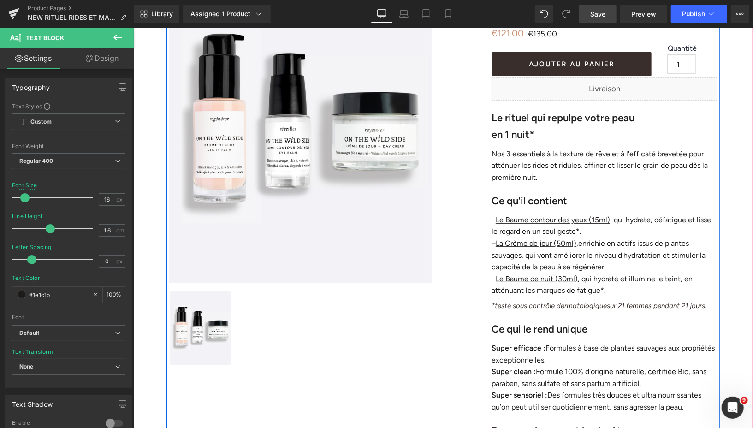
scroll to position [143, 0]
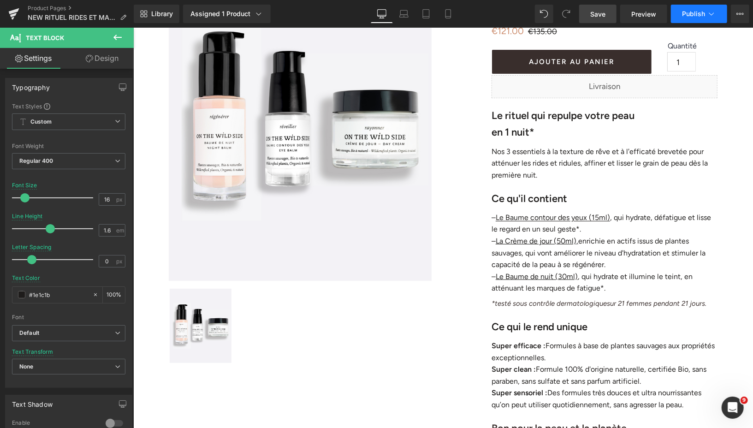
click at [686, 18] on button "Publish" at bounding box center [699, 14] width 56 height 18
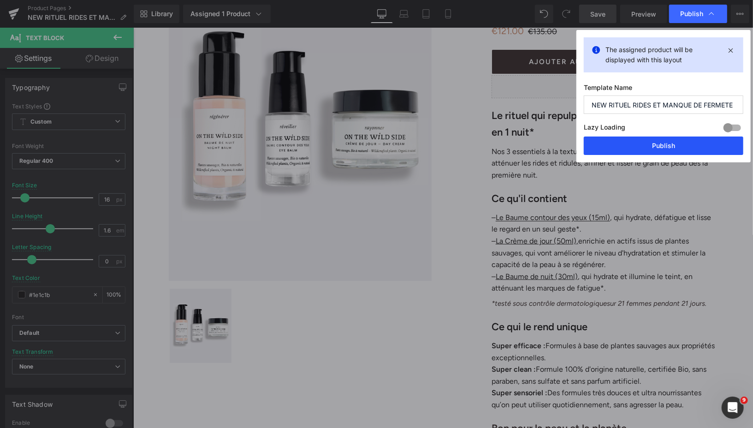
click at [613, 147] on button "Publish" at bounding box center [662, 145] width 159 height 18
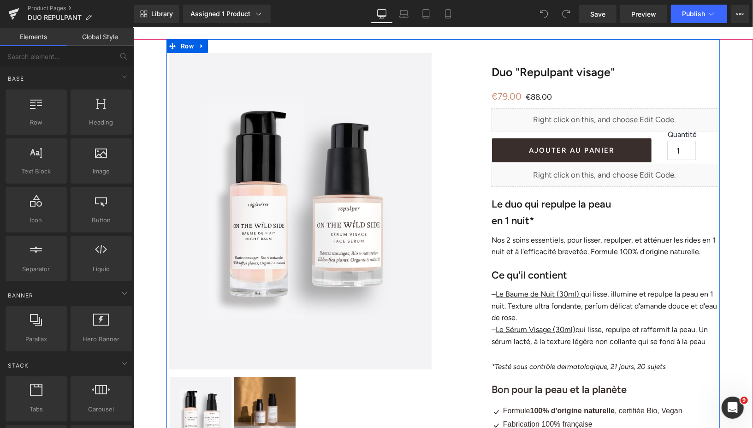
scroll to position [66, 0]
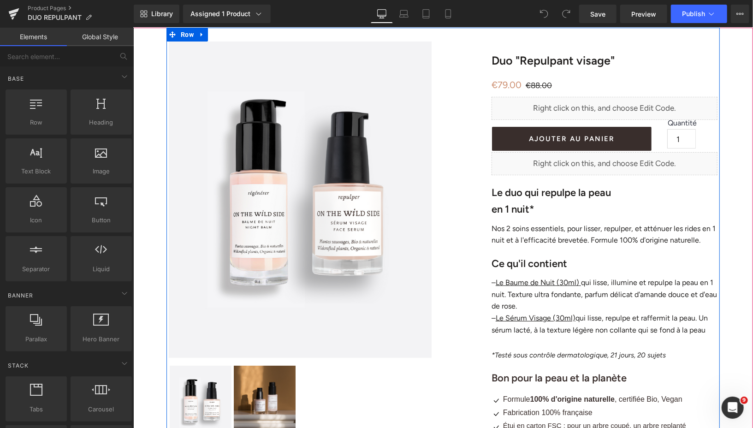
click at [503, 294] on p "– Le Baume de Nuit (30ml) qui lisse, illumine et repulpe la peau en 1 nuit. Tex…" at bounding box center [604, 293] width 226 height 35
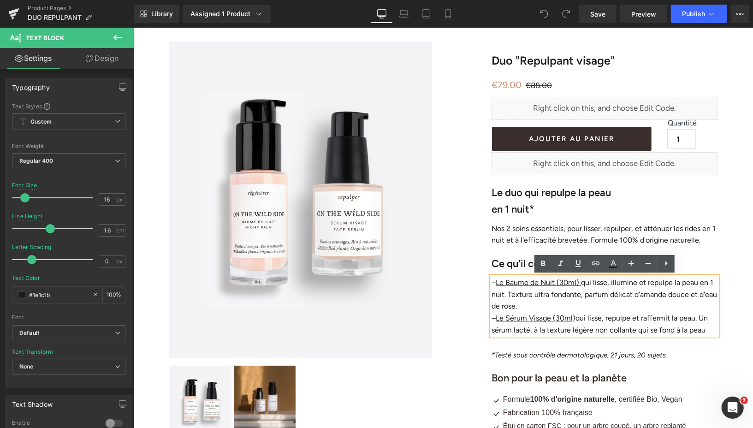
click at [503, 293] on p "– Le Baume de Nuit (30ml) qui lisse, illumine et repulpe la peau en 1 nuit. Tex…" at bounding box center [604, 293] width 226 height 35
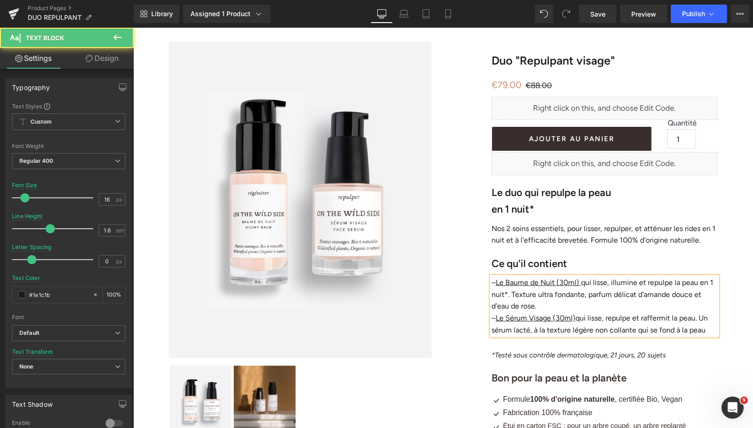
click at [697, 317] on p "– Le Sérum Visage (30ml) qui lisse, repulpe et raffermit la peau. Un sérum lact…" at bounding box center [604, 324] width 226 height 24
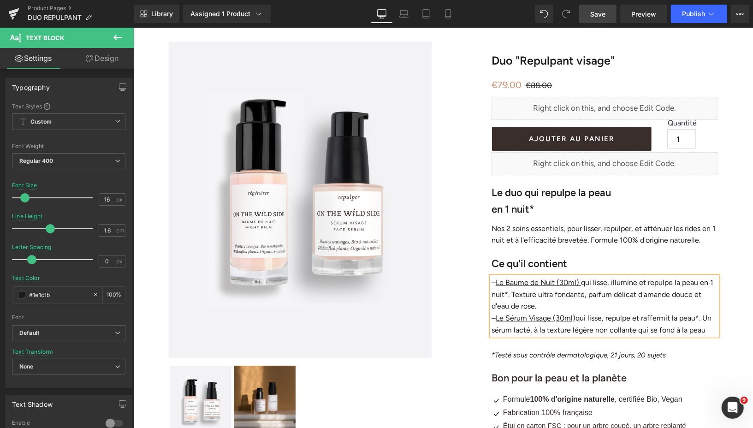
click at [594, 17] on span "Save" at bounding box center [597, 14] width 15 height 10
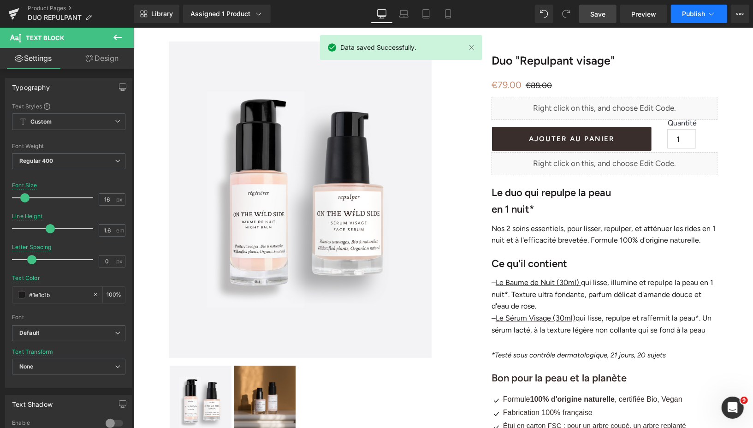
click at [689, 15] on span "Publish" at bounding box center [693, 13] width 23 height 7
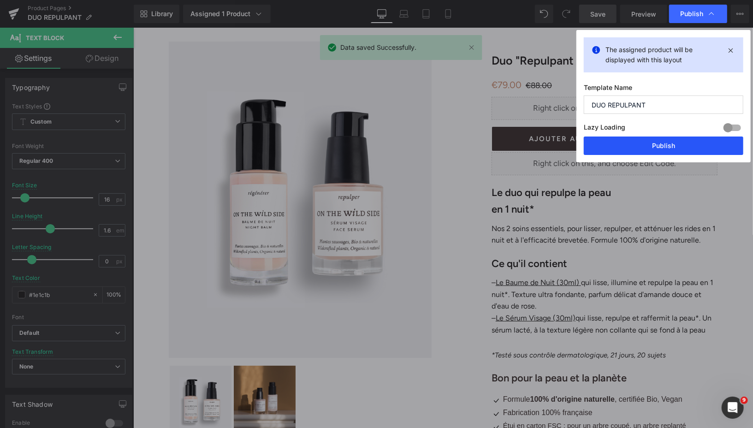
click at [653, 138] on button "Publish" at bounding box center [662, 145] width 159 height 18
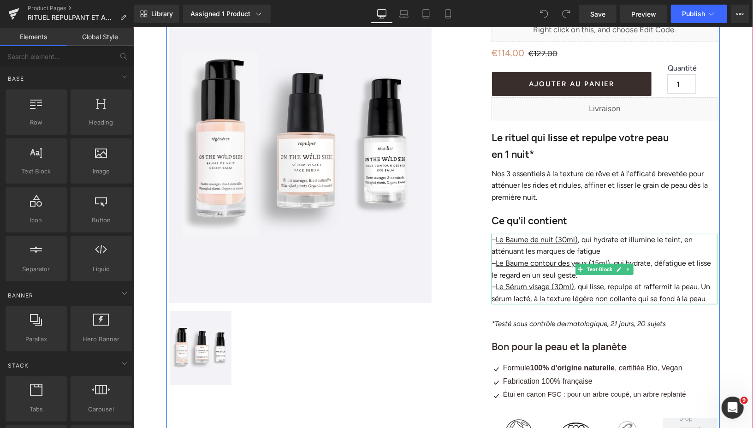
click at [598, 252] on p "– Le Baume de nuit (30ml) , qui hydrate et illumine le teint, en atténuant les …" at bounding box center [604, 245] width 226 height 24
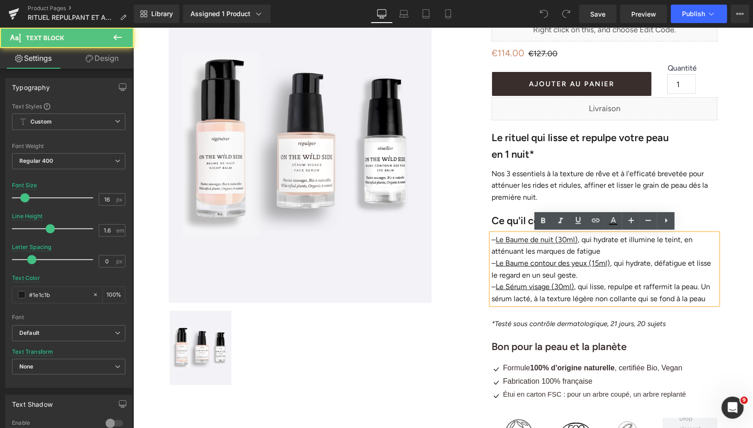
click at [598, 253] on p "– Le Baume de nuit (30ml) , qui hydrate et illumine le teint, en atténuant les …" at bounding box center [604, 245] width 226 height 24
click at [598, 251] on p "– Le Baume de nuit (30ml) , qui hydrate et illumine le teint, en atténuant les …" at bounding box center [604, 245] width 226 height 24
click at [575, 275] on p "– Le Baume contour des yeux (15ml) , qui hydrate, défatigue et lisse le regard …" at bounding box center [604, 269] width 226 height 24
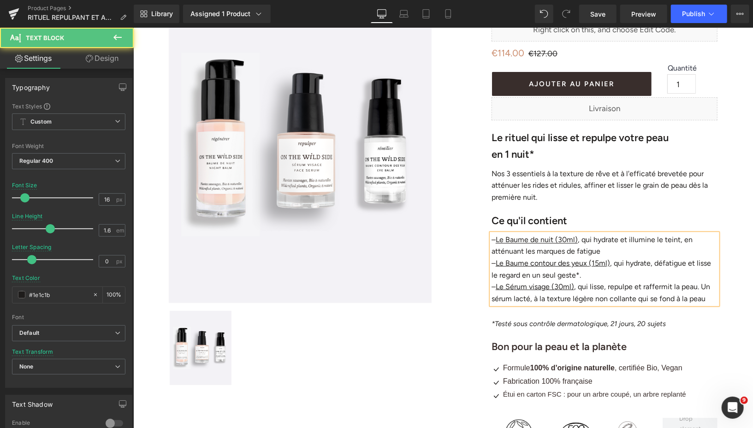
click at [694, 287] on p "– Le Sérum visage (30ml) , qui lisse, repulpe et raffermit la peau. Un sérum la…" at bounding box center [604, 292] width 226 height 24
click at [598, 251] on p "– Le Baume de nuit (30ml) , qui hydrate et illumine le teint, en atténuant les …" at bounding box center [604, 245] width 226 height 24
click at [588, 16] on link "Save" at bounding box center [597, 14] width 37 height 18
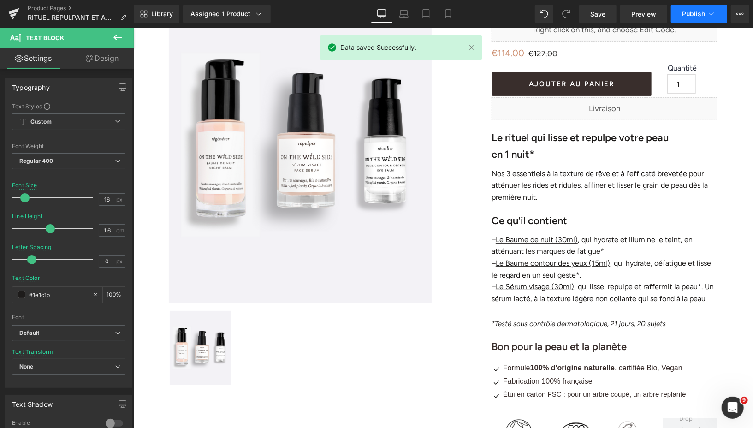
click at [682, 16] on span "Publish" at bounding box center [693, 13] width 23 height 7
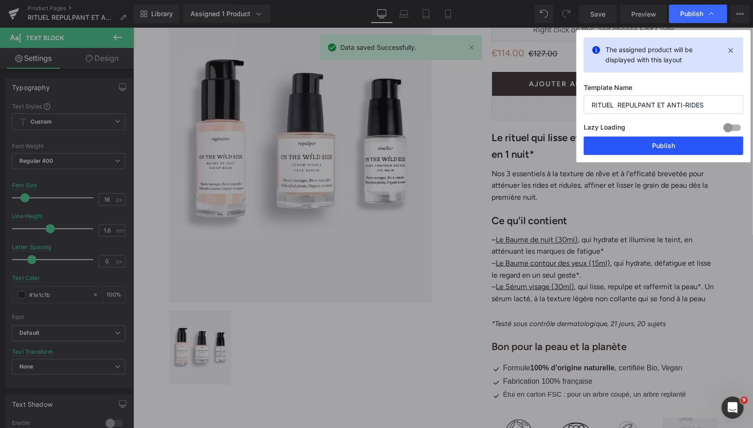
click at [613, 151] on button "Publish" at bounding box center [662, 145] width 159 height 18
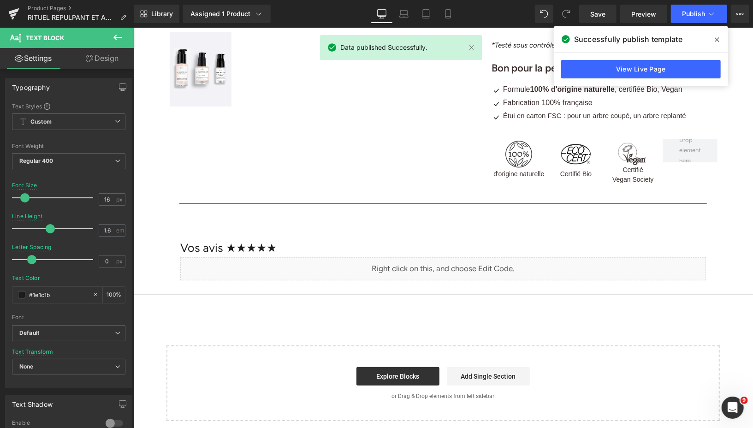
scroll to position [151, 0]
